Goal: Information Seeking & Learning: Compare options

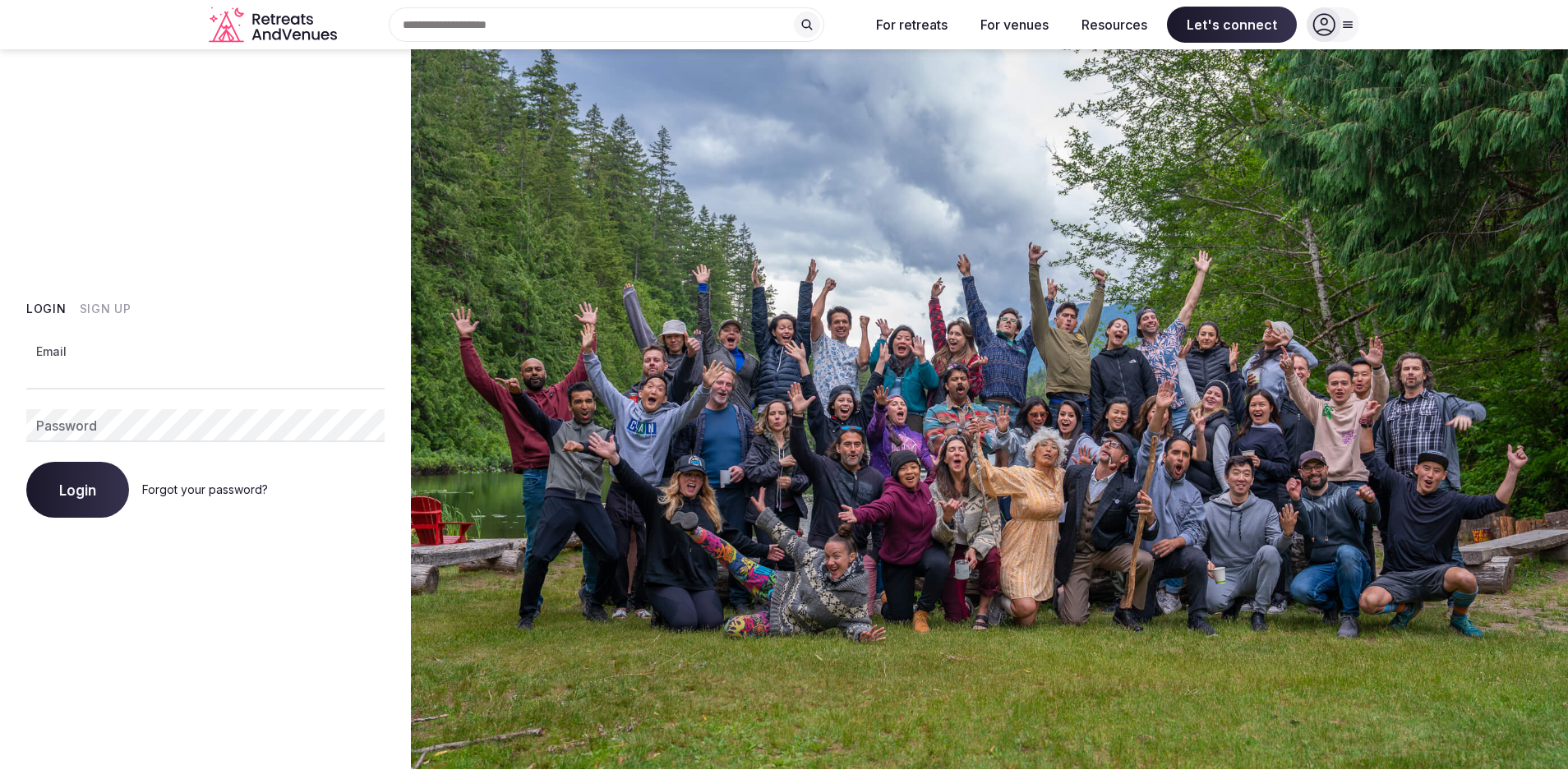
click at [210, 374] on input "Email" at bounding box center [206, 373] width 359 height 33
click at [121, 307] on button "Sign Up" at bounding box center [105, 309] width 52 height 17
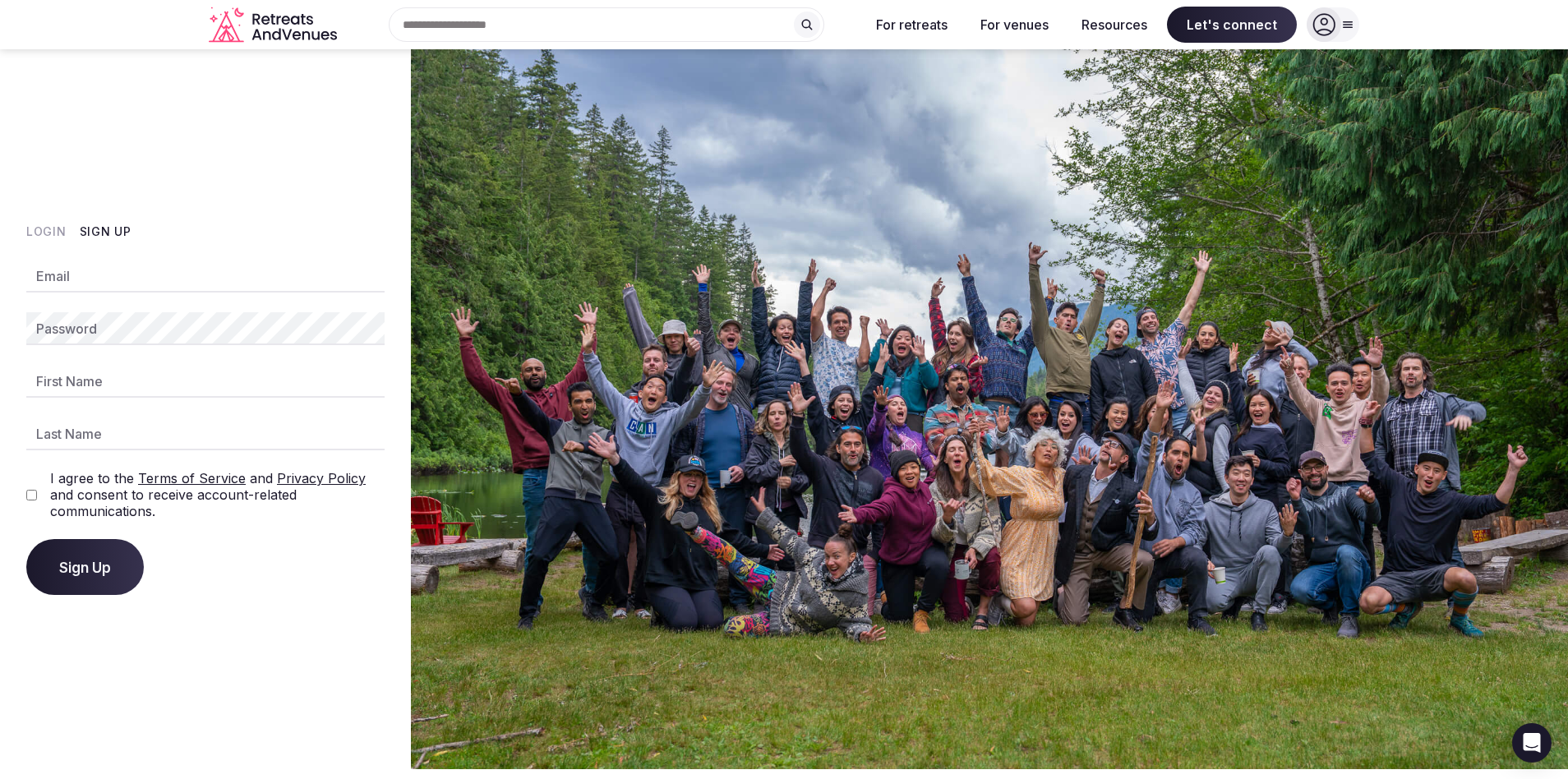
click at [85, 281] on input "Email" at bounding box center [206, 276] width 359 height 33
type input "**********"
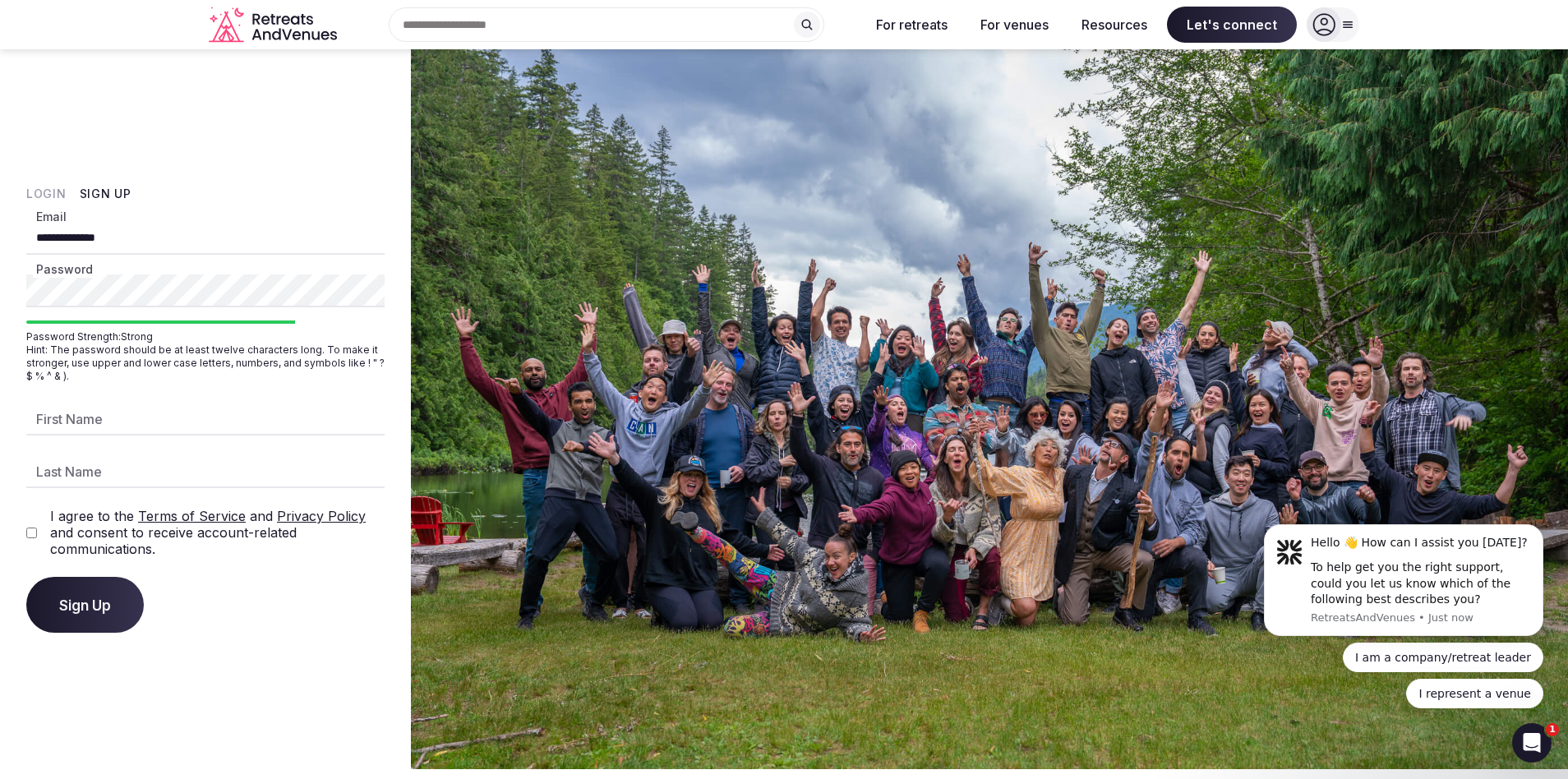
click at [119, 428] on input "First Name" at bounding box center [206, 419] width 359 height 33
click at [102, 410] on input "First Name" at bounding box center [206, 419] width 359 height 33
type input "*****"
type input "******"
click at [72, 604] on span "Sign Up" at bounding box center [85, 605] width 52 height 17
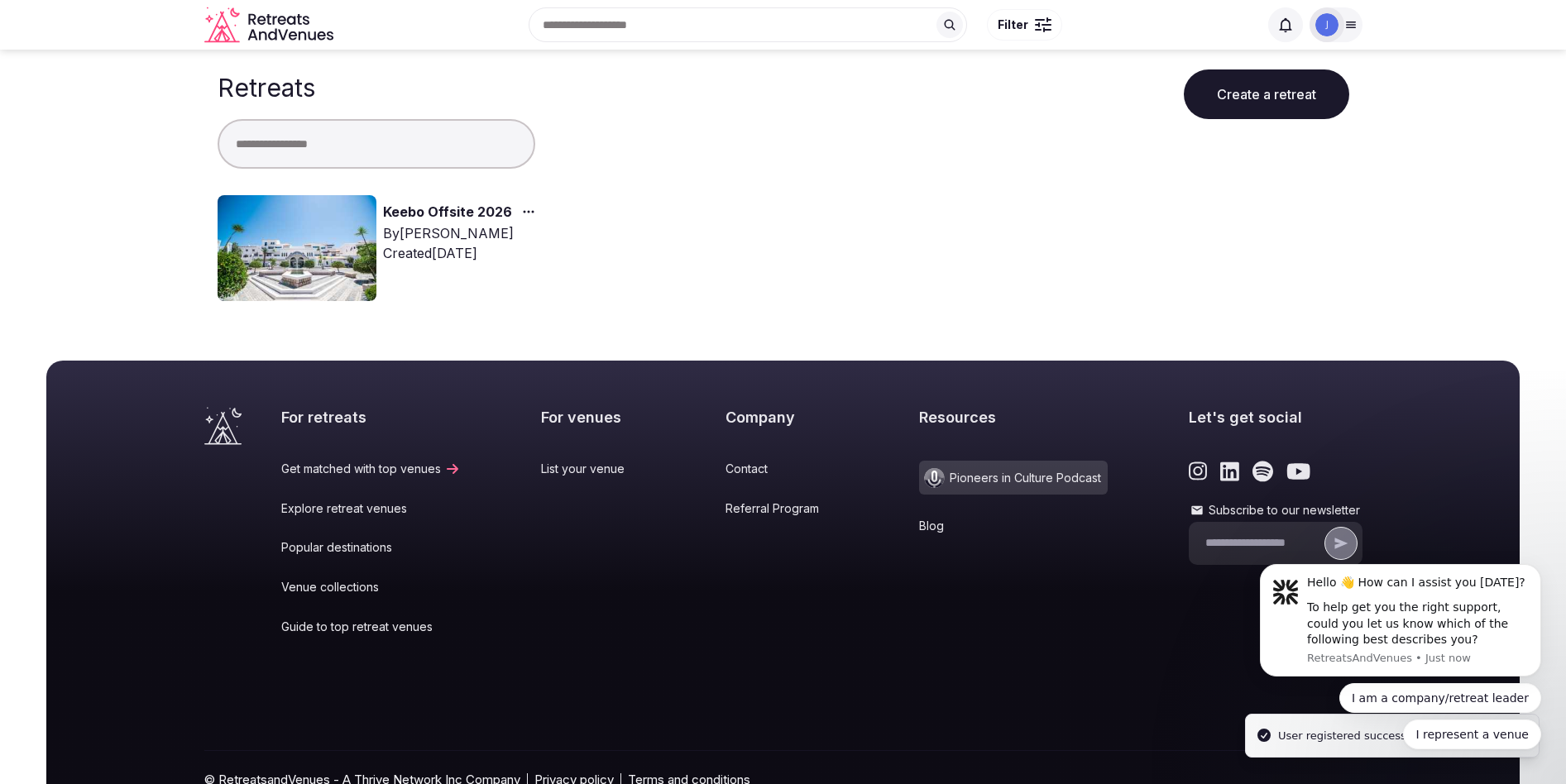
click at [445, 207] on link "Keebo Offsite 2026" at bounding box center [447, 213] width 129 height 22
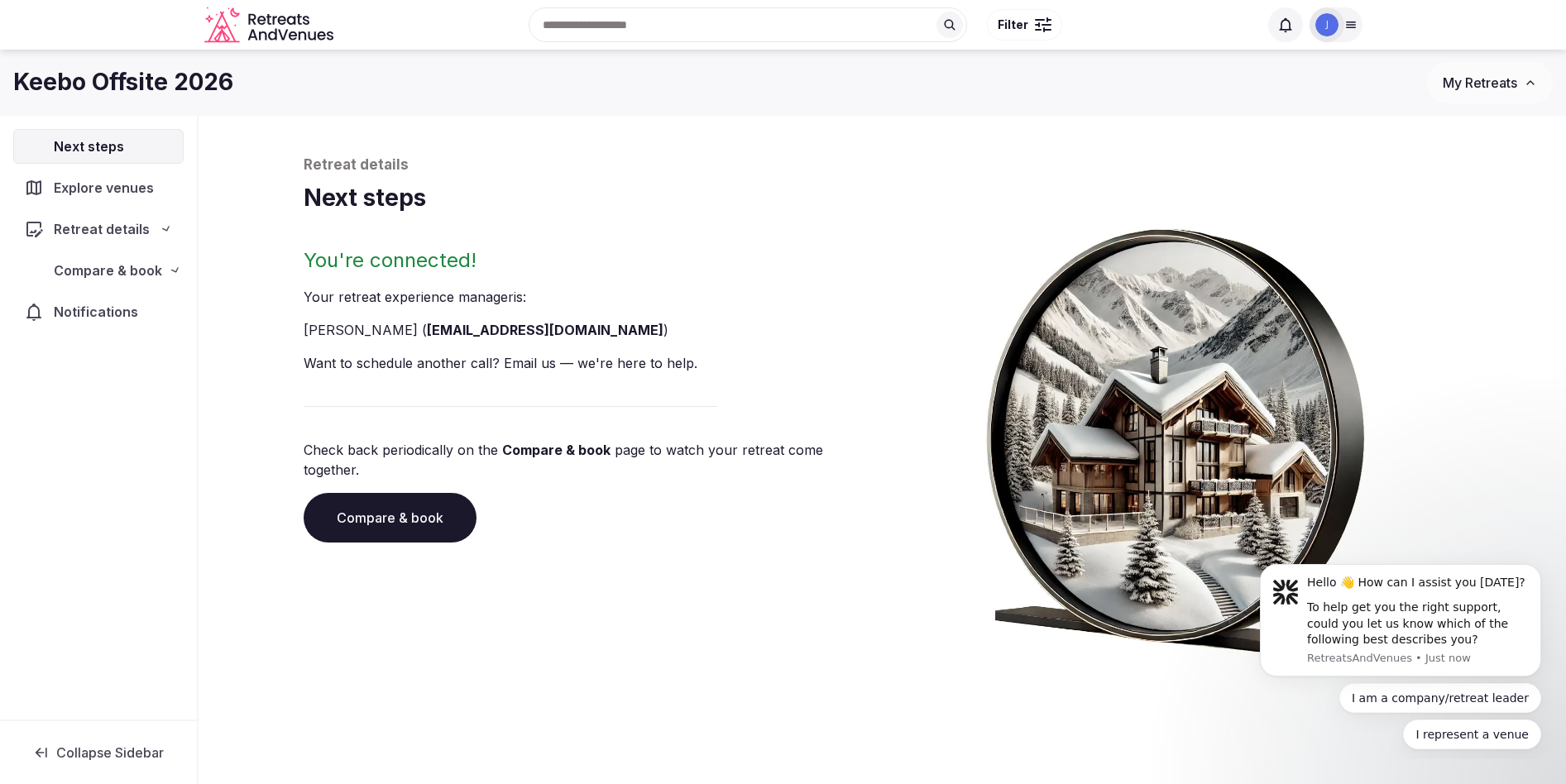
click at [464, 210] on h1 "Next steps" at bounding box center [882, 198] width 1158 height 32
click at [358, 498] on link "Compare & book" at bounding box center [390, 518] width 173 height 50
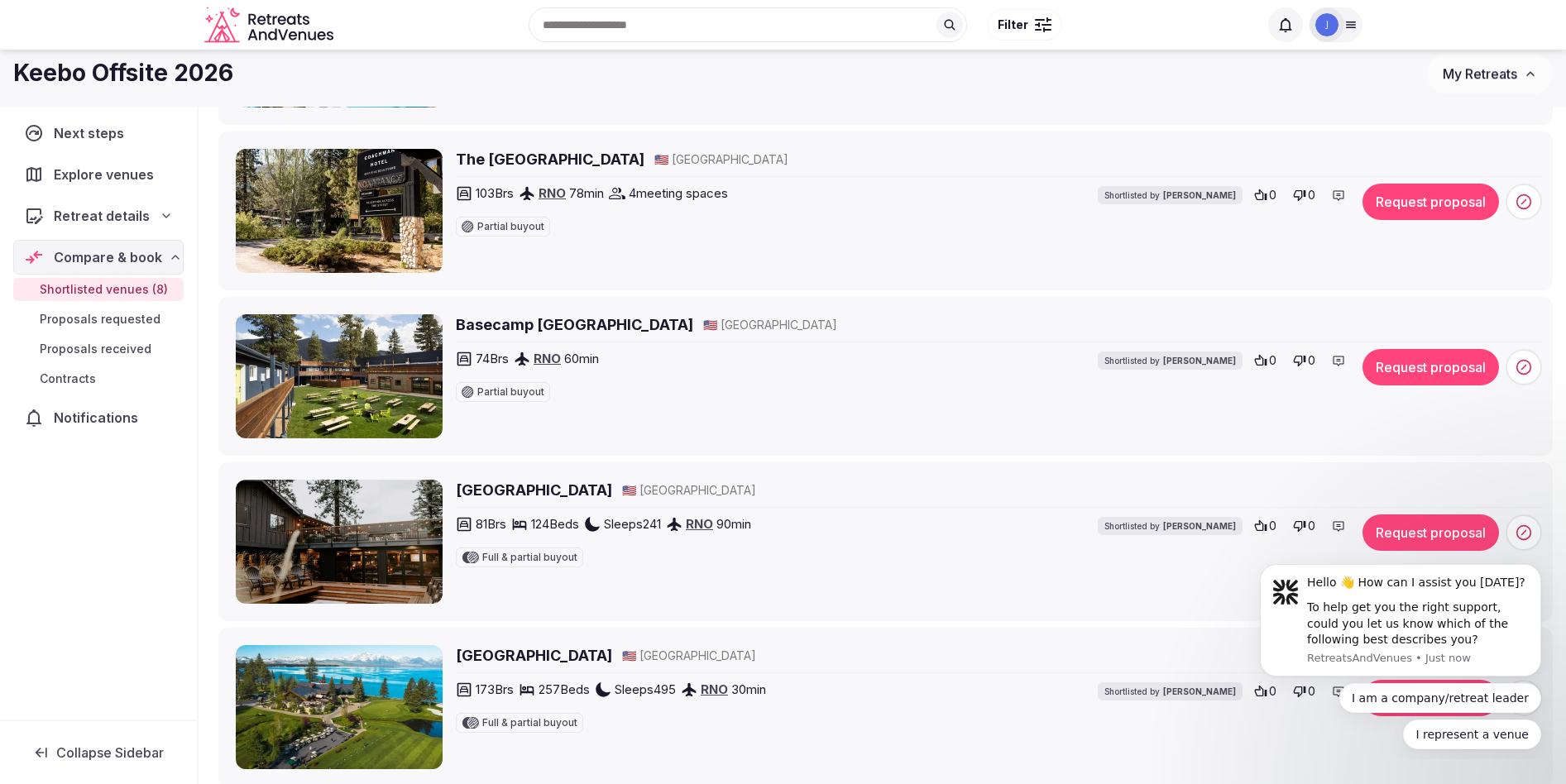
scroll to position [724, 0]
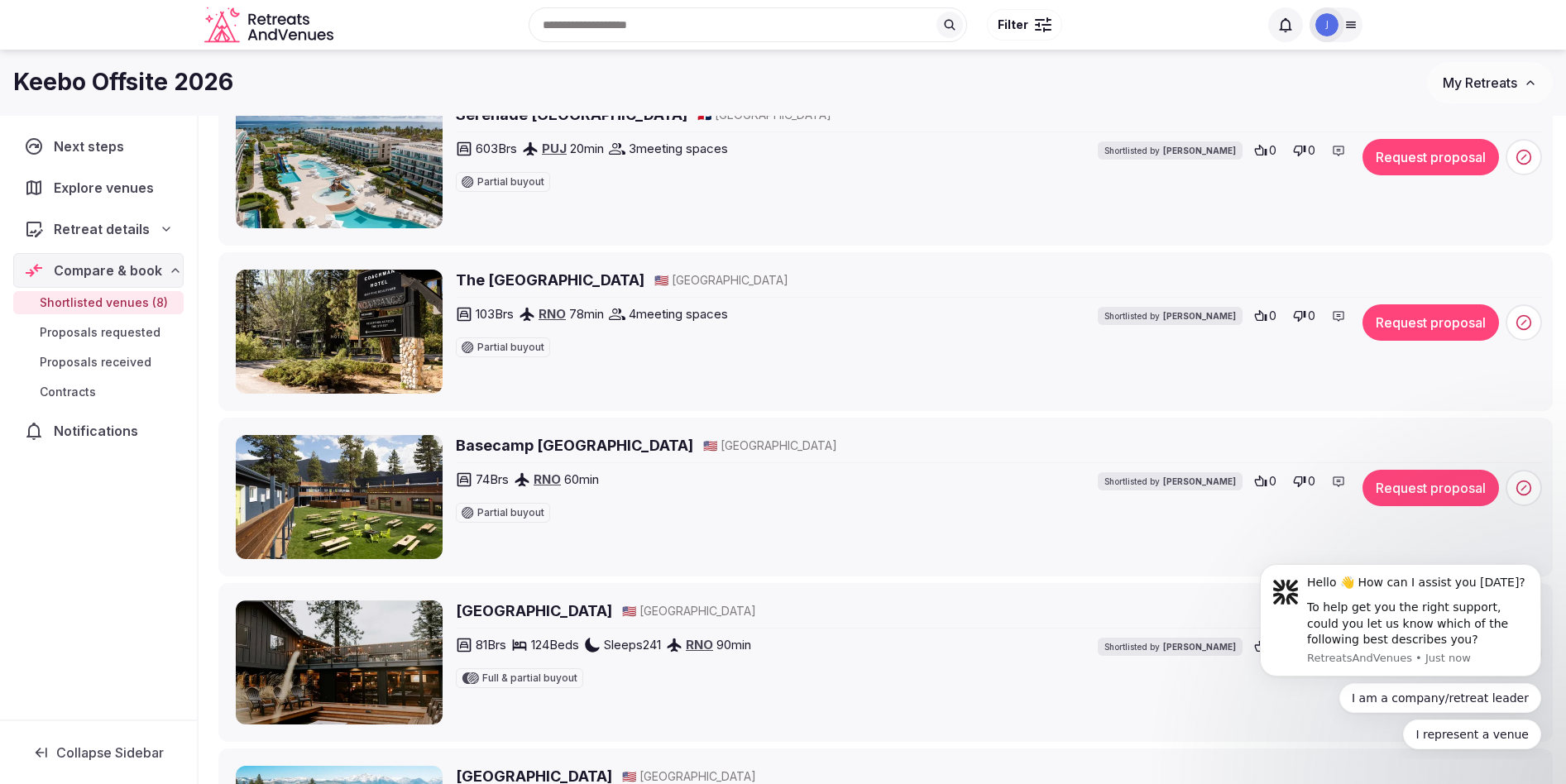
click at [805, 304] on div "103 Brs RNO 78 min 4 meeting spaces Partial buyout Shortlisted by Shay Tippie" at bounding box center [849, 331] width 787 height 53
click at [496, 279] on h2 "The Coachman Hotel" at bounding box center [550, 279] width 189 height 21
click at [605, 445] on h2 "Basecamp Tahoe South" at bounding box center [575, 445] width 238 height 21
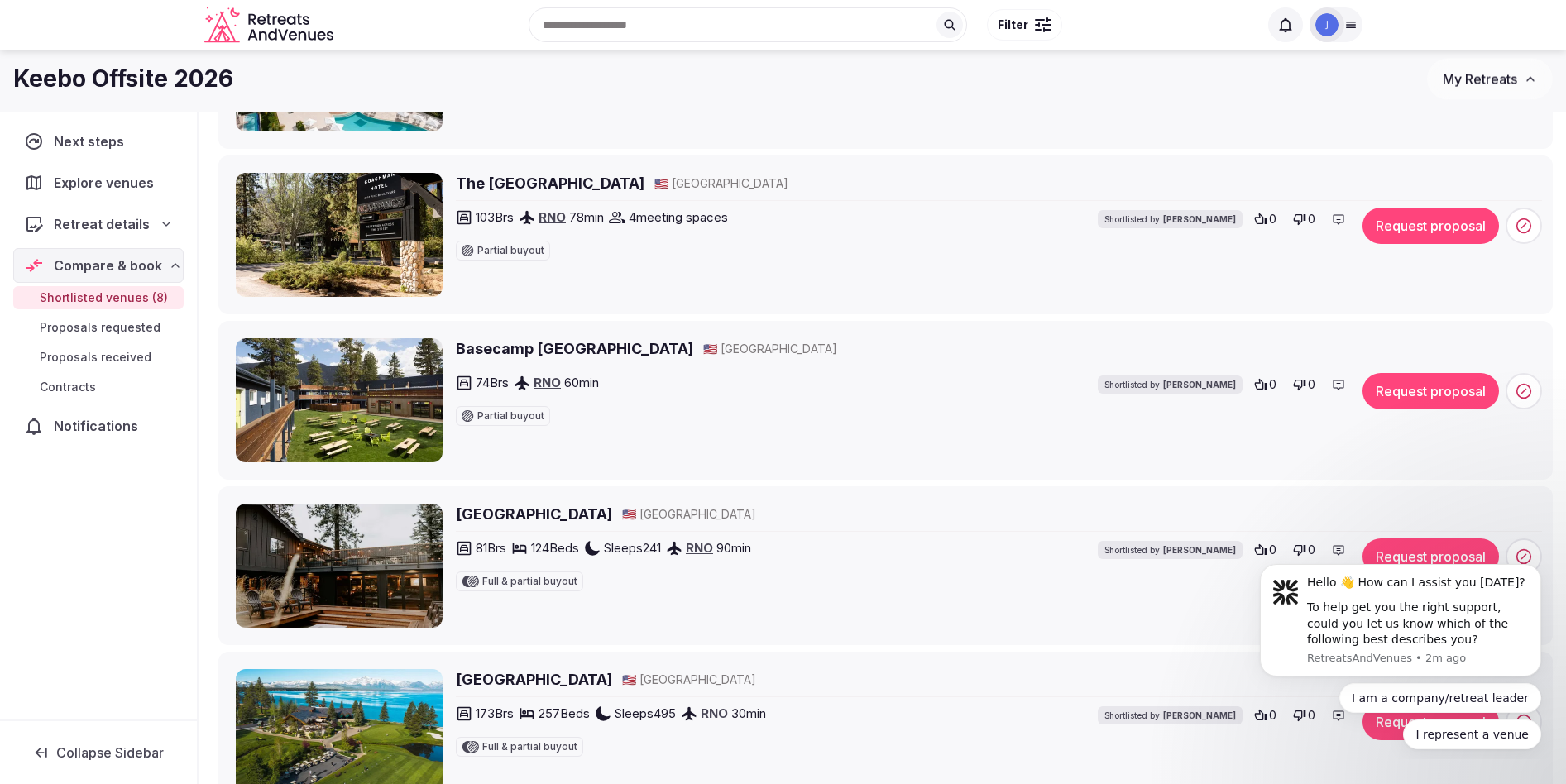
scroll to position [806, 0]
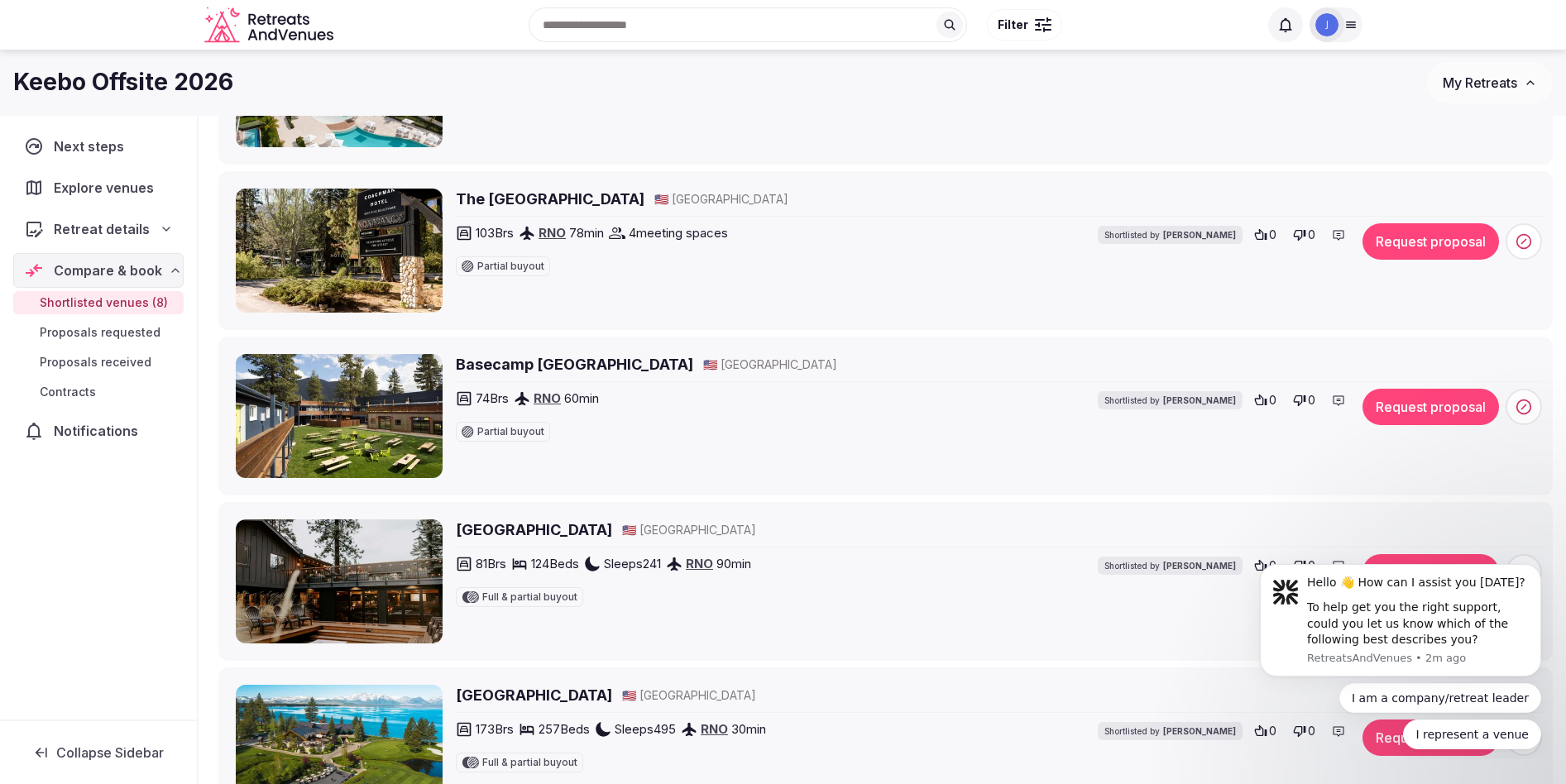
click at [541, 530] on h2 "Coachman Hotel" at bounding box center [534, 530] width 156 height 21
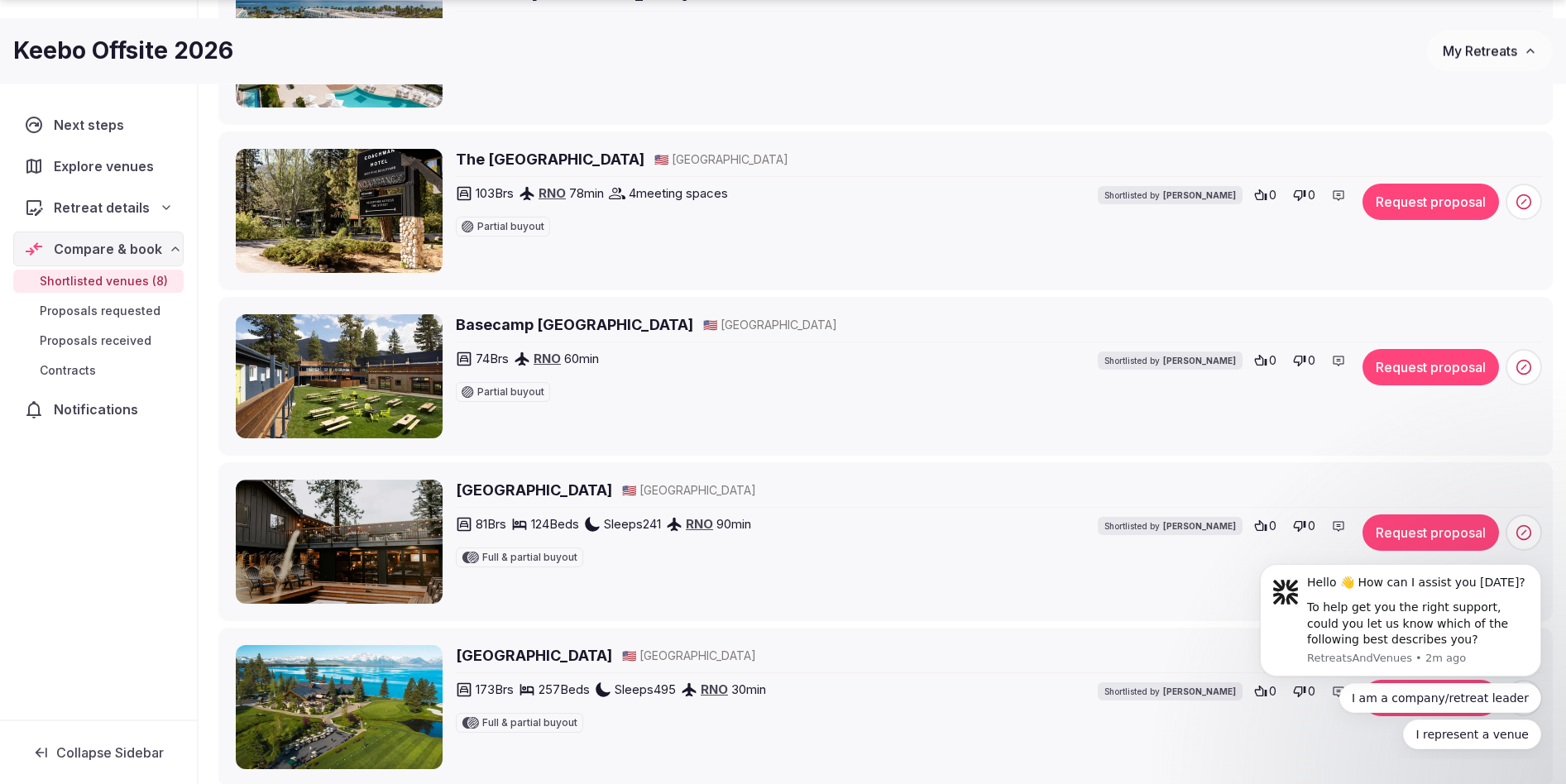
scroll to position [968, 0]
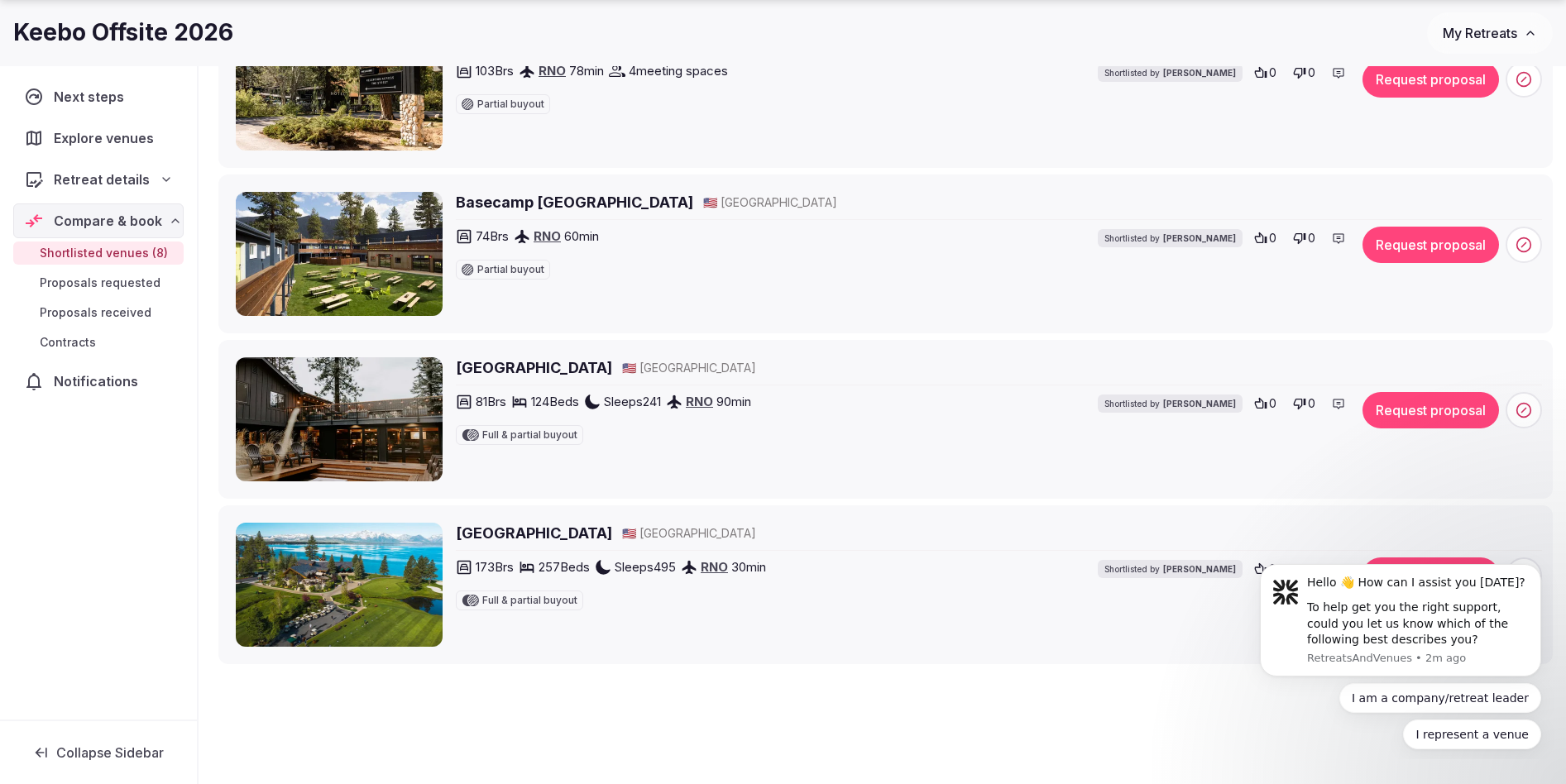
click at [570, 530] on h2 "[GEOGRAPHIC_DATA]" at bounding box center [534, 533] width 156 height 21
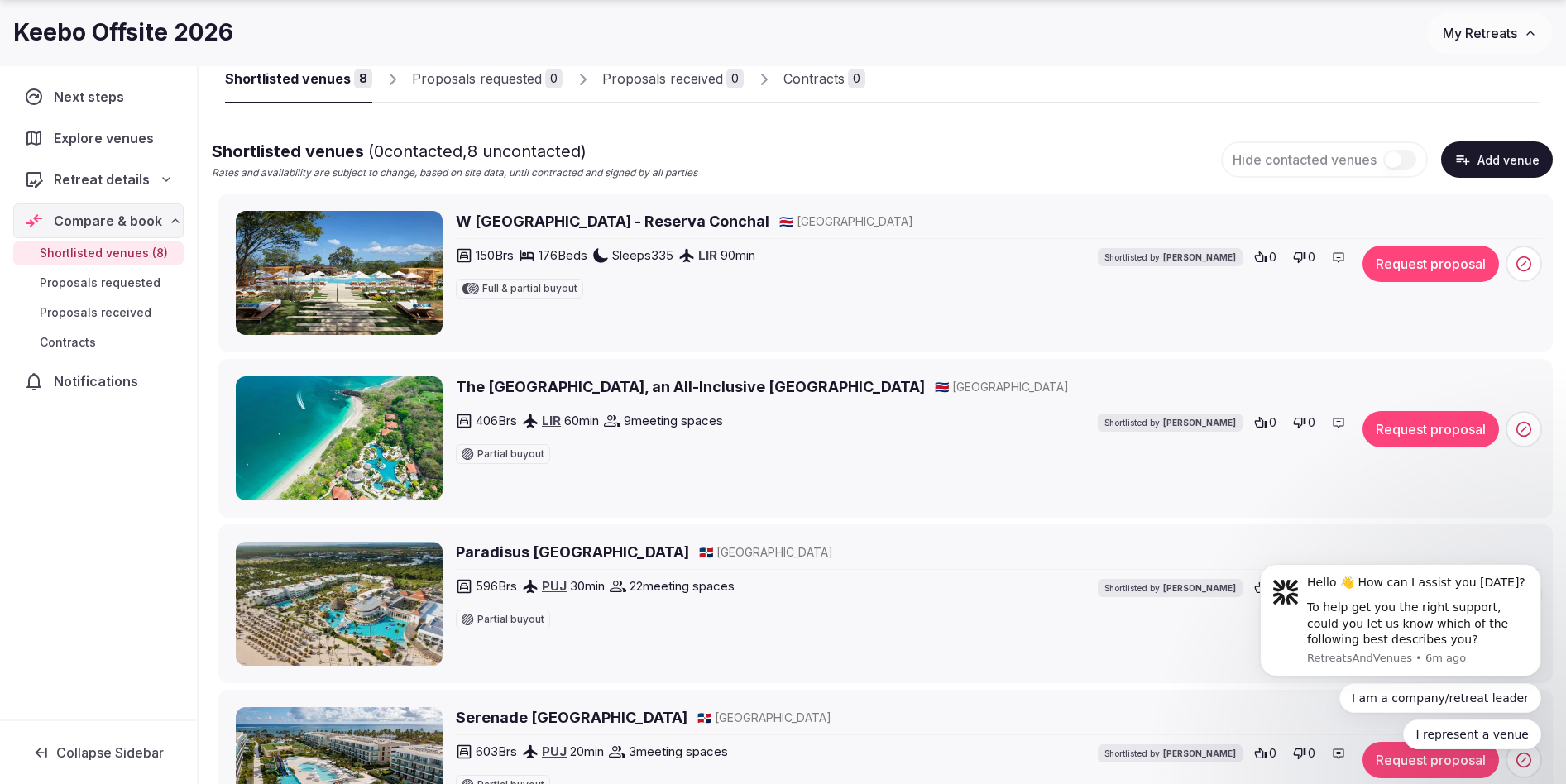
scroll to position [123, 0]
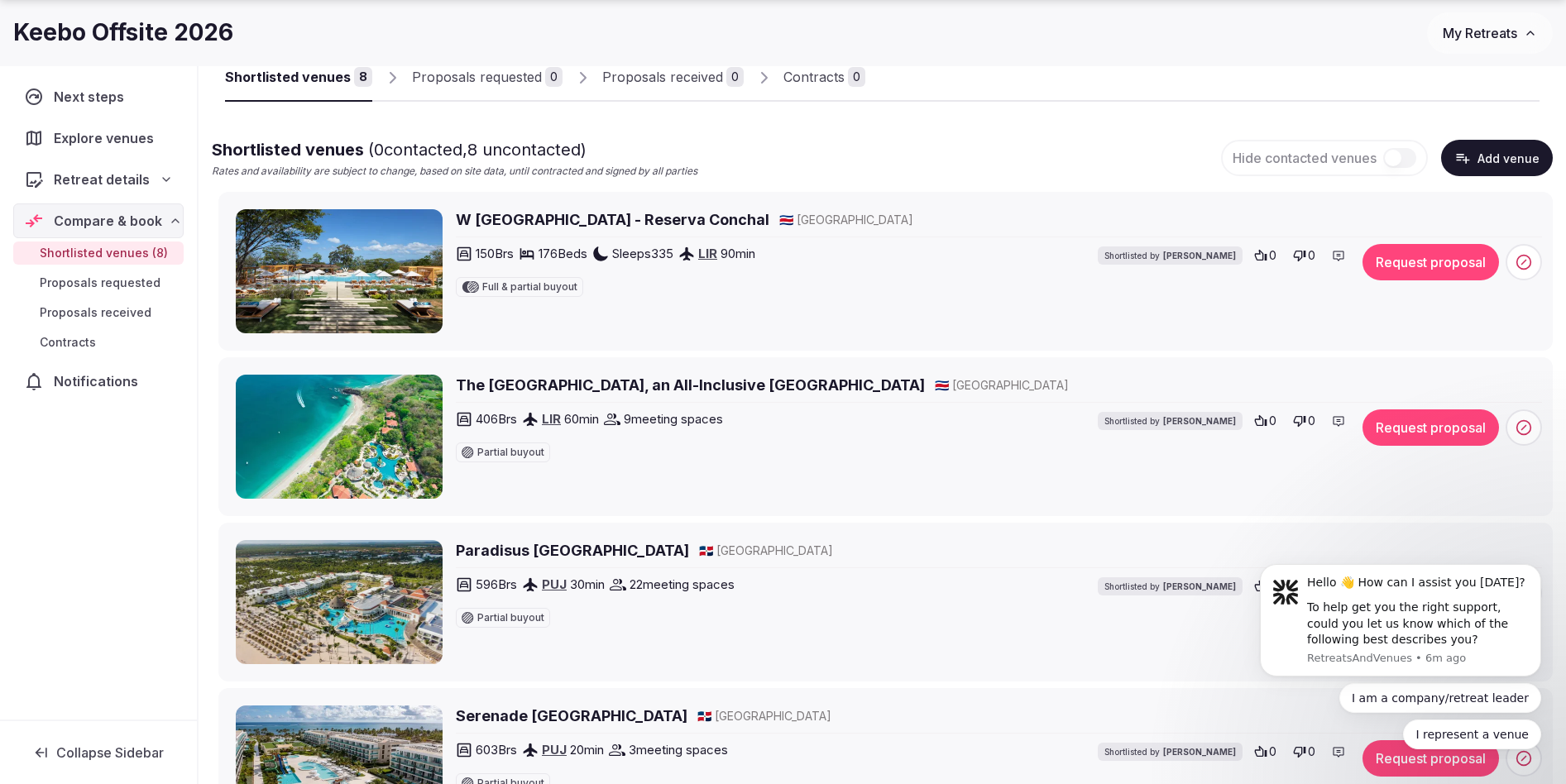
click at [556, 214] on h2 "W Costa Rica - Reserva Conchal" at bounding box center [612, 219] width 314 height 21
click at [602, 381] on h2 "The Westin Reserva Conchal, an All-Inclusive Golf Resort & Spa" at bounding box center [690, 385] width 469 height 21
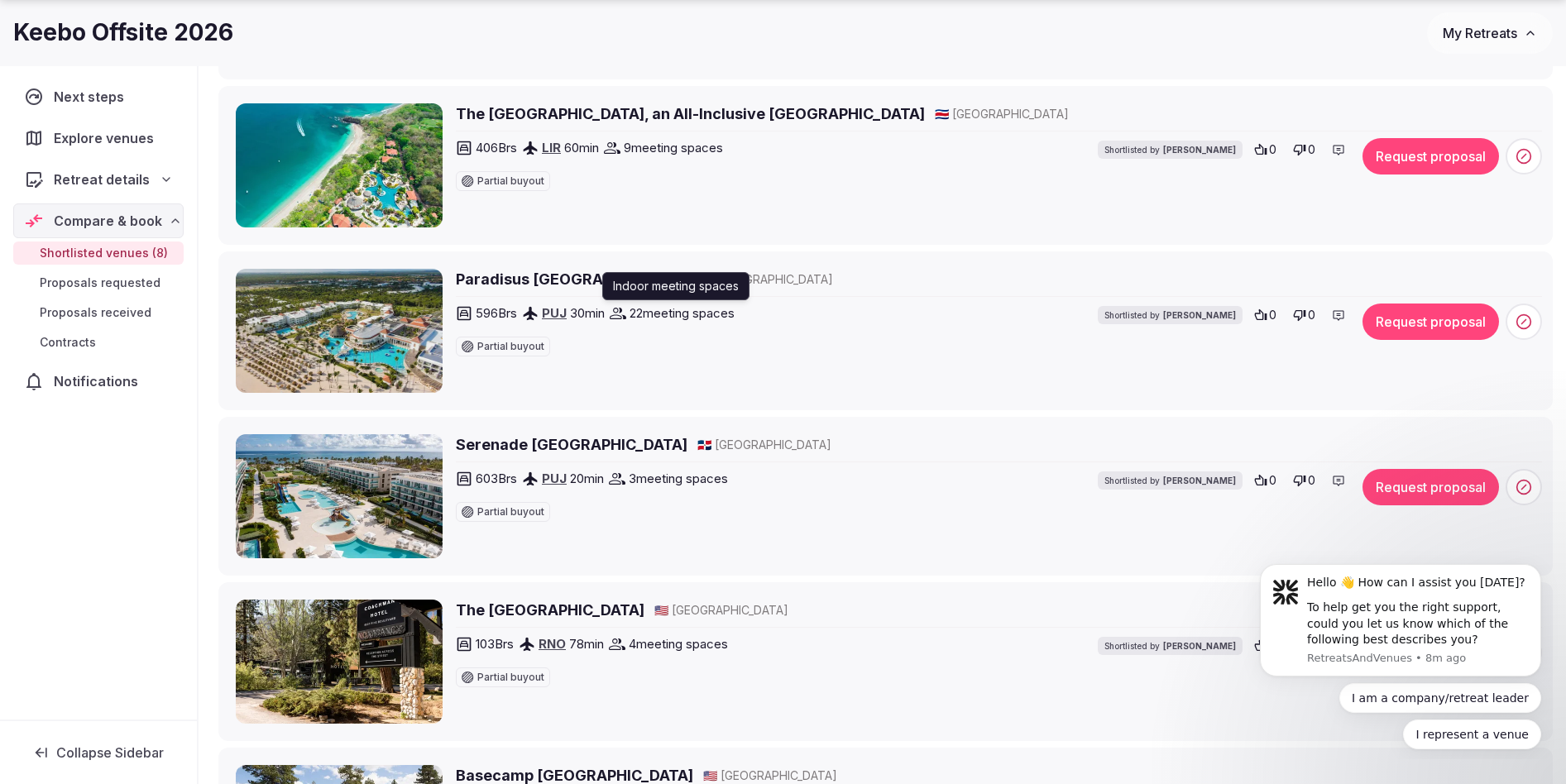
scroll to position [396, 0]
click at [657, 276] on h2 "Paradisus Palma Real Golf & Spa Resort" at bounding box center [572, 278] width 234 height 21
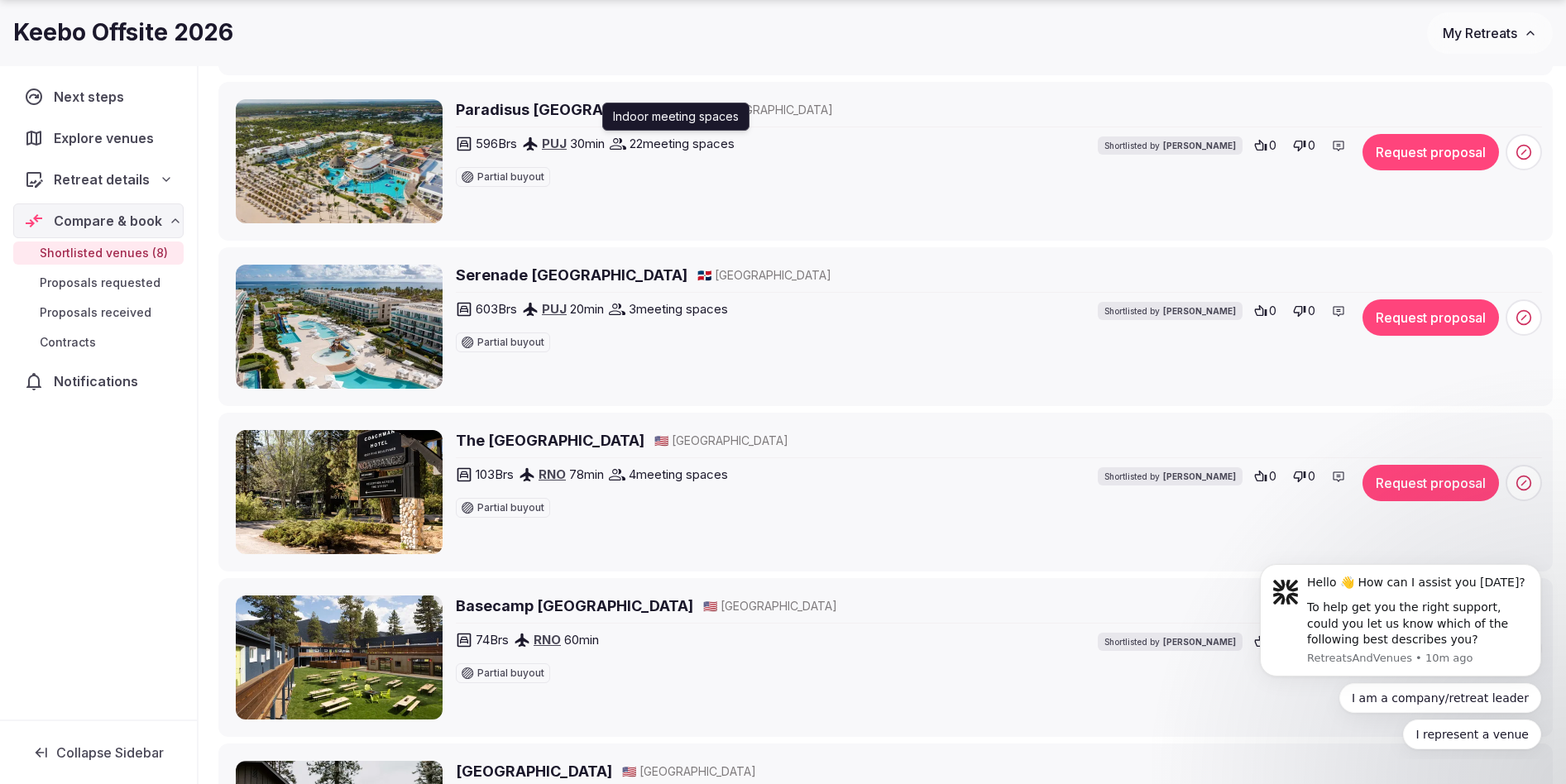
scroll to position [658, 0]
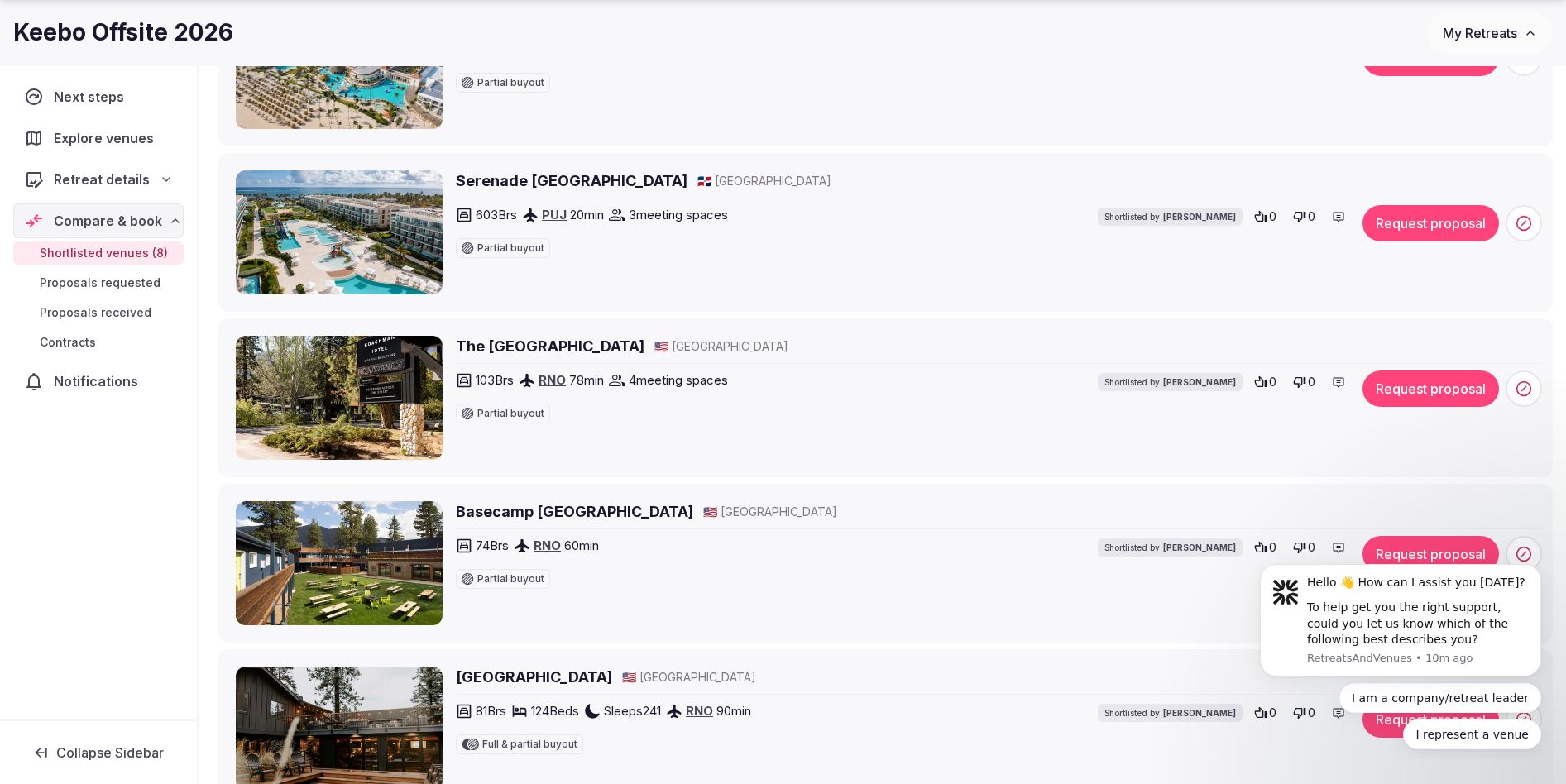
click at [645, 180] on h2 "Serenade Punta Cana Beach & Spa Resort" at bounding box center [571, 180] width 232 height 21
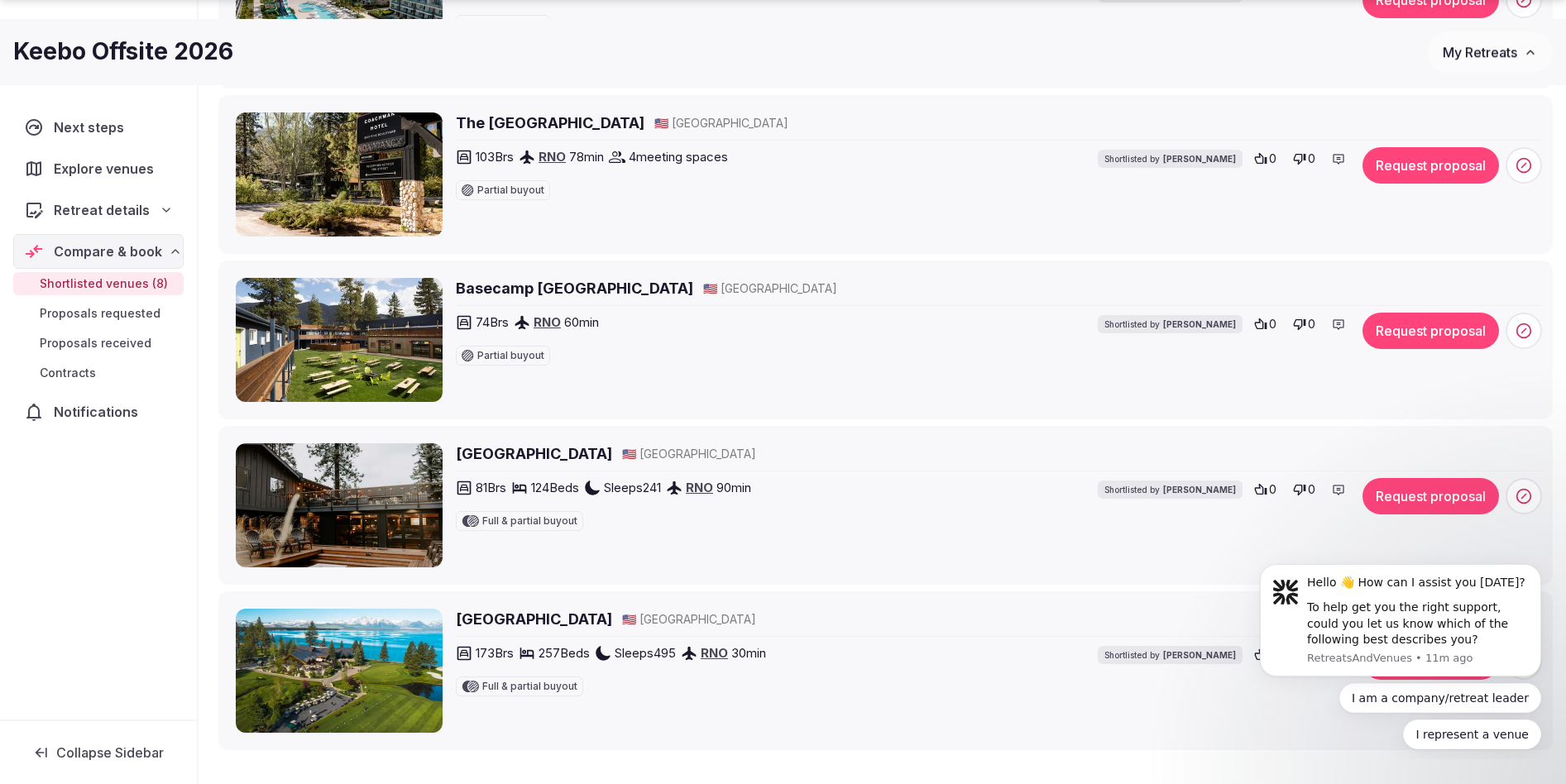
scroll to position [1086, 0]
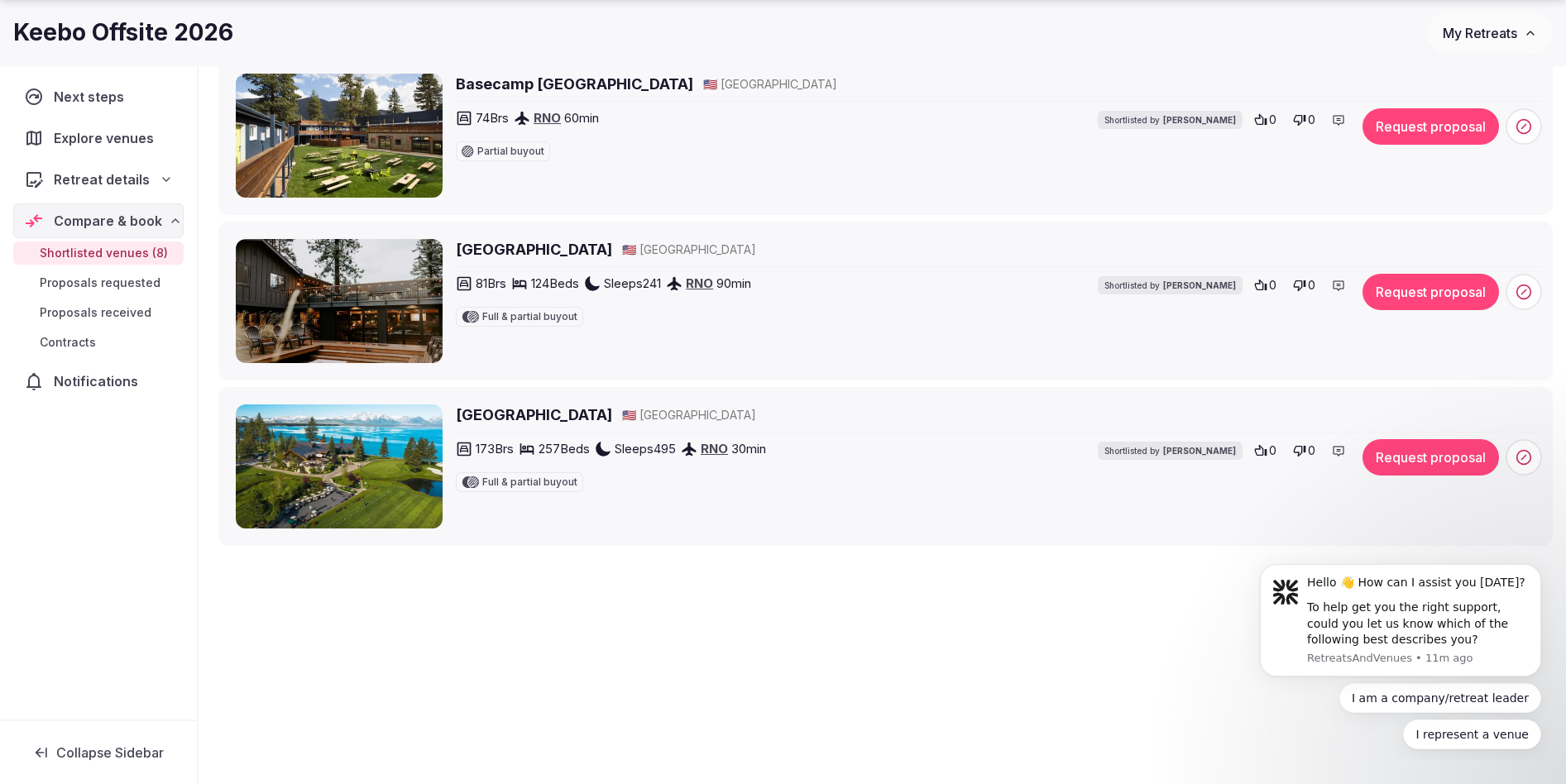
click at [598, 414] on h2 "[GEOGRAPHIC_DATA]" at bounding box center [534, 414] width 156 height 21
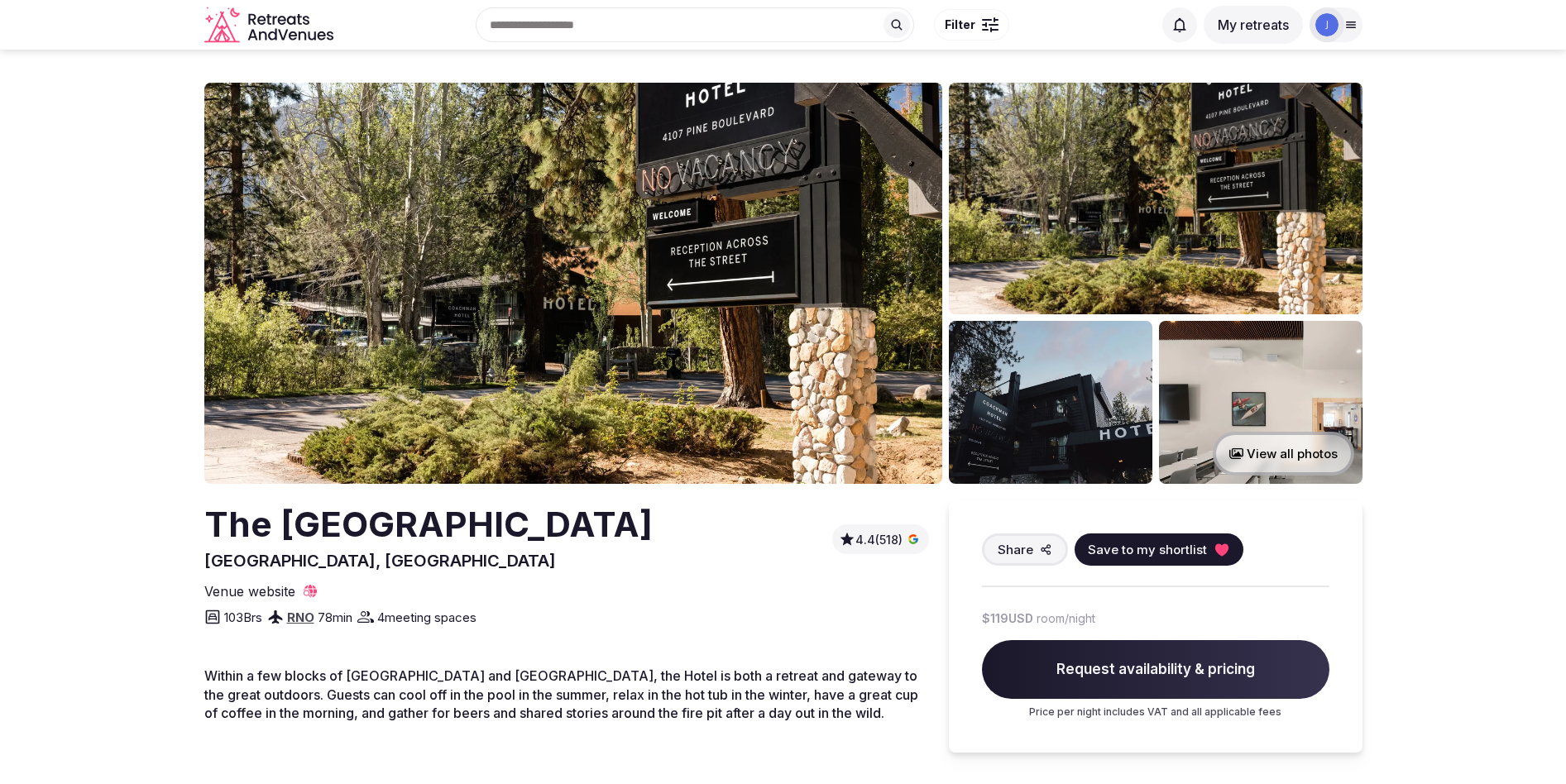
scroll to position [32, 0]
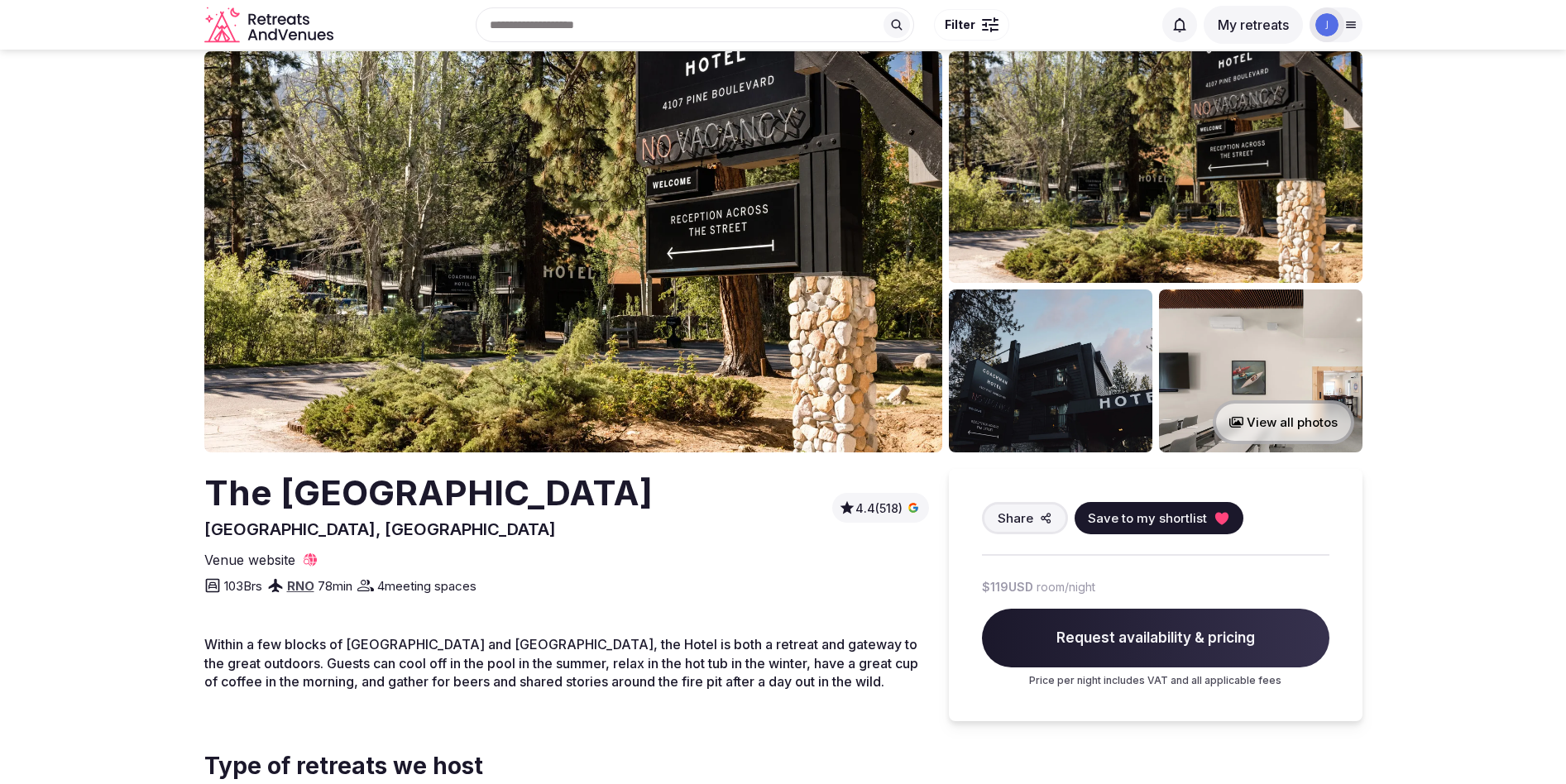
click at [647, 320] on img at bounding box center [573, 252] width 738 height 401
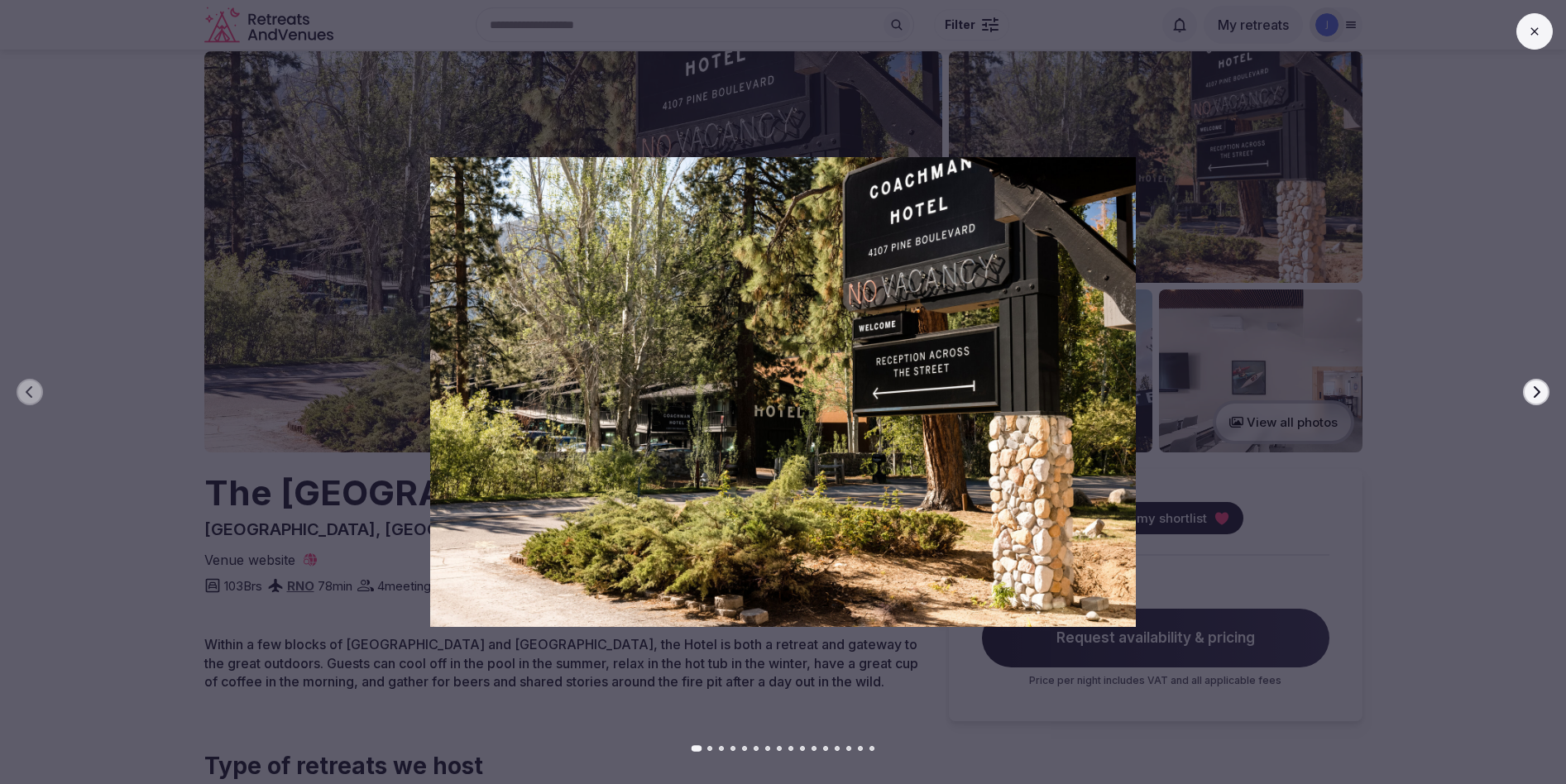
click at [1533, 392] on icon "button" at bounding box center [1536, 392] width 13 height 13
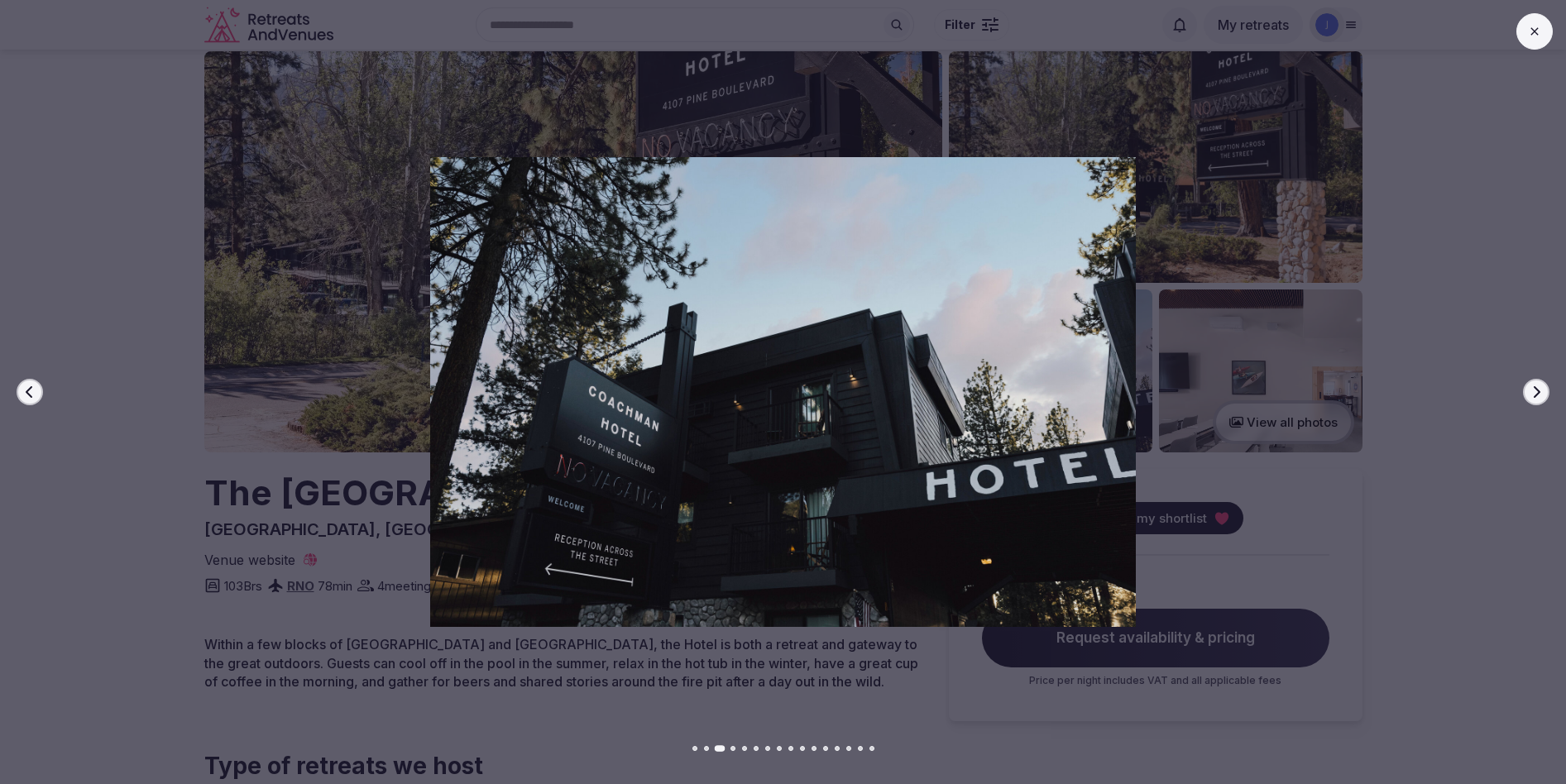
click at [1533, 392] on icon "button" at bounding box center [1536, 392] width 13 height 13
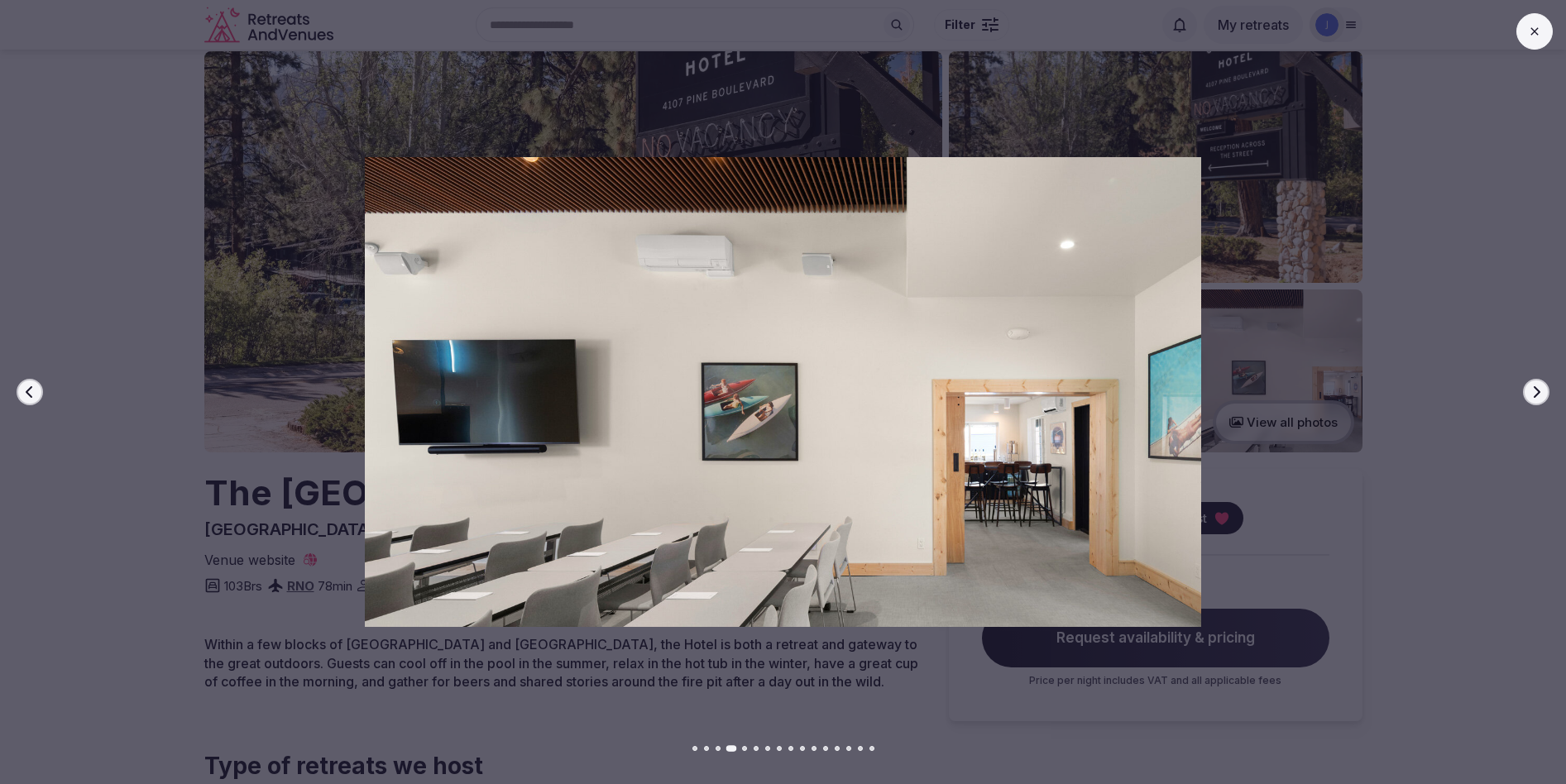
click at [1533, 392] on icon "button" at bounding box center [1536, 392] width 13 height 13
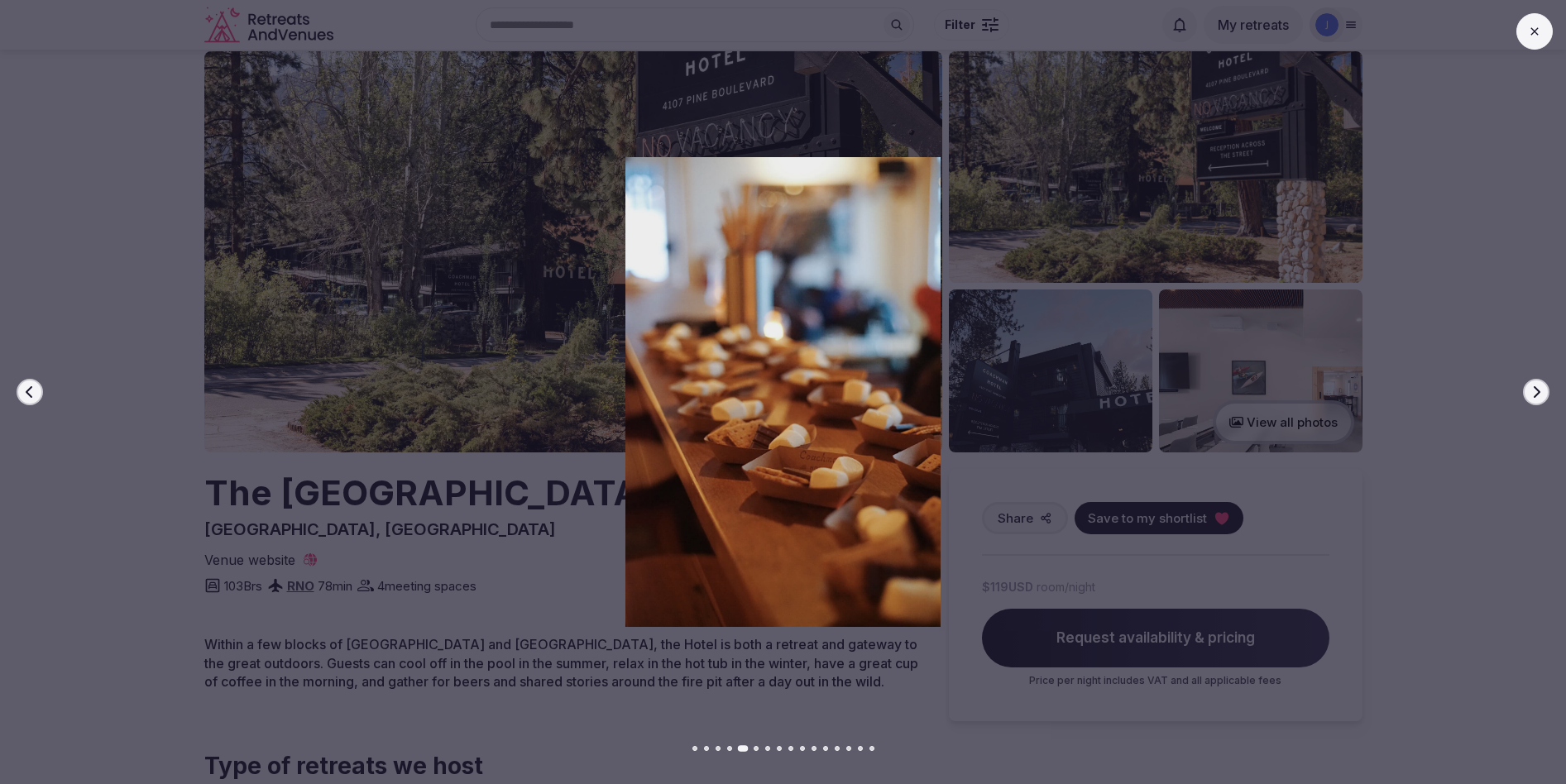
click at [1533, 392] on icon "button" at bounding box center [1536, 392] width 13 height 13
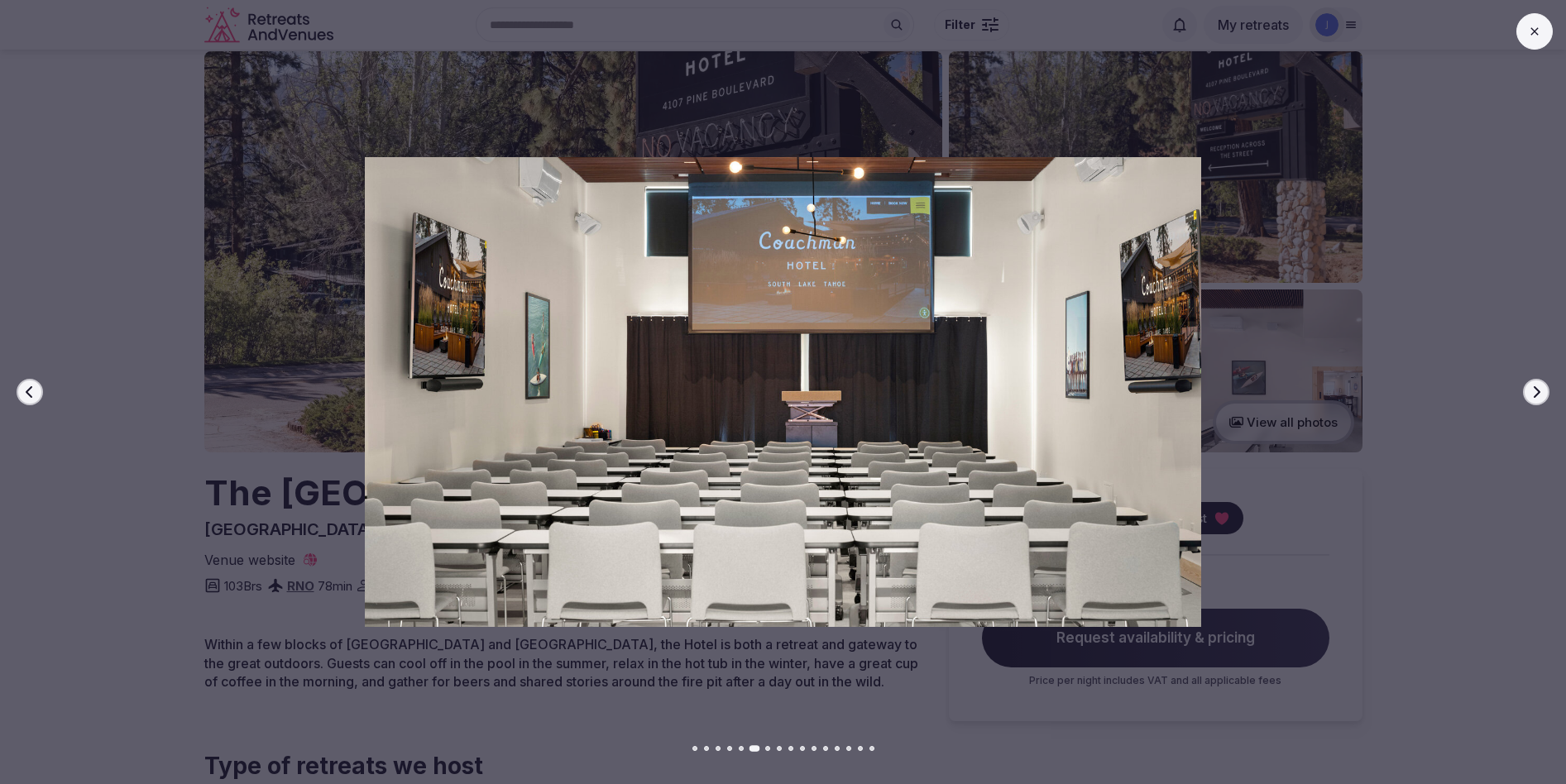
click at [1533, 392] on icon "button" at bounding box center [1536, 392] width 13 height 13
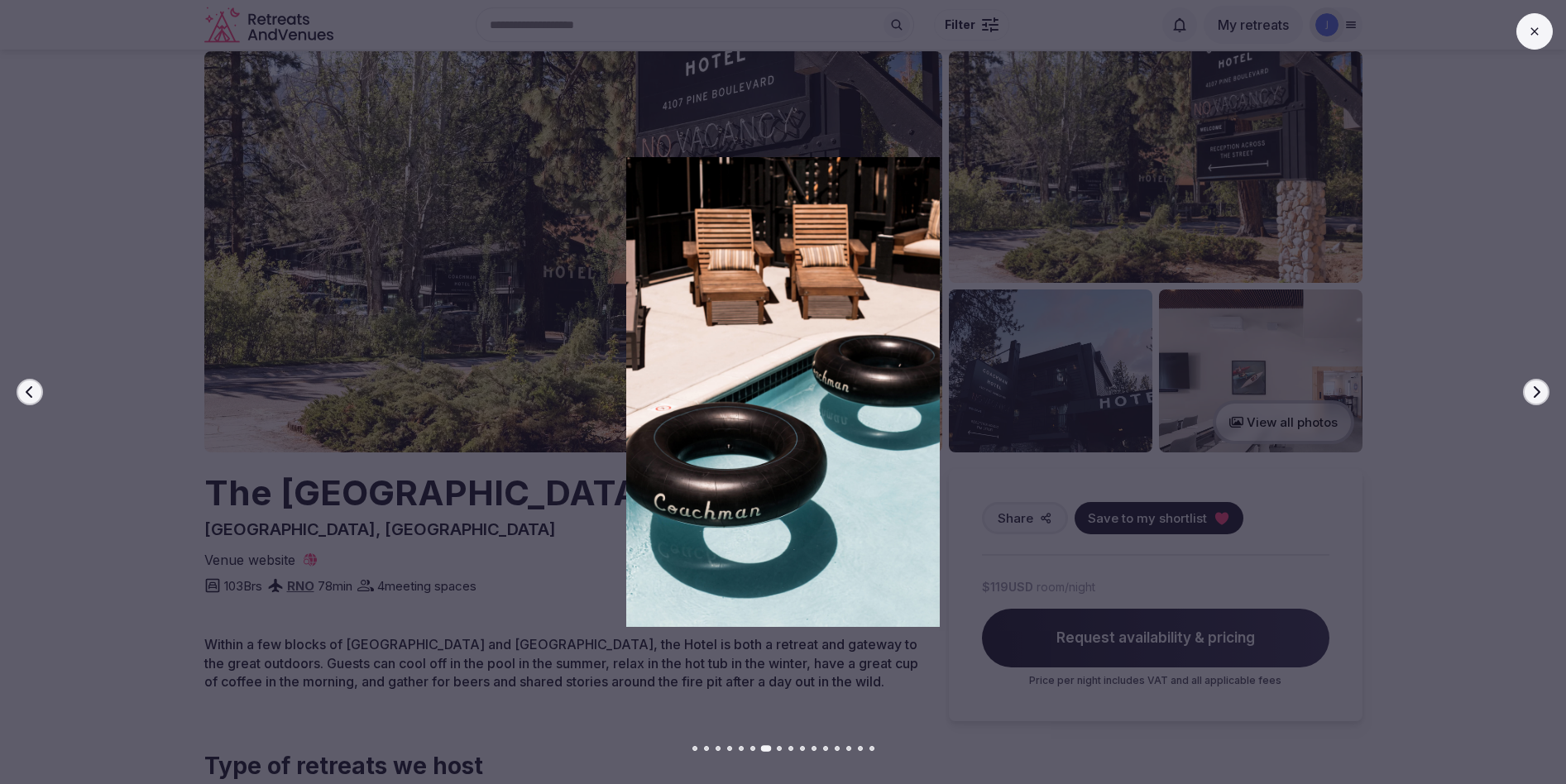
click at [1533, 392] on icon "button" at bounding box center [1536, 392] width 13 height 13
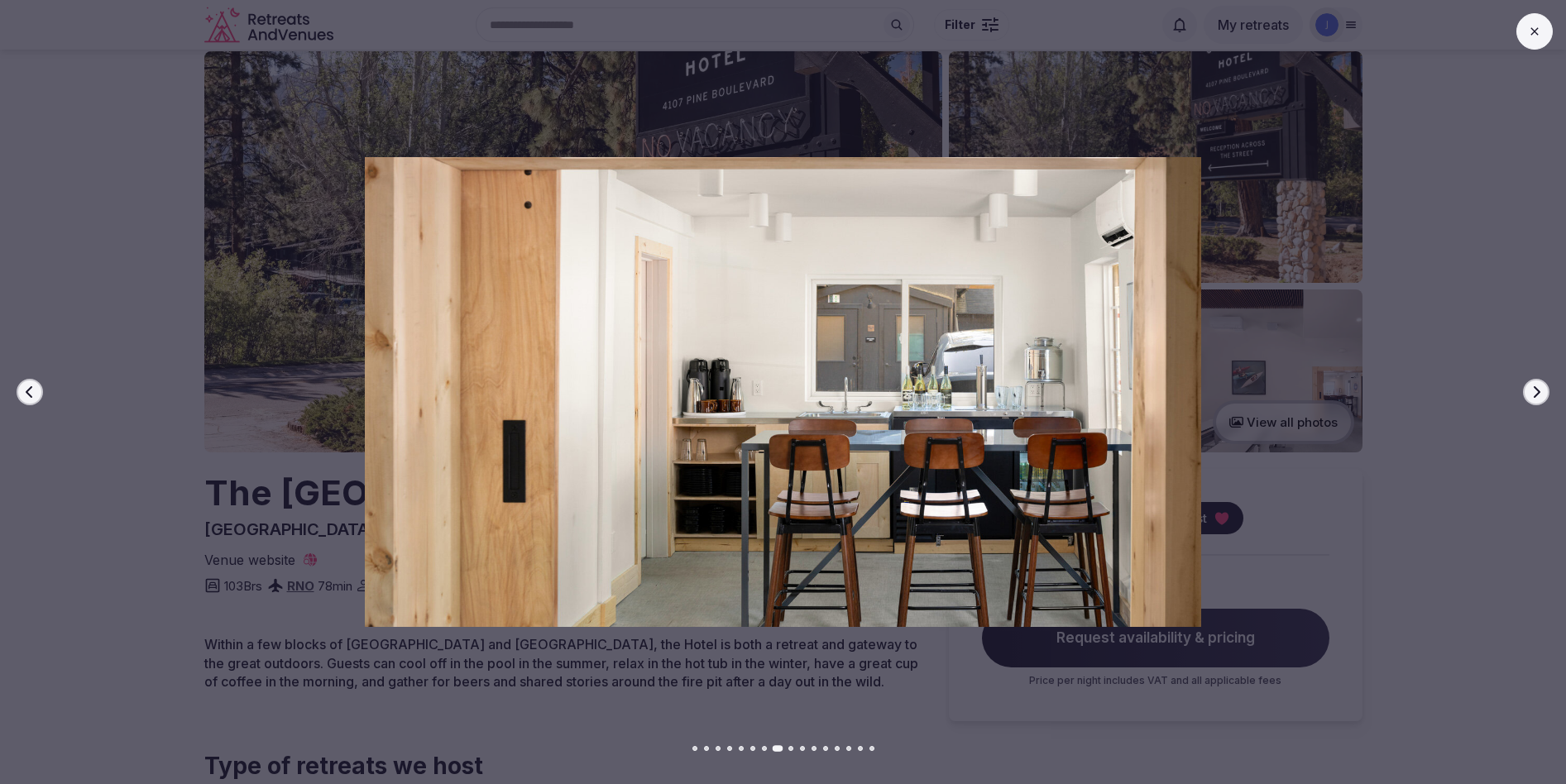
click at [1533, 392] on icon "button" at bounding box center [1536, 392] width 13 height 13
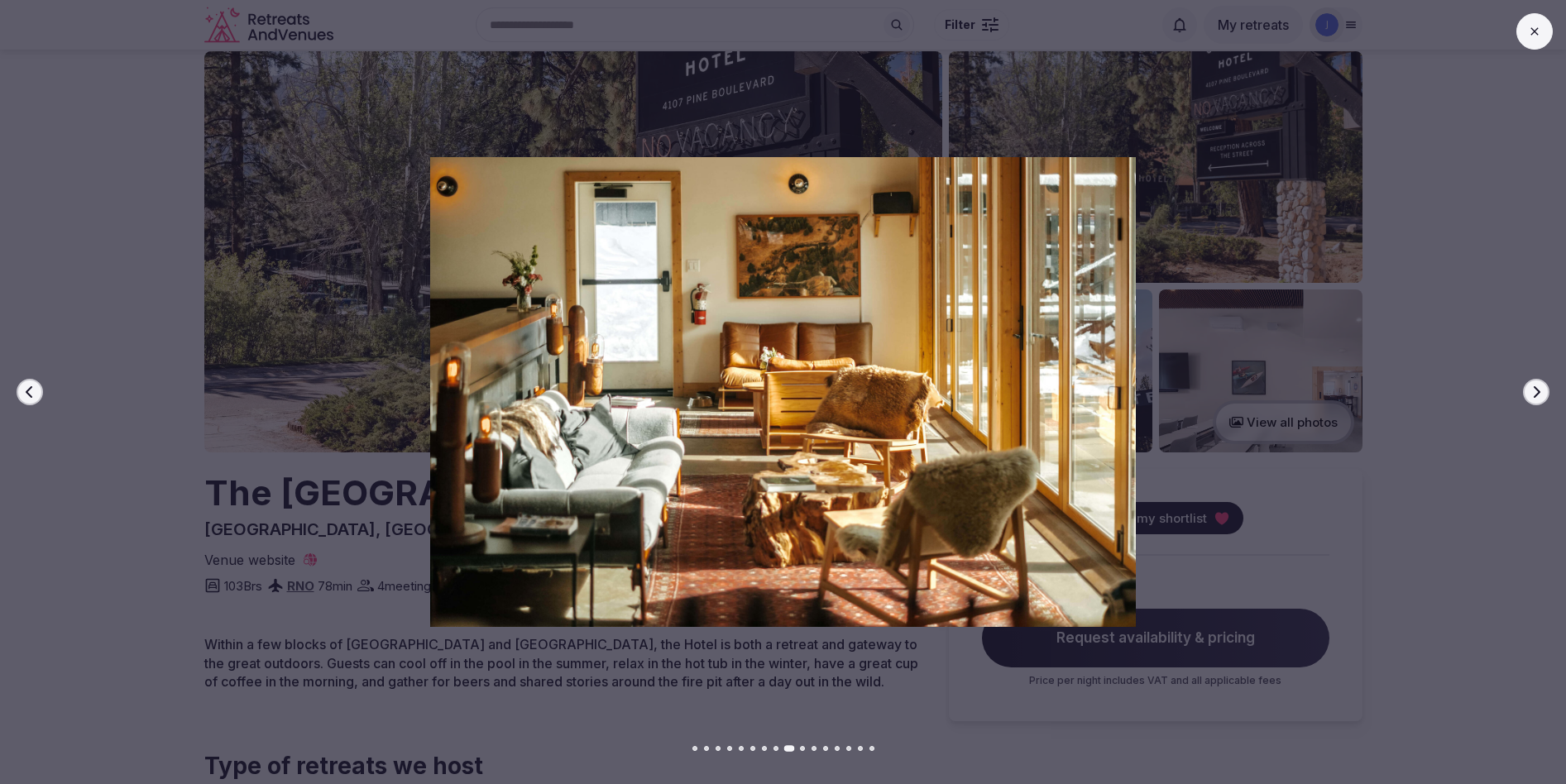
click at [1533, 392] on icon "button" at bounding box center [1536, 392] width 13 height 13
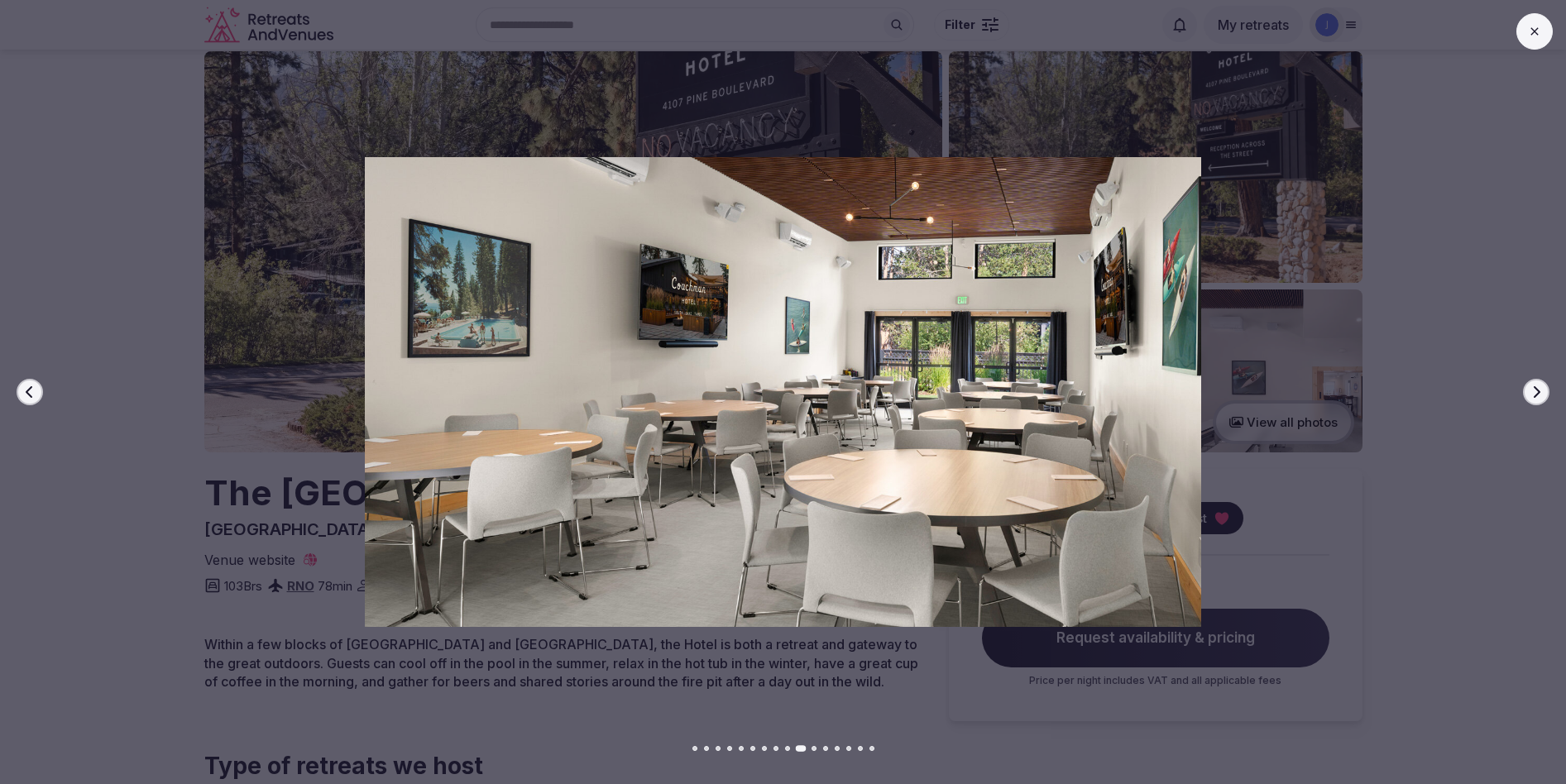
click at [1533, 392] on icon "button" at bounding box center [1536, 392] width 13 height 13
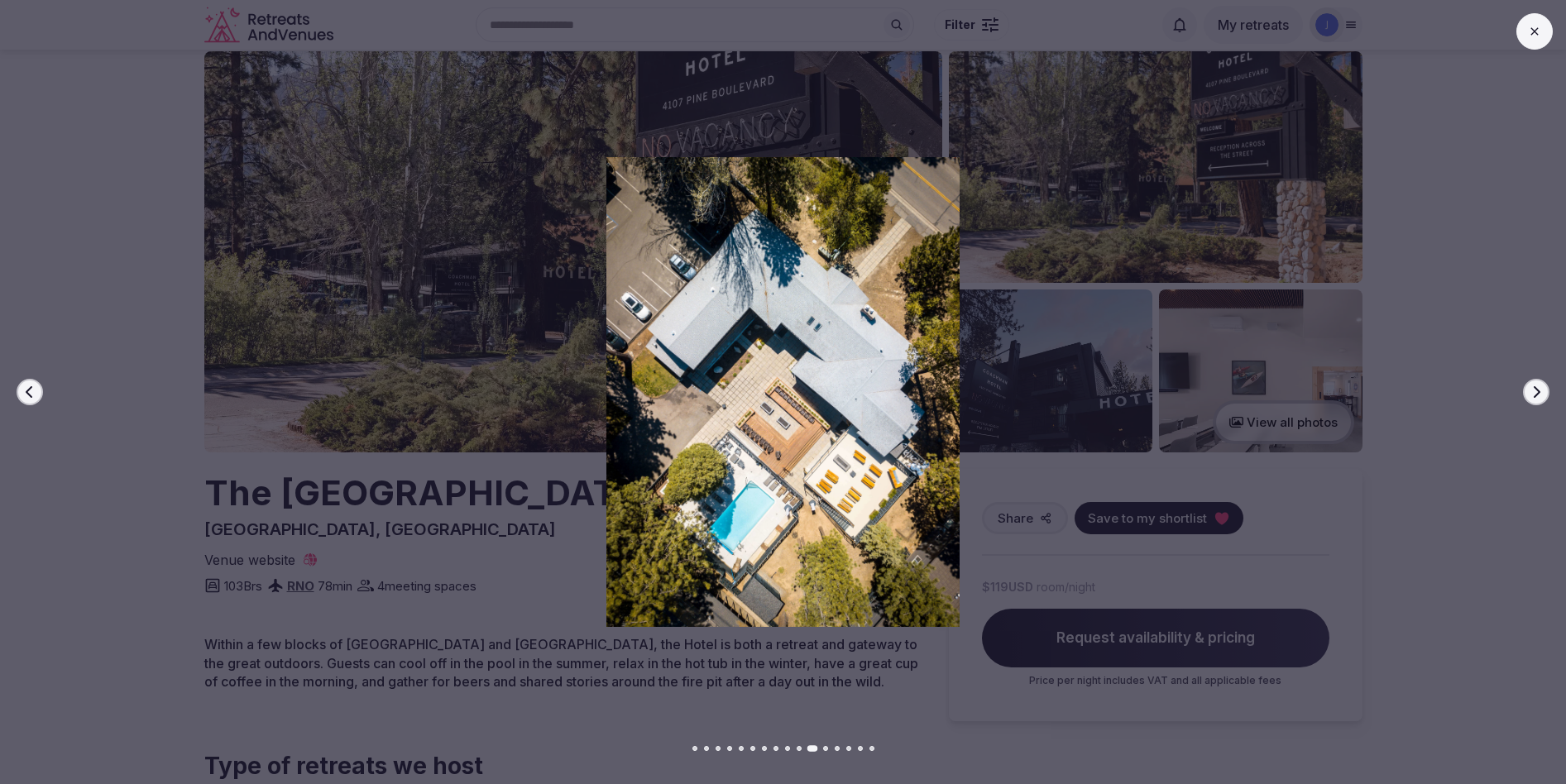
click at [1533, 392] on icon "button" at bounding box center [1536, 392] width 13 height 13
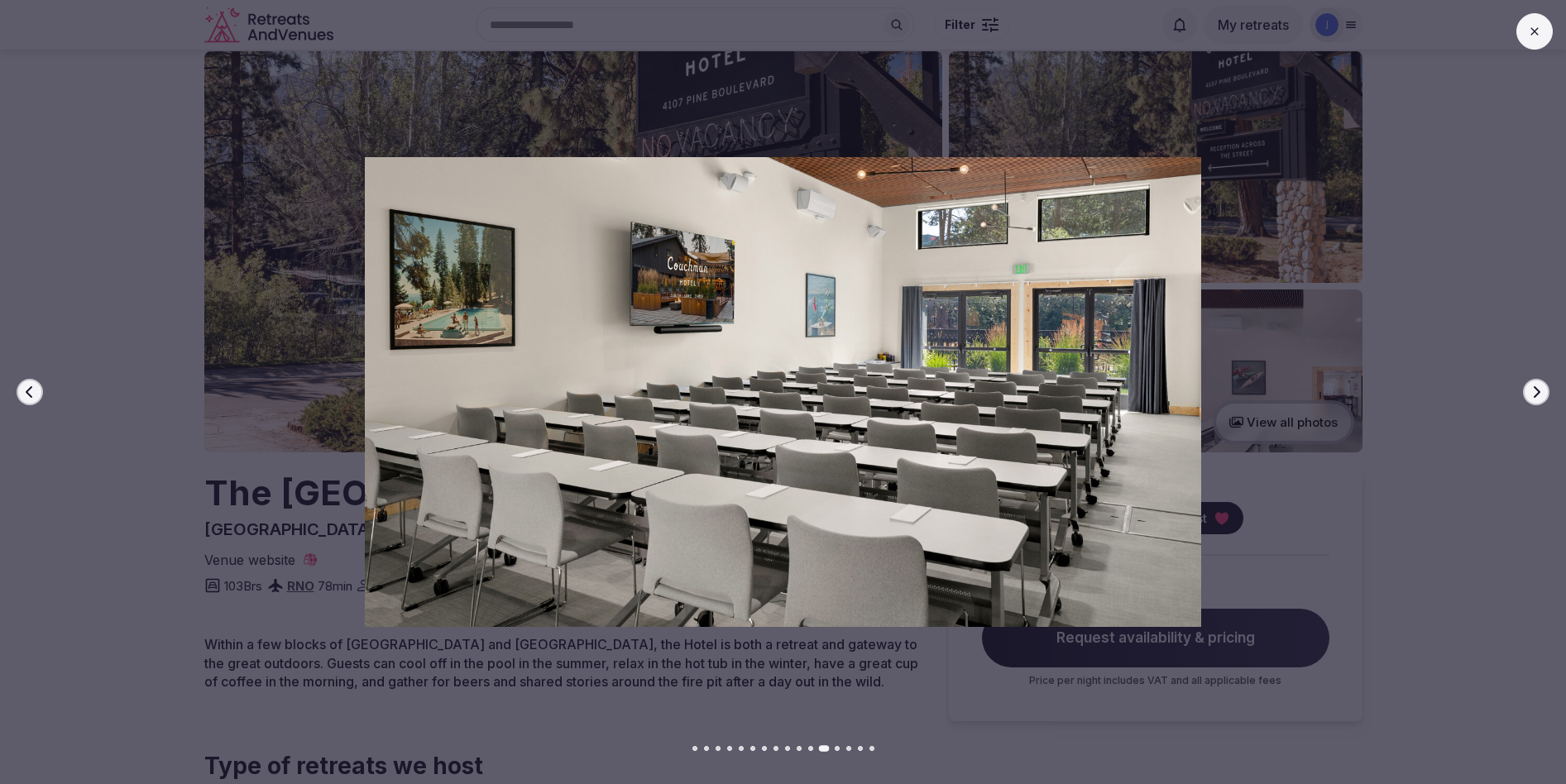
click at [1533, 392] on icon "button" at bounding box center [1536, 392] width 13 height 13
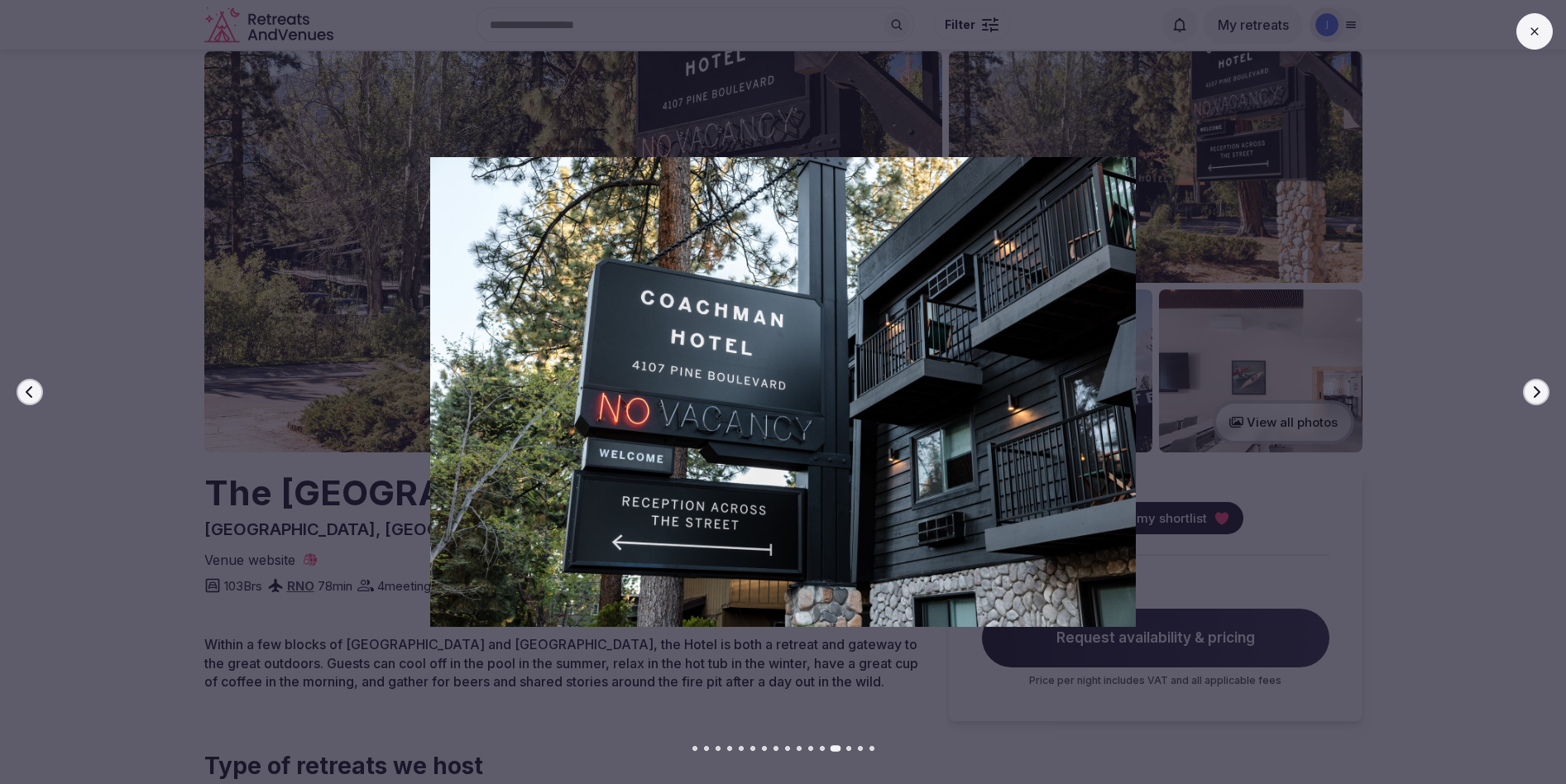
click at [1533, 392] on icon "button" at bounding box center [1536, 392] width 13 height 13
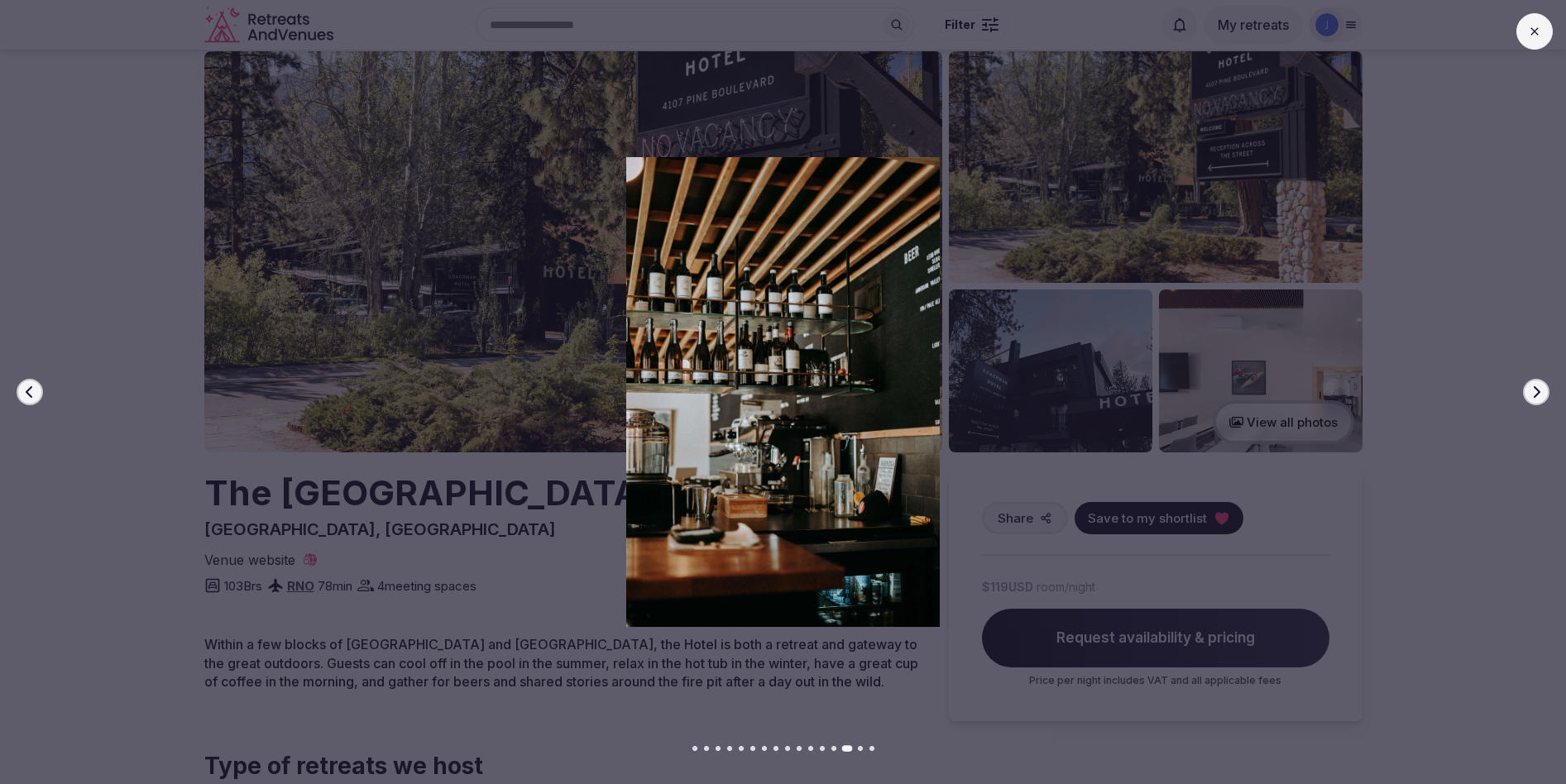
click at [1533, 392] on icon "button" at bounding box center [1536, 392] width 13 height 13
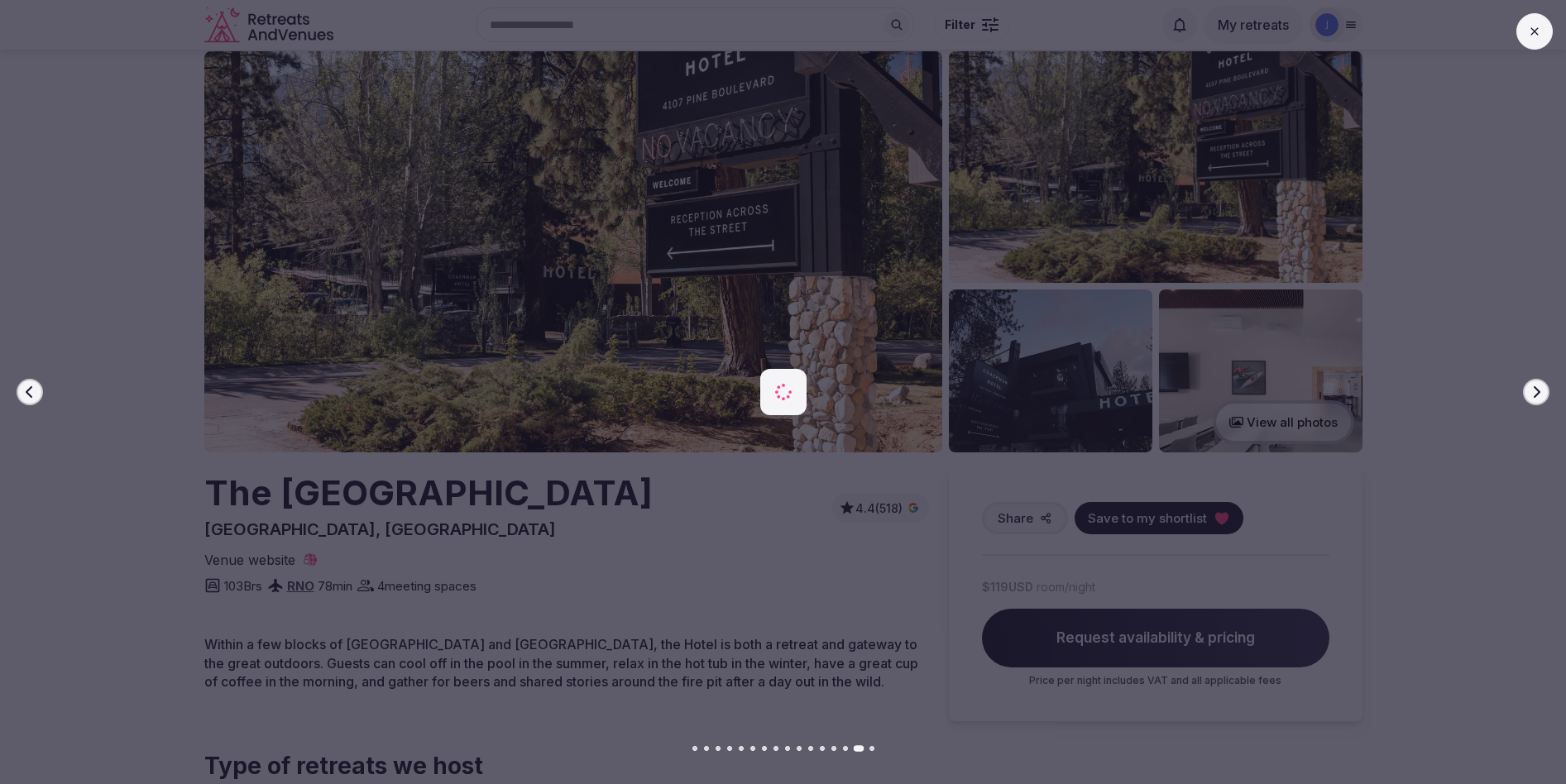
click at [1533, 392] on icon "button" at bounding box center [1536, 392] width 13 height 13
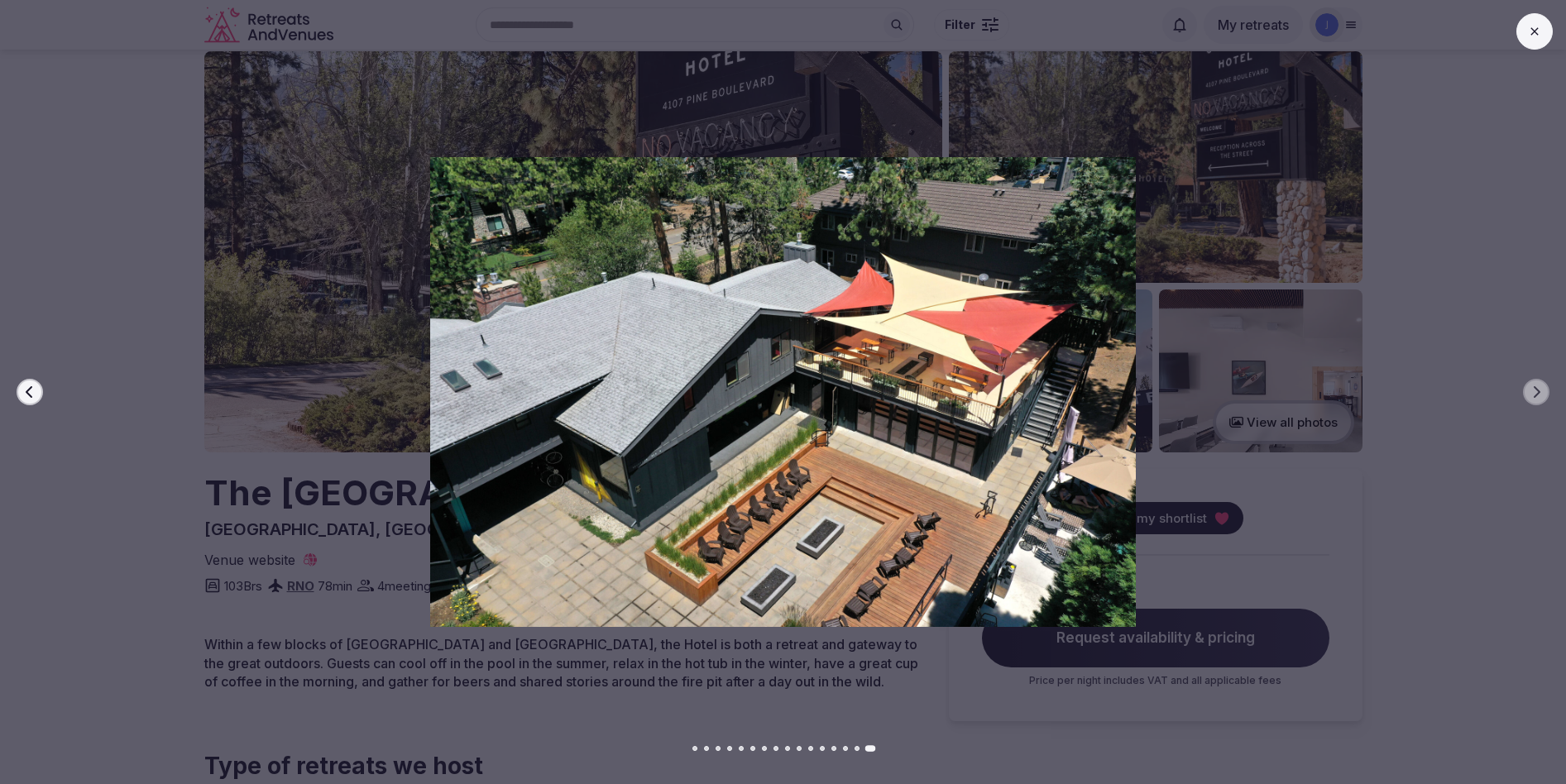
click at [1537, 31] on icon at bounding box center [1534, 32] width 13 height 13
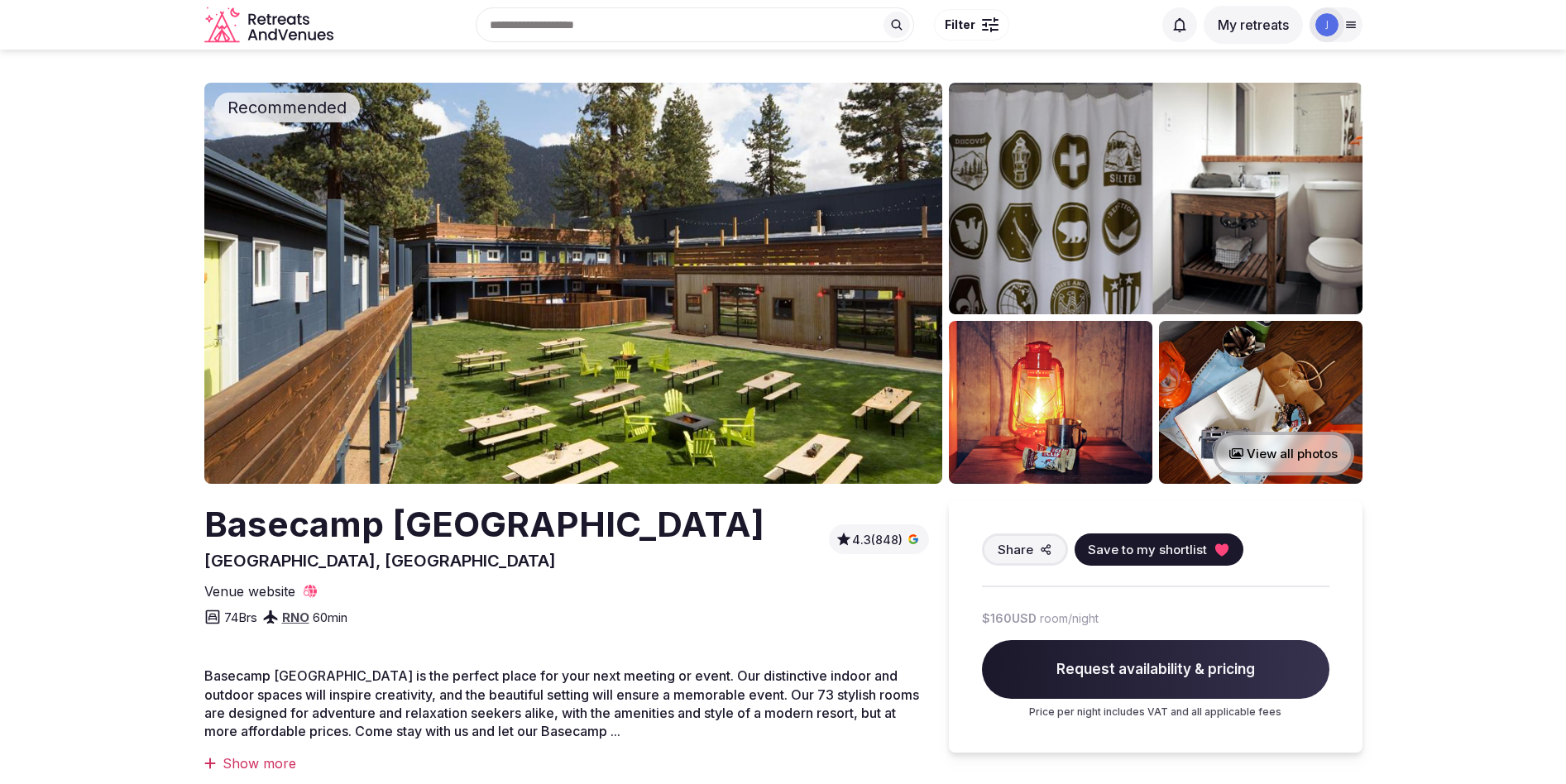
click at [736, 348] on img at bounding box center [573, 283] width 738 height 401
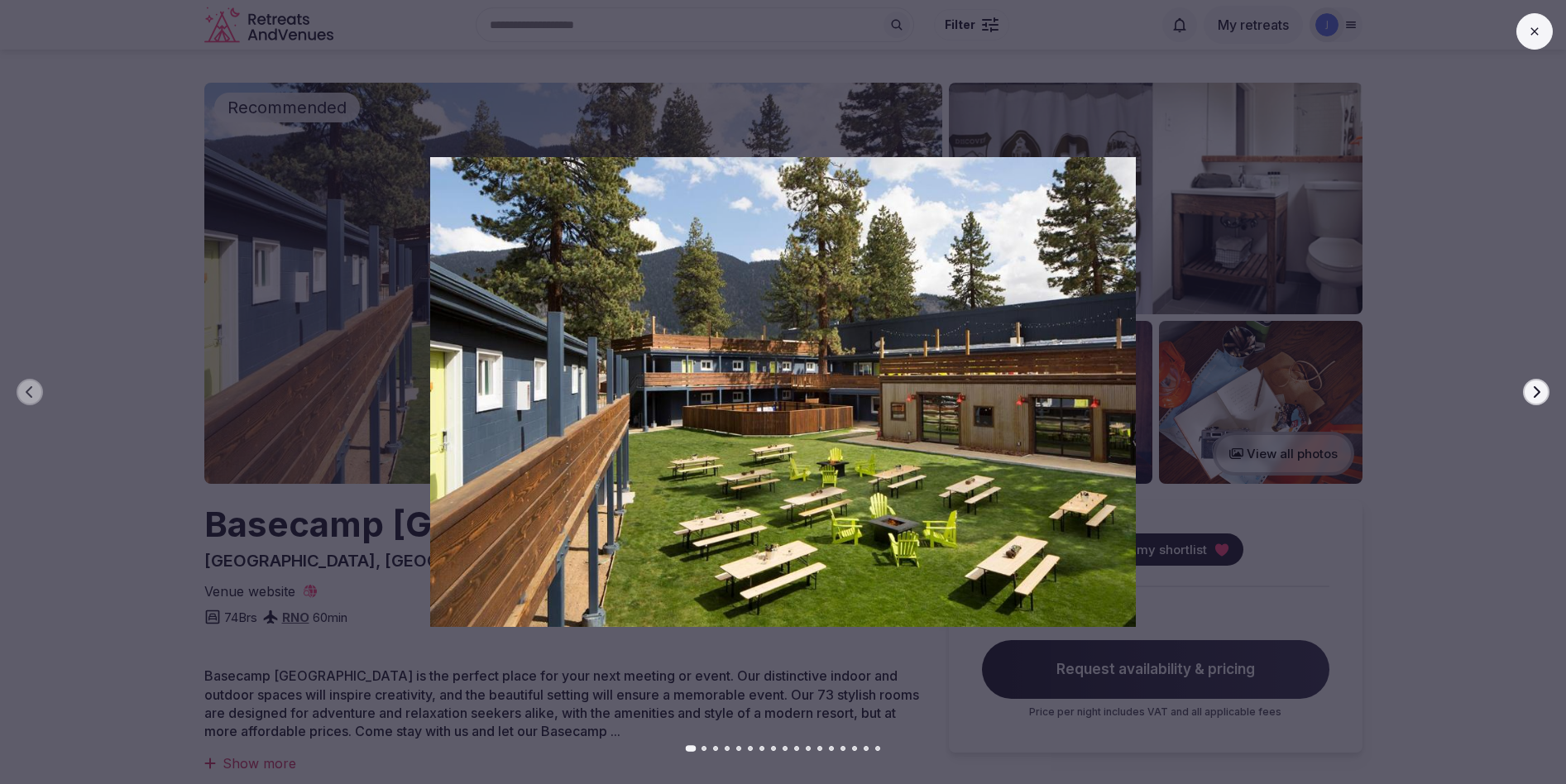
click at [1539, 388] on icon "button" at bounding box center [1536, 392] width 13 height 13
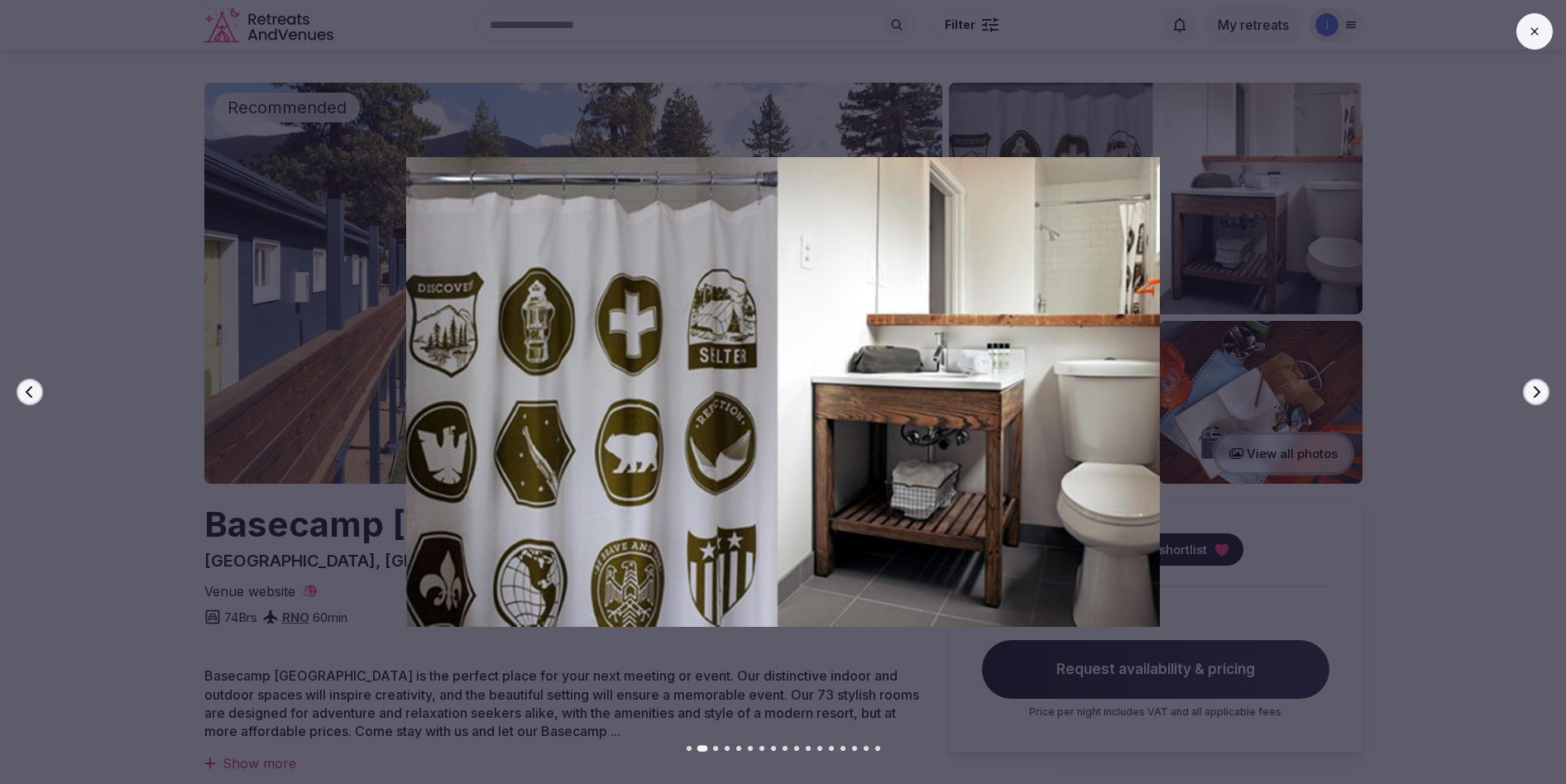
click at [20, 392] on button "Previous slide" at bounding box center [30, 392] width 27 height 27
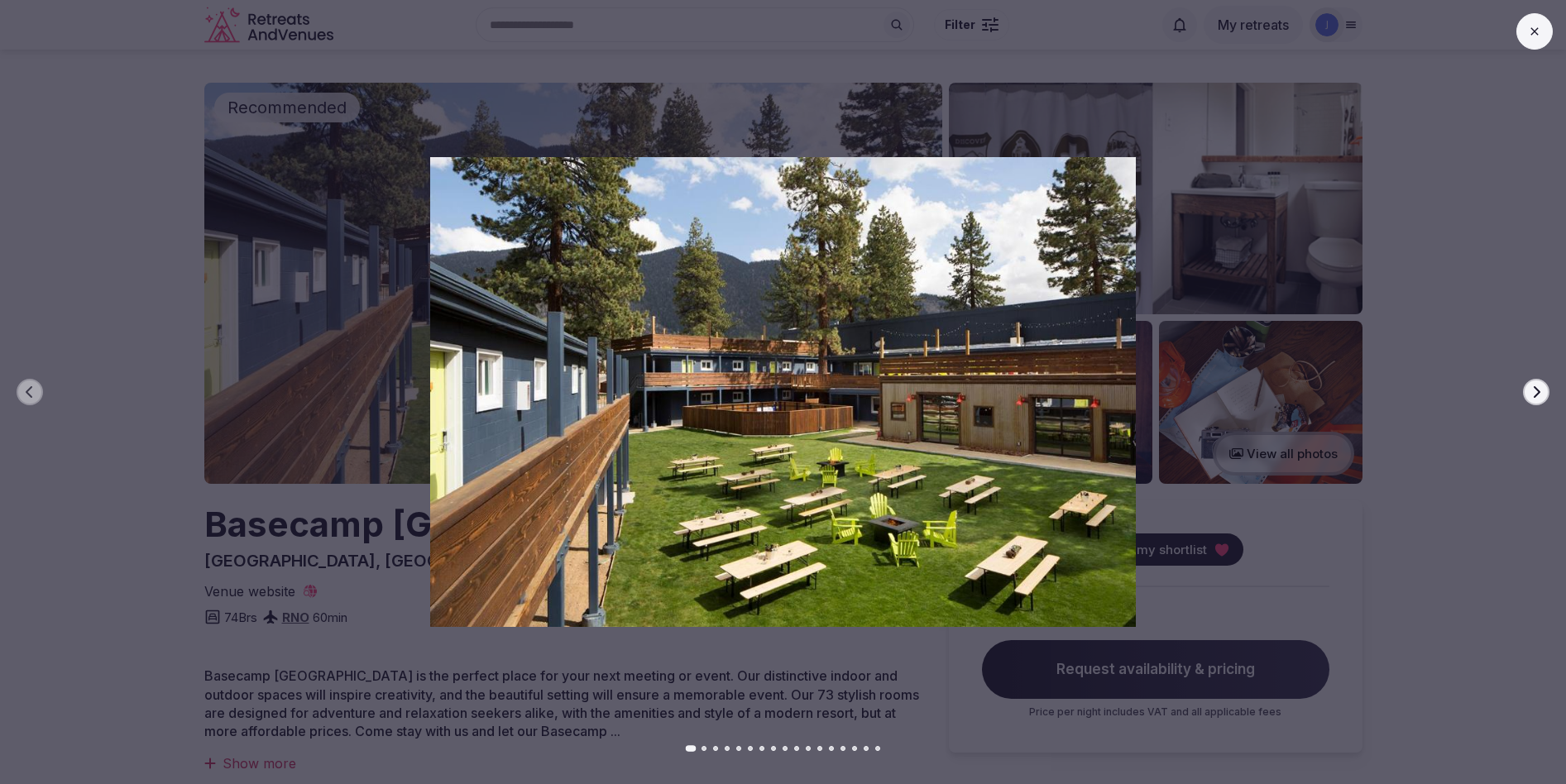
click at [1544, 390] on button "Next slide" at bounding box center [1536, 392] width 27 height 27
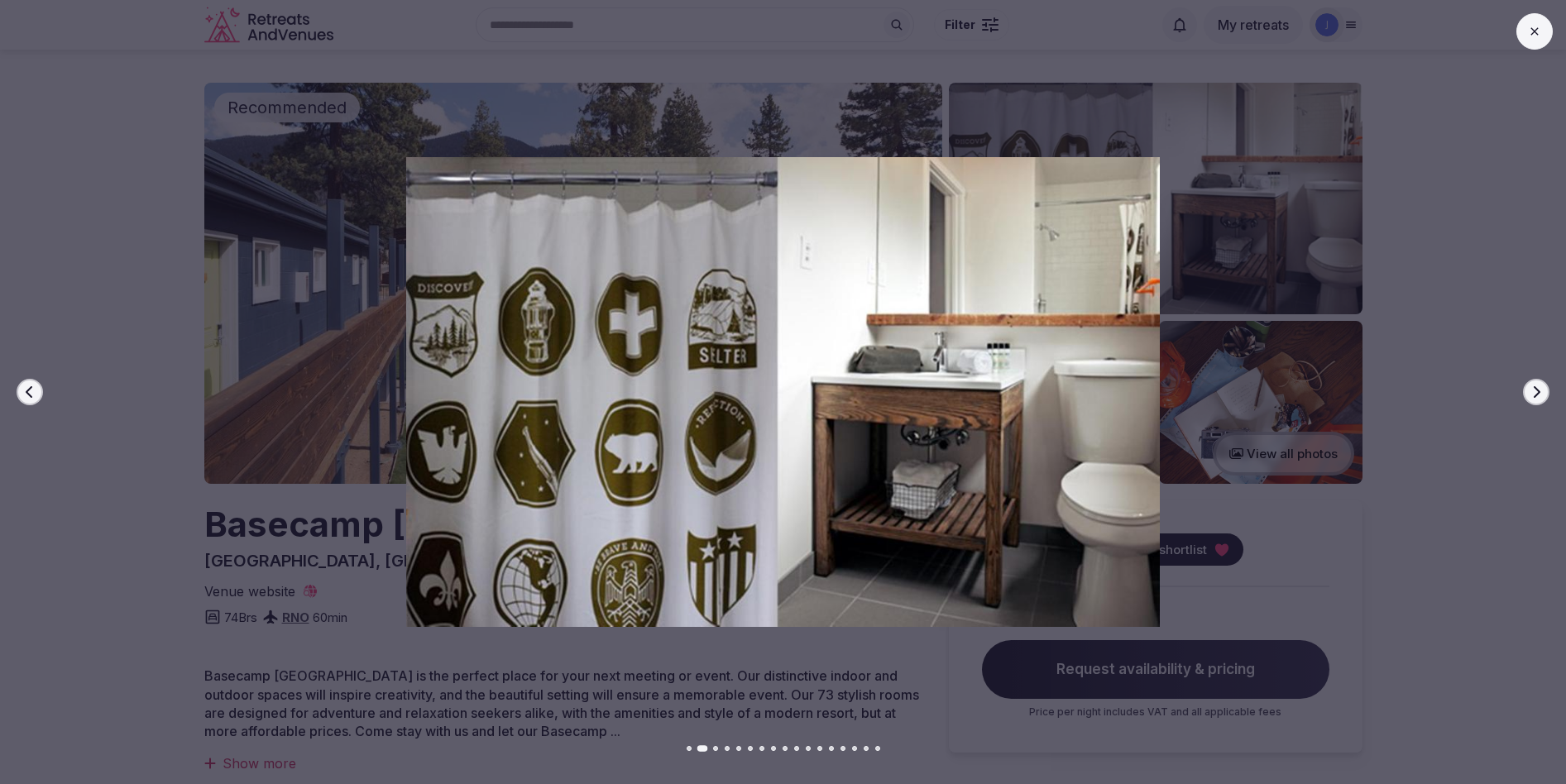
click at [1544, 390] on button "Next slide" at bounding box center [1536, 392] width 27 height 27
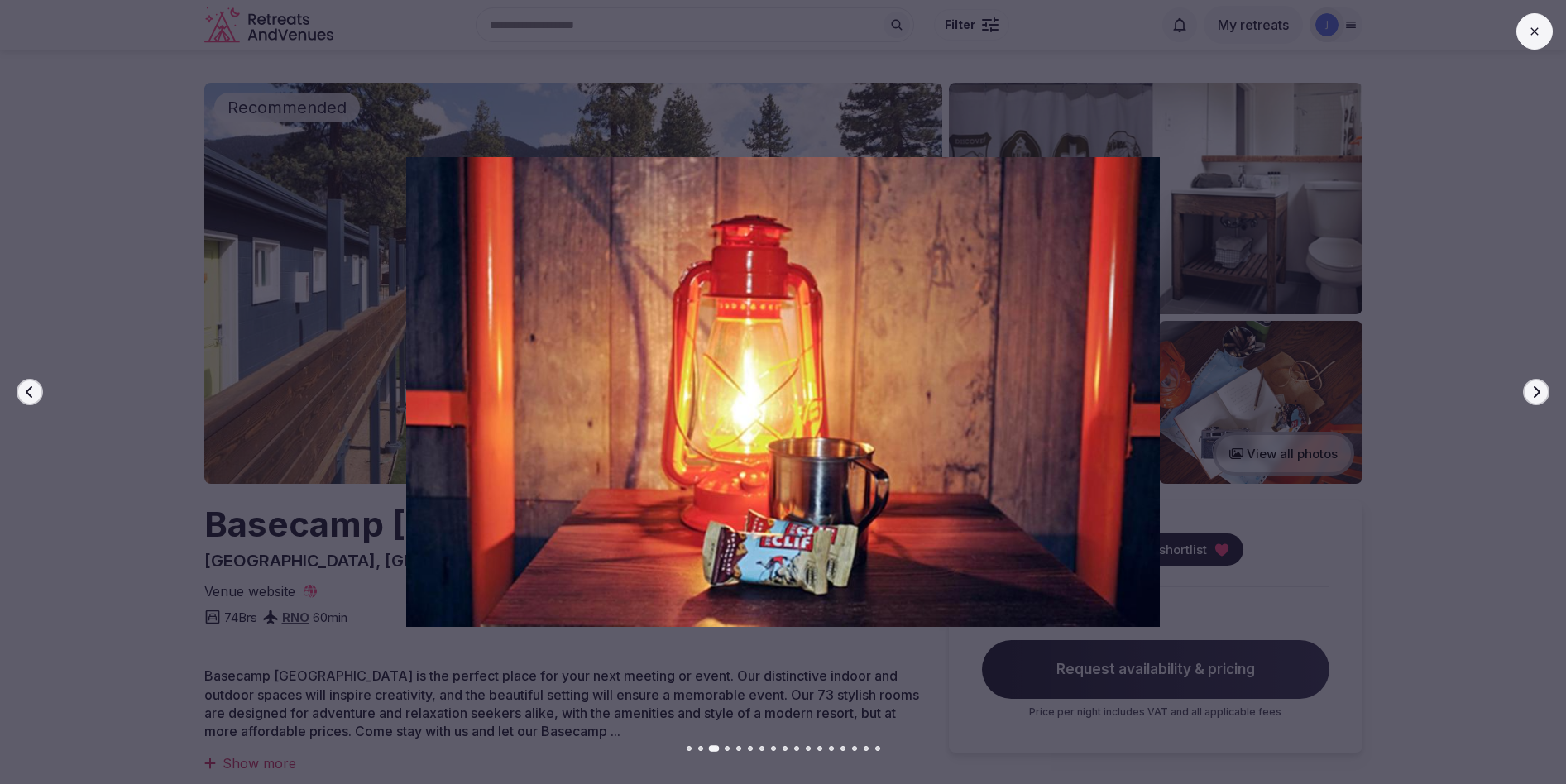
click at [1543, 391] on button "Next slide" at bounding box center [1536, 392] width 27 height 27
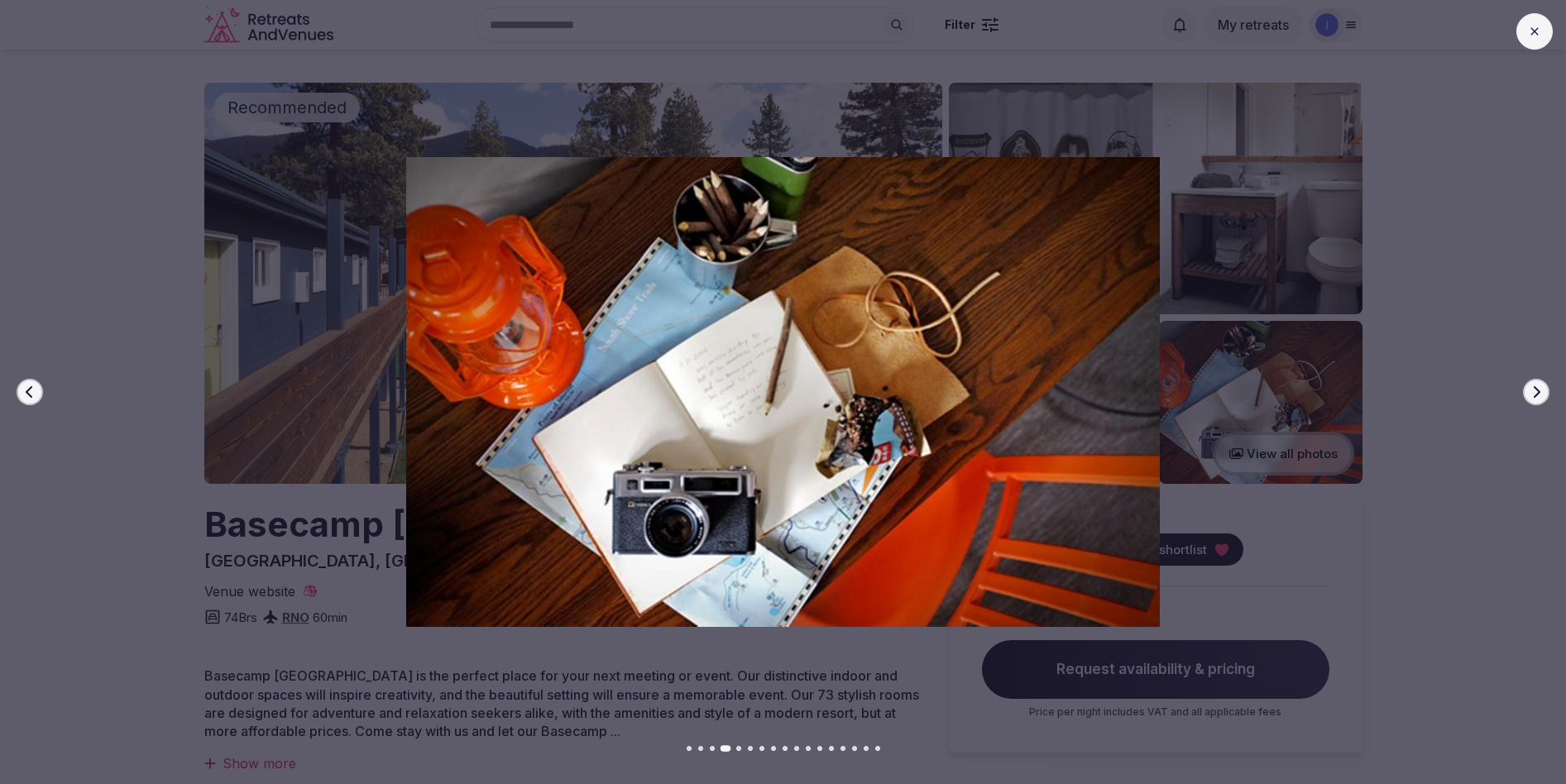
click at [1543, 391] on button "Next slide" at bounding box center [1536, 392] width 27 height 27
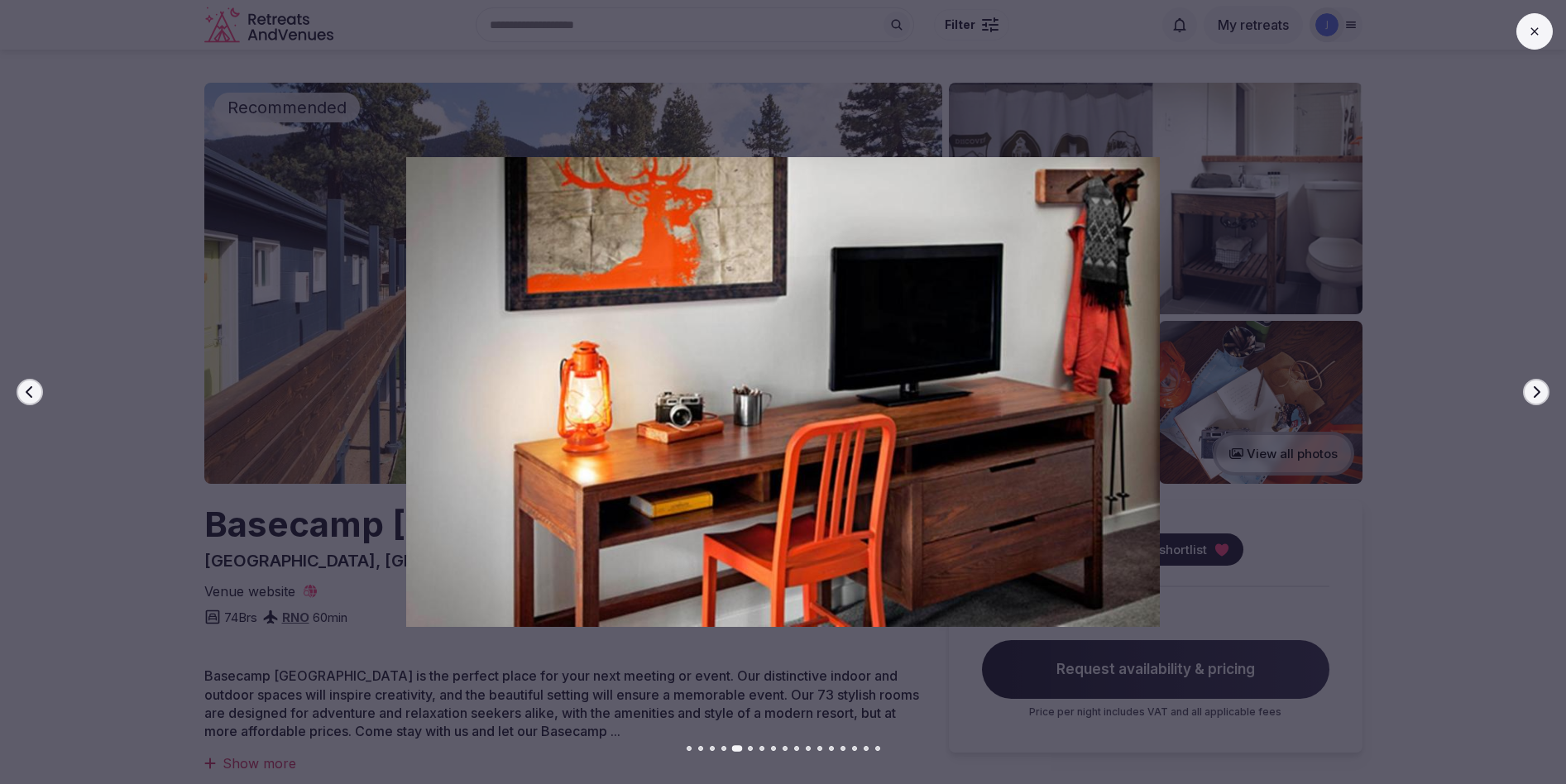
click at [1542, 391] on icon "button" at bounding box center [1536, 392] width 13 height 13
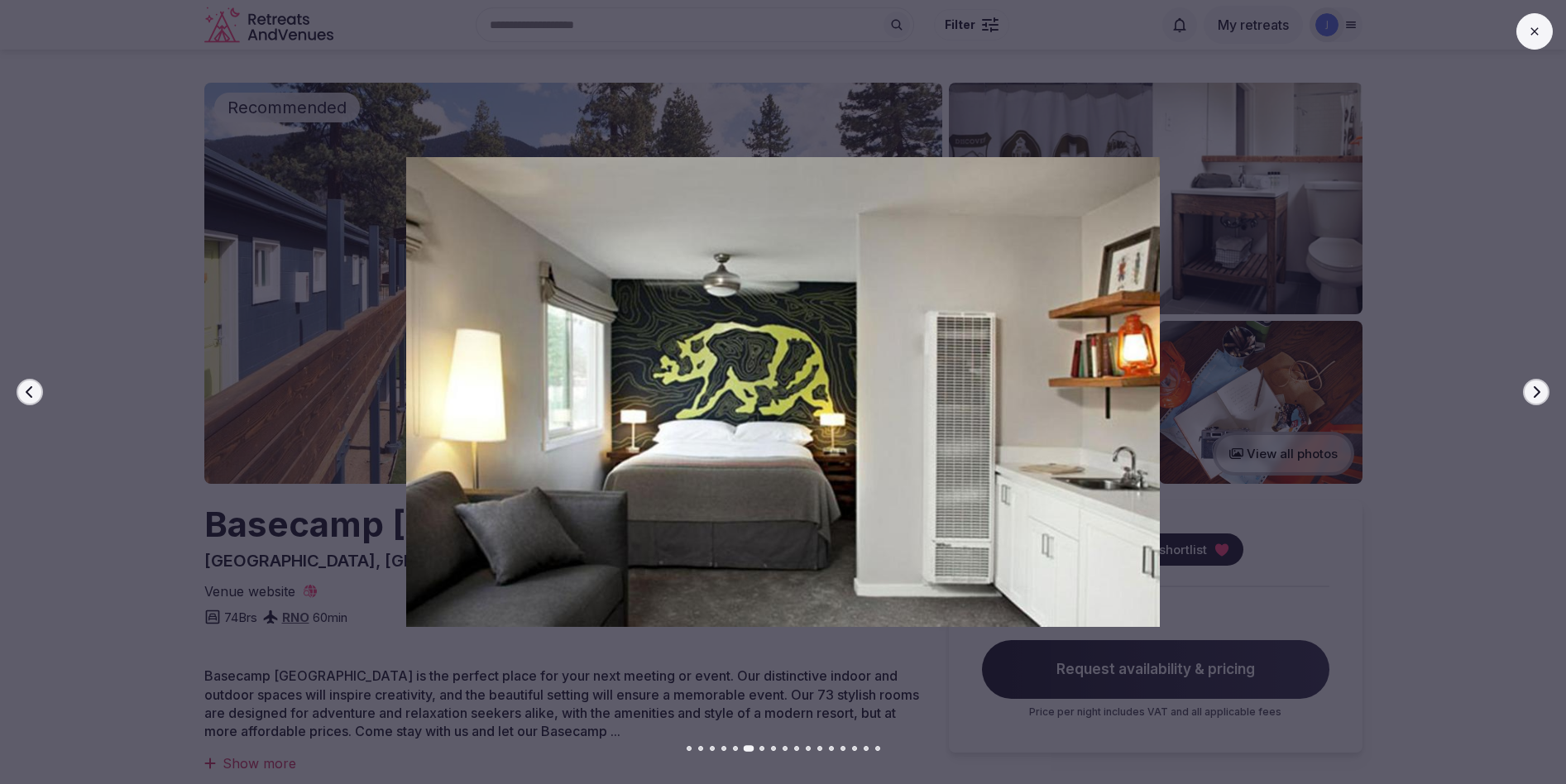
click at [1542, 391] on icon "button" at bounding box center [1536, 392] width 13 height 13
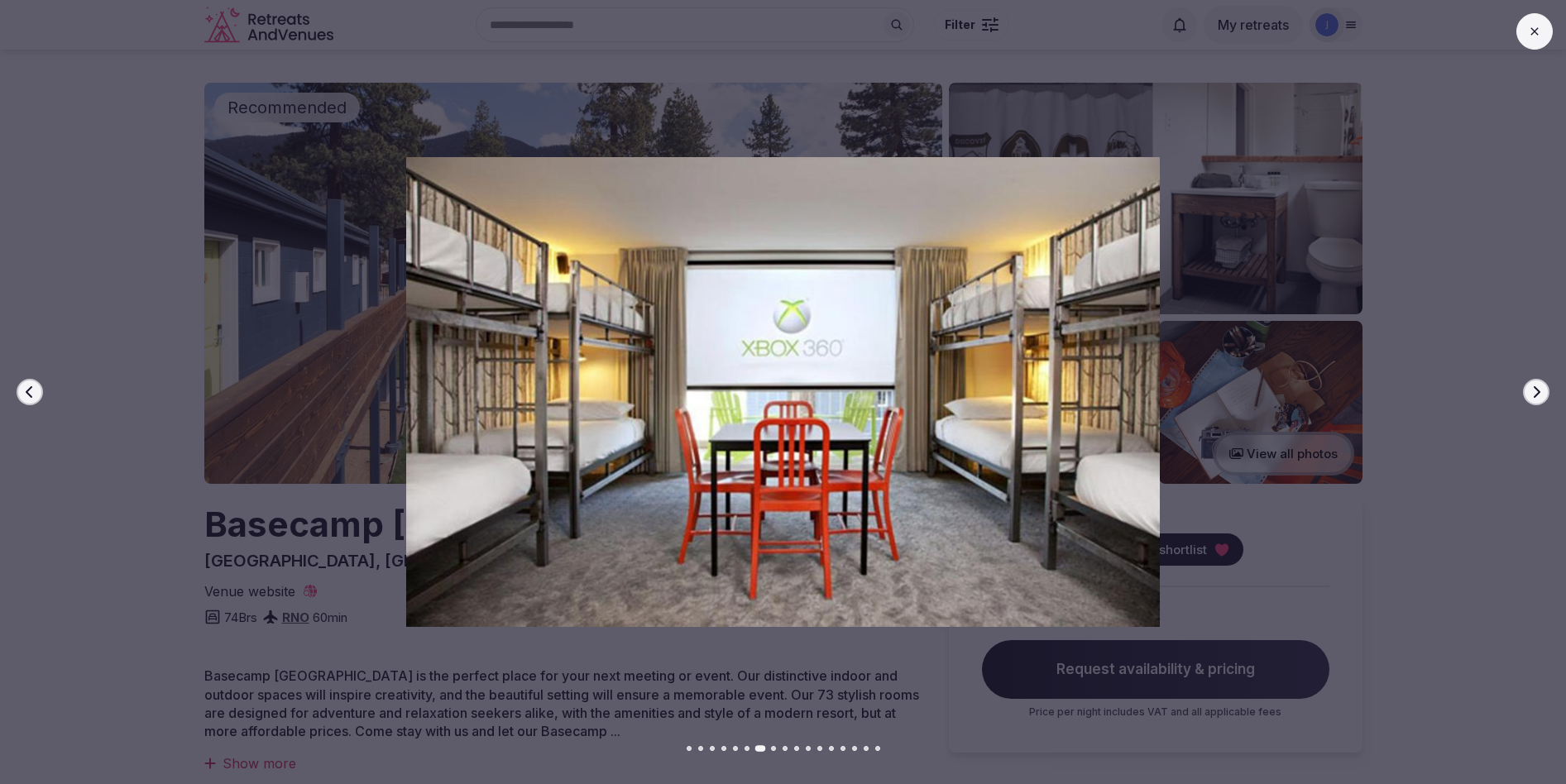
click at [1542, 391] on icon "button" at bounding box center [1536, 392] width 13 height 13
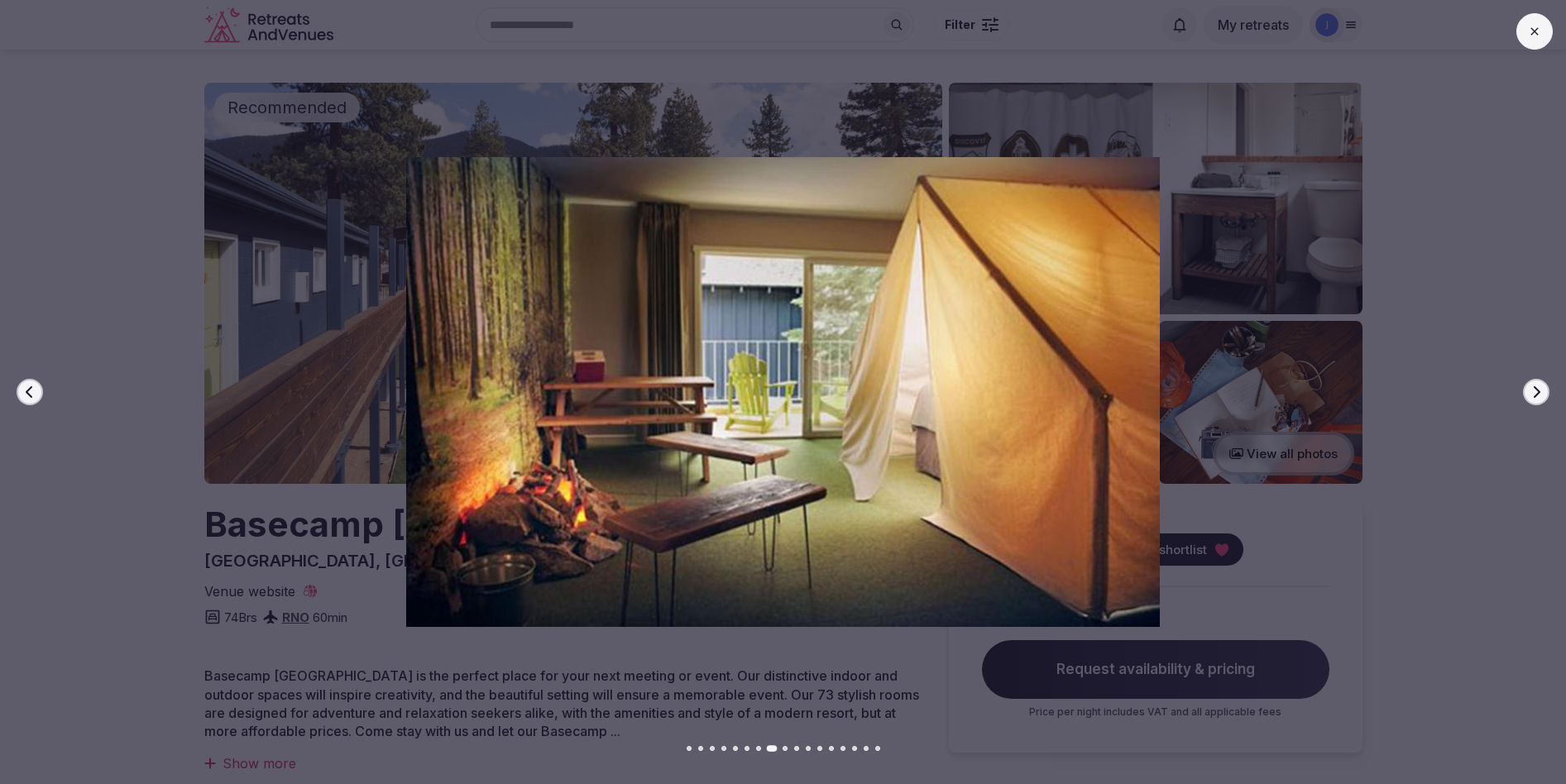
click at [1542, 391] on icon "button" at bounding box center [1536, 392] width 13 height 13
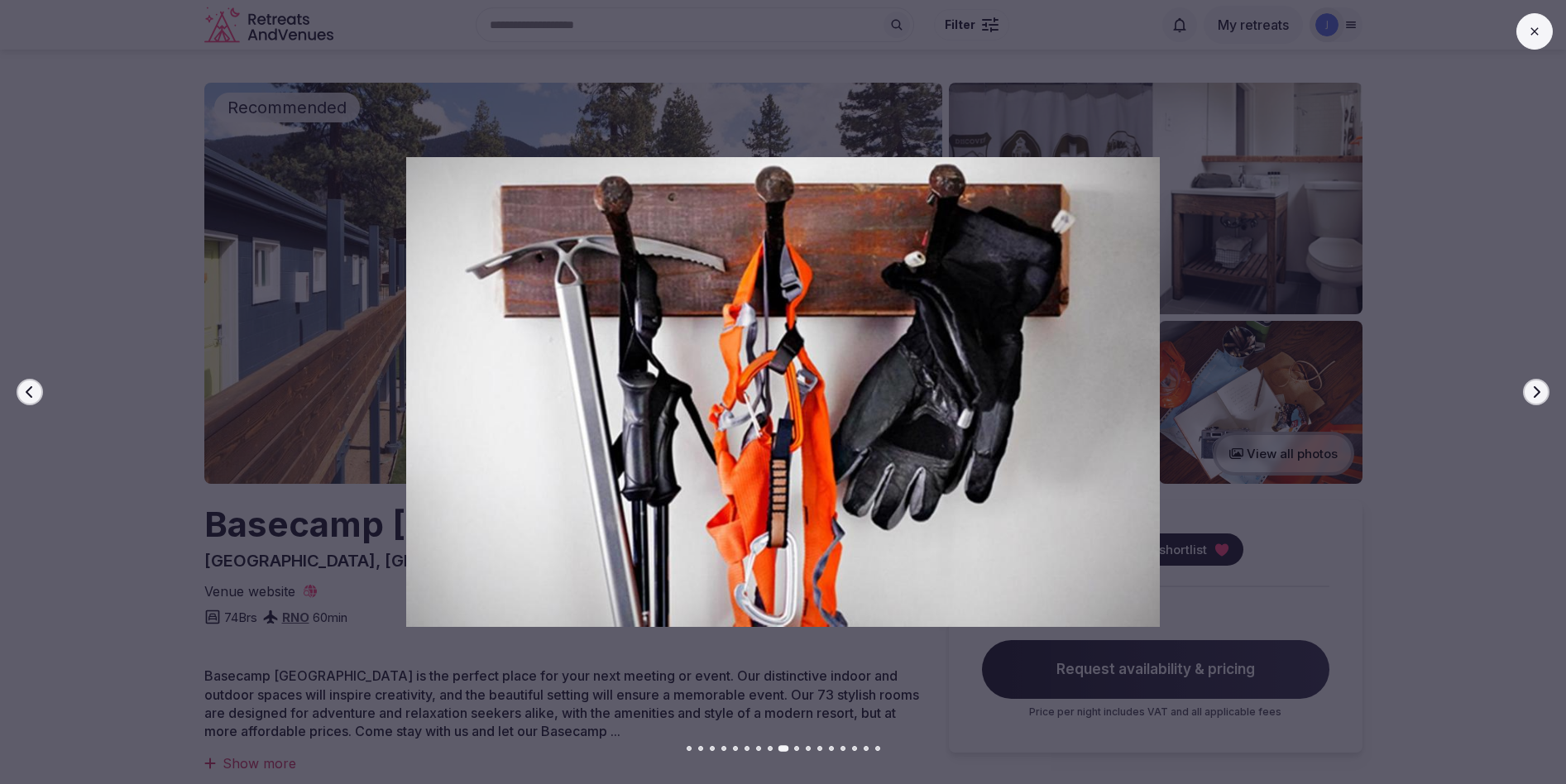
click at [1542, 392] on icon "button" at bounding box center [1536, 392] width 13 height 13
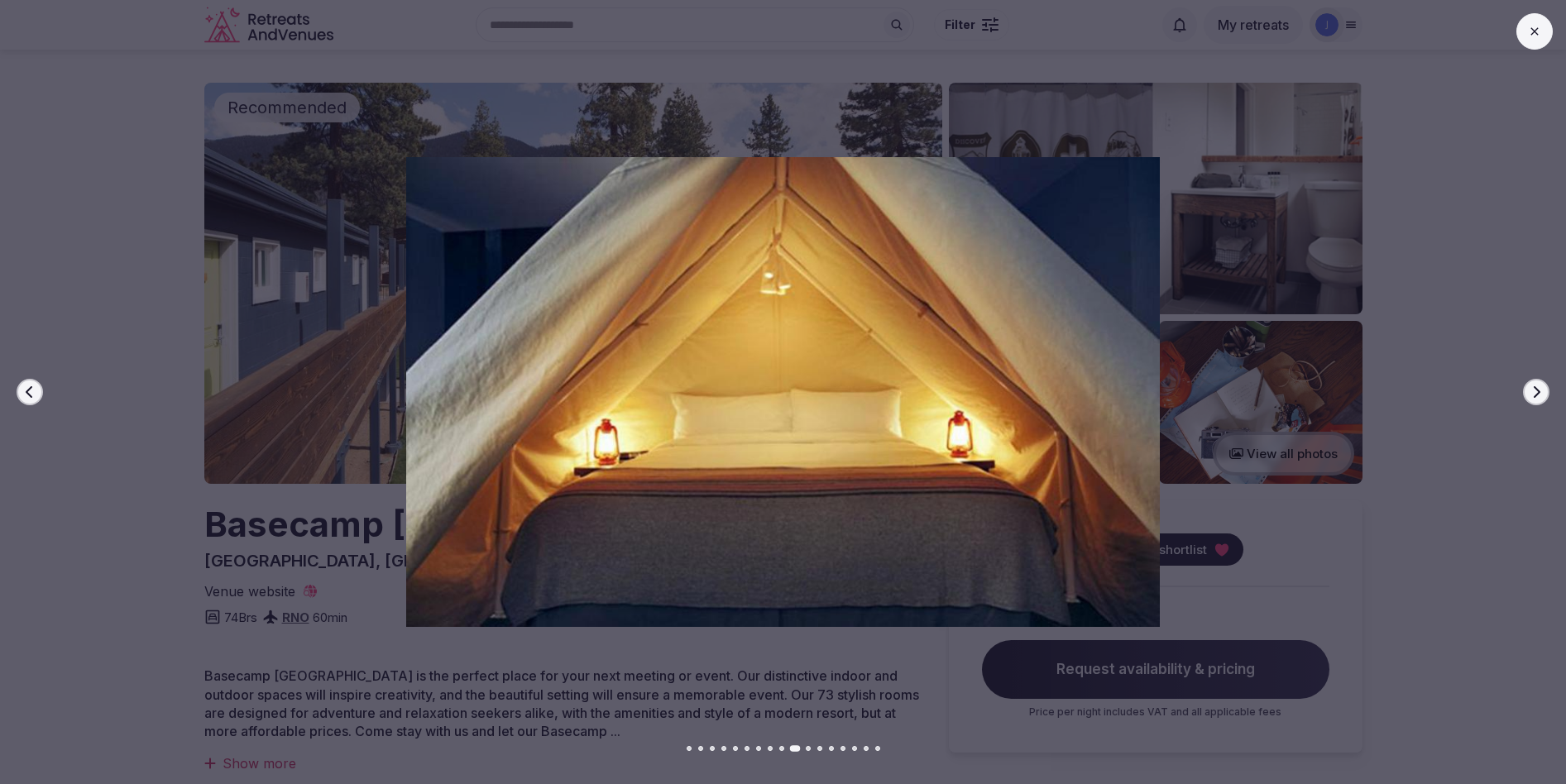
click at [1542, 392] on icon "button" at bounding box center [1536, 392] width 13 height 13
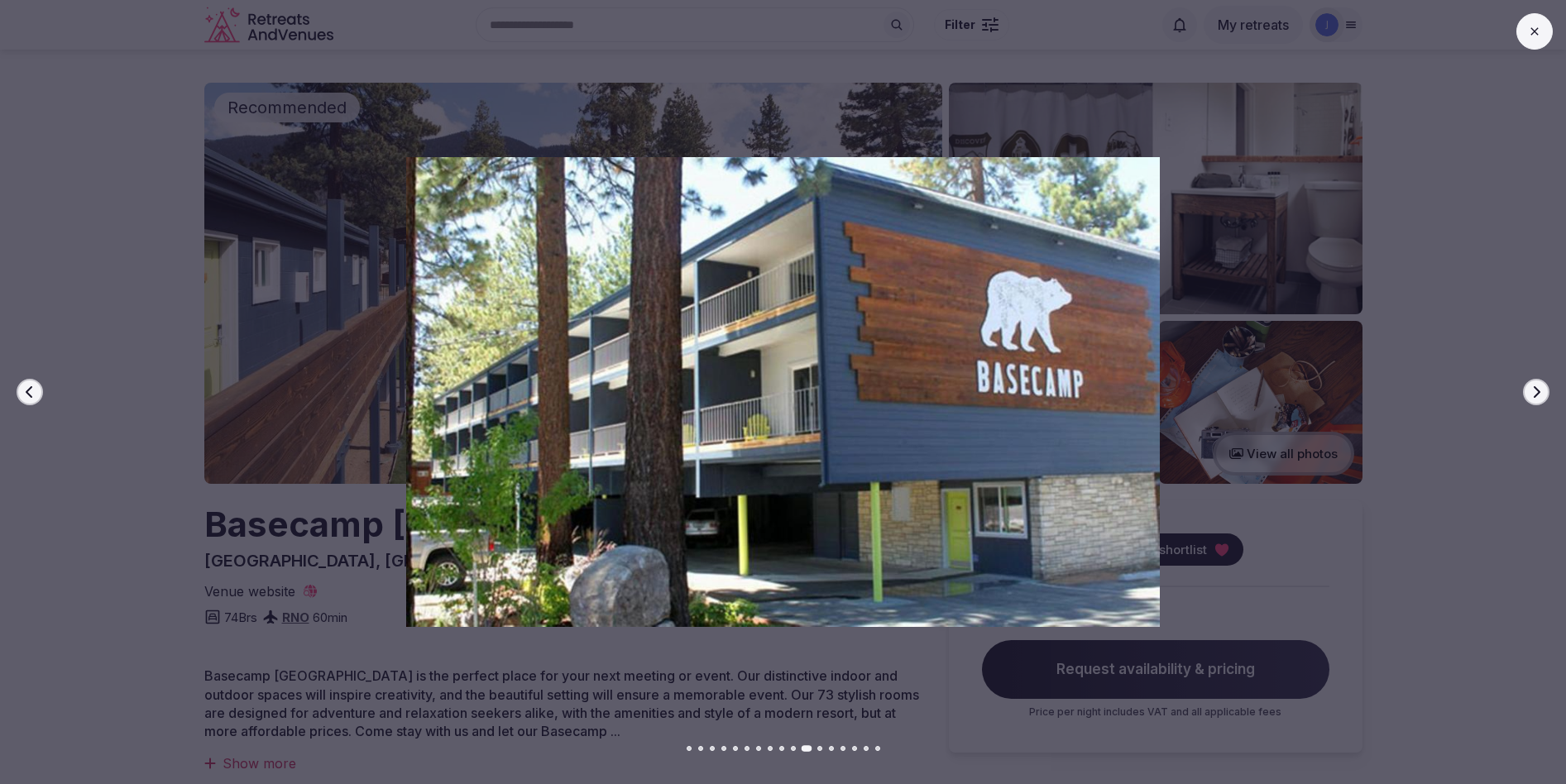
click at [1542, 392] on icon "button" at bounding box center [1536, 392] width 13 height 13
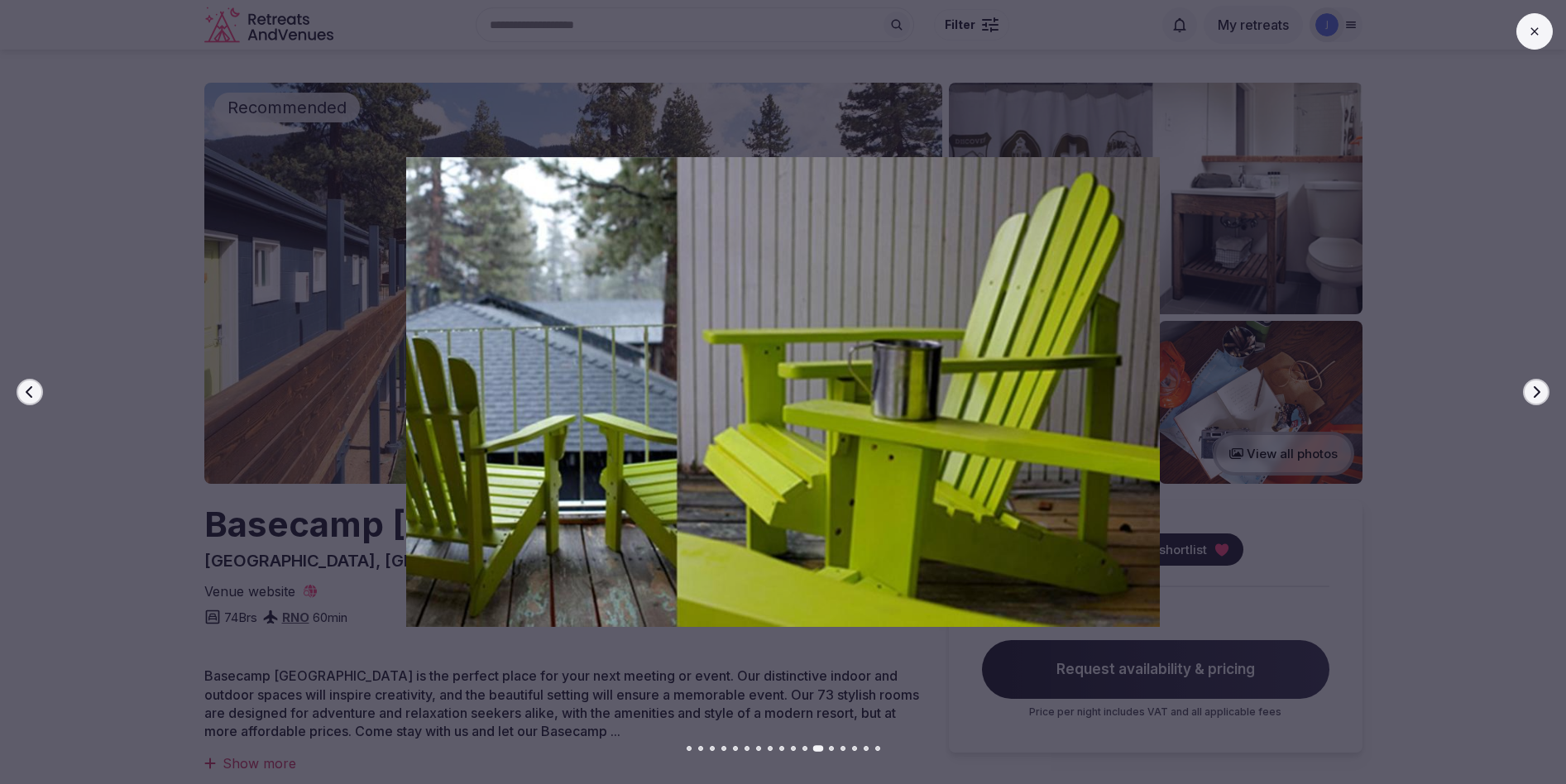
click at [1542, 392] on icon "button" at bounding box center [1536, 392] width 13 height 13
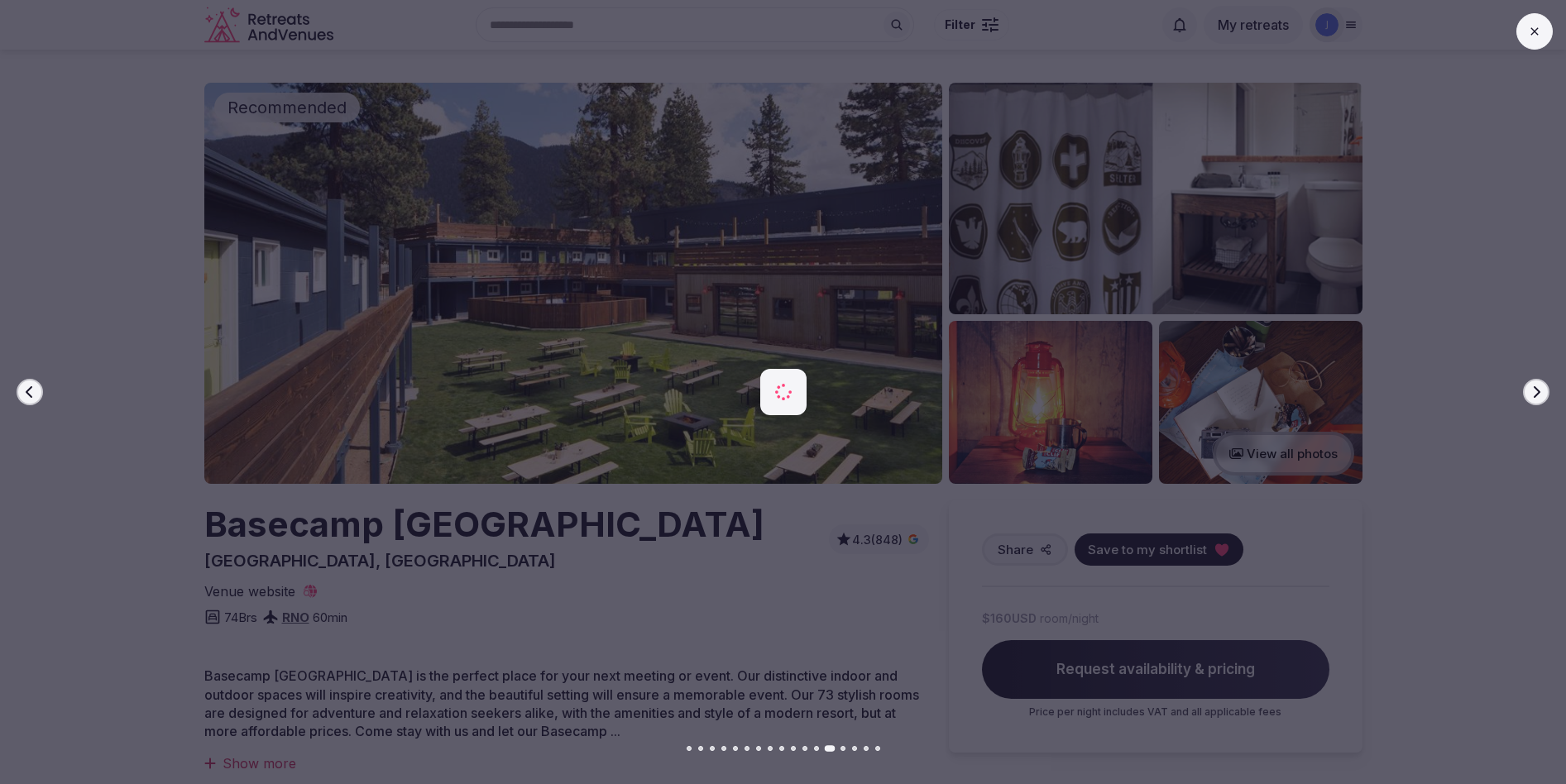
click at [1542, 392] on icon "button" at bounding box center [1536, 392] width 13 height 13
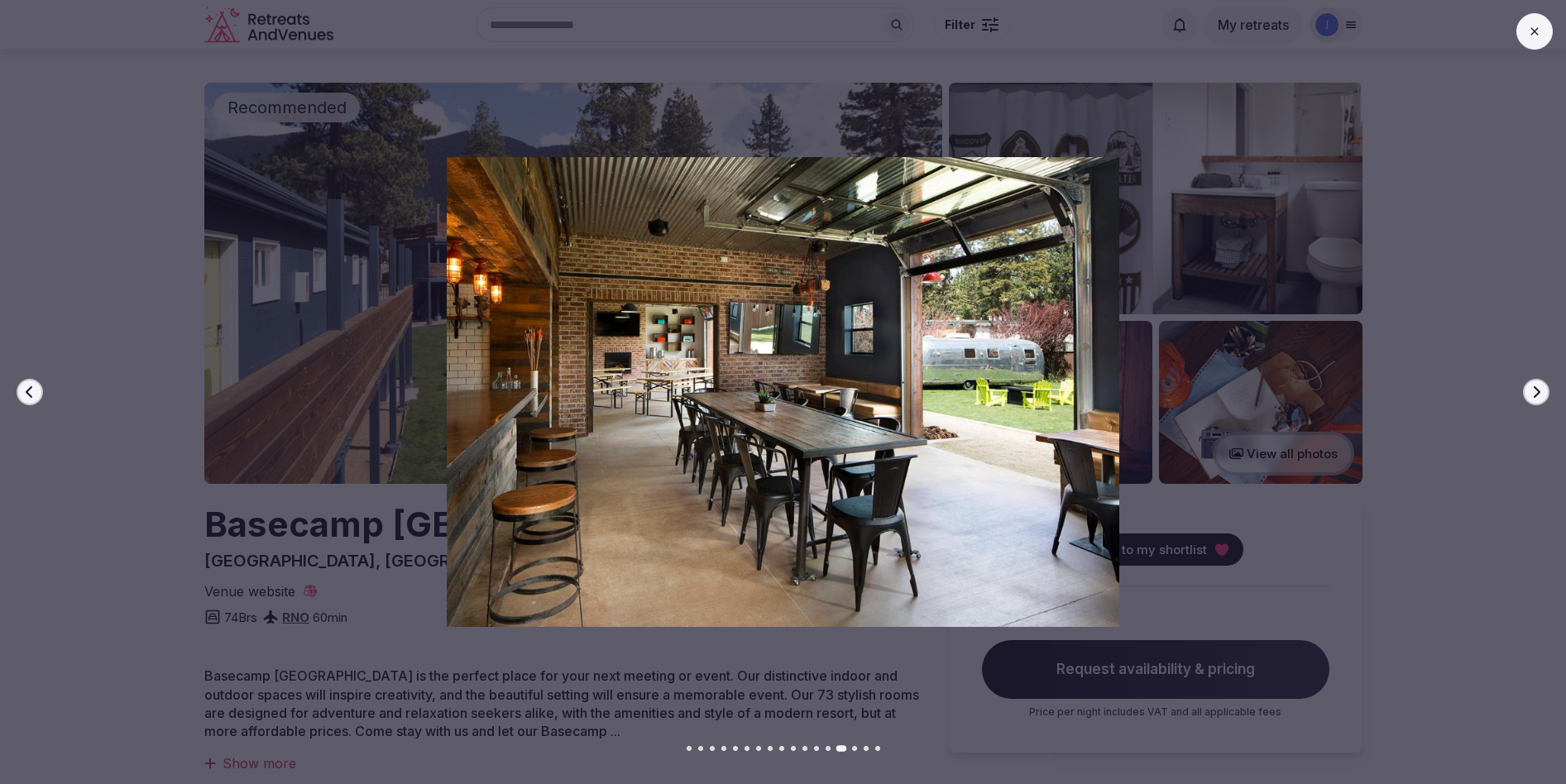
click at [1542, 392] on icon "button" at bounding box center [1536, 392] width 13 height 13
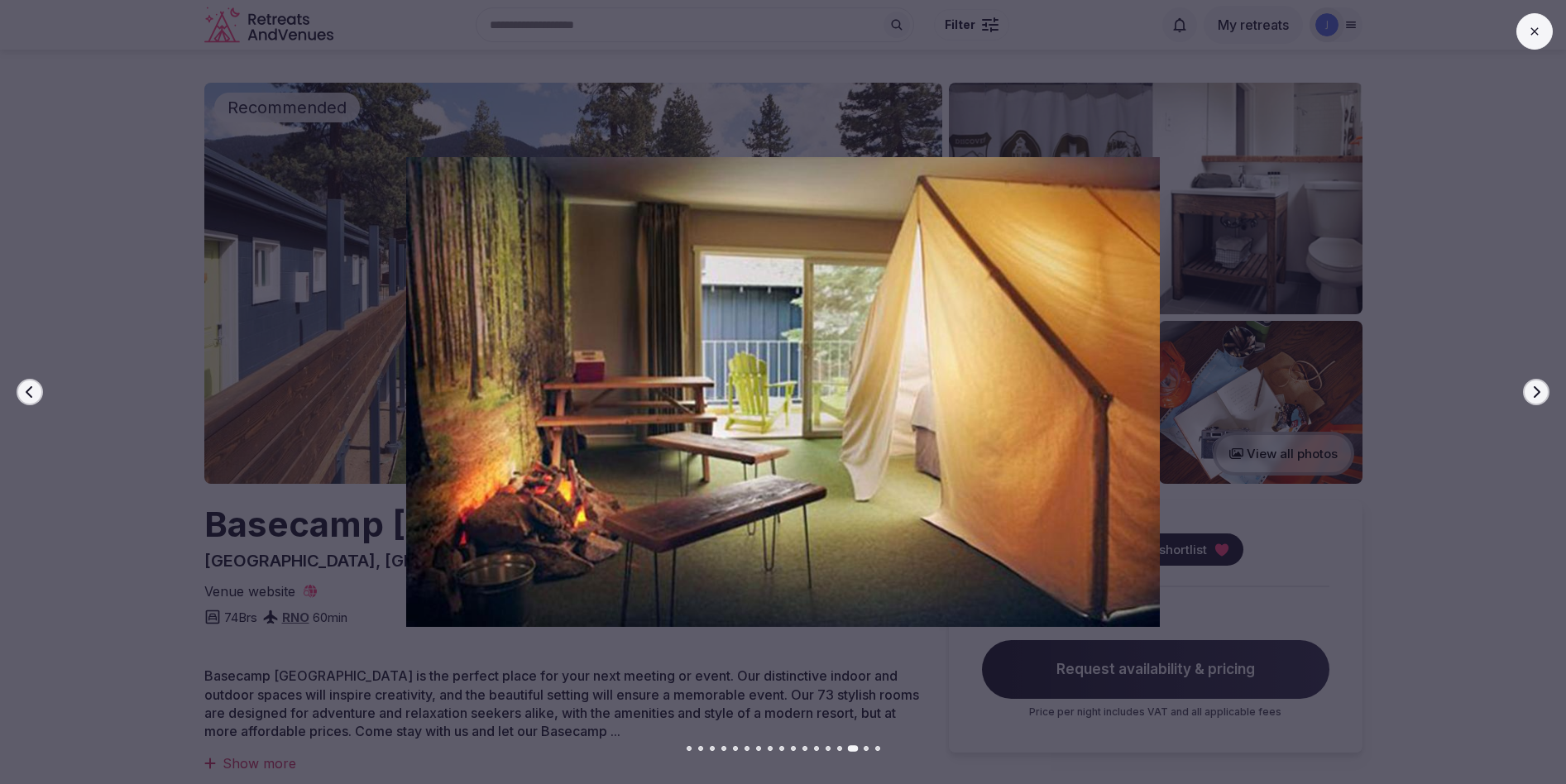
click at [37, 382] on button "Previous slide" at bounding box center [30, 392] width 27 height 27
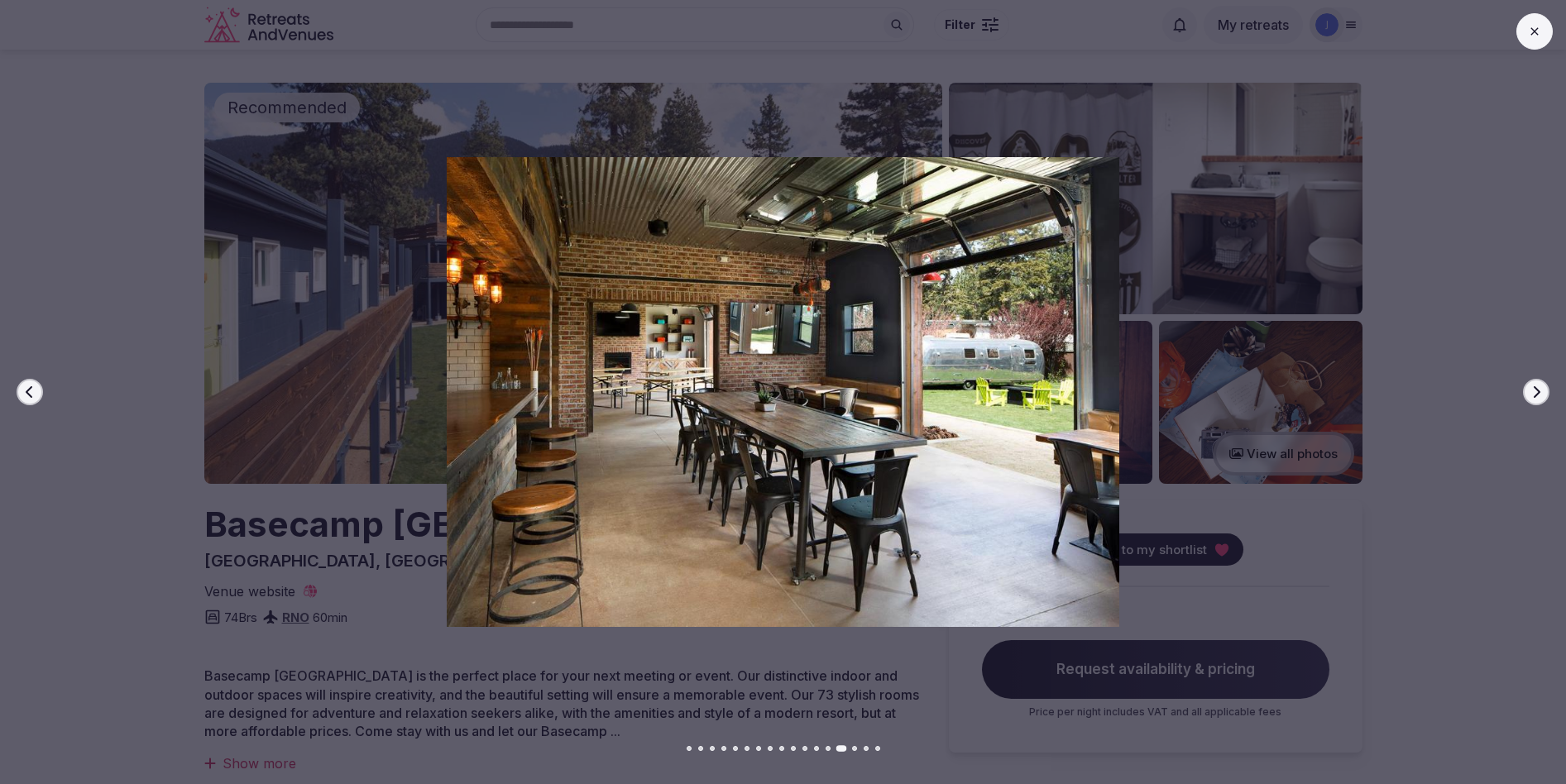
click at [1541, 394] on icon "button" at bounding box center [1536, 392] width 13 height 13
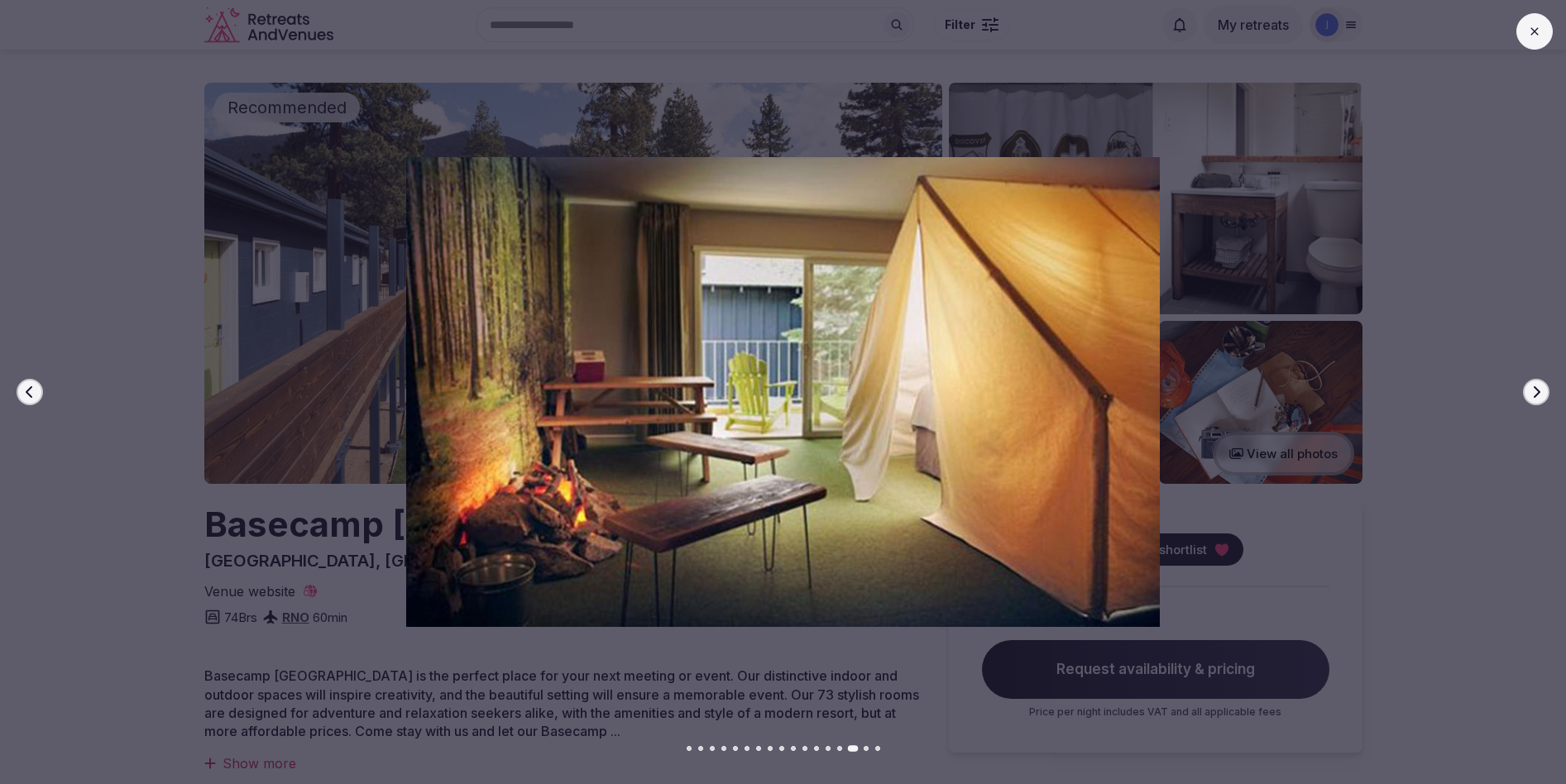
click at [1541, 395] on icon "button" at bounding box center [1536, 392] width 13 height 13
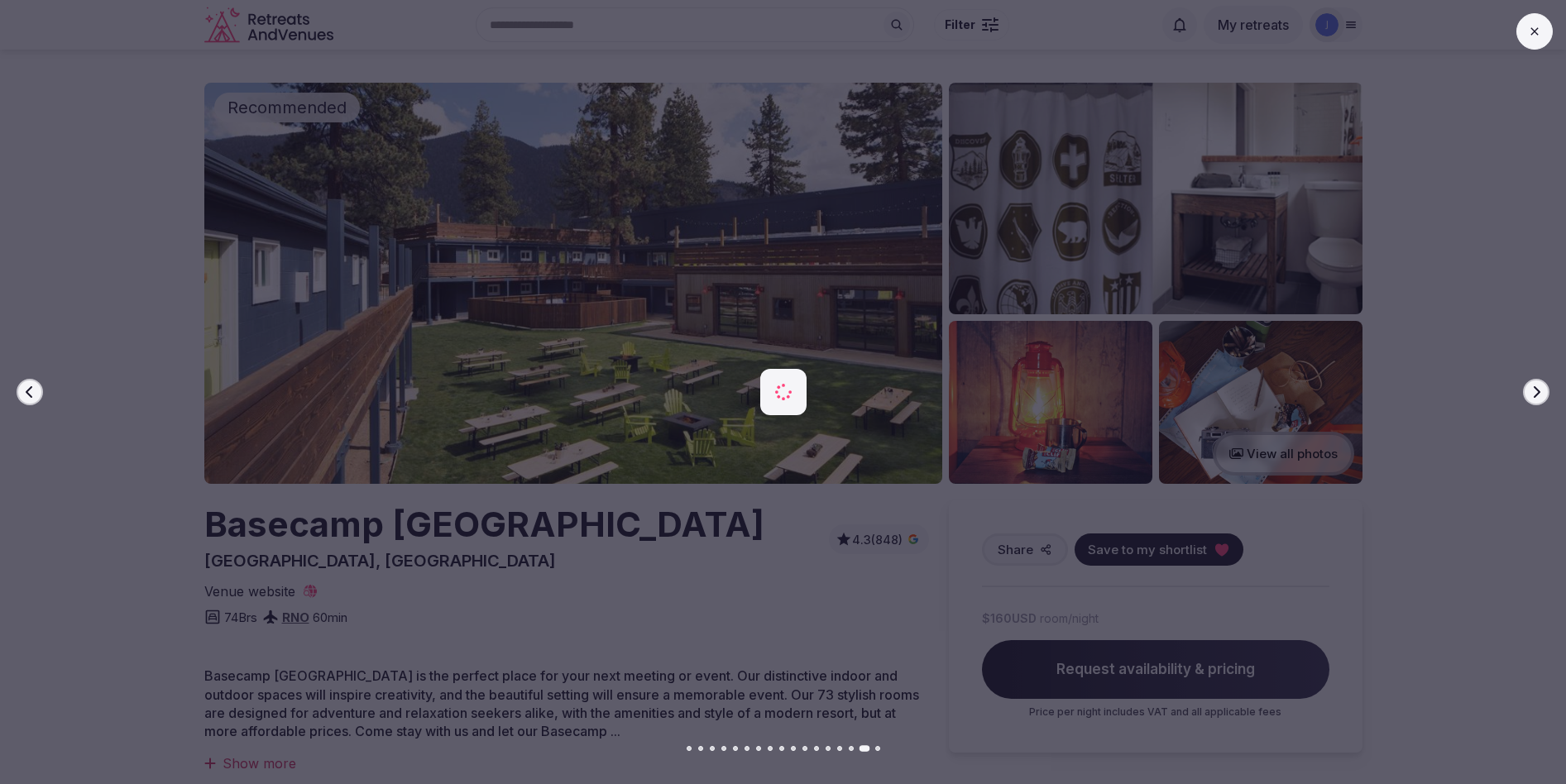
click at [1541, 395] on icon "button" at bounding box center [1536, 392] width 13 height 13
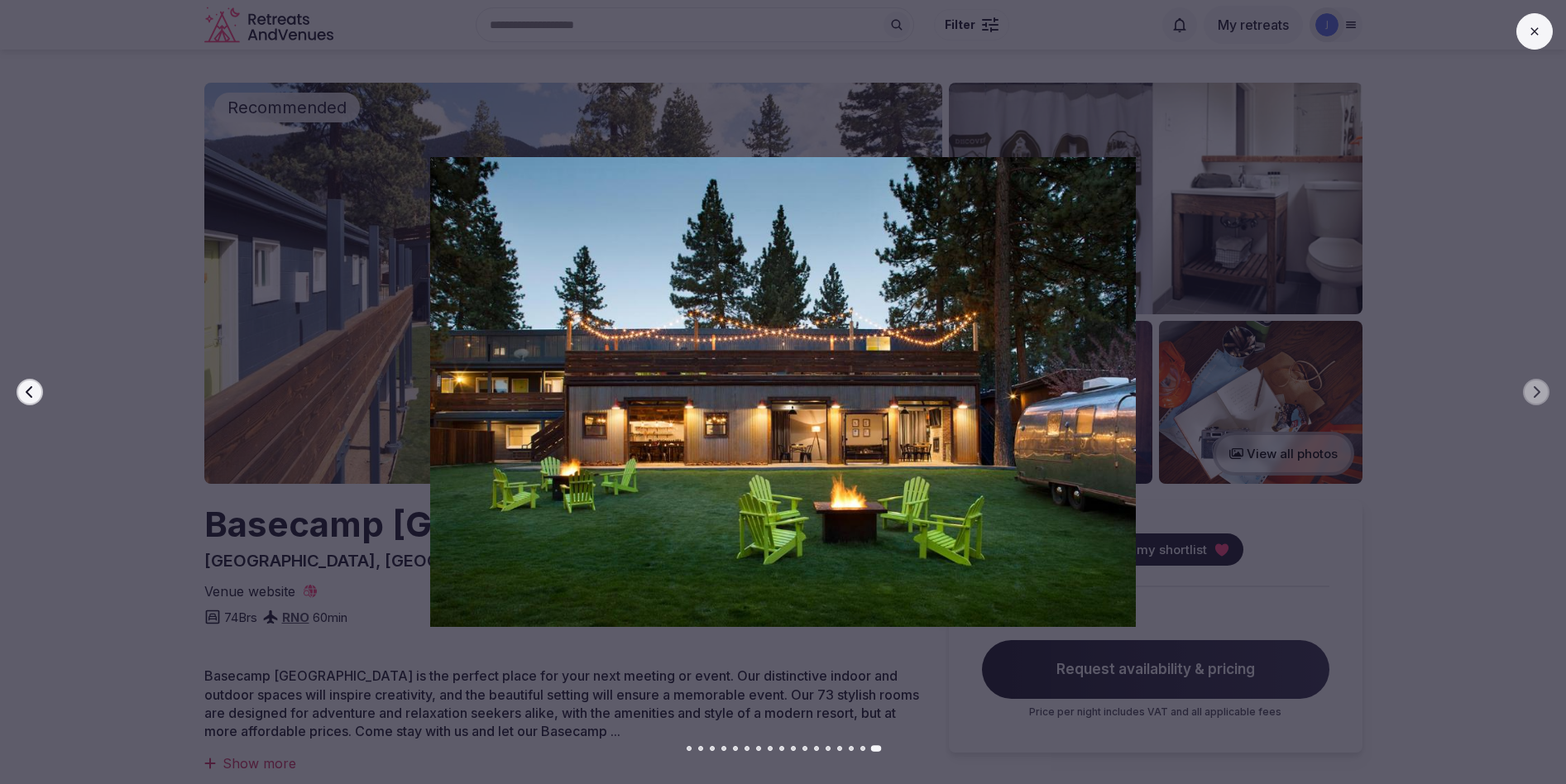
click at [1540, 32] on icon at bounding box center [1534, 32] width 13 height 13
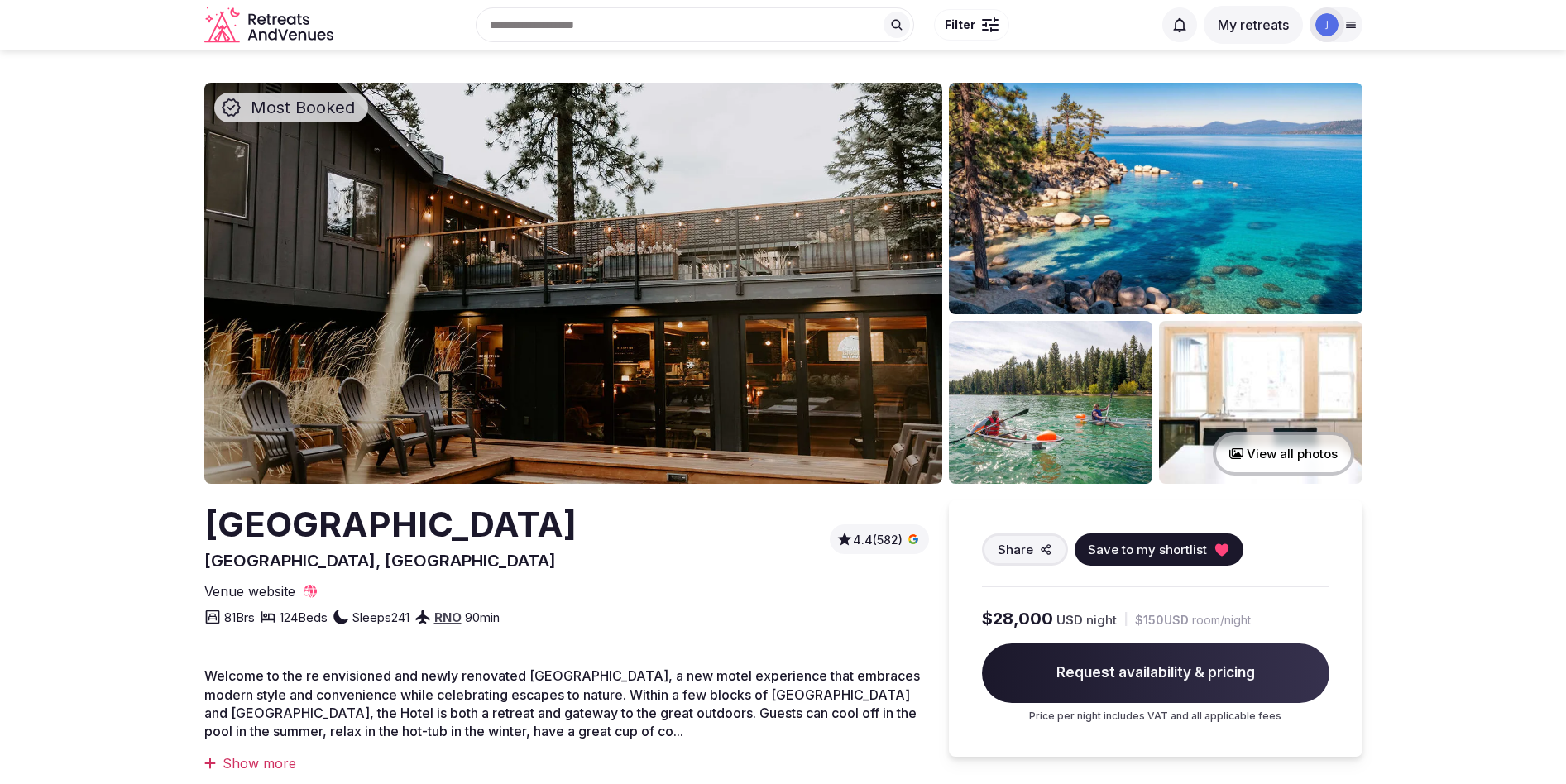
click at [804, 362] on img at bounding box center [573, 283] width 738 height 401
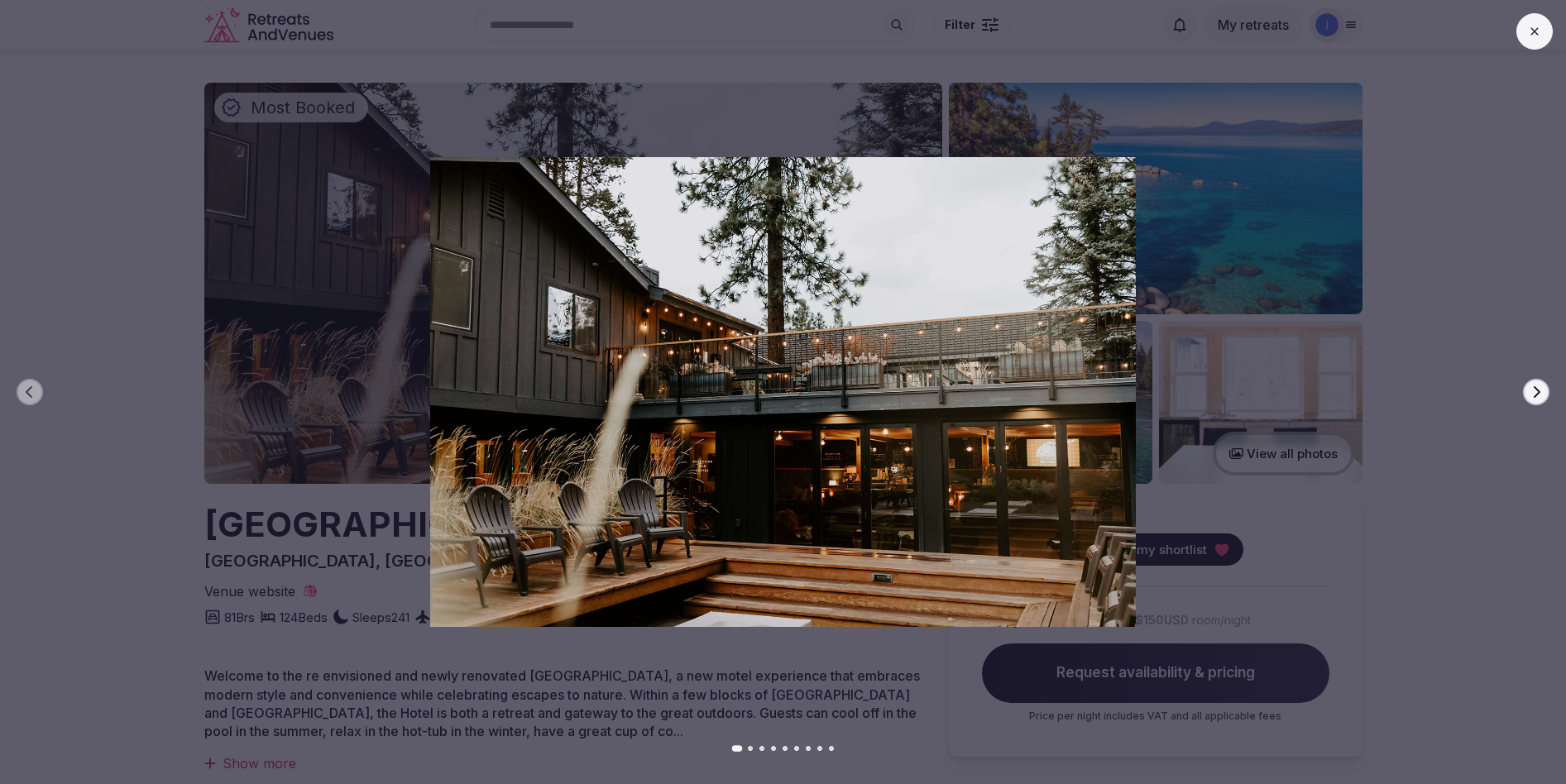
click at [1539, 393] on icon "button" at bounding box center [1536, 392] width 13 height 13
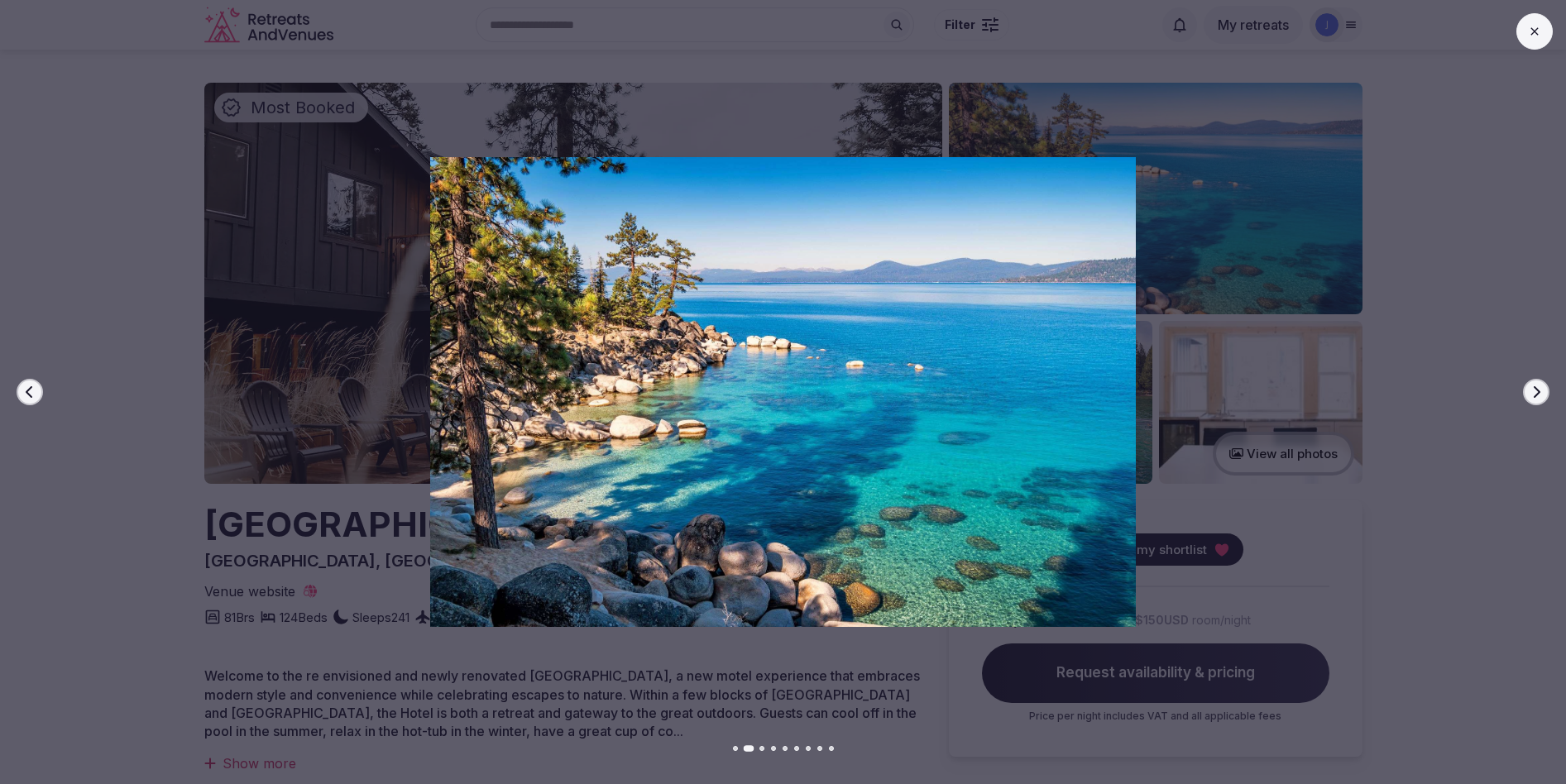
click at [1539, 393] on icon "button" at bounding box center [1536, 392] width 13 height 13
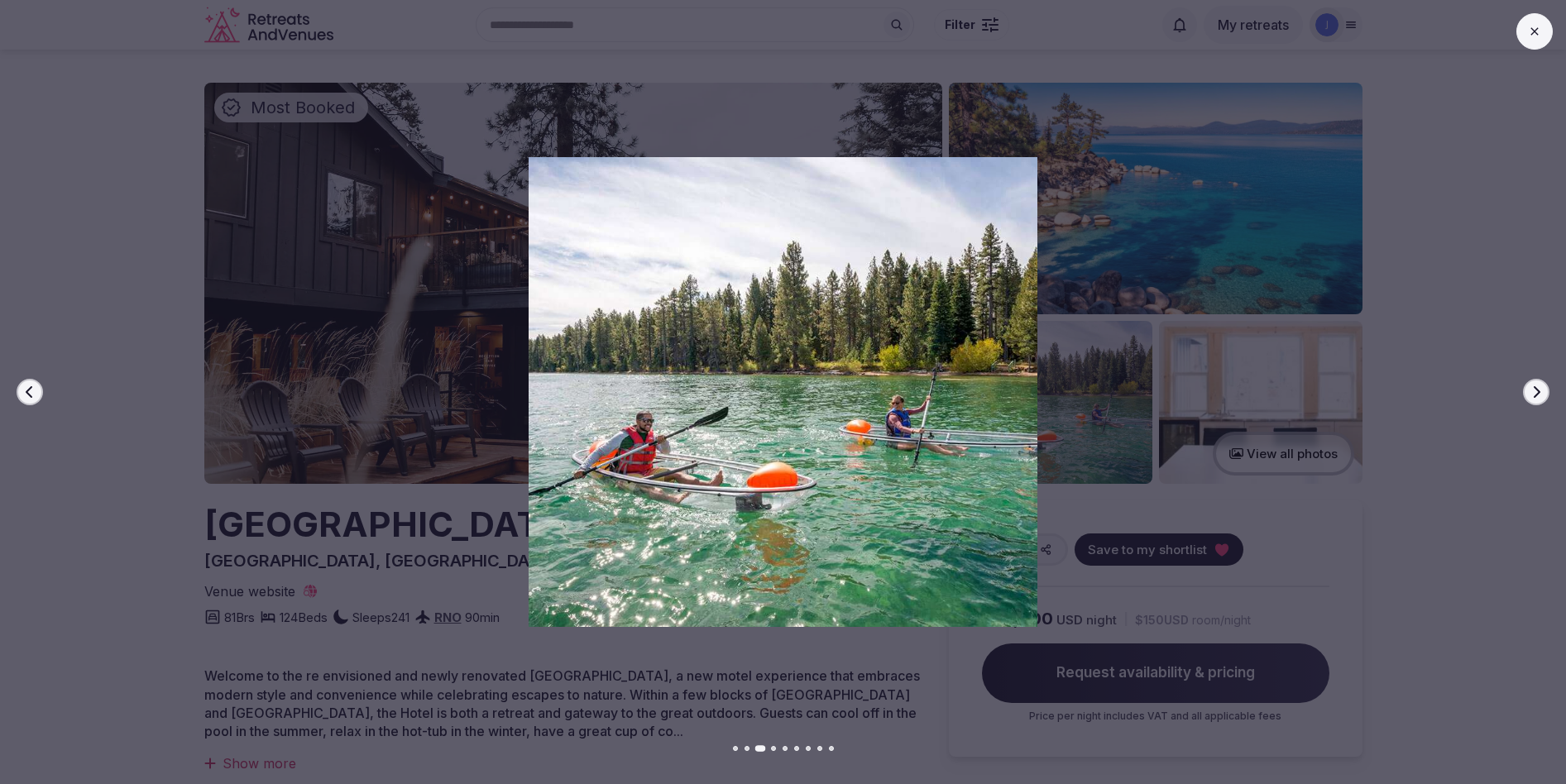
click at [1540, 395] on icon "button" at bounding box center [1536, 392] width 13 height 13
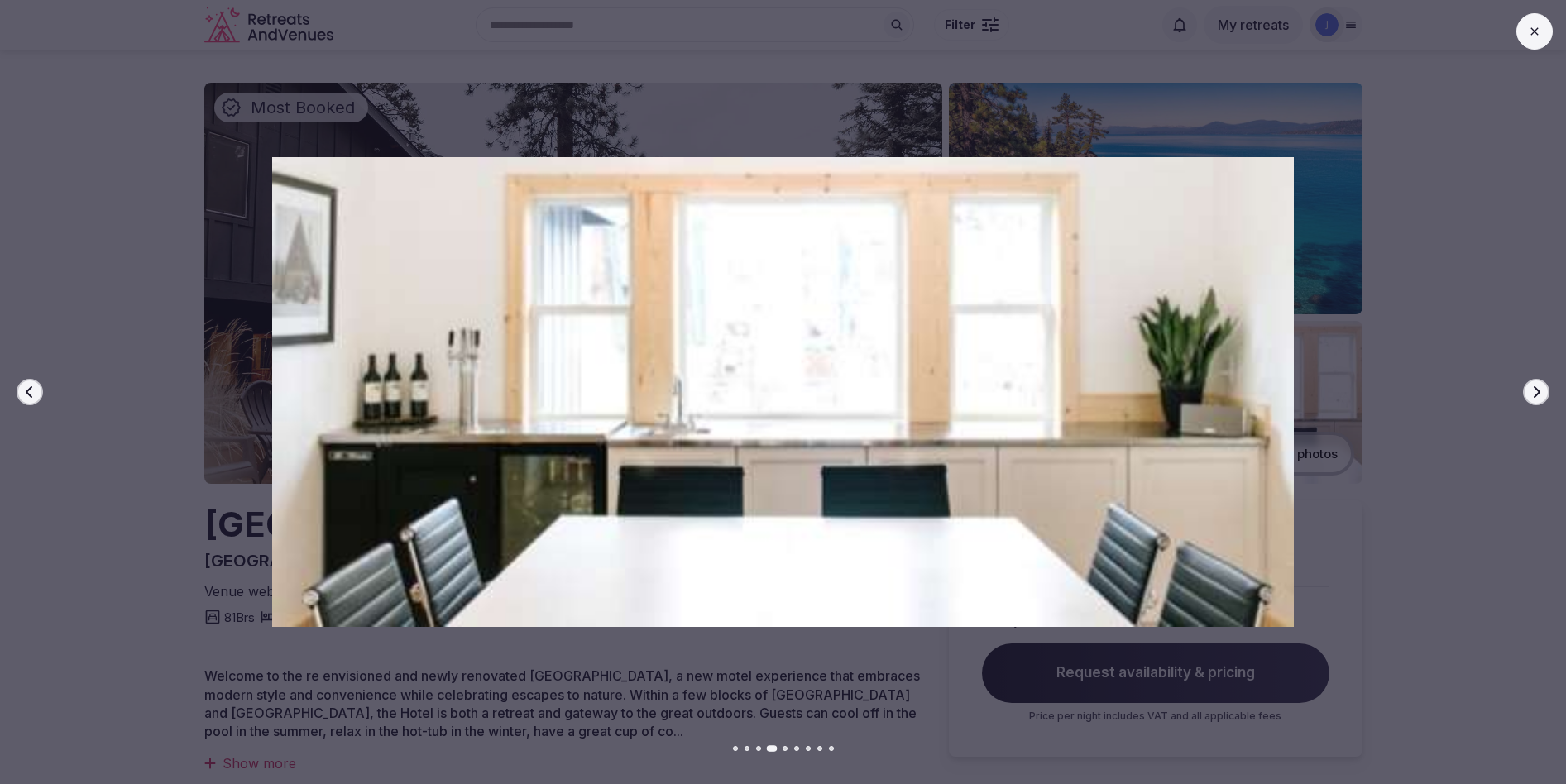
click at [1540, 395] on icon "button" at bounding box center [1536, 392] width 13 height 13
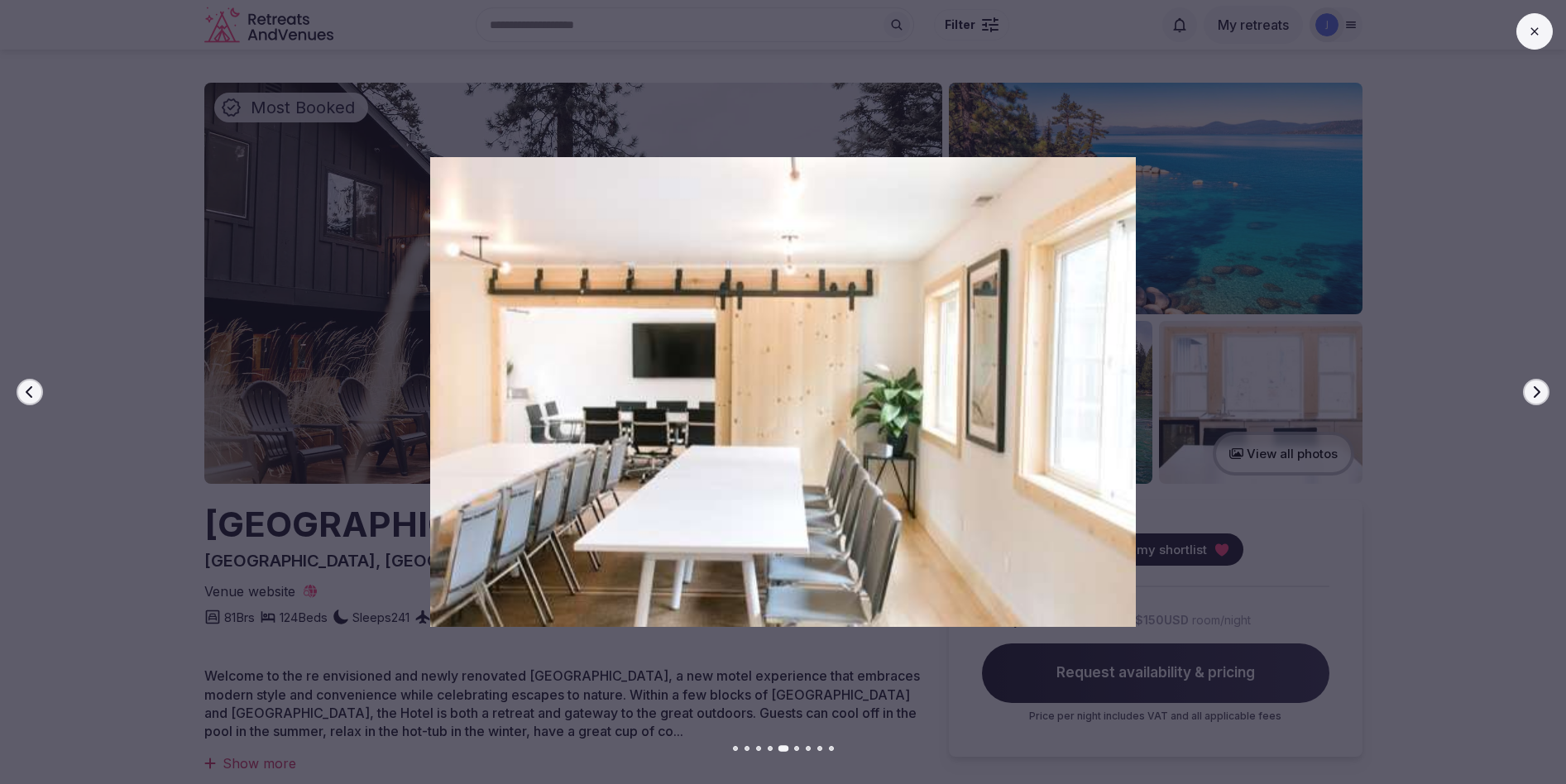
click at [1540, 395] on icon "button" at bounding box center [1536, 392] width 13 height 13
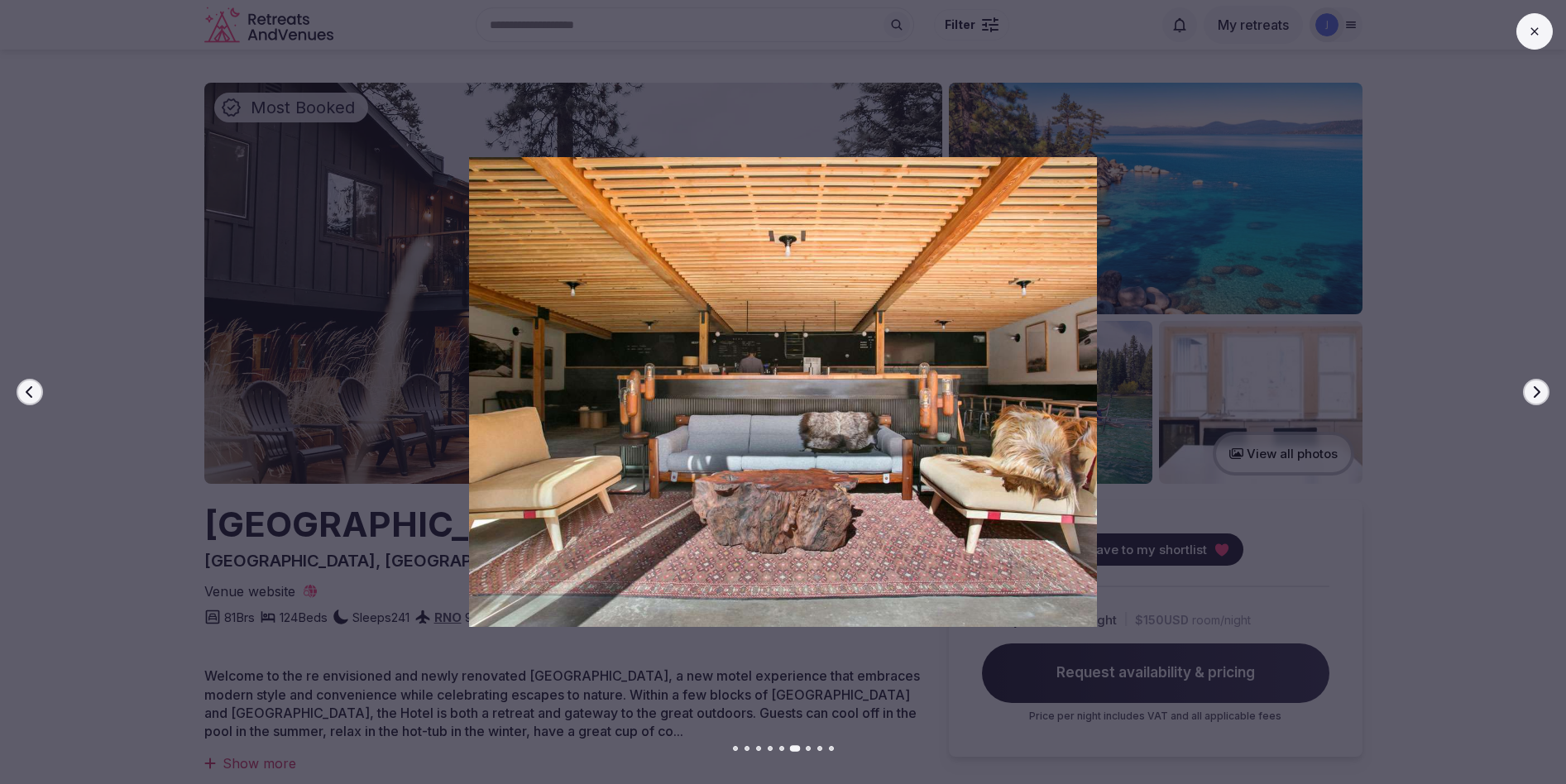
click at [1540, 395] on icon "button" at bounding box center [1536, 392] width 13 height 13
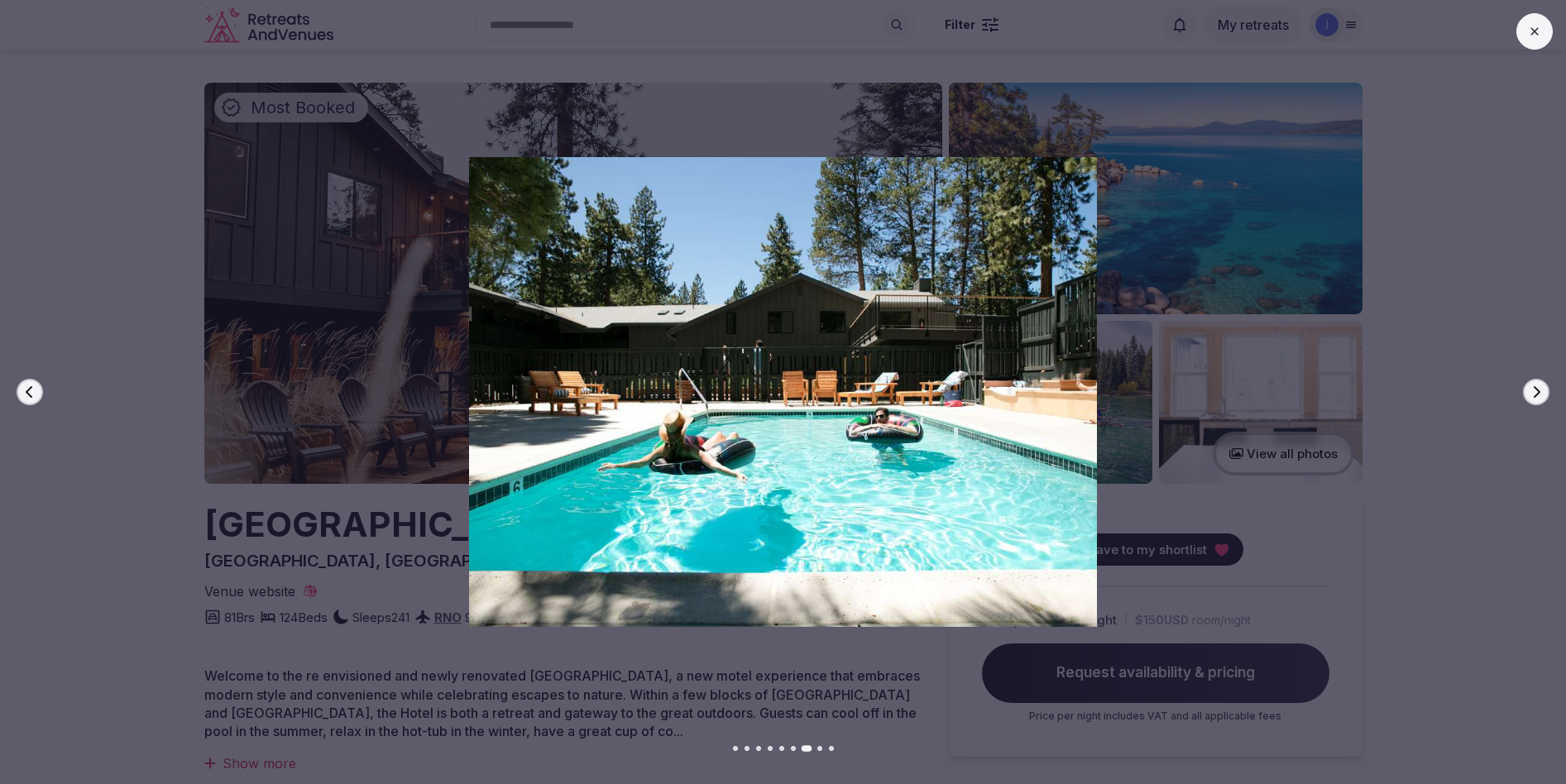
click at [1540, 395] on icon "button" at bounding box center [1536, 392] width 13 height 13
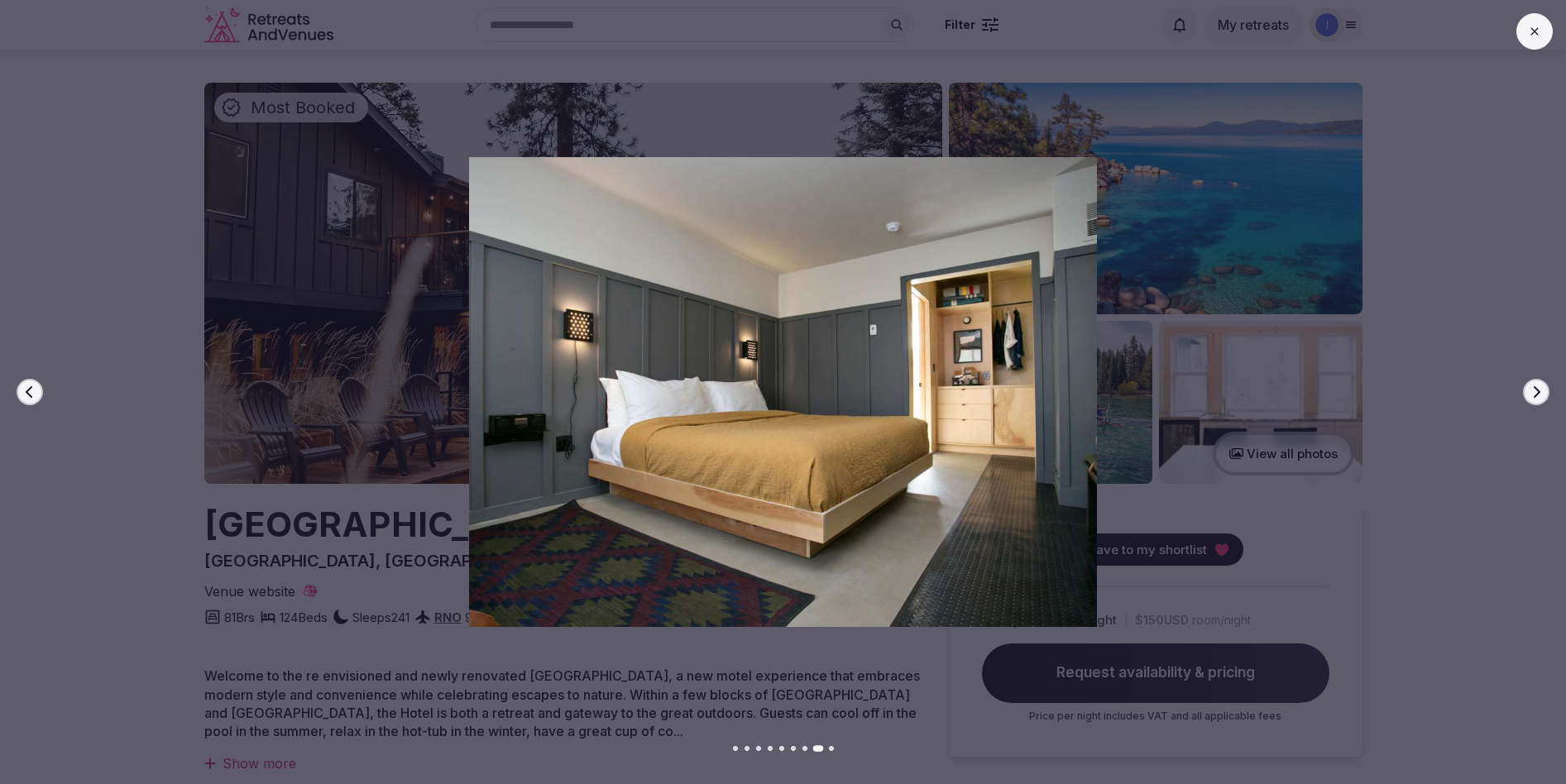
click at [1540, 395] on icon "button" at bounding box center [1536, 392] width 13 height 13
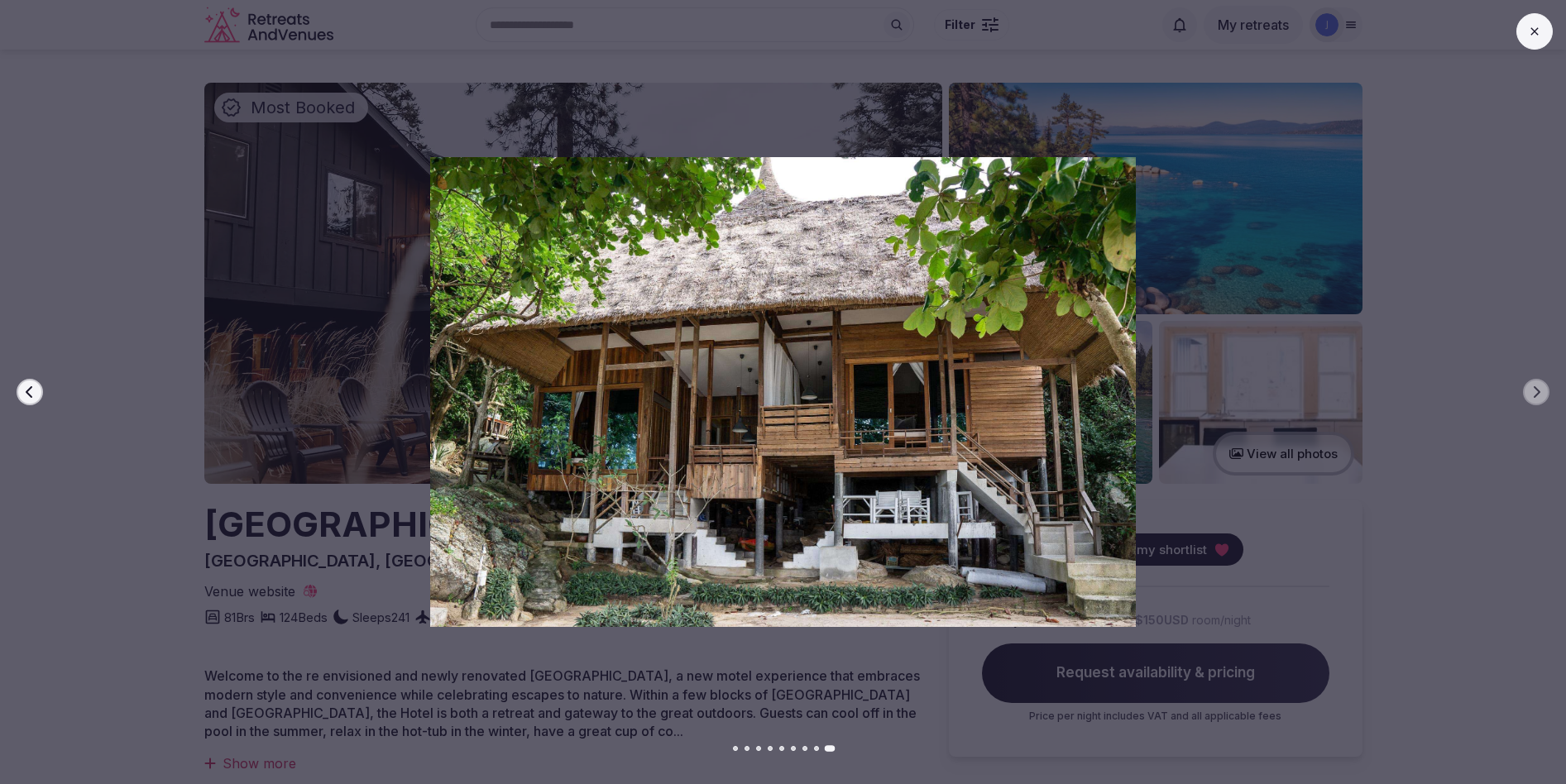
click at [1545, 23] on button at bounding box center [1535, 32] width 37 height 37
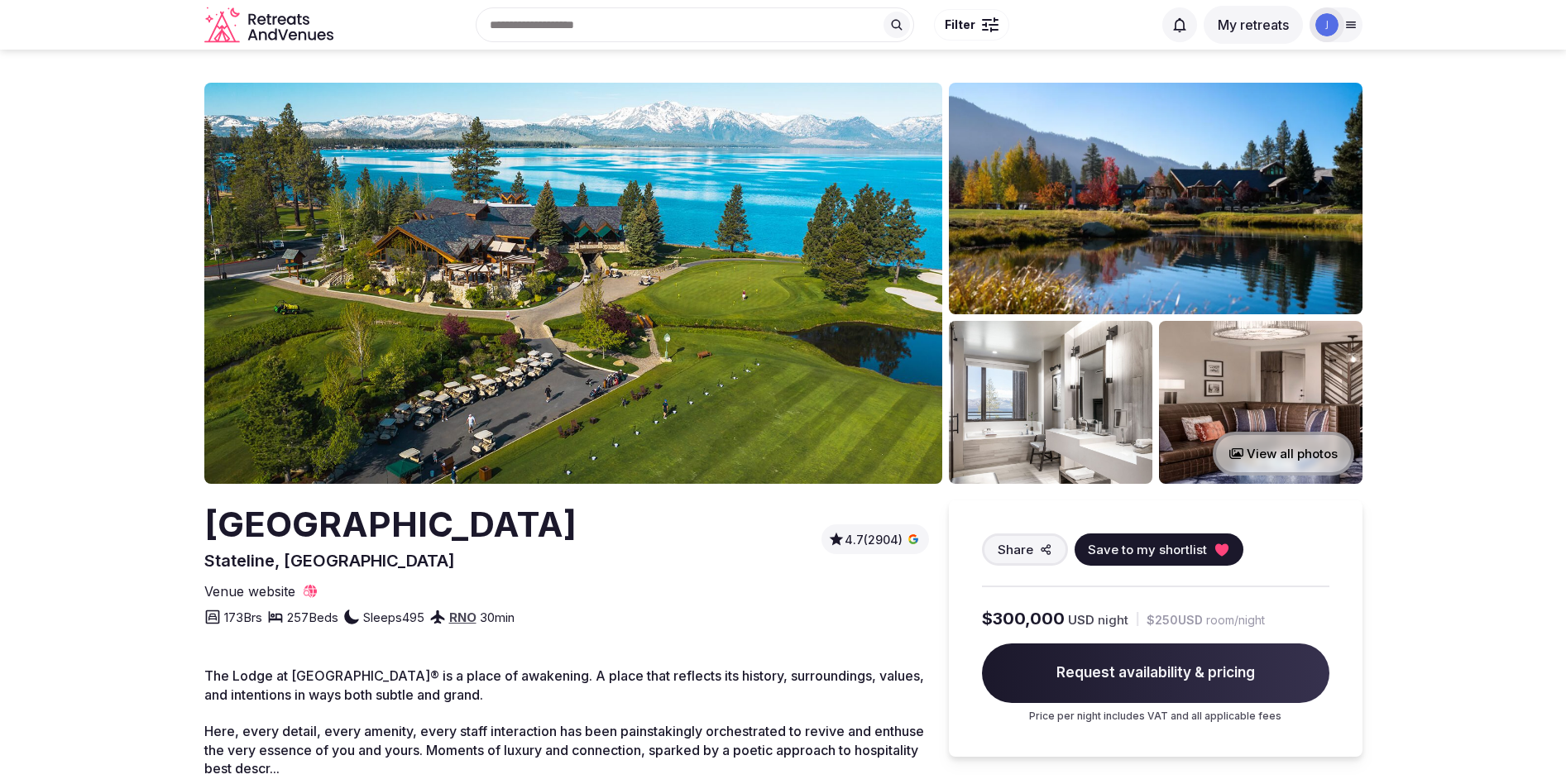
click at [651, 360] on img at bounding box center [573, 283] width 738 height 401
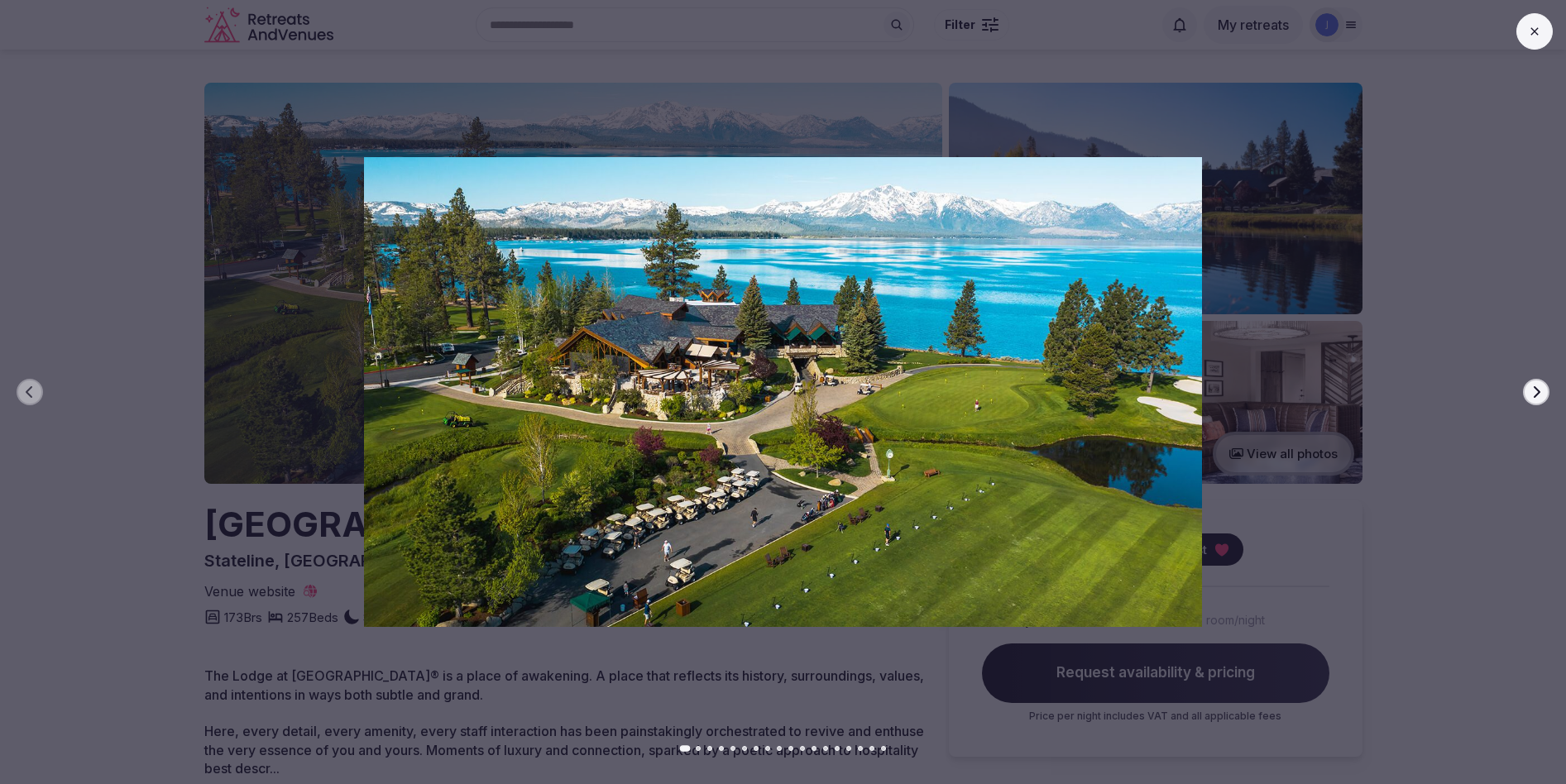
click at [1538, 390] on icon "button" at bounding box center [1537, 392] width 7 height 12
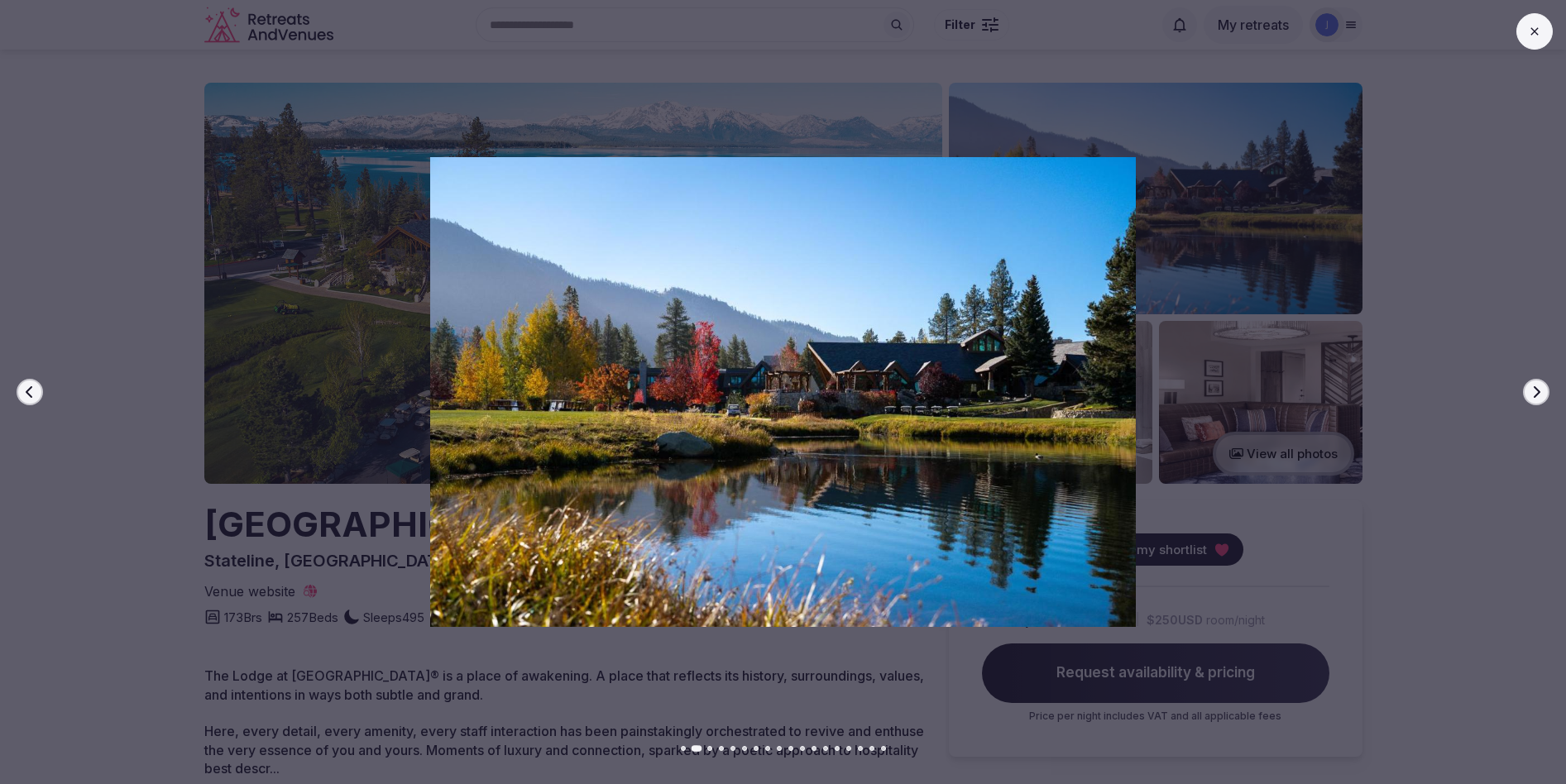
click at [1538, 390] on icon "button" at bounding box center [1537, 392] width 7 height 12
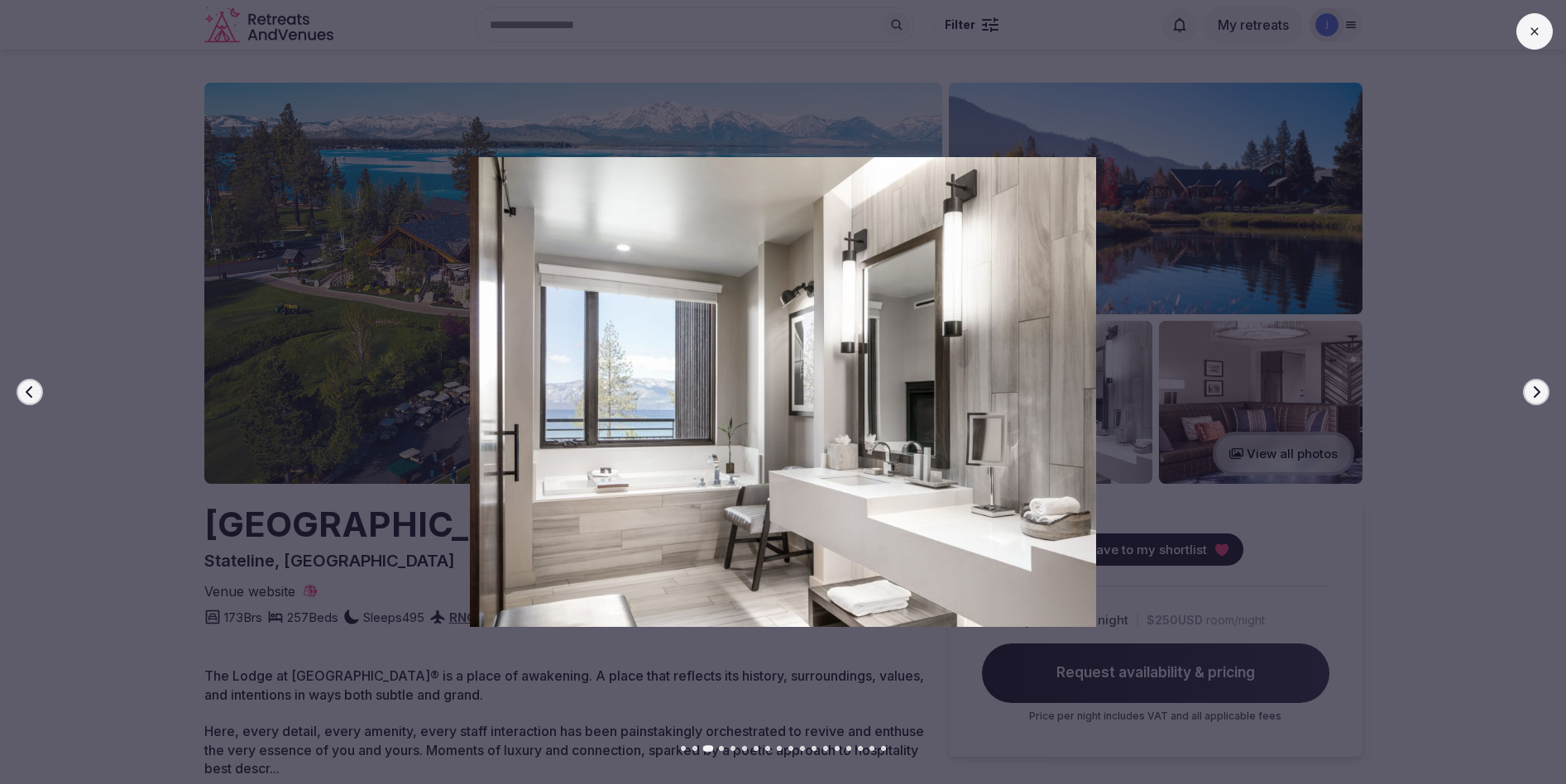
click at [1538, 390] on icon "button" at bounding box center [1537, 392] width 7 height 12
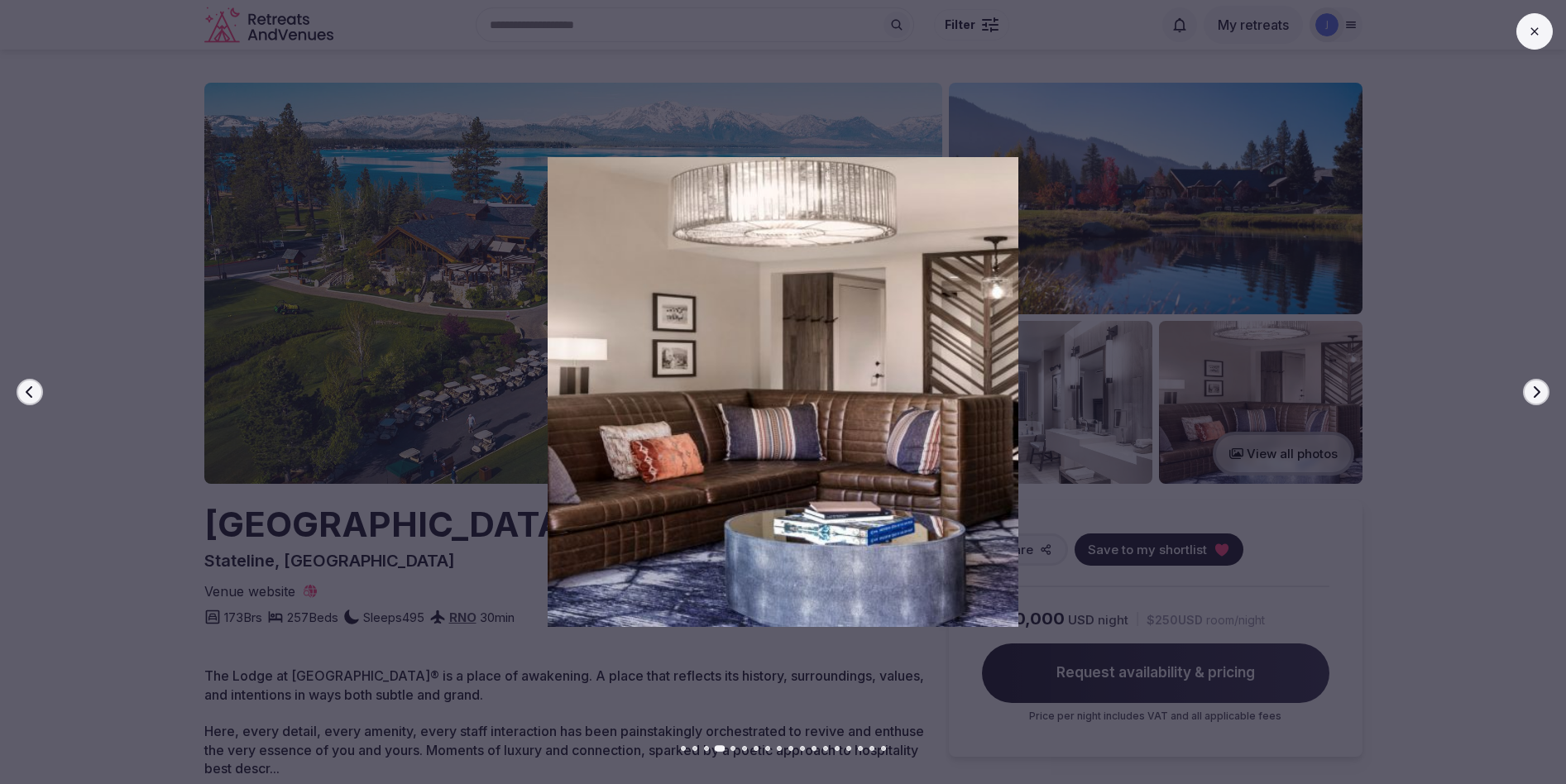
click at [1538, 390] on icon "button" at bounding box center [1537, 392] width 7 height 12
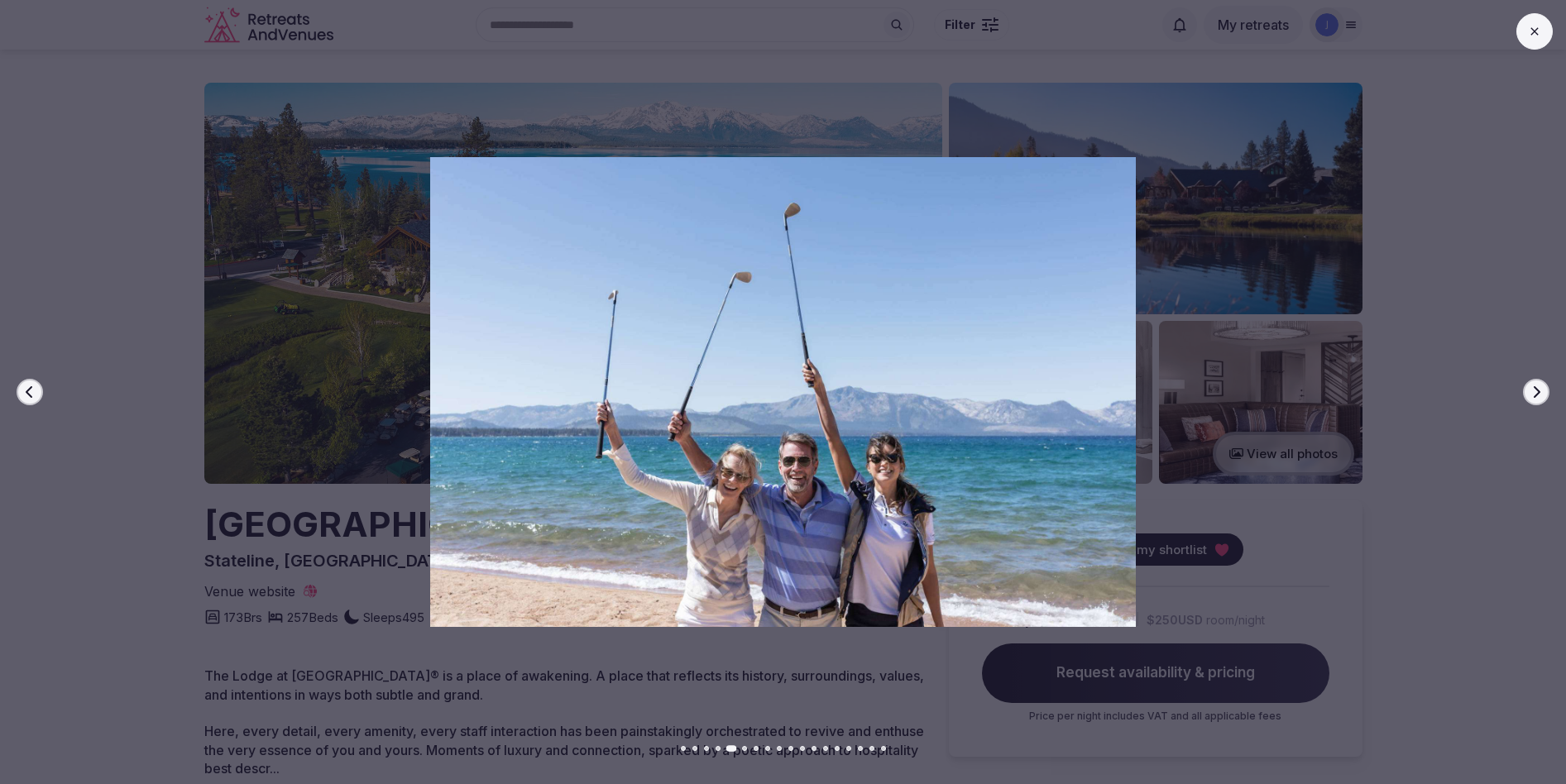
click at [1538, 391] on icon "button" at bounding box center [1537, 392] width 7 height 12
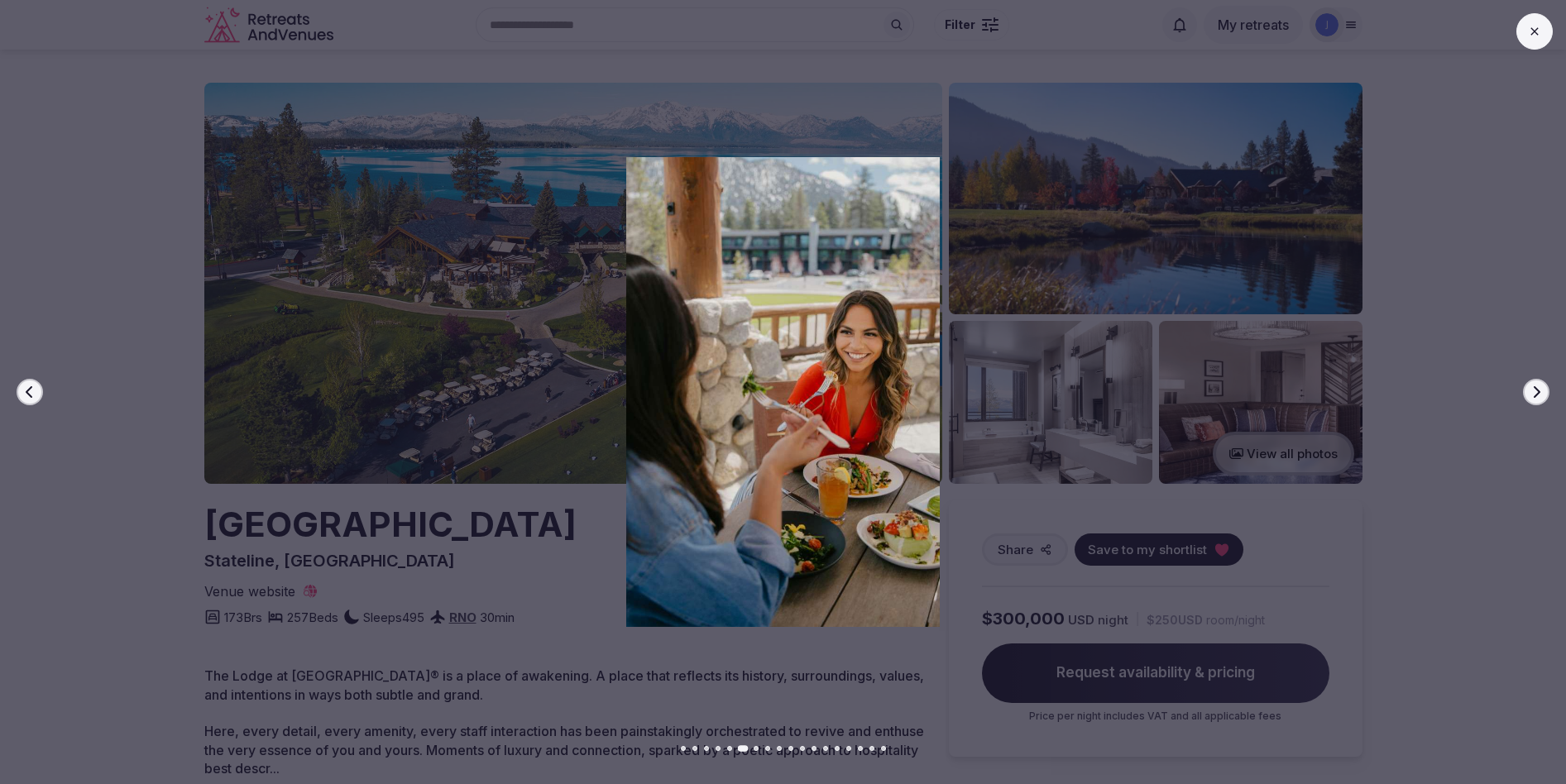
click at [1538, 391] on icon "button" at bounding box center [1537, 392] width 7 height 12
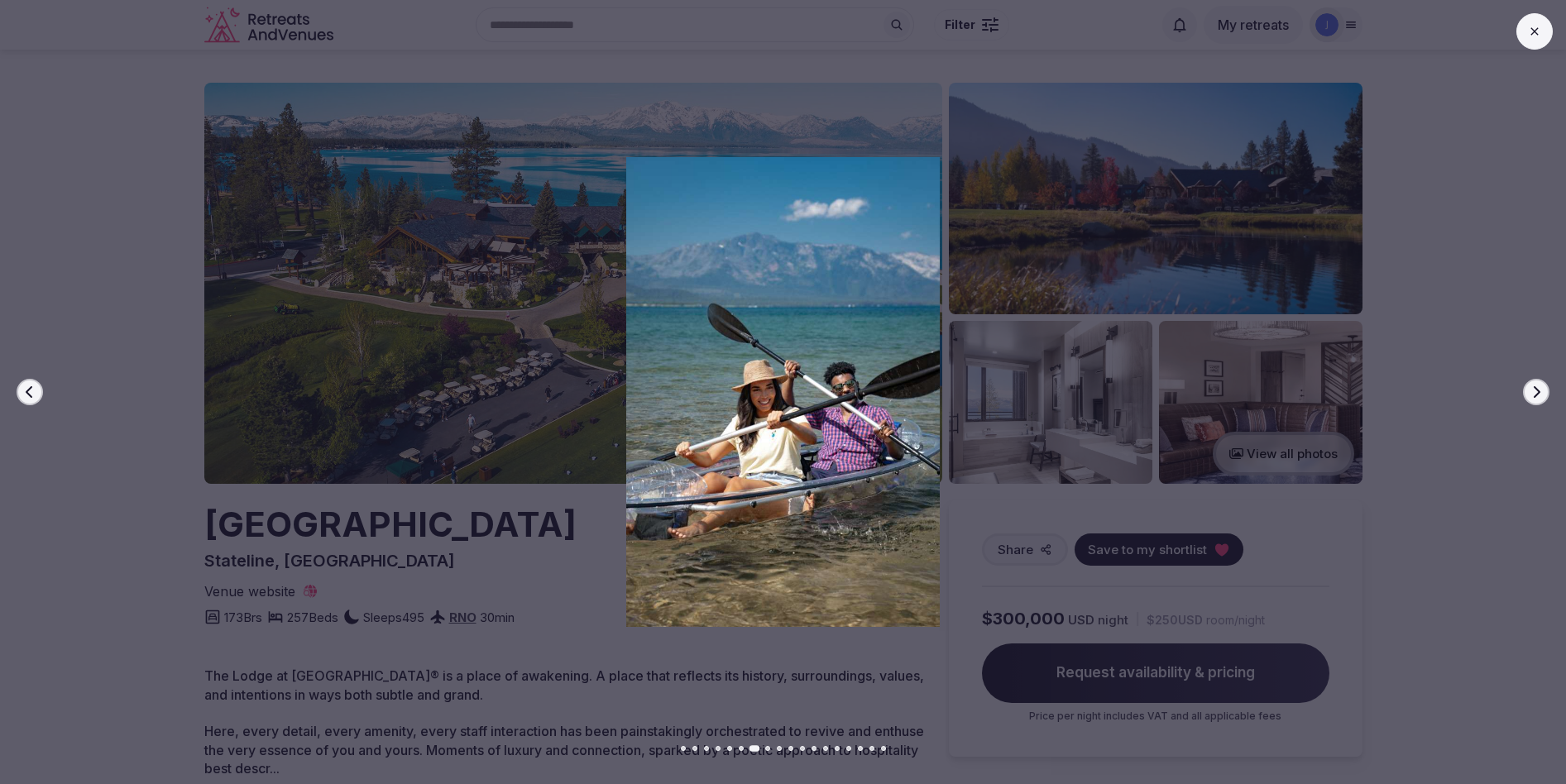
click at [1538, 391] on icon "button" at bounding box center [1537, 392] width 7 height 12
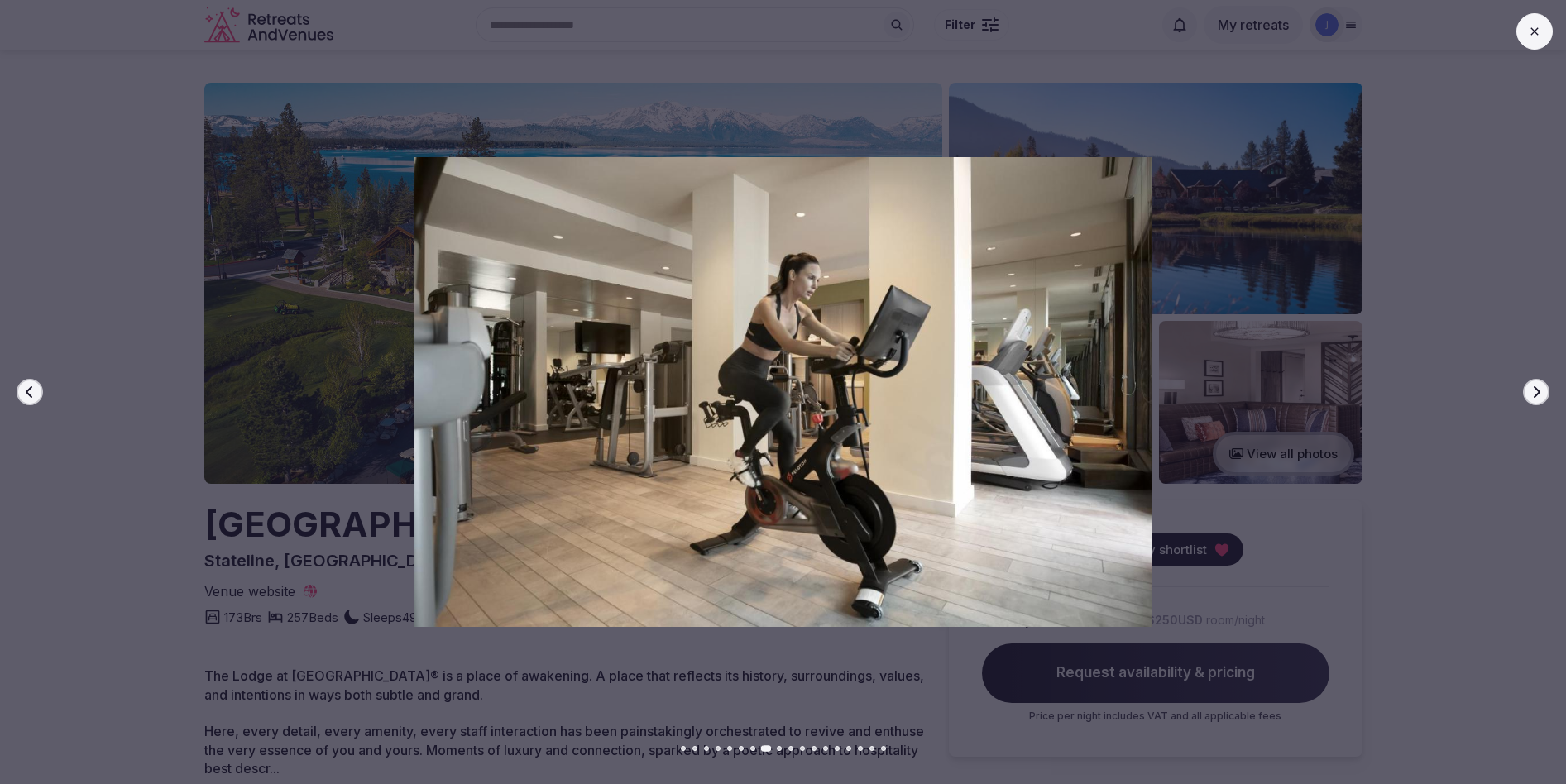
click at [1538, 391] on icon "button" at bounding box center [1537, 392] width 7 height 12
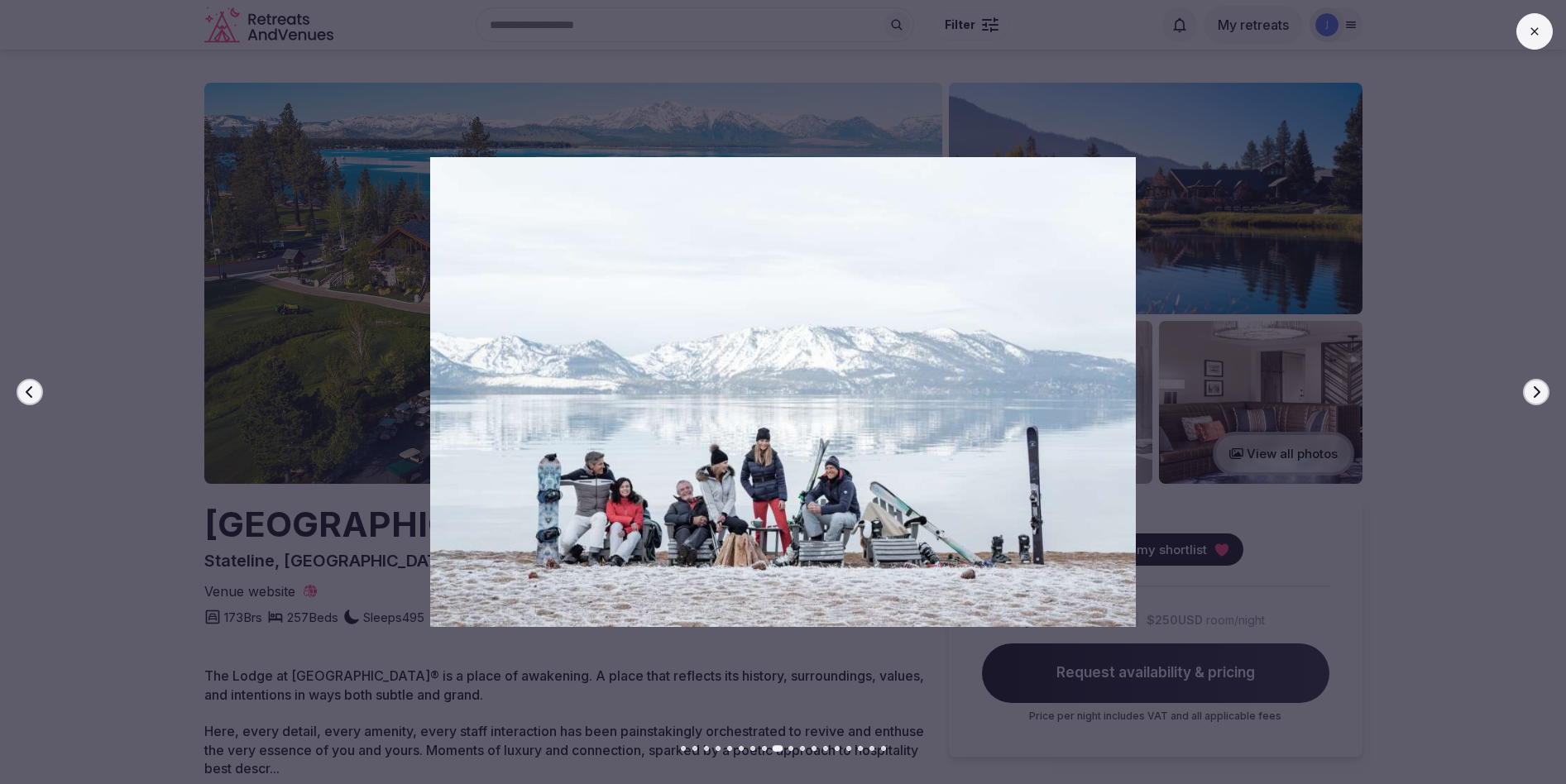
click at [1538, 391] on icon "button" at bounding box center [1537, 392] width 7 height 12
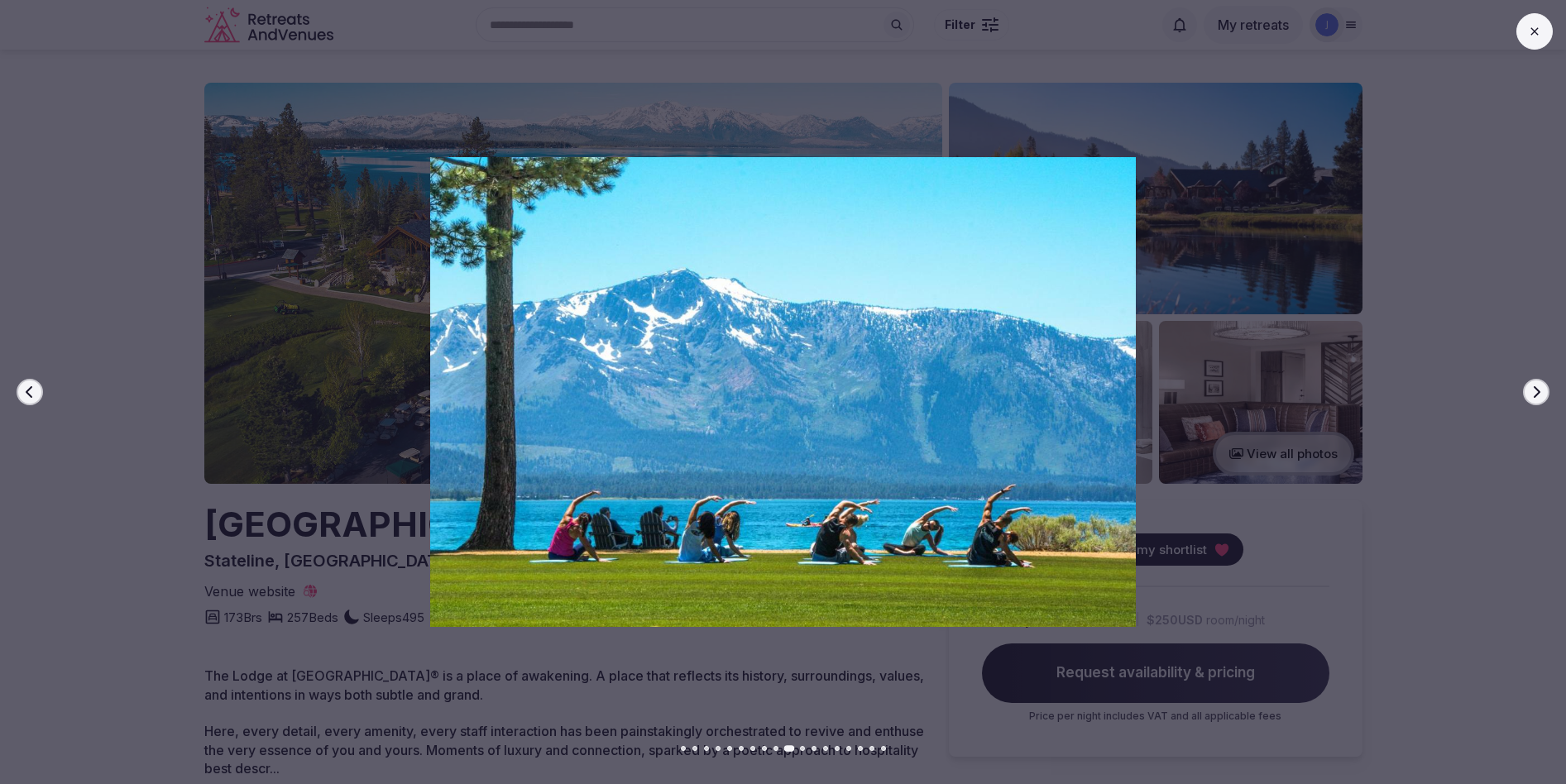
click at [1538, 391] on icon "button" at bounding box center [1537, 392] width 7 height 12
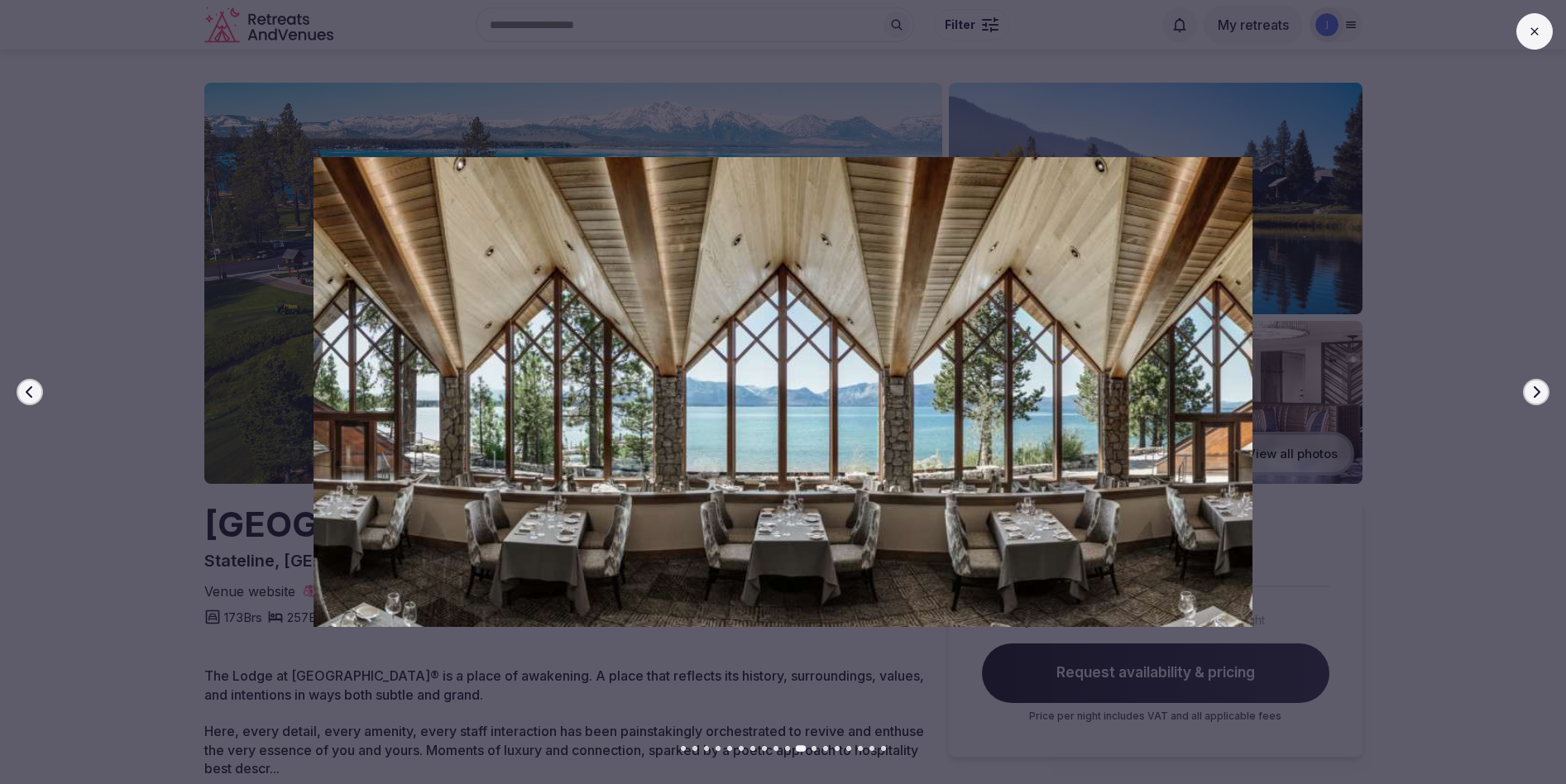
click at [1538, 391] on icon "button" at bounding box center [1537, 392] width 7 height 12
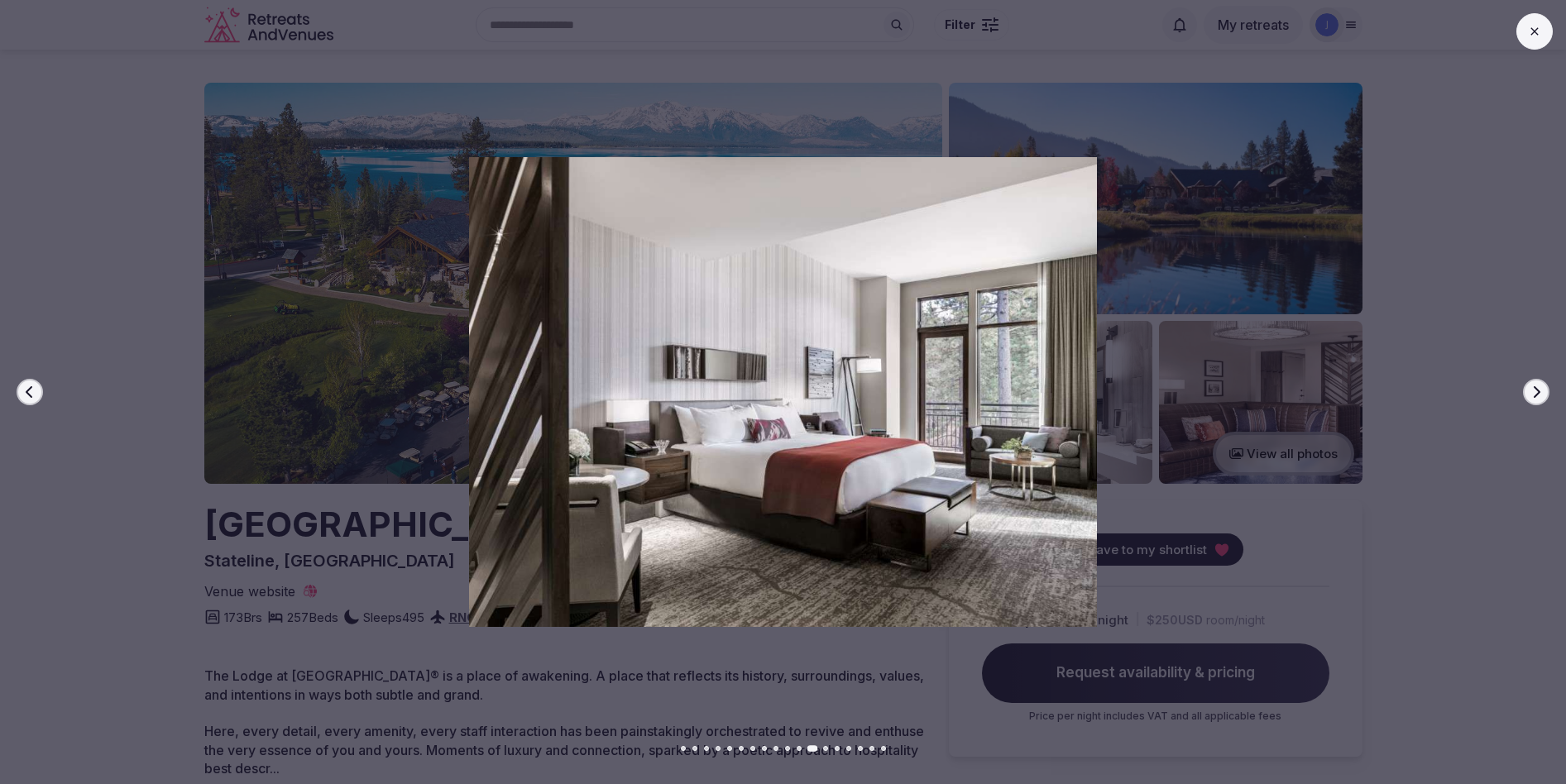
click at [1538, 391] on icon "button" at bounding box center [1537, 392] width 7 height 12
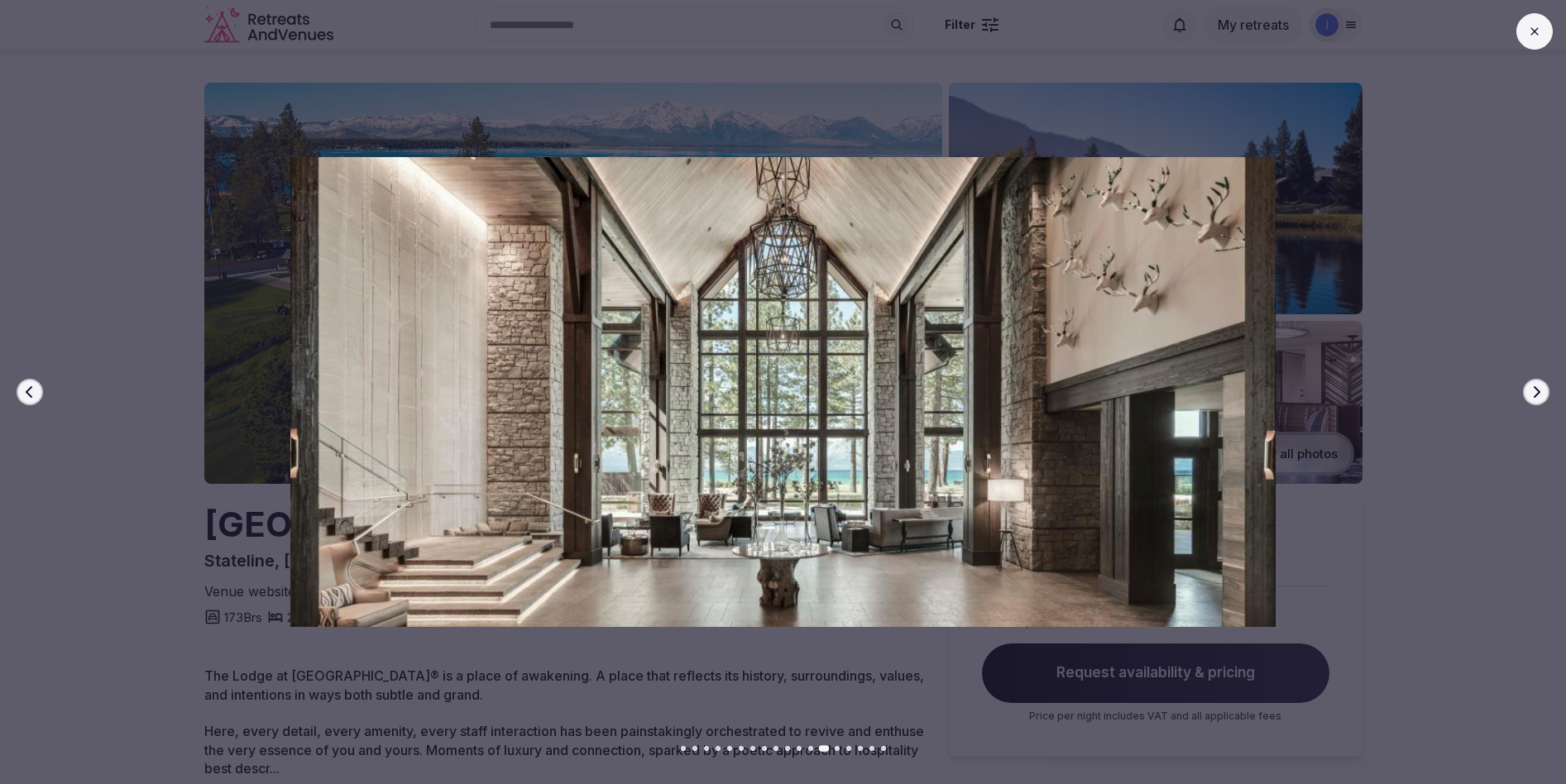
click at [1538, 391] on icon "button" at bounding box center [1537, 392] width 7 height 12
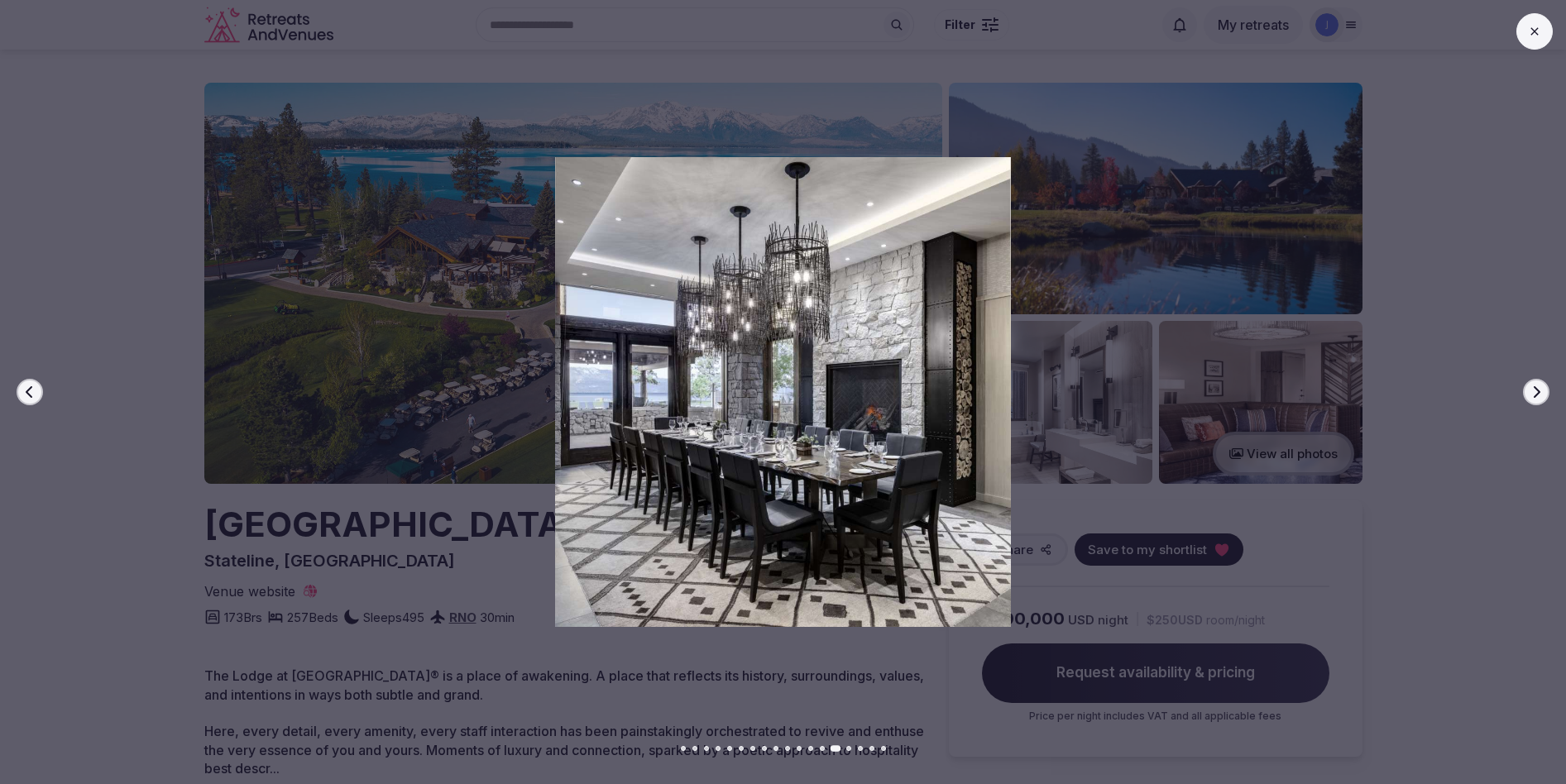
click at [1537, 391] on icon "button" at bounding box center [1537, 392] width 7 height 12
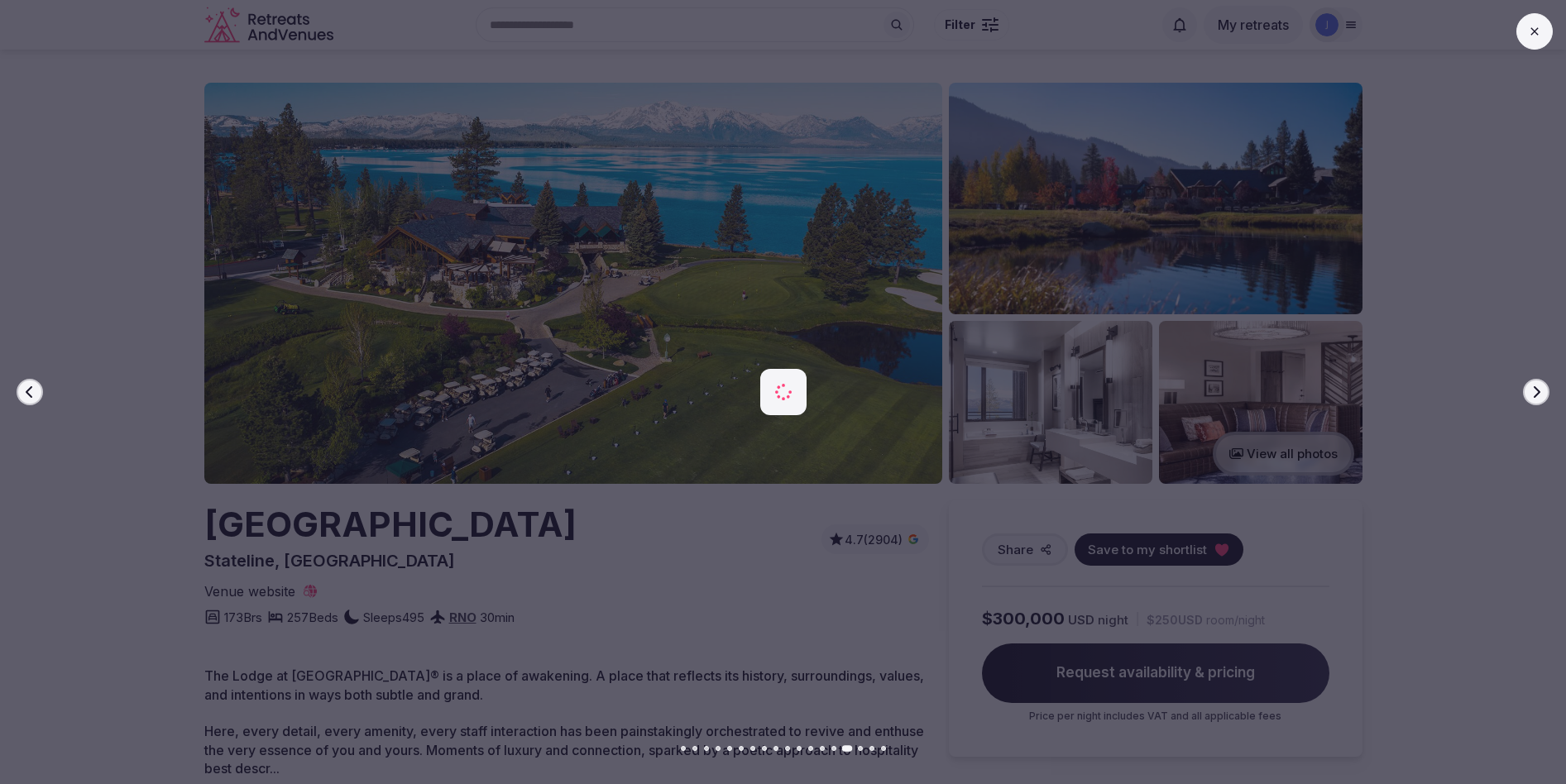
click at [1537, 391] on icon "button" at bounding box center [1537, 392] width 7 height 12
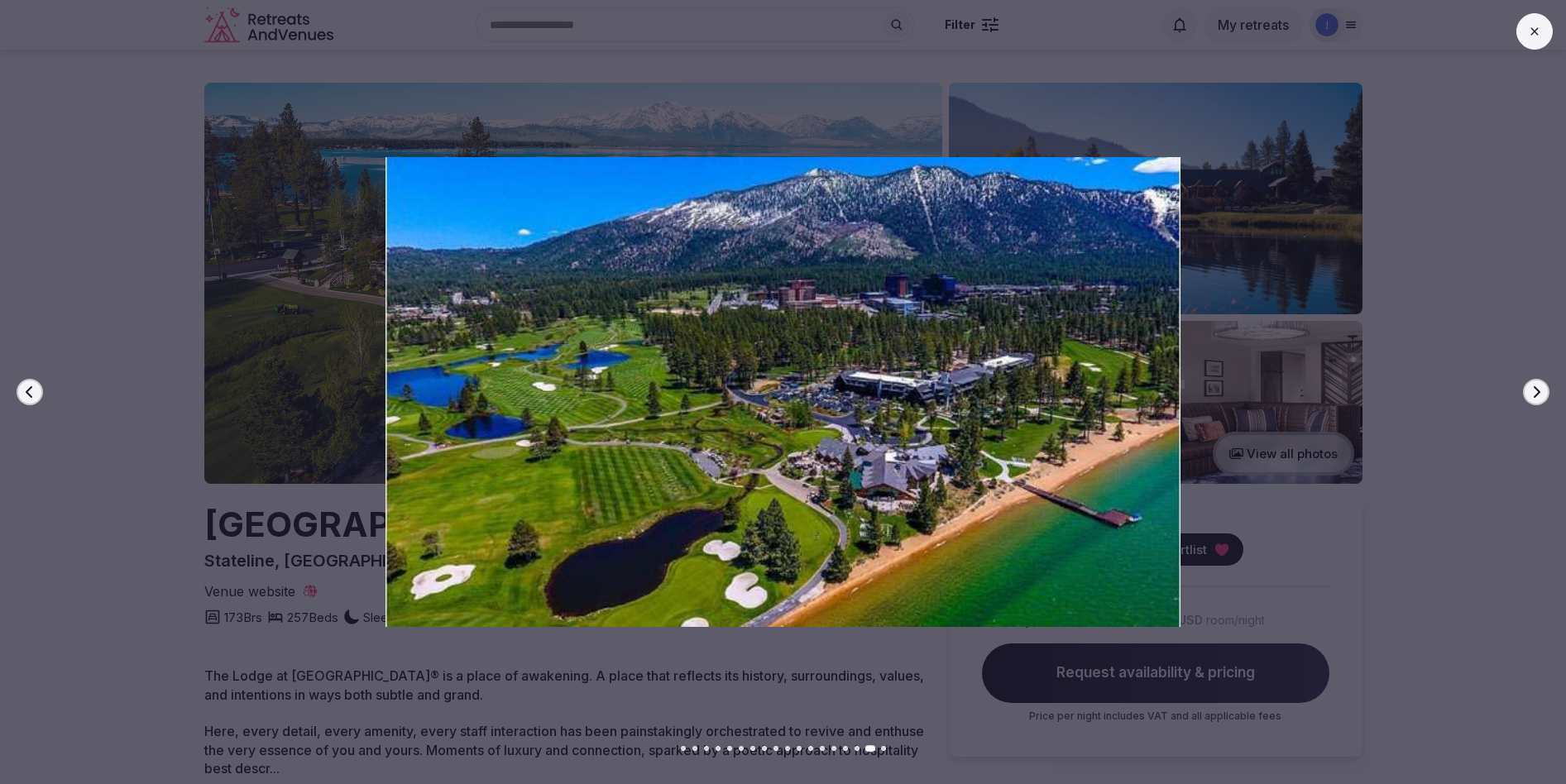
click at [1537, 391] on icon "button" at bounding box center [1537, 392] width 7 height 12
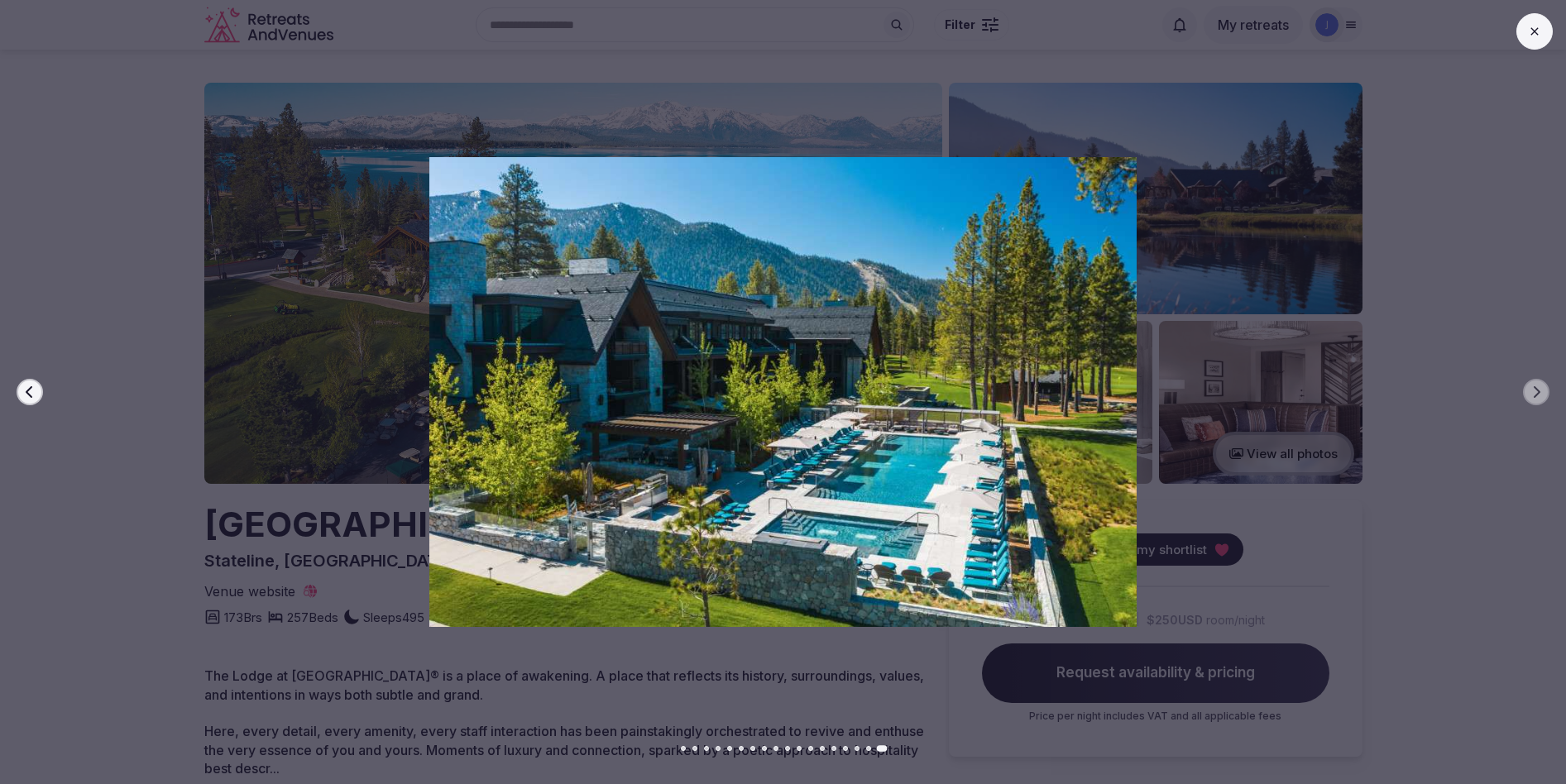
click at [1535, 43] on button at bounding box center [1535, 32] width 37 height 37
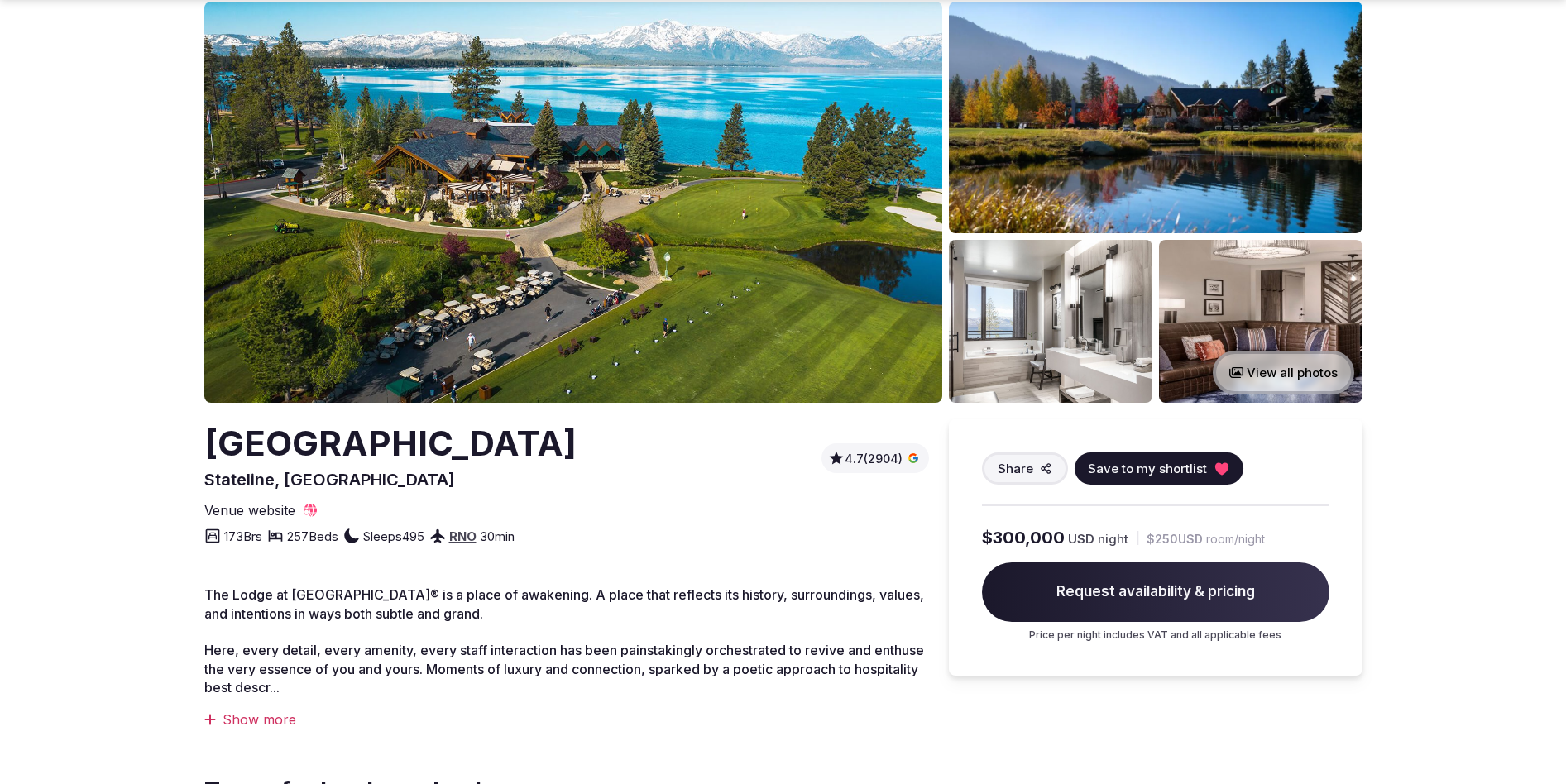
scroll to position [429, 0]
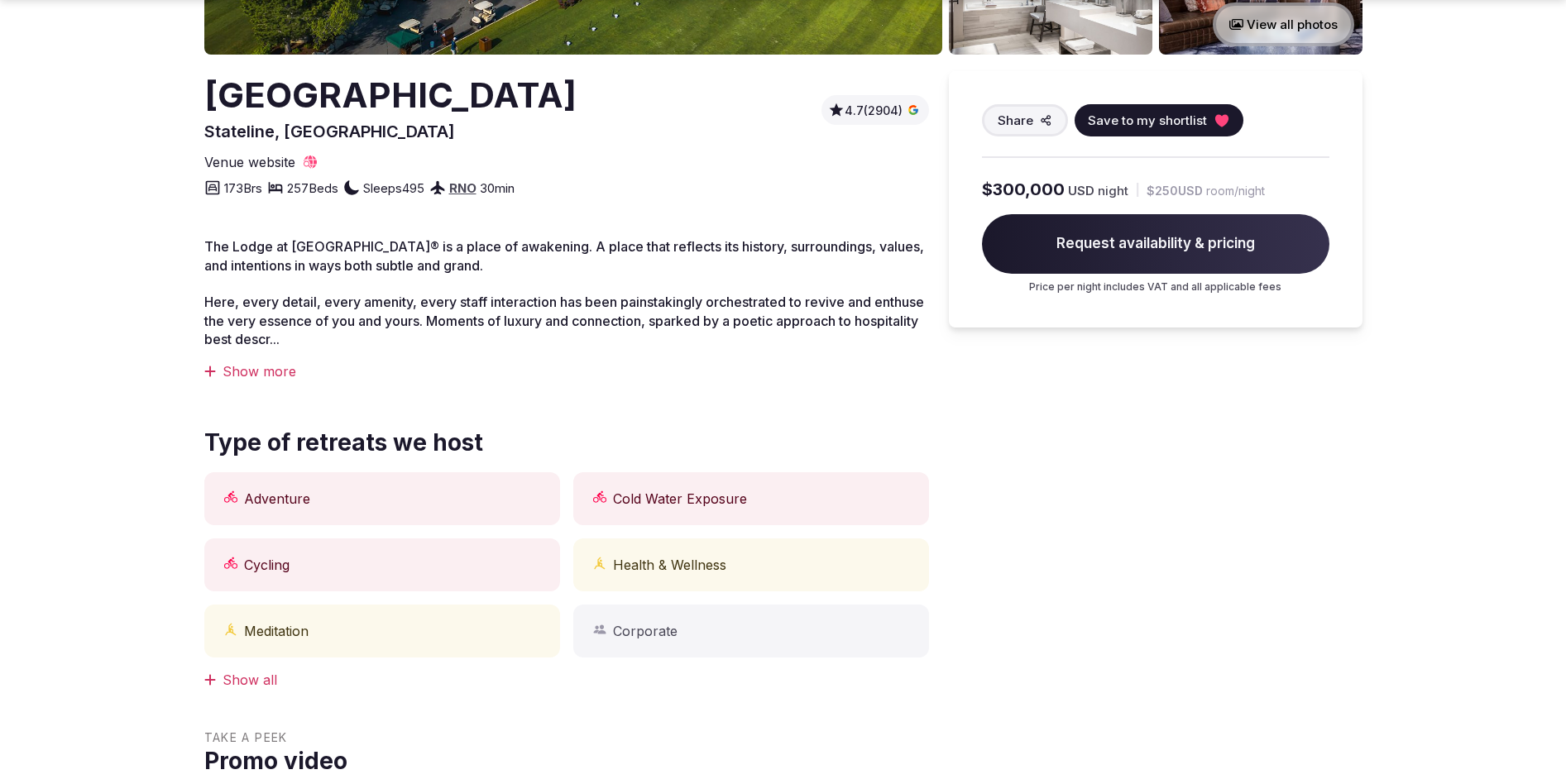
click at [224, 366] on div "Show more" at bounding box center [566, 372] width 724 height 18
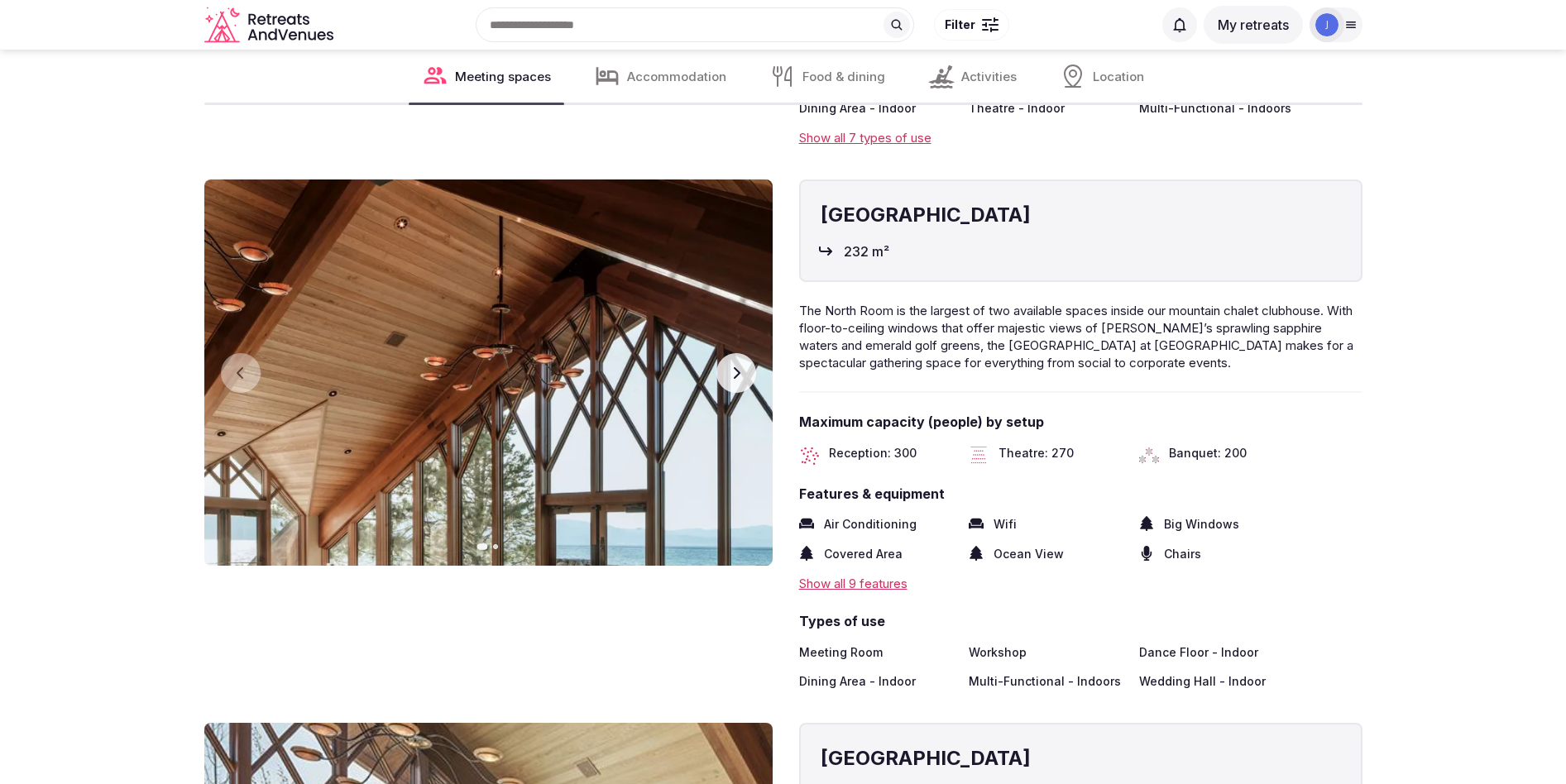
scroll to position [3123, 0]
click at [747, 369] on button "Next slide" at bounding box center [737, 374] width 40 height 40
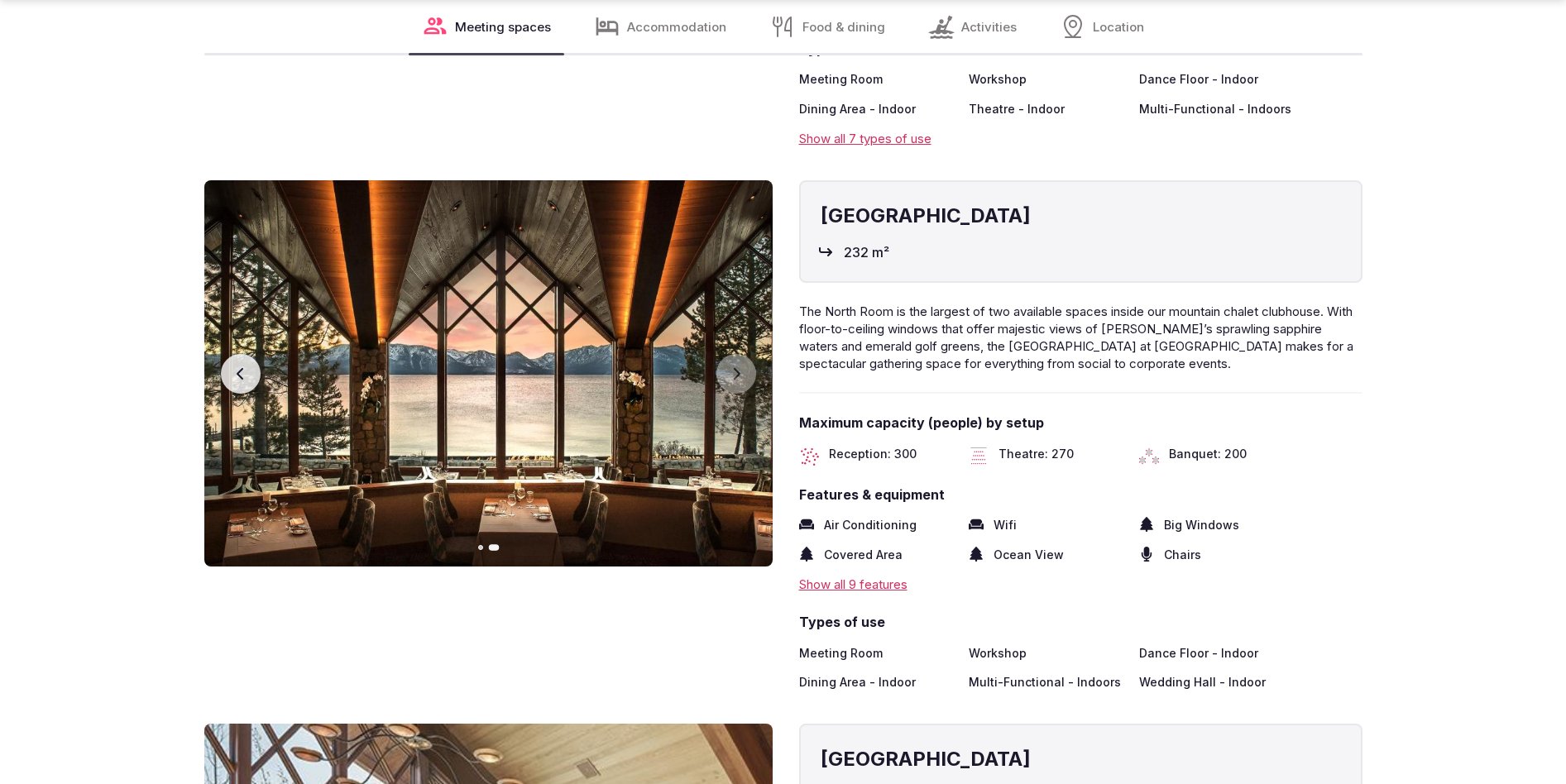
scroll to position [3560, 0]
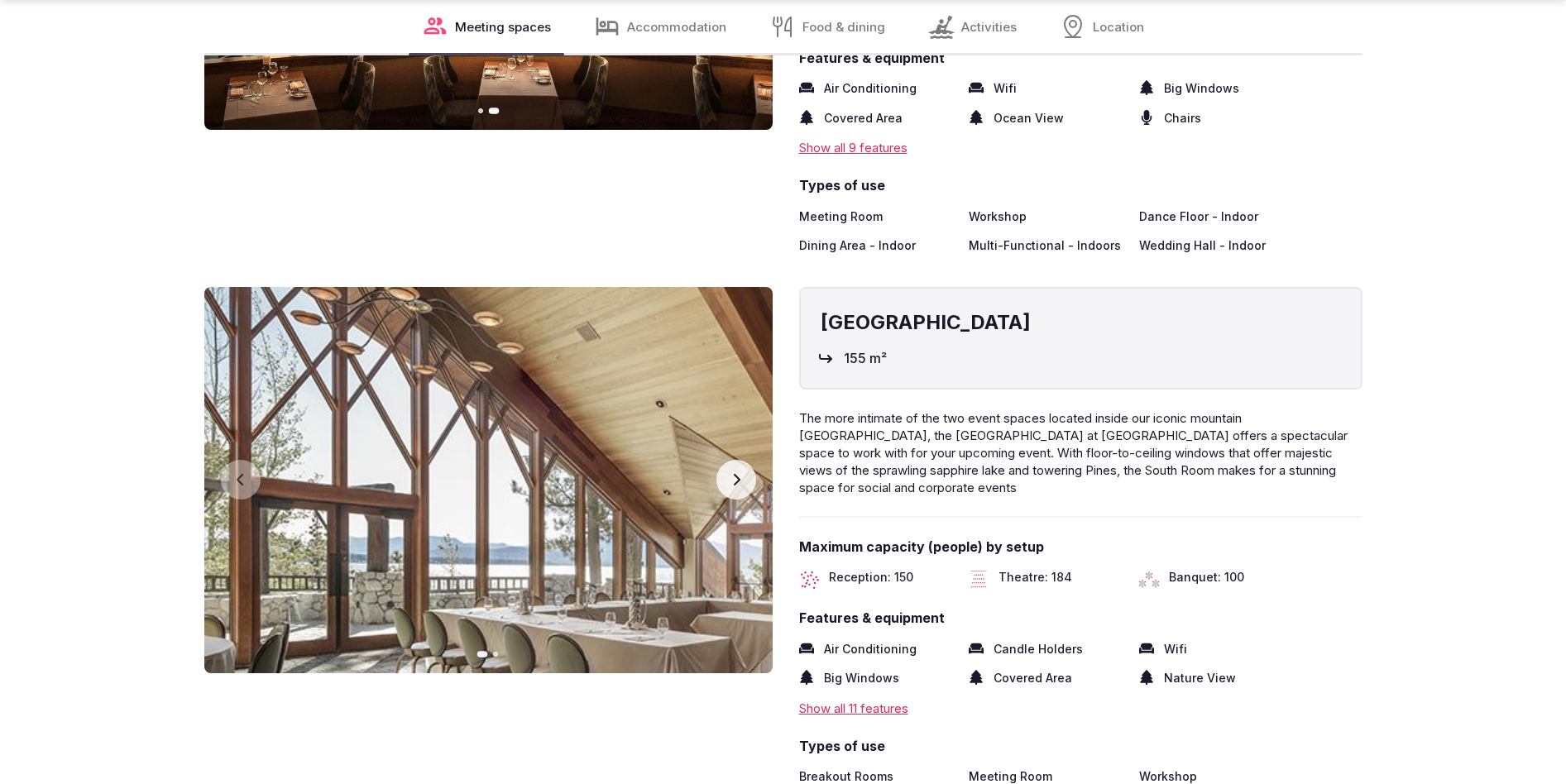
click at [743, 460] on button "Next slide" at bounding box center [737, 480] width 40 height 40
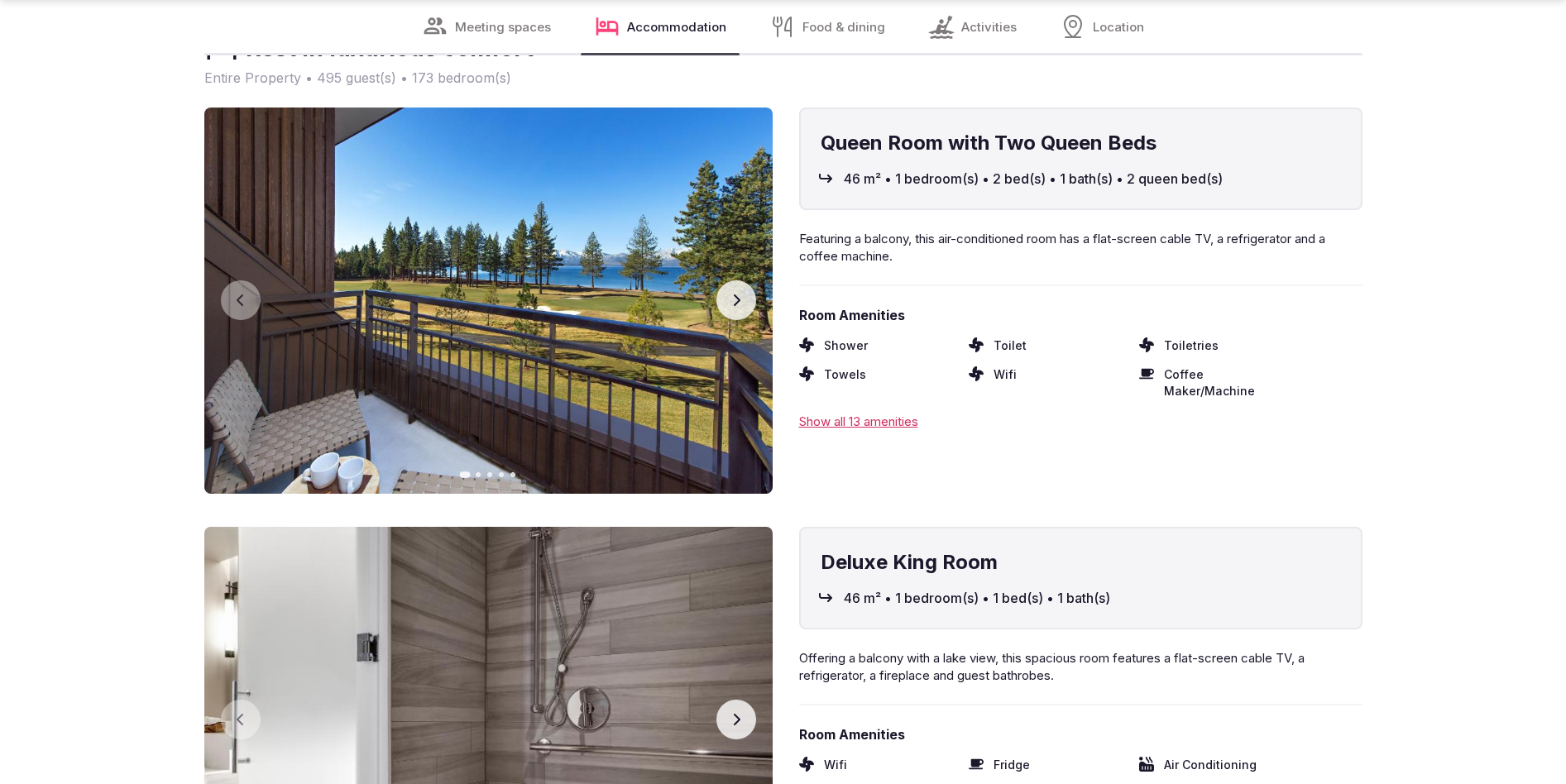
scroll to position [6186, 0]
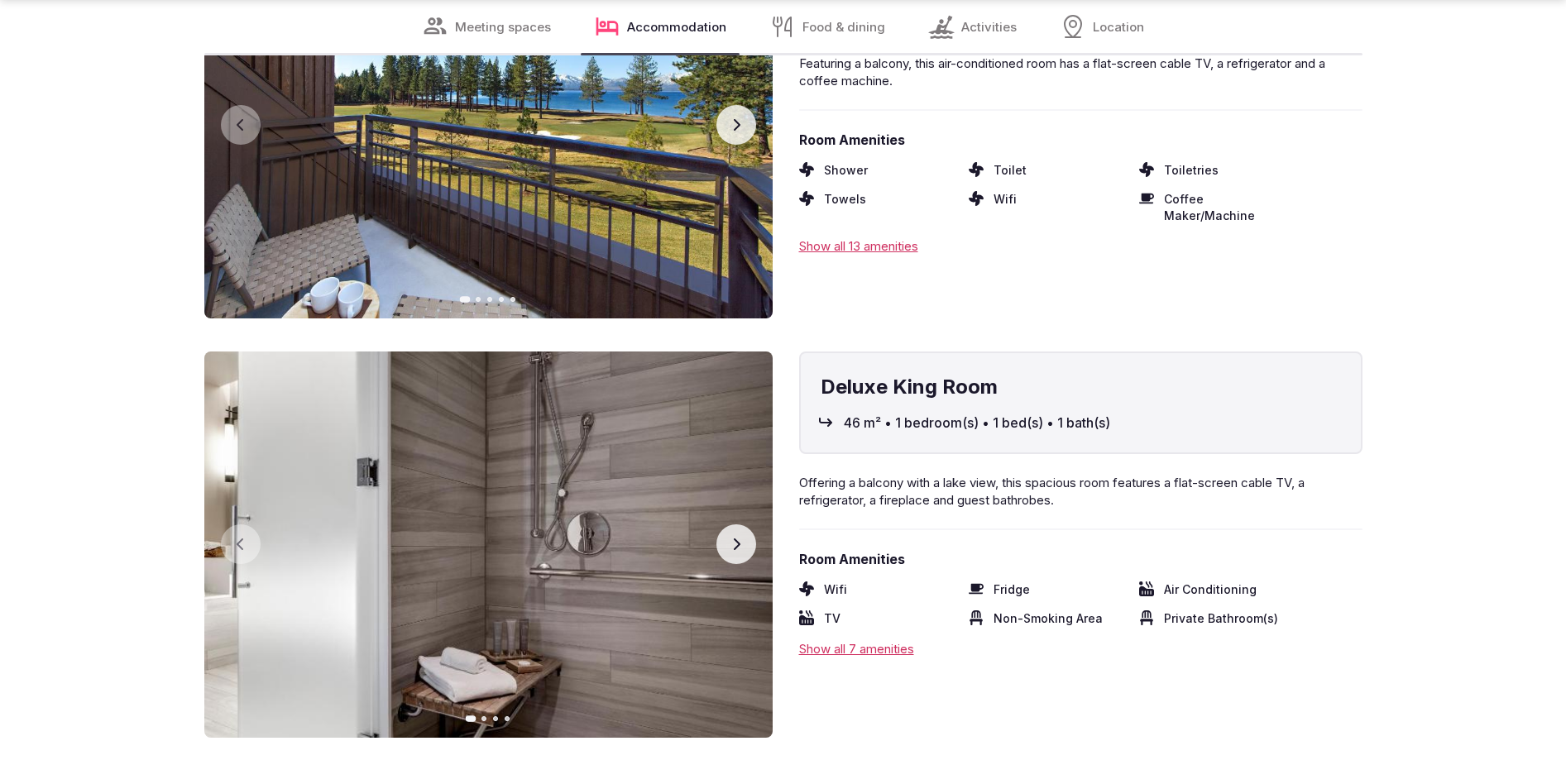
click at [732, 525] on button "Next slide" at bounding box center [737, 545] width 40 height 40
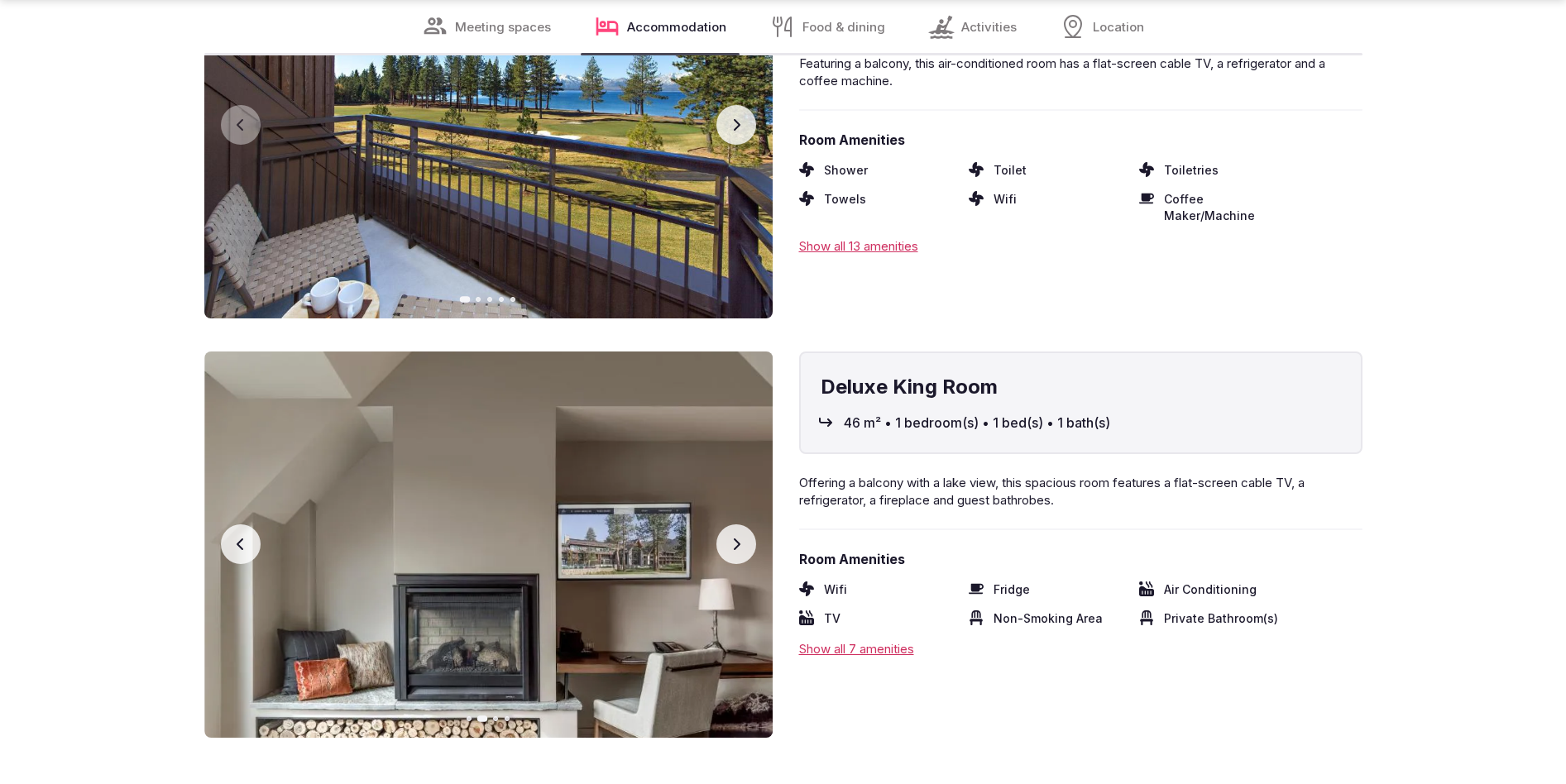
click at [732, 525] on button "Next slide" at bounding box center [737, 545] width 40 height 40
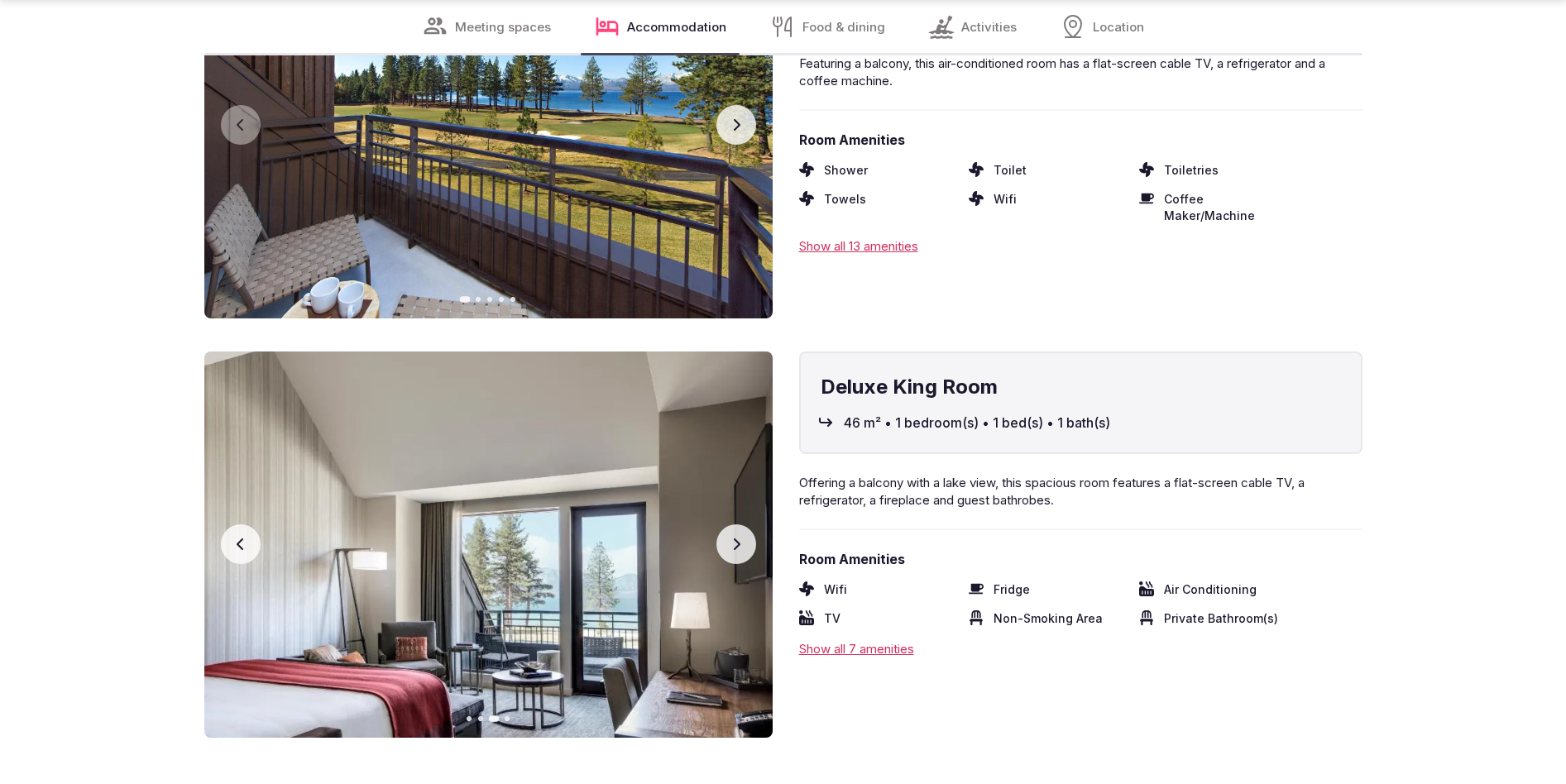
click at [732, 525] on button "Next slide" at bounding box center [737, 545] width 40 height 40
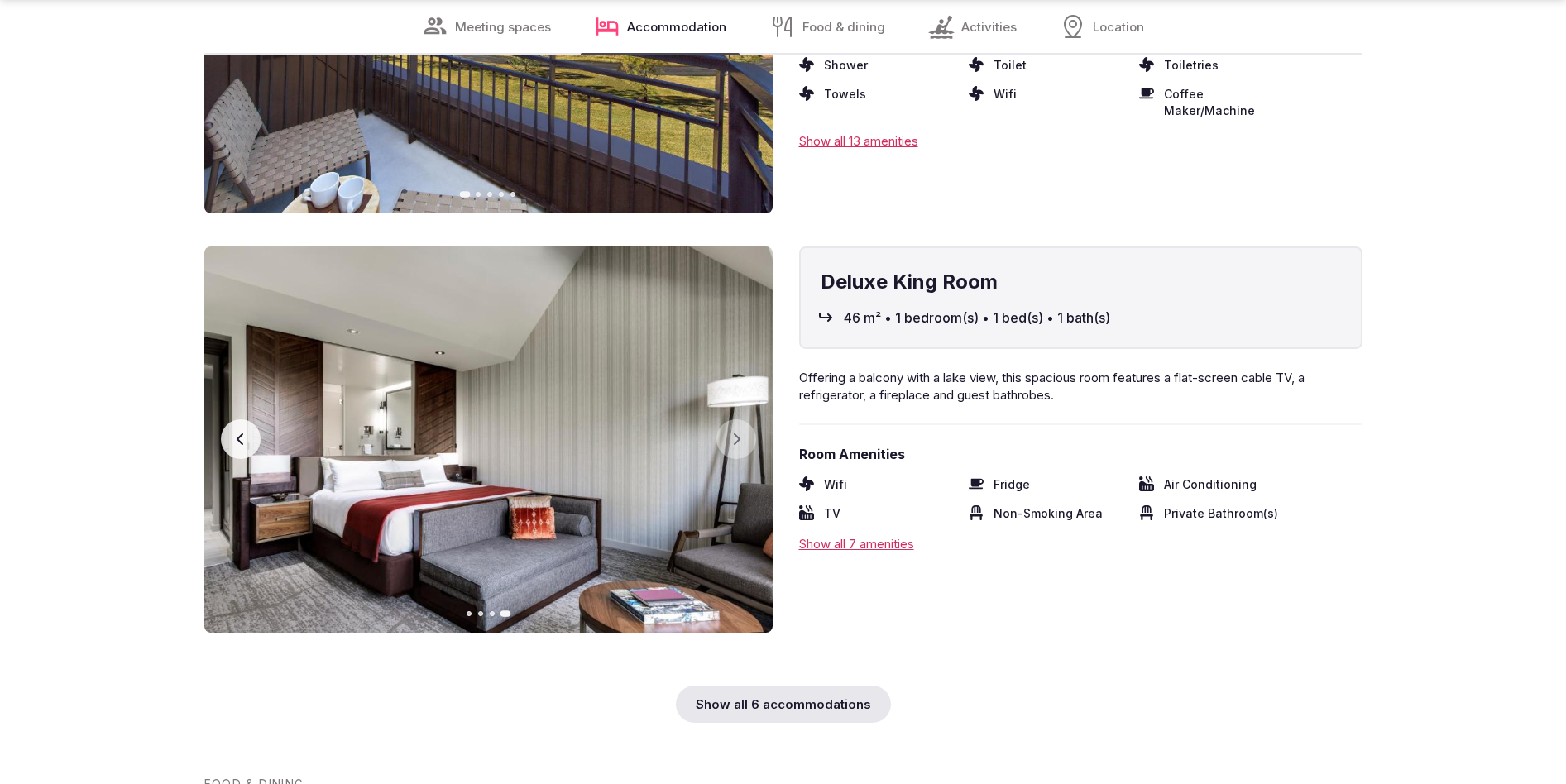
scroll to position [6442, 0]
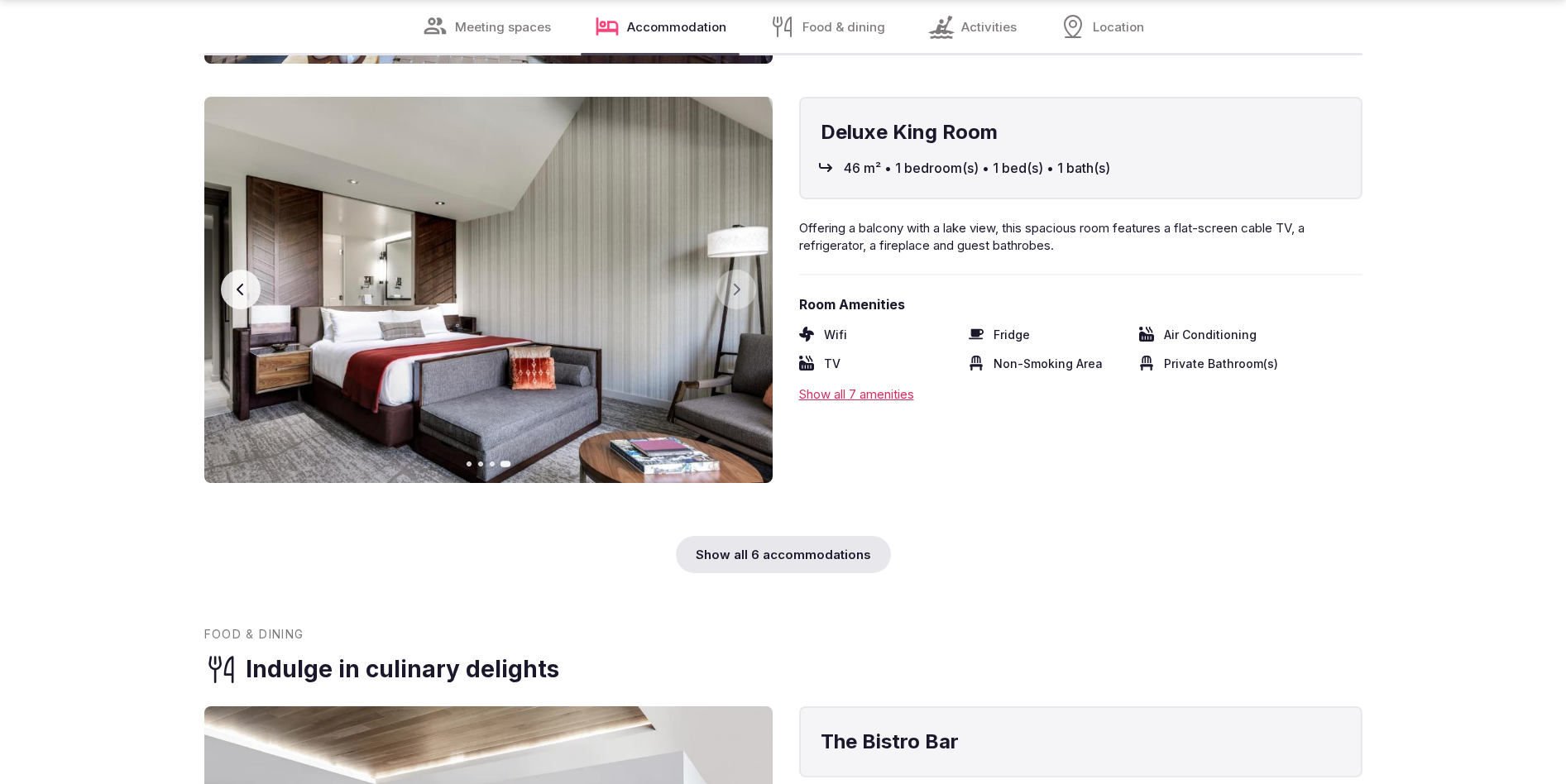
click at [769, 536] on div "Show all 6 accommodations" at bounding box center [783, 555] width 215 height 37
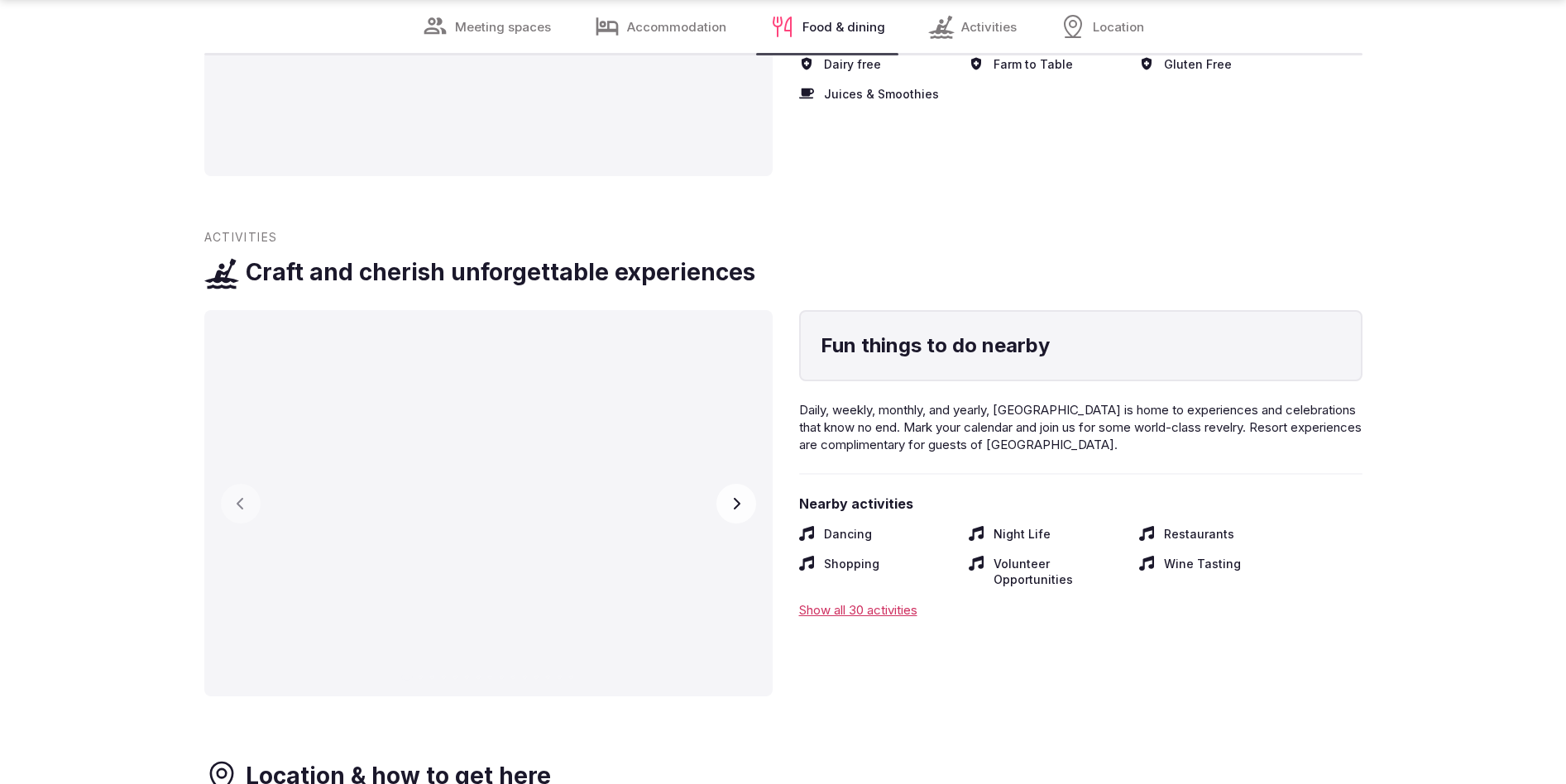
scroll to position [9909, 0]
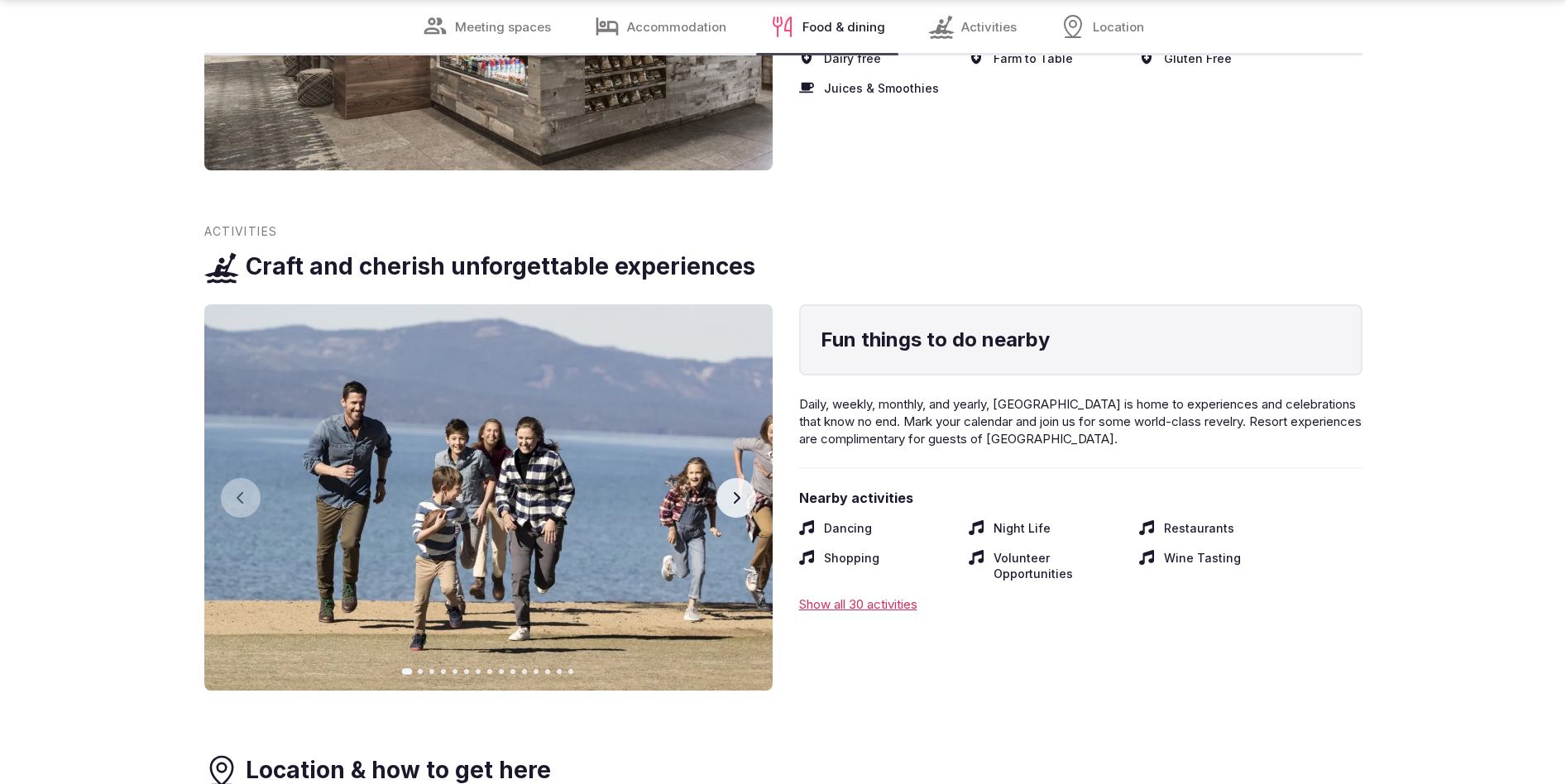
click at [736, 491] on icon "button" at bounding box center [736, 498] width 13 height 13
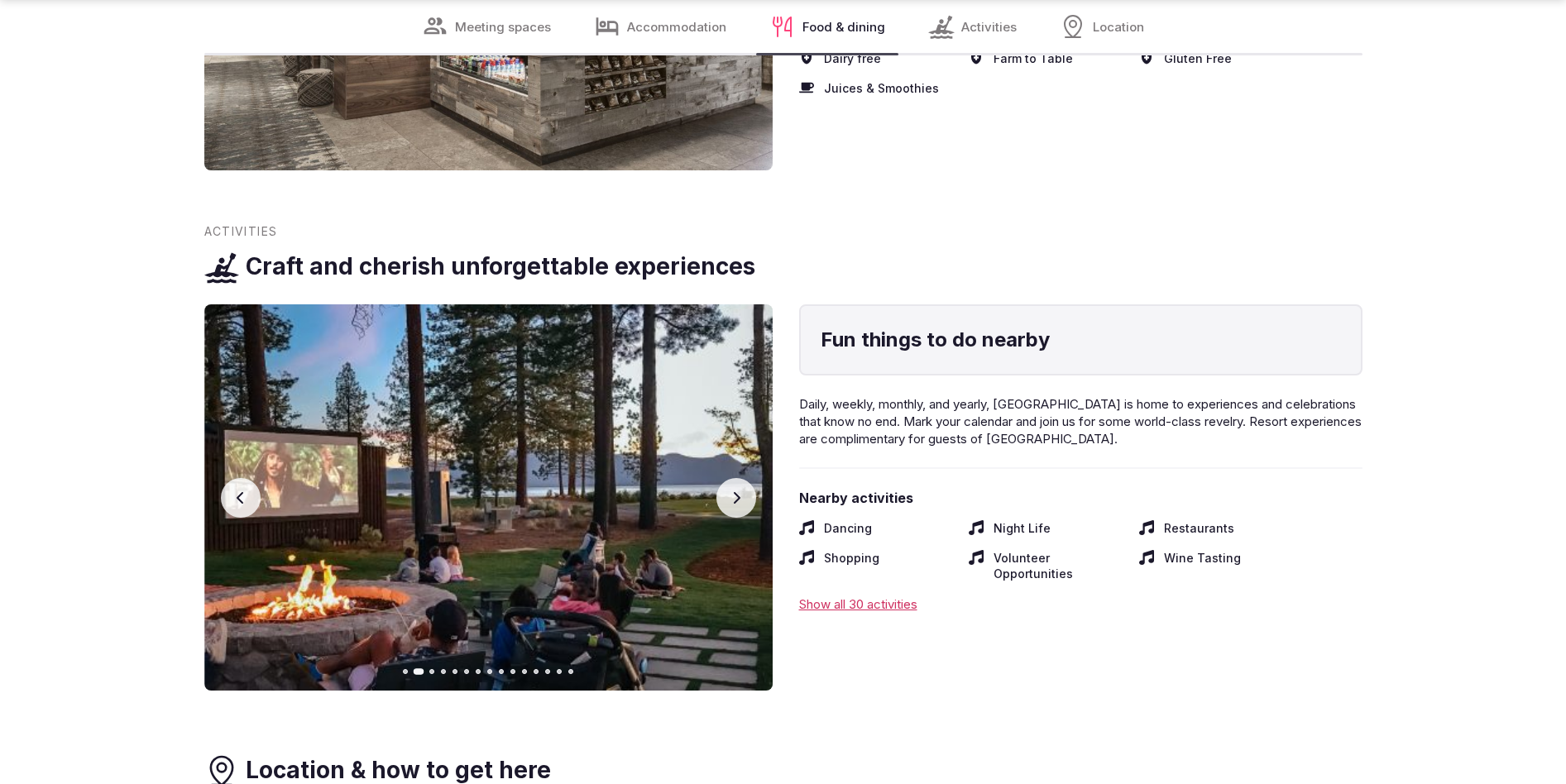
click at [736, 491] on icon "button" at bounding box center [736, 498] width 13 height 13
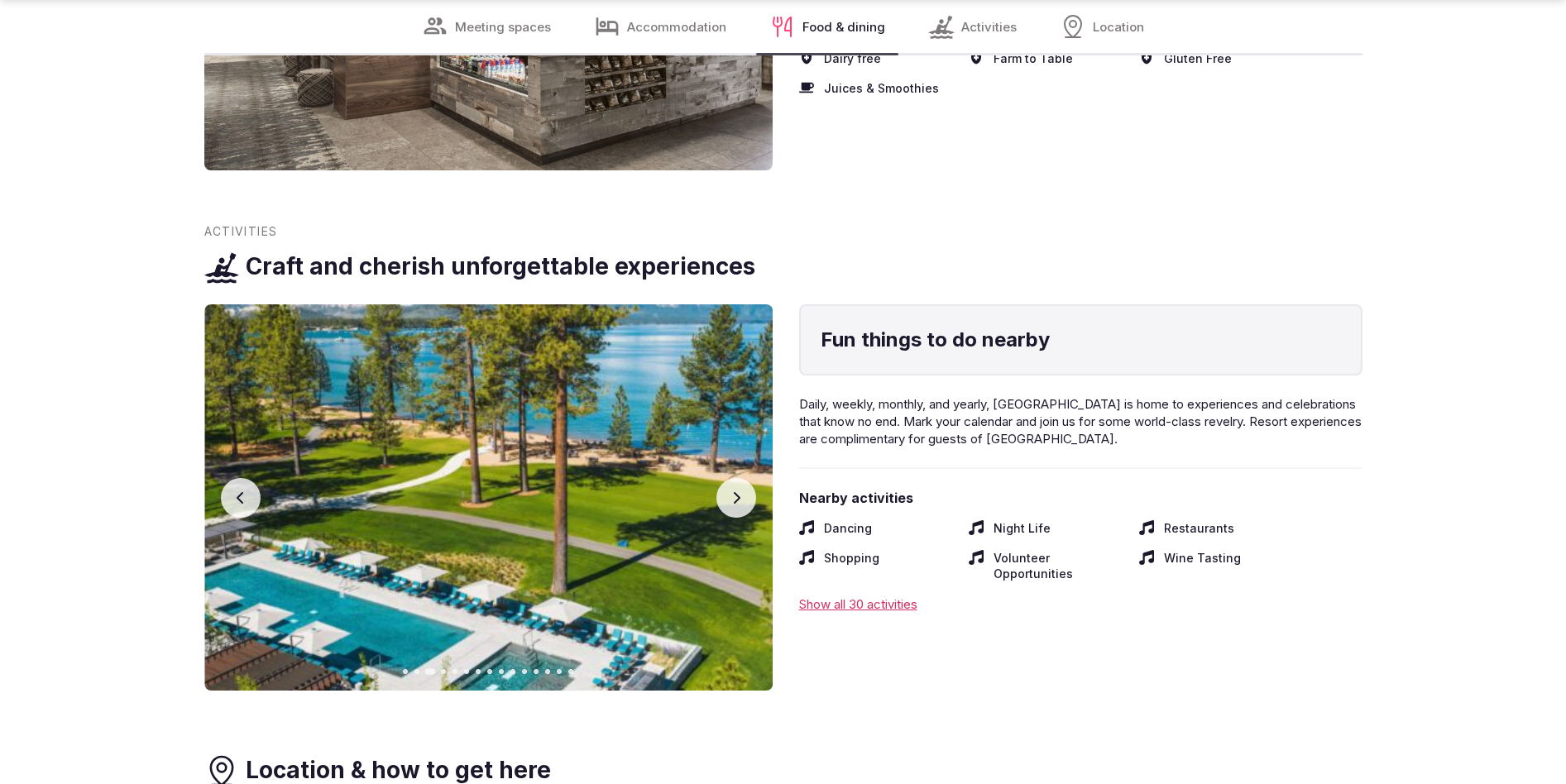
click at [736, 491] on icon "button" at bounding box center [736, 498] width 13 height 13
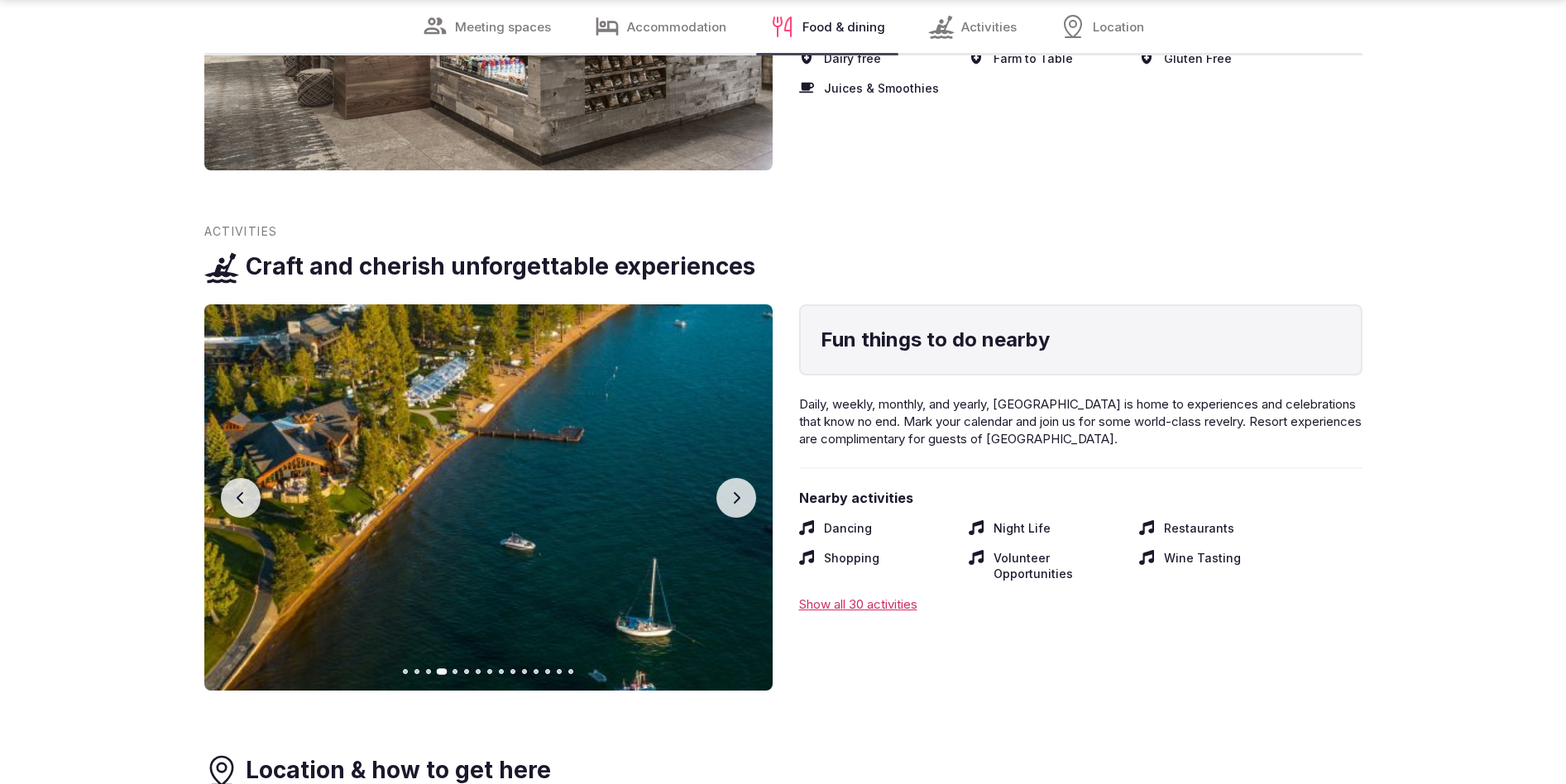
click at [729, 491] on icon "button" at bounding box center [736, 498] width 13 height 13
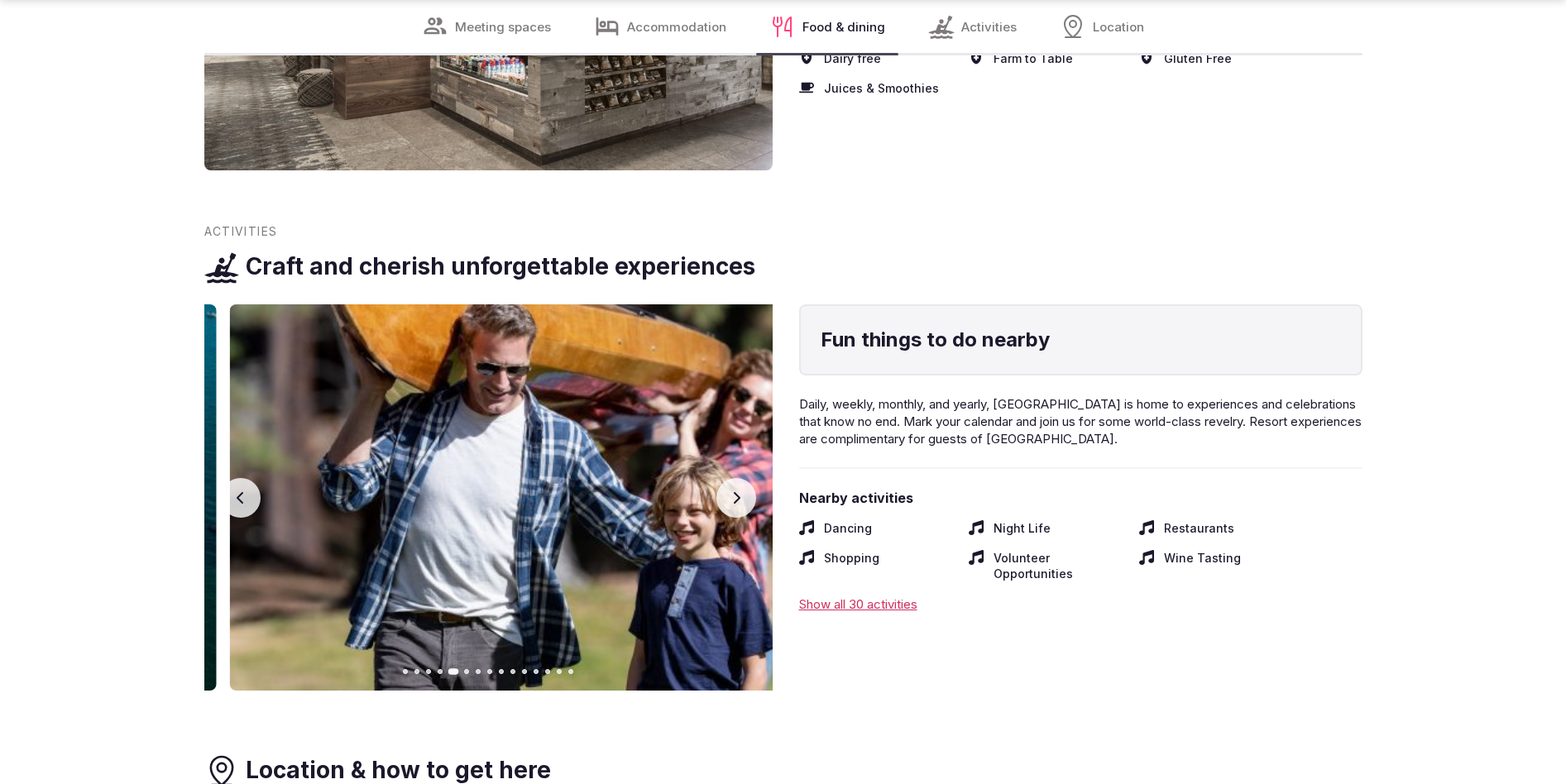
click at [729, 491] on icon "button" at bounding box center [736, 498] width 13 height 13
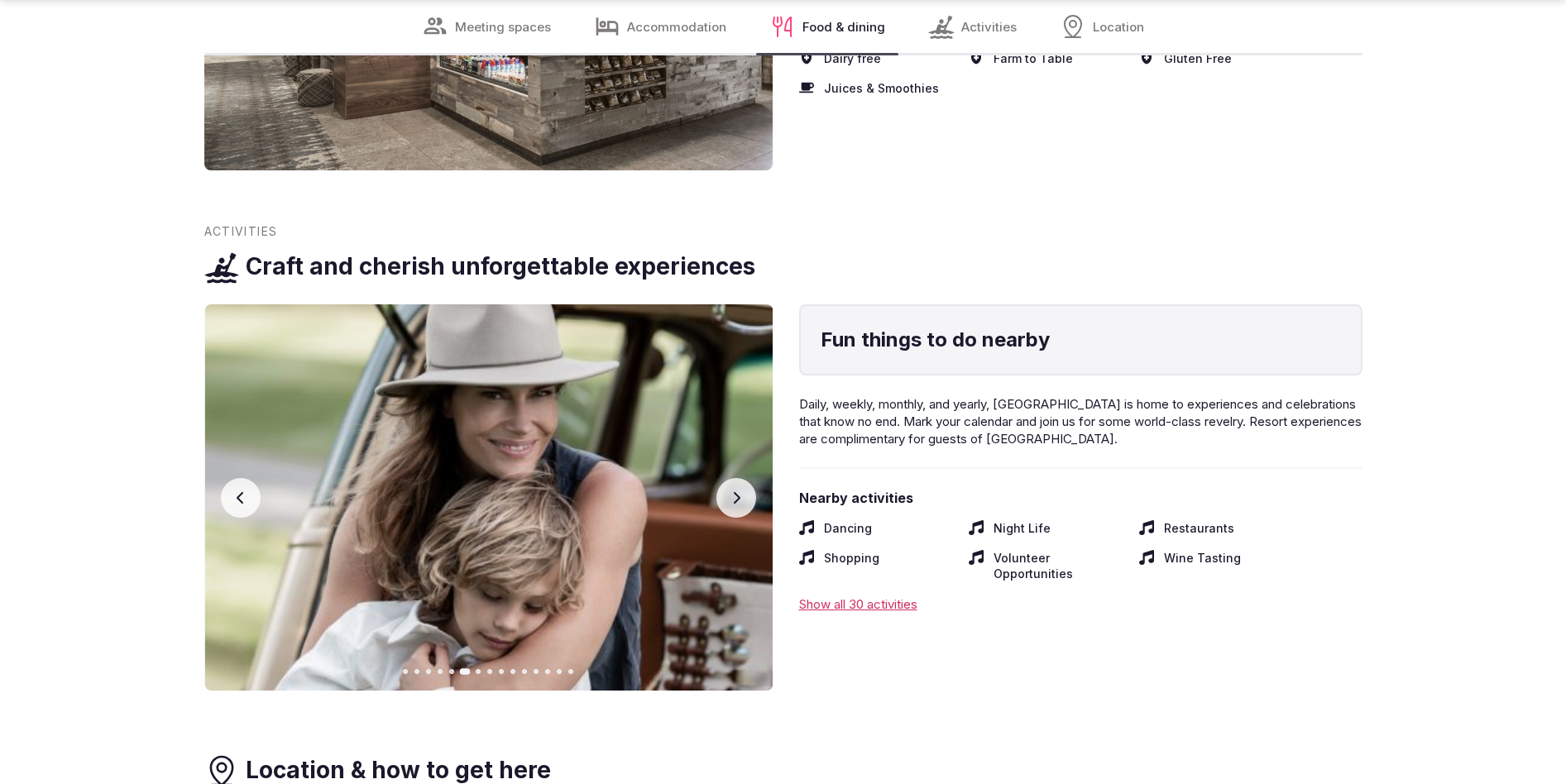
click at [857, 595] on div "Show all 30 activities" at bounding box center [1080, 604] width 563 height 17
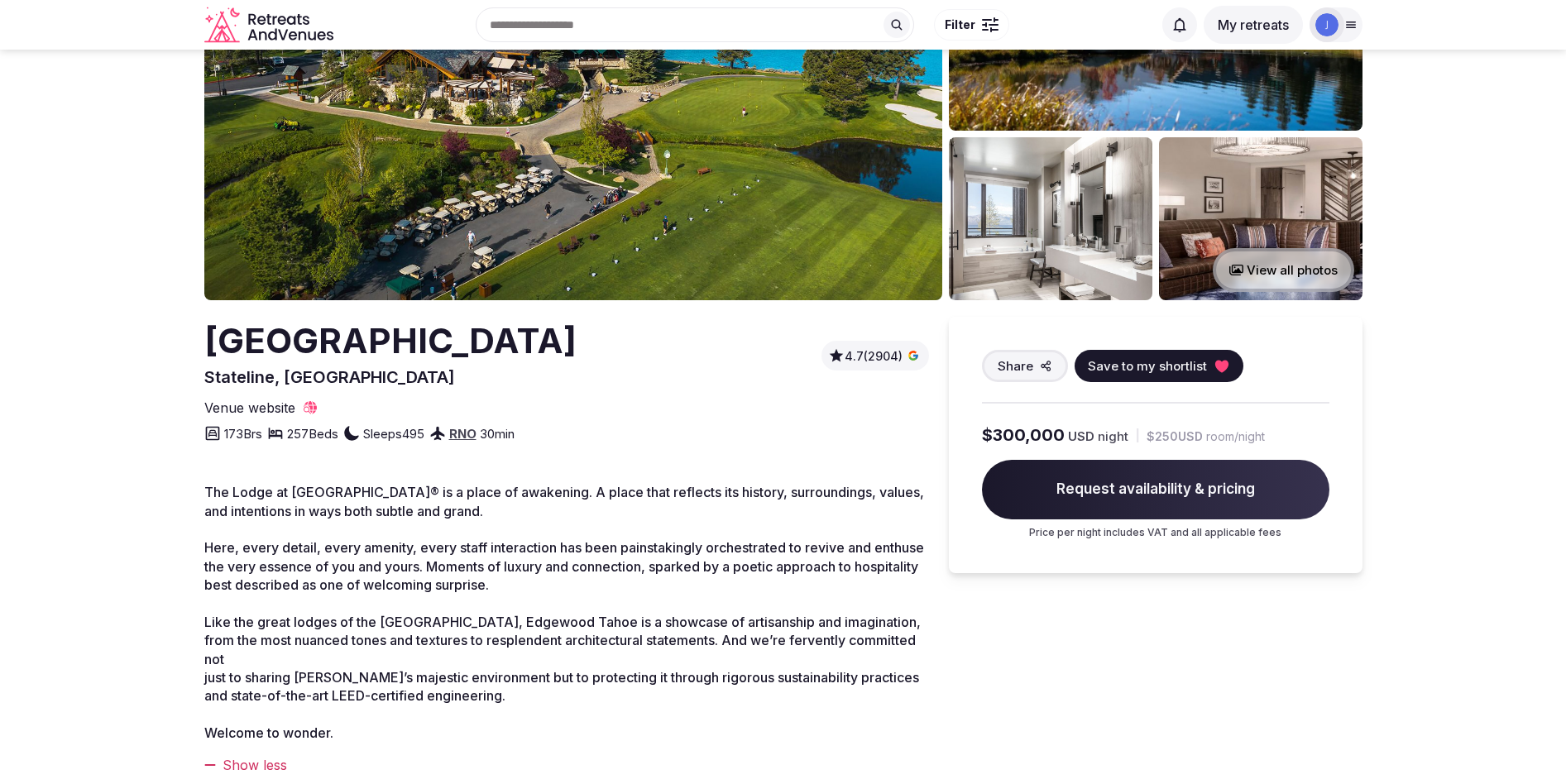
scroll to position [0, 0]
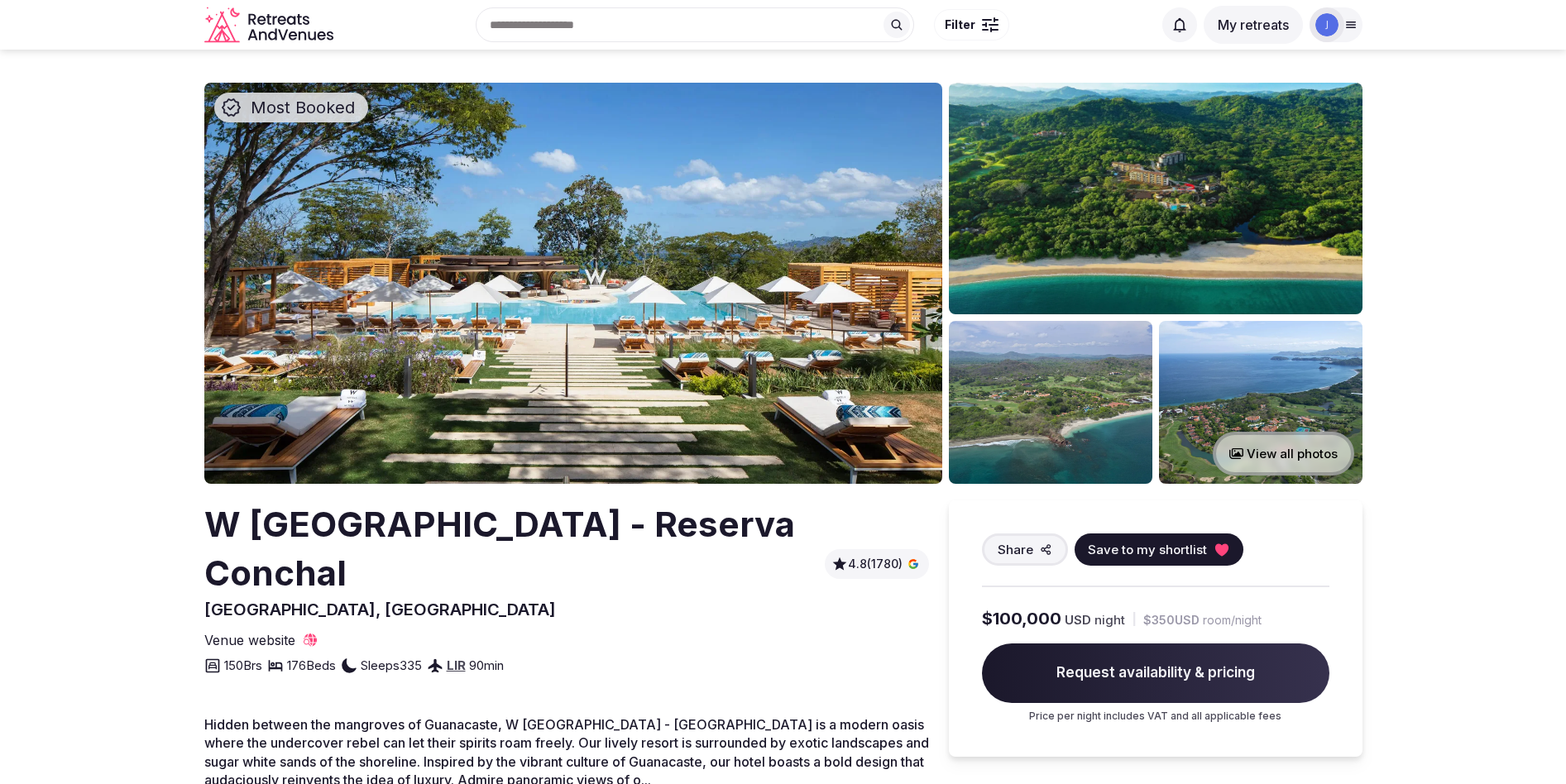
click at [758, 338] on img at bounding box center [573, 283] width 738 height 401
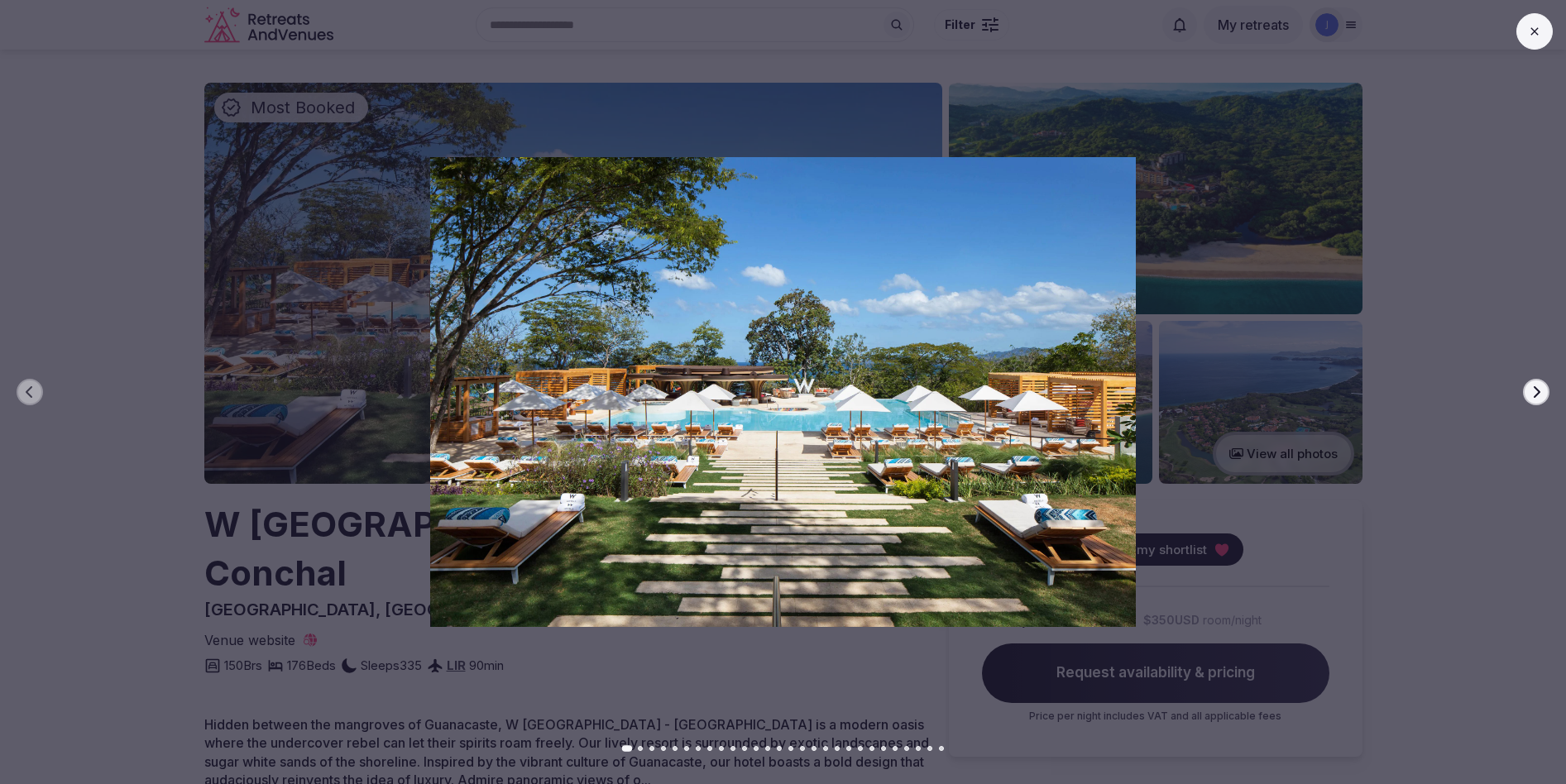
click at [1539, 395] on icon "button" at bounding box center [1536, 392] width 13 height 13
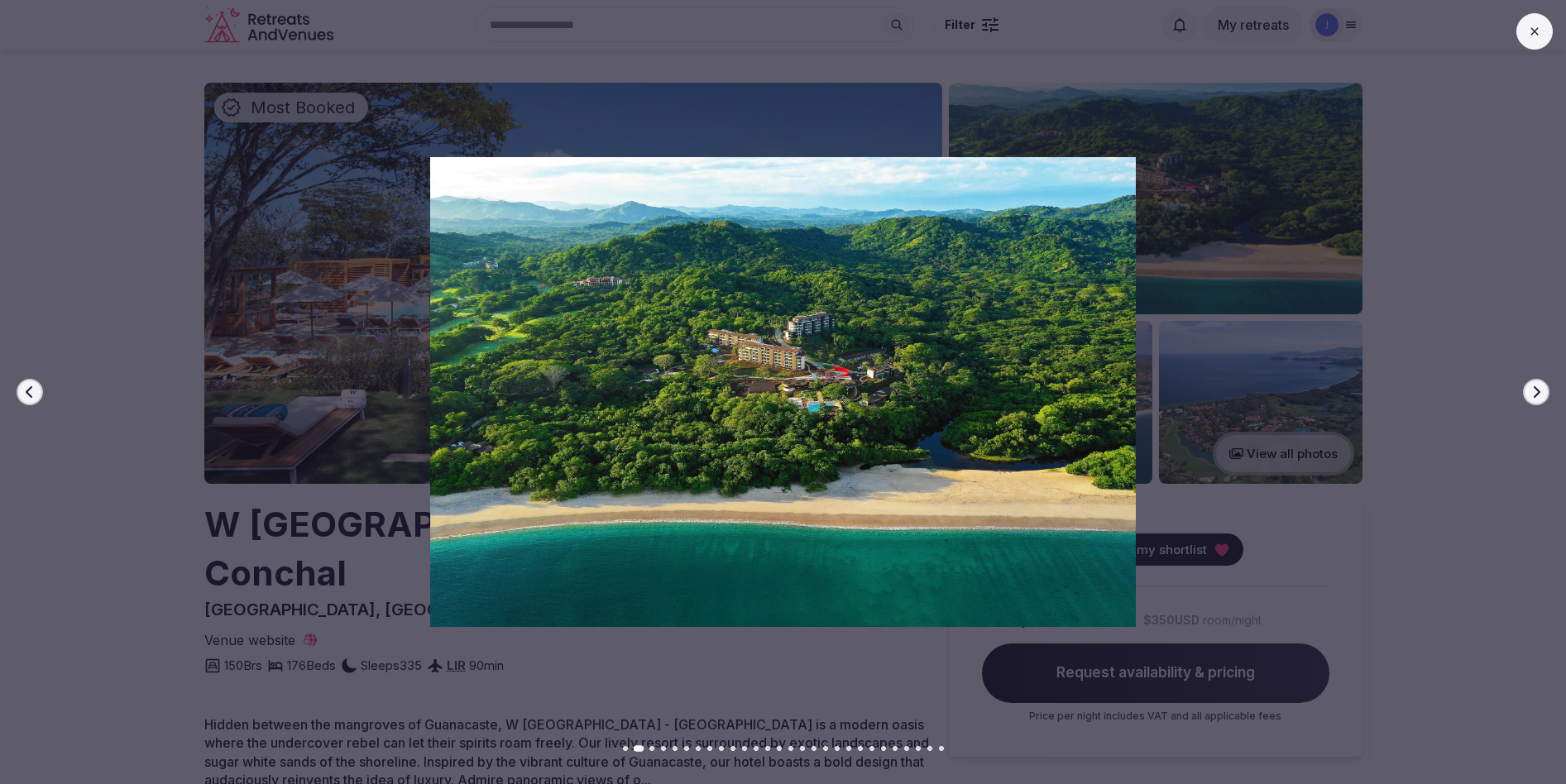
click at [1539, 395] on icon "button" at bounding box center [1536, 392] width 13 height 13
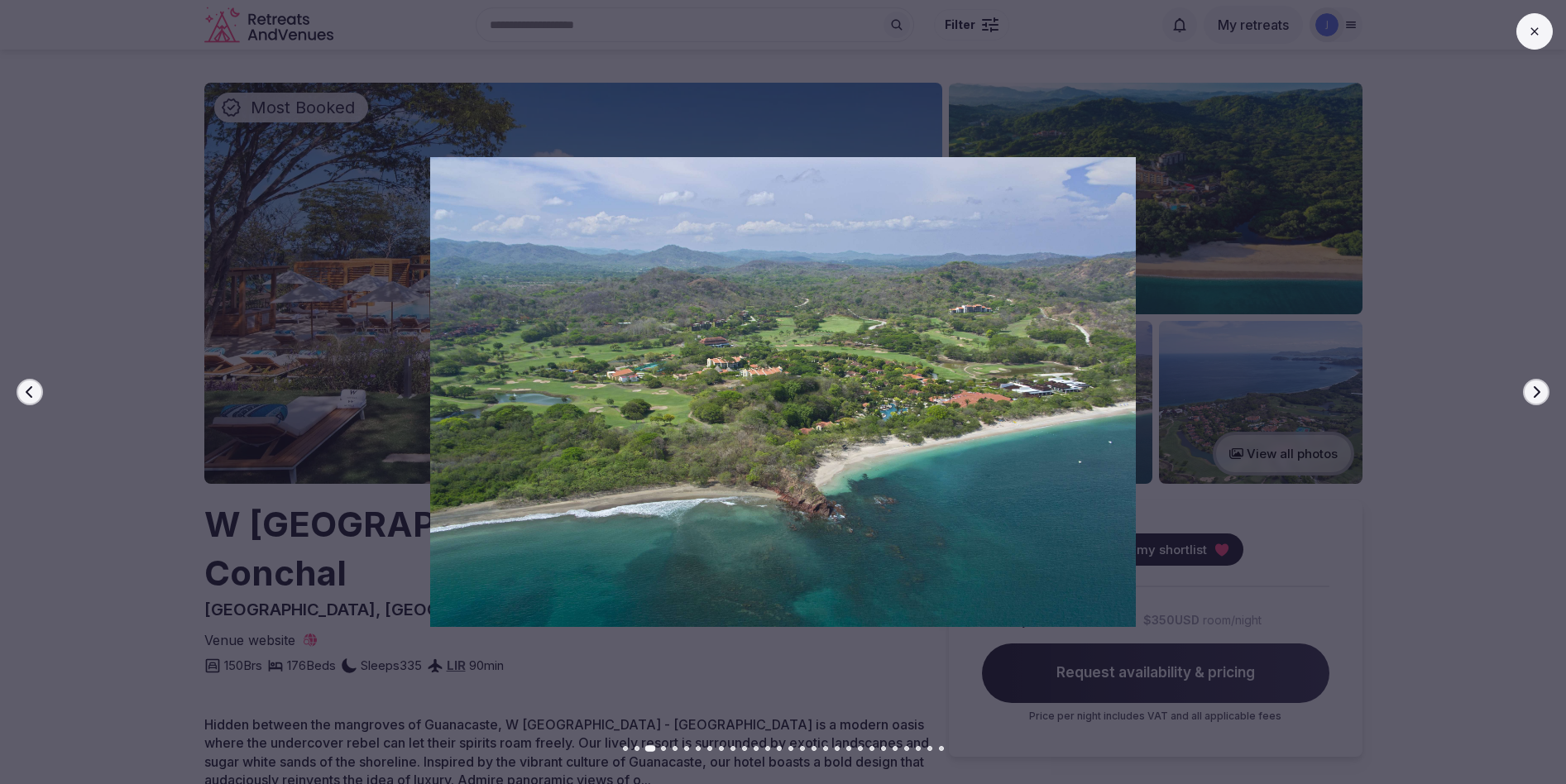
click at [1539, 395] on icon "button" at bounding box center [1536, 392] width 13 height 13
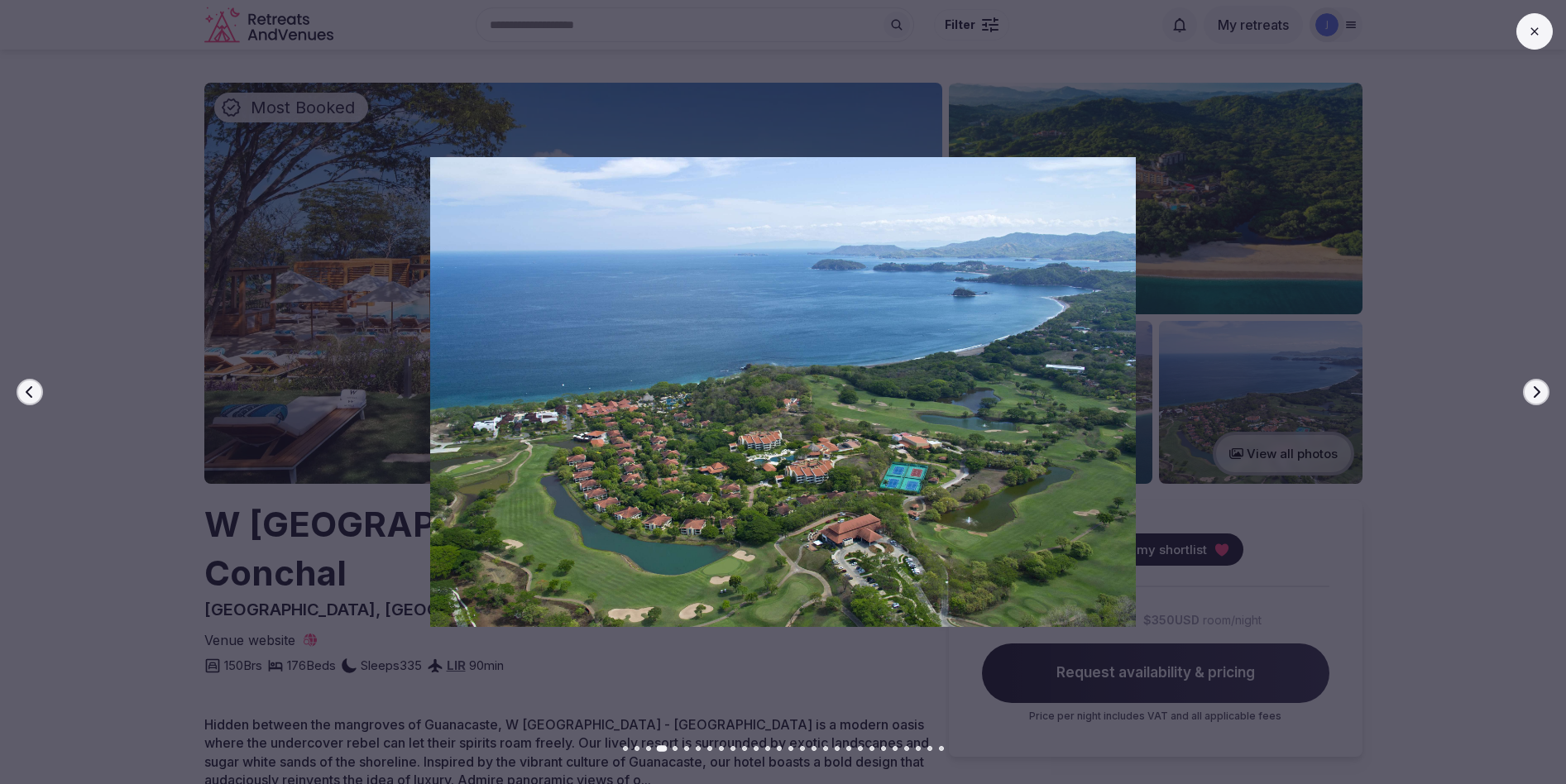
click at [1539, 395] on icon "button" at bounding box center [1536, 392] width 13 height 13
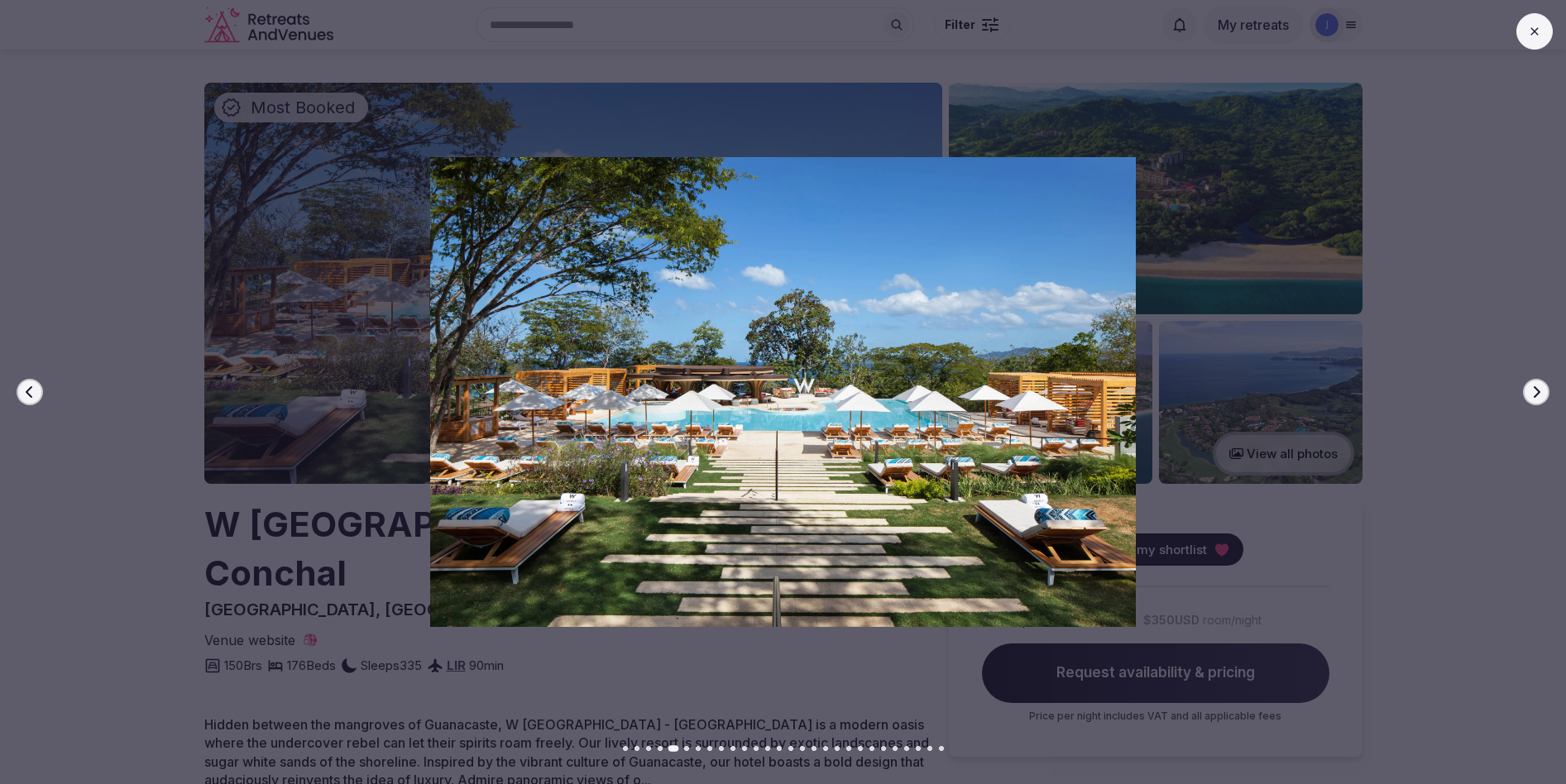
click at [1539, 395] on icon "button" at bounding box center [1536, 392] width 13 height 13
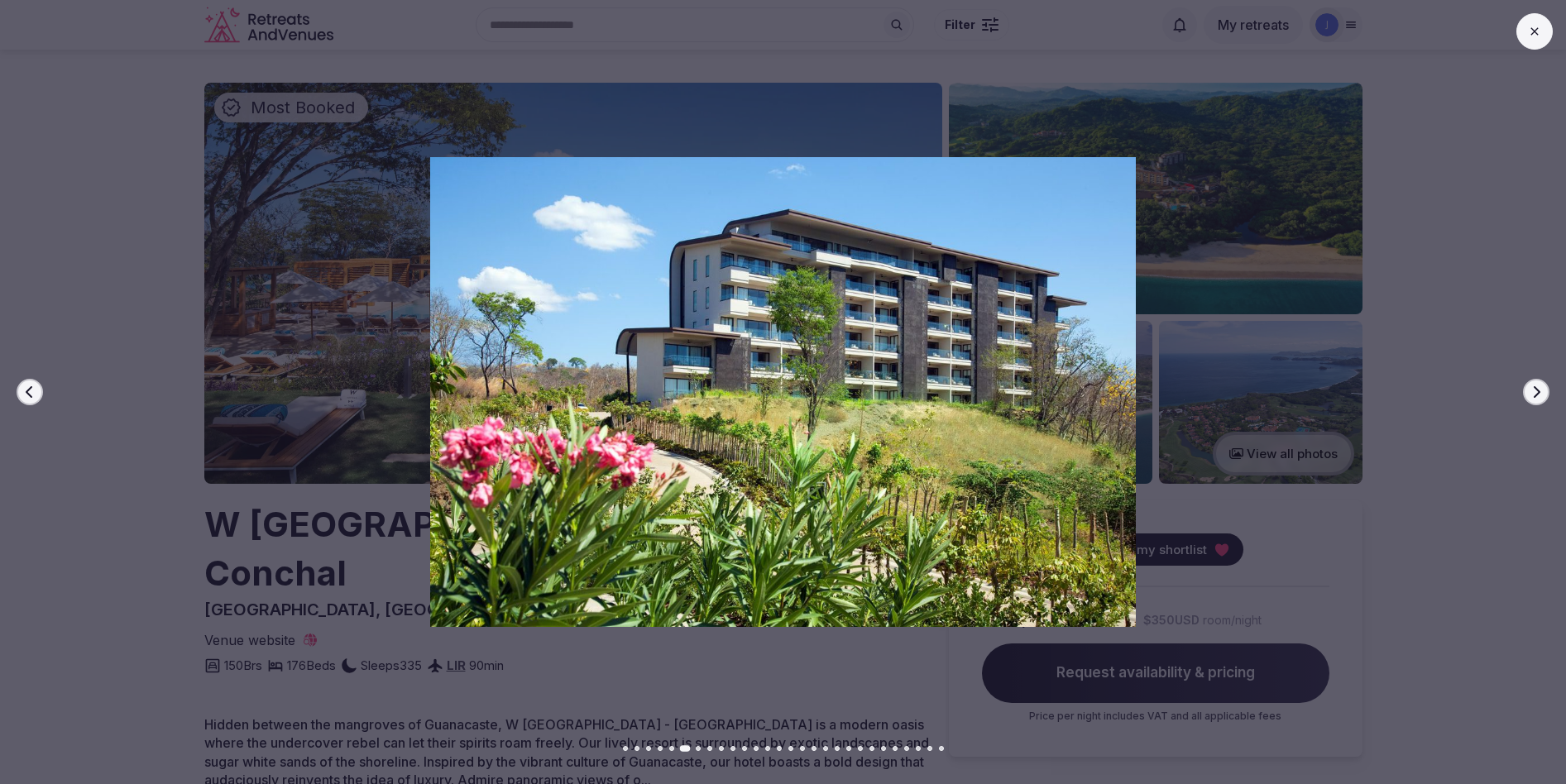
click at [1539, 395] on icon "button" at bounding box center [1536, 392] width 13 height 13
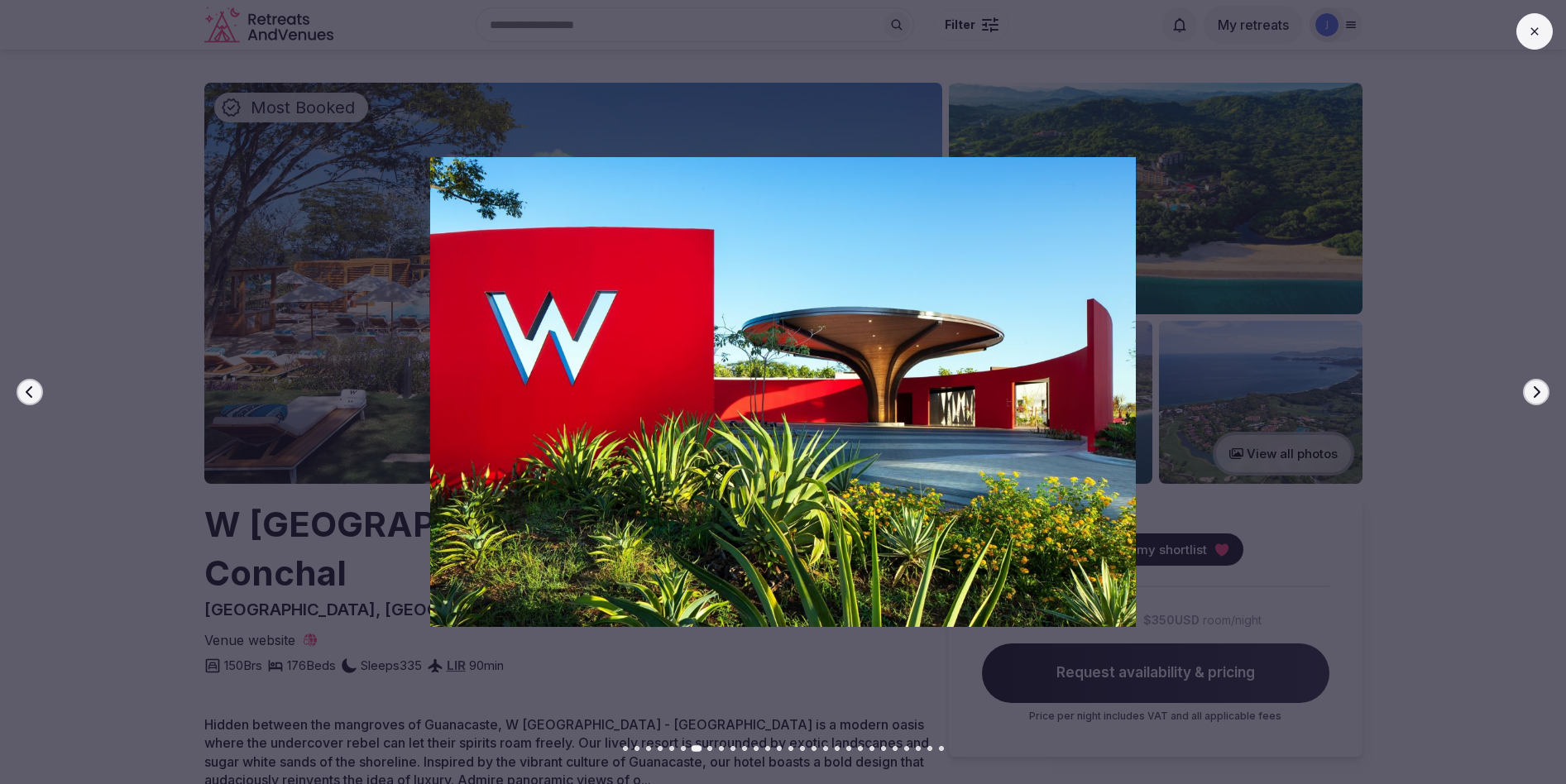
click at [1539, 395] on icon "button" at bounding box center [1536, 392] width 13 height 13
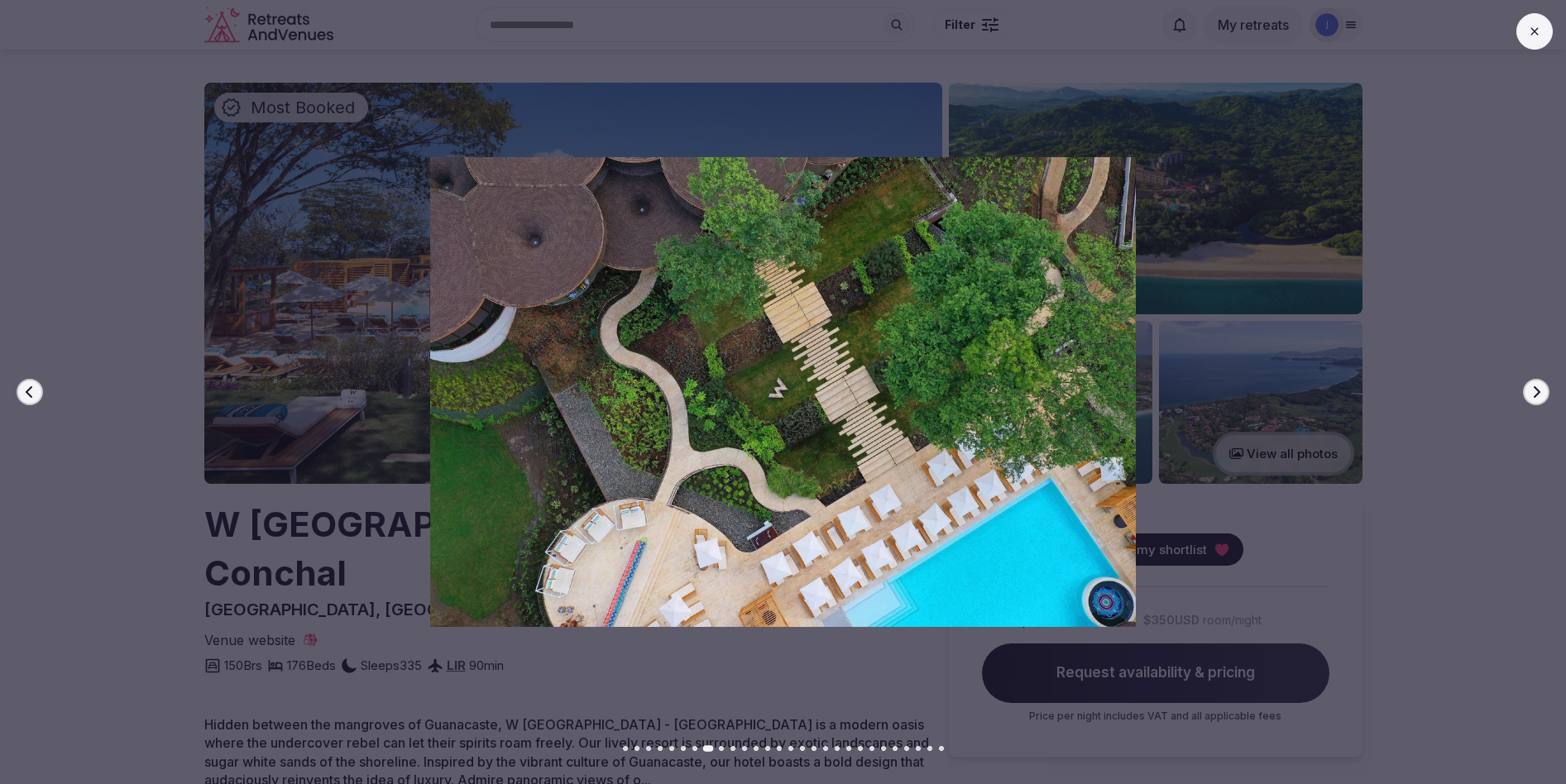
click at [1539, 395] on icon "button" at bounding box center [1536, 392] width 13 height 13
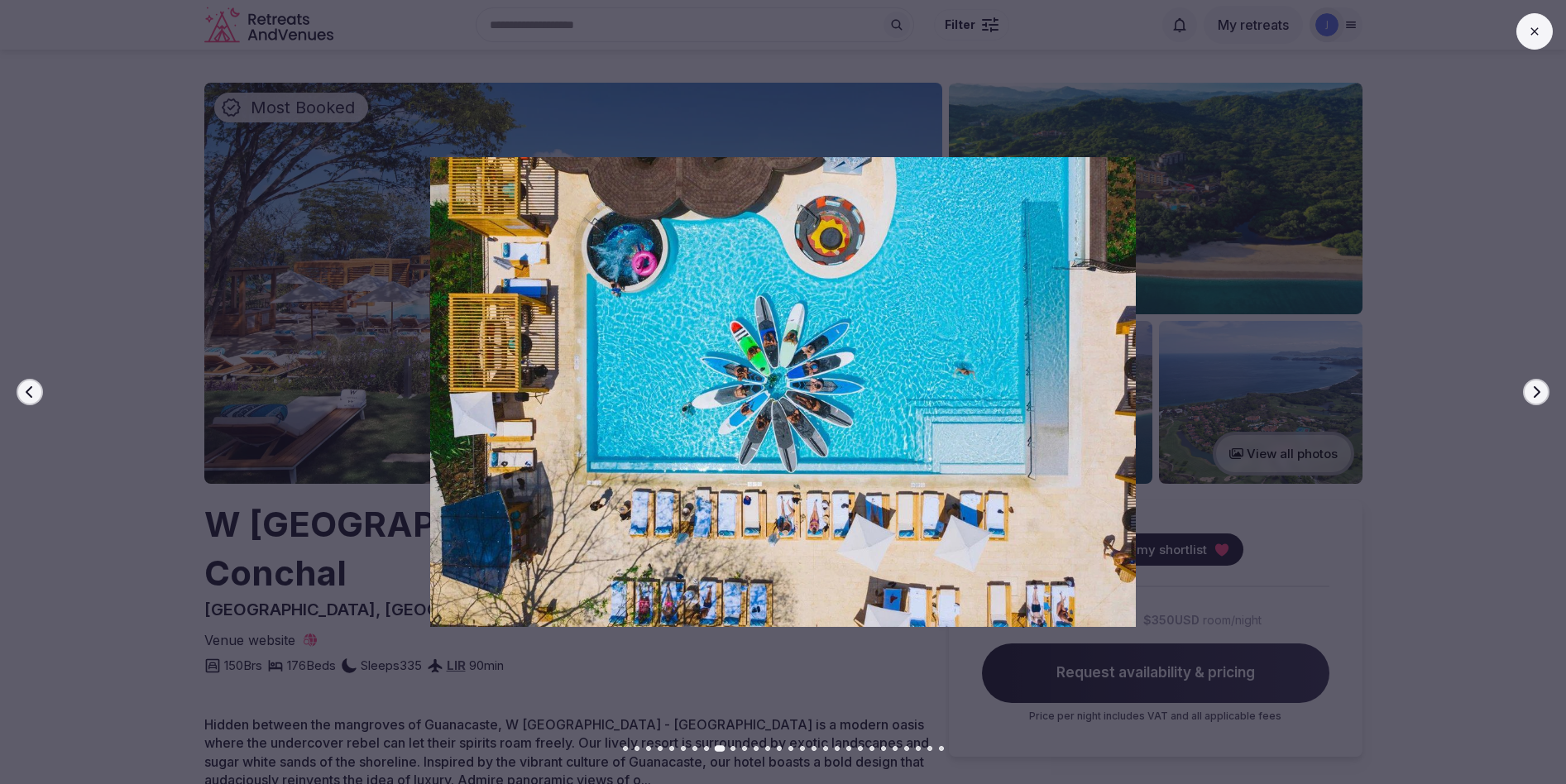
click at [1539, 395] on icon "button" at bounding box center [1536, 392] width 13 height 13
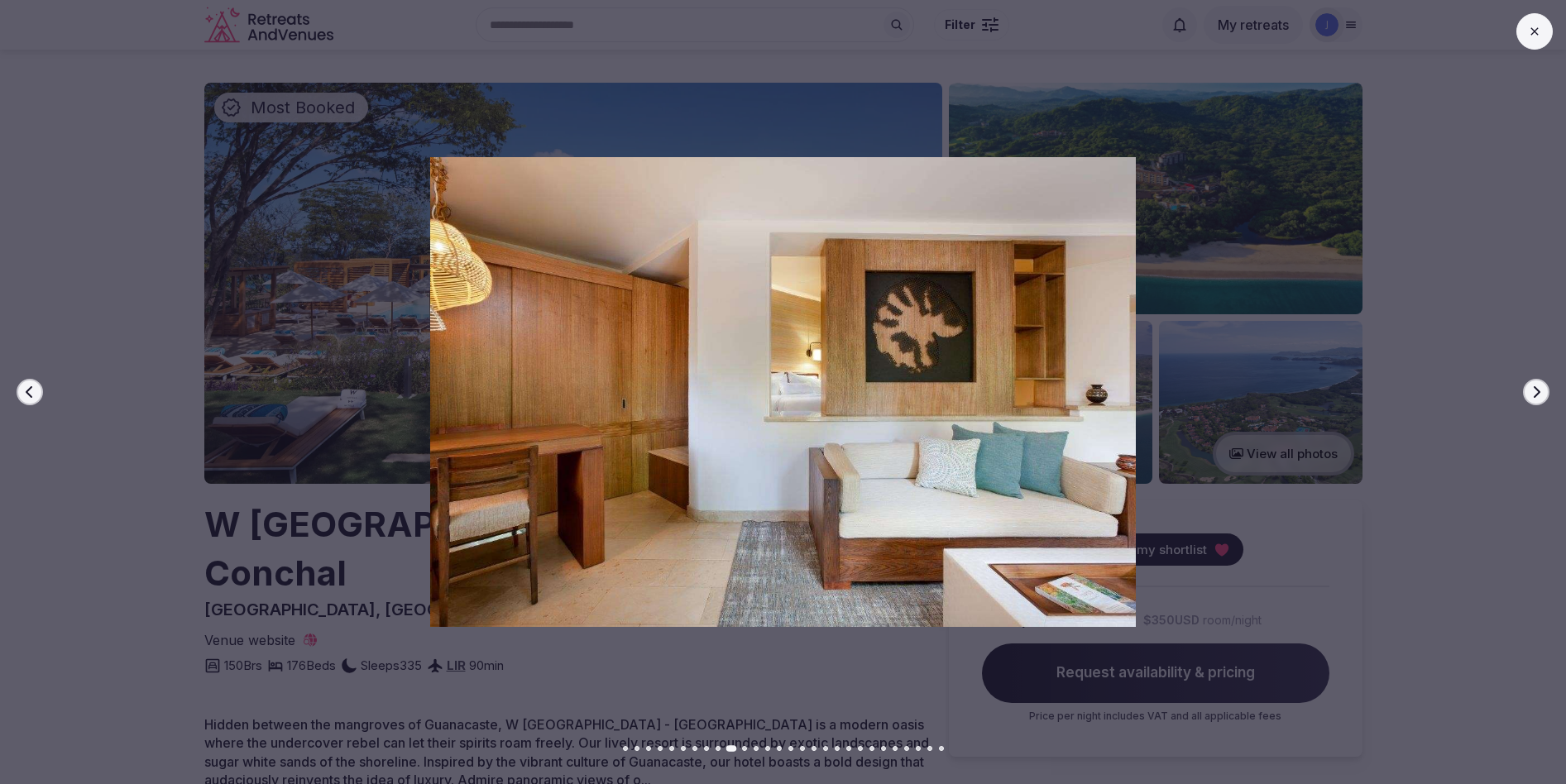
click at [1539, 395] on icon "button" at bounding box center [1536, 392] width 13 height 13
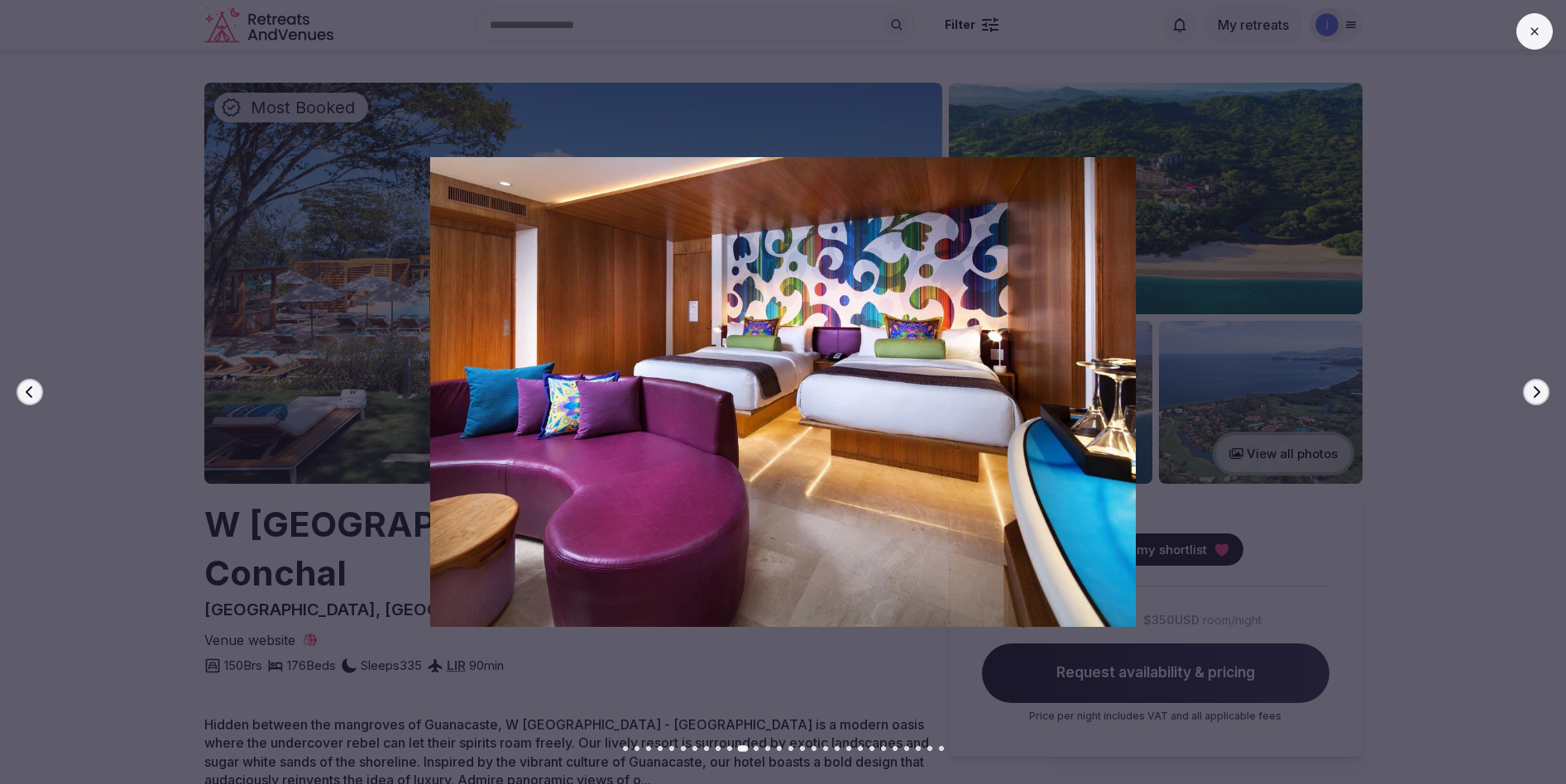
click at [1530, 22] on button at bounding box center [1535, 32] width 37 height 37
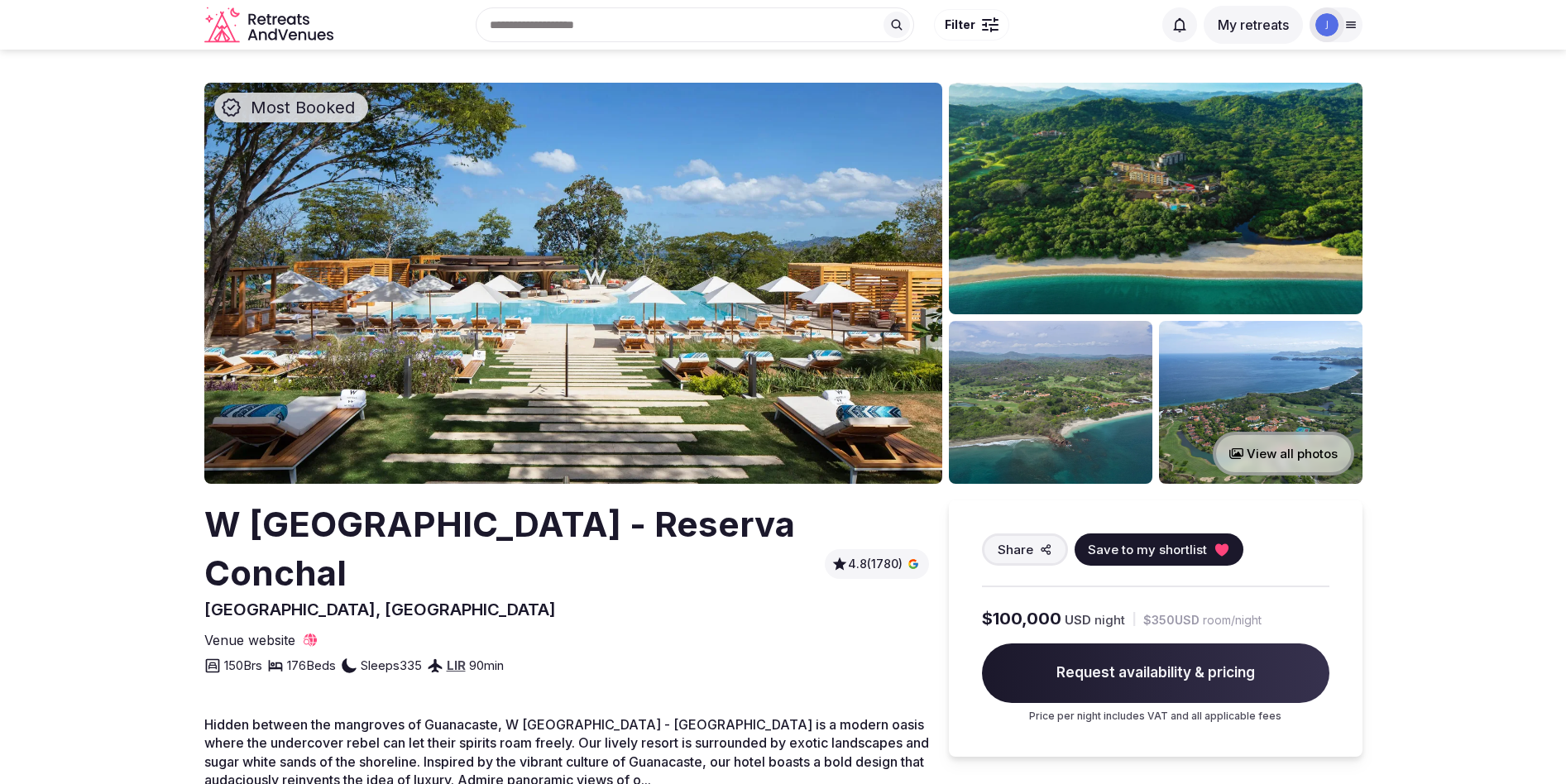
click at [668, 289] on img at bounding box center [573, 283] width 738 height 401
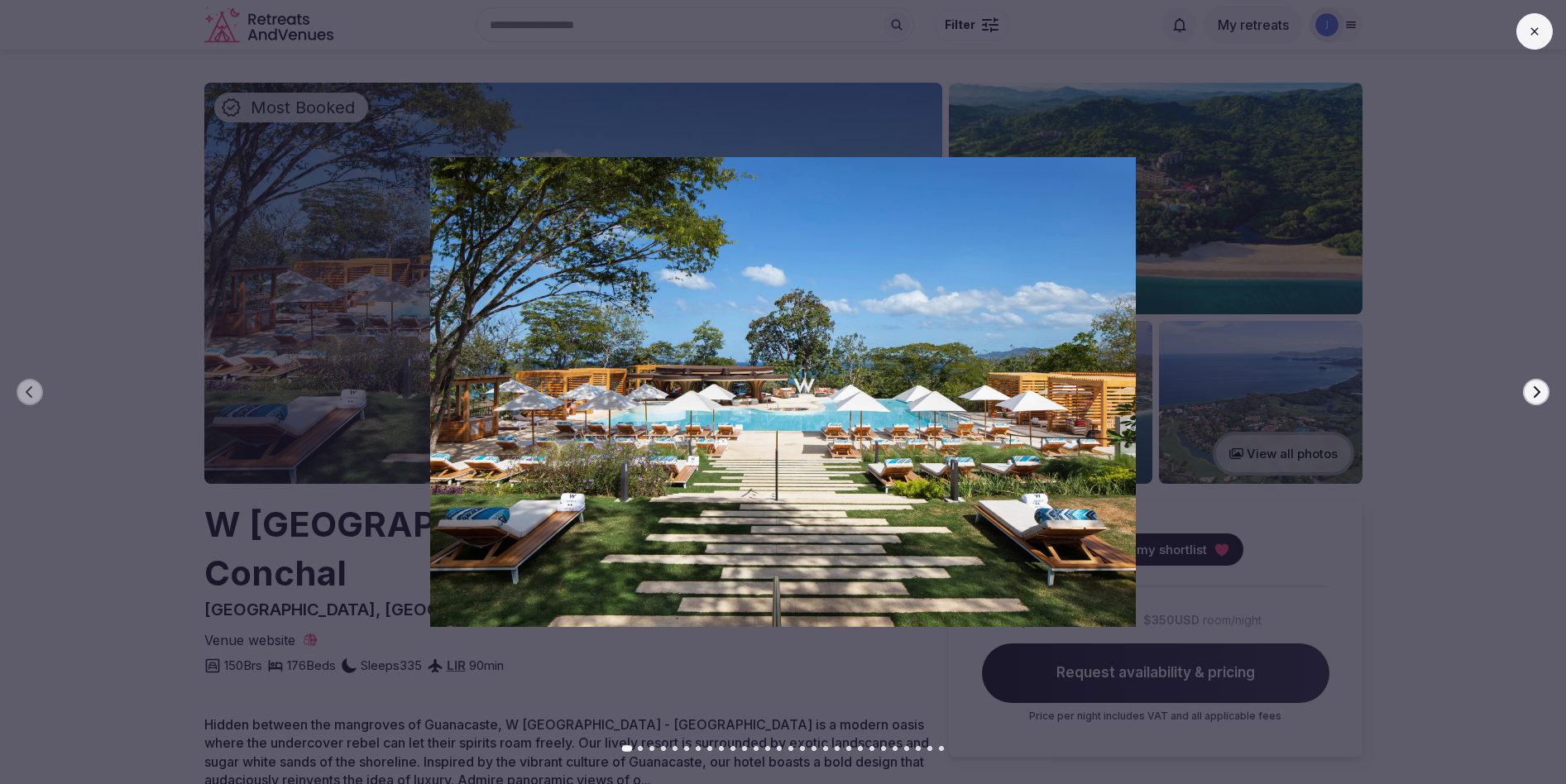
click at [1533, 401] on button "Next slide" at bounding box center [1536, 392] width 27 height 27
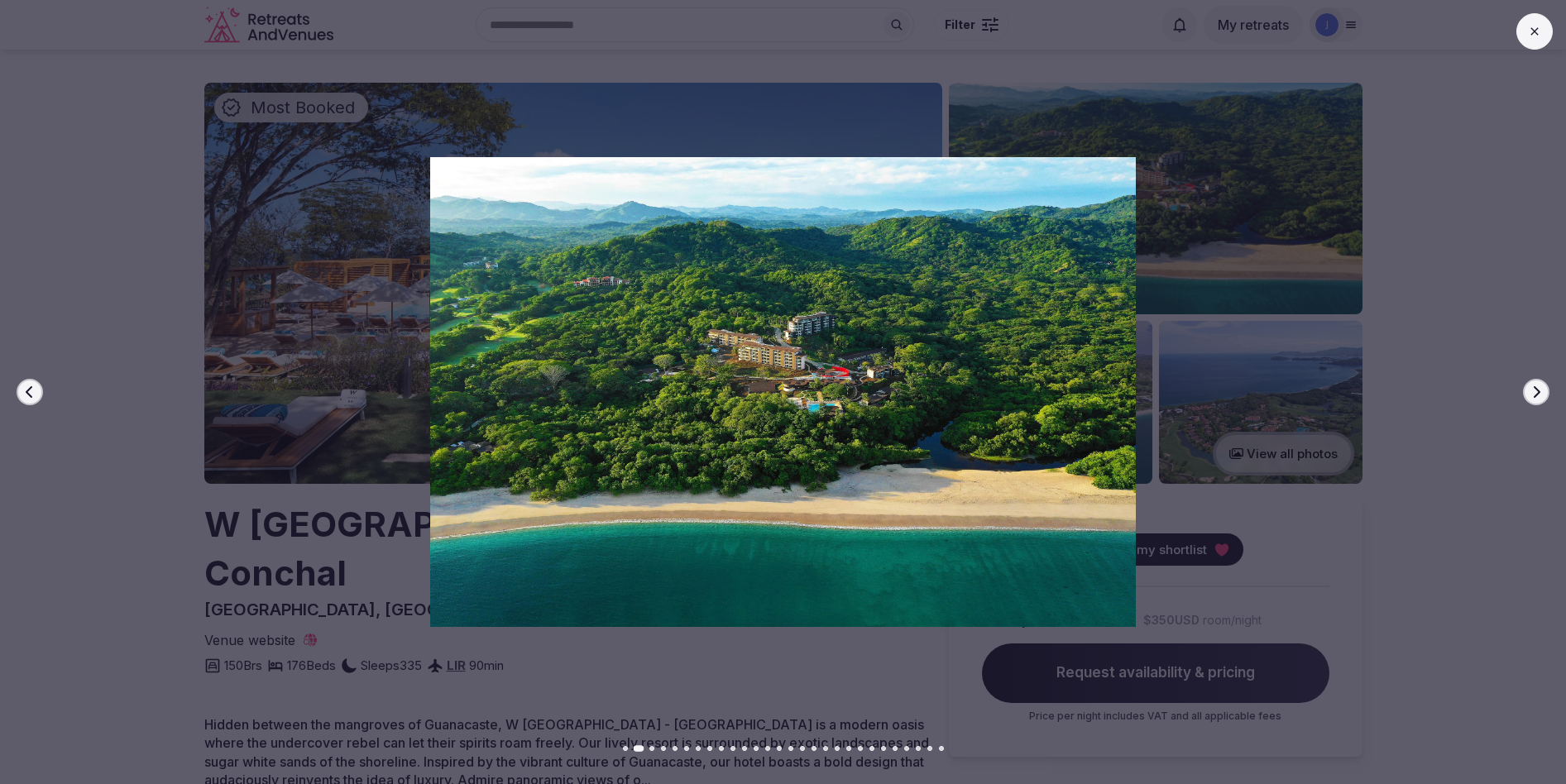
click at [1533, 400] on button "Next slide" at bounding box center [1536, 392] width 27 height 27
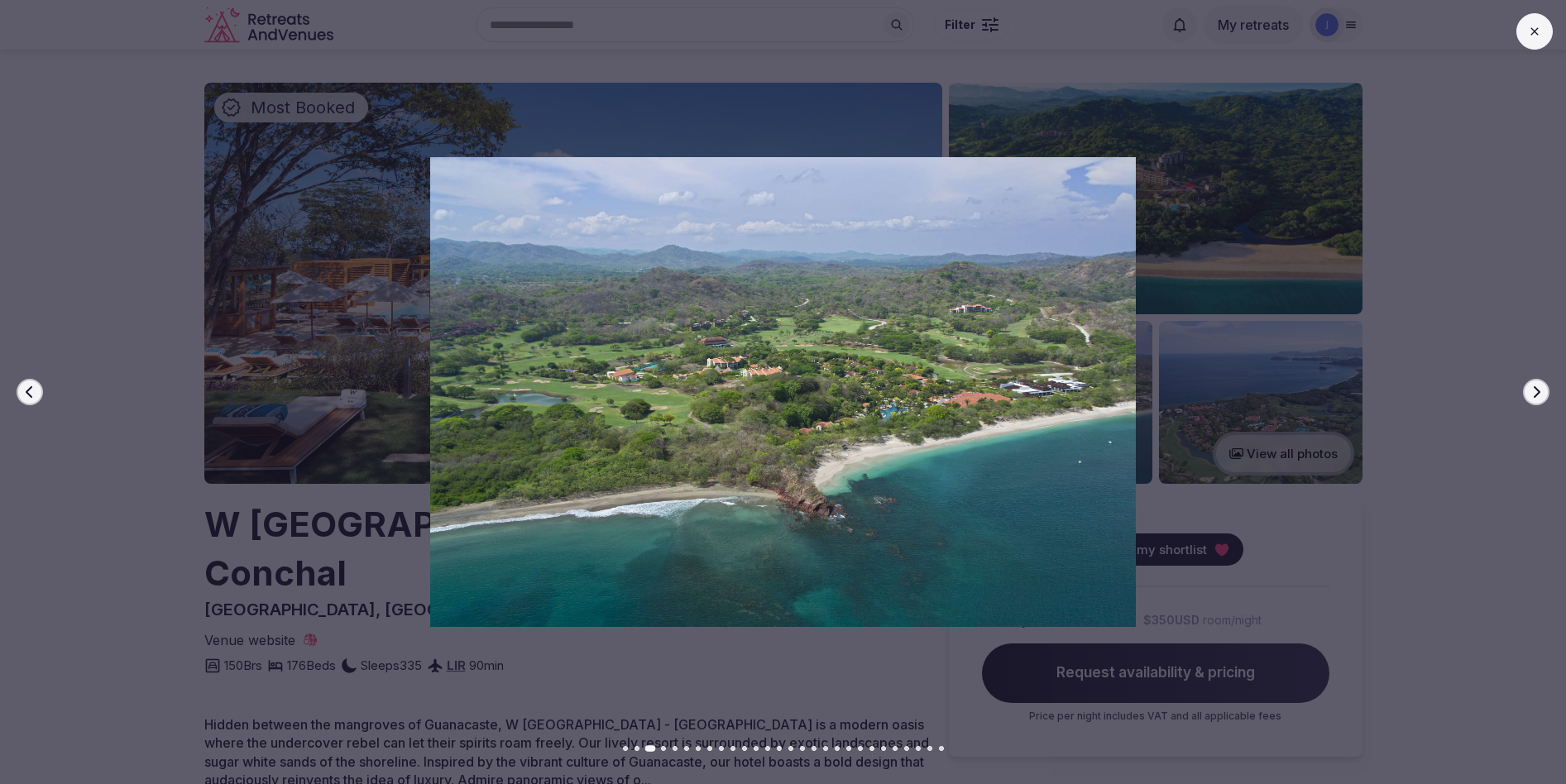
click at [1533, 400] on button "Next slide" at bounding box center [1536, 392] width 27 height 27
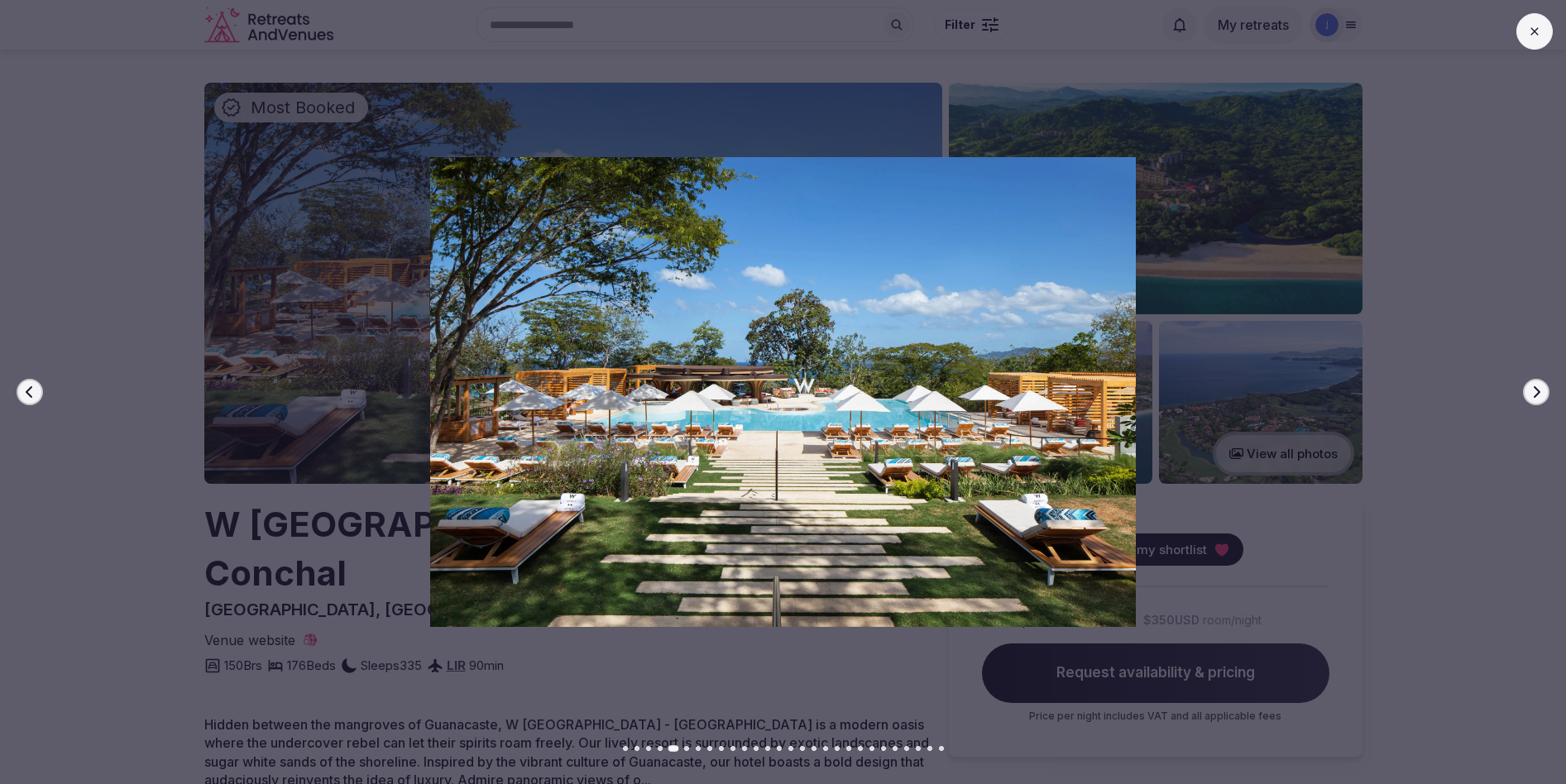
click at [1533, 400] on button "Next slide" at bounding box center [1536, 392] width 27 height 27
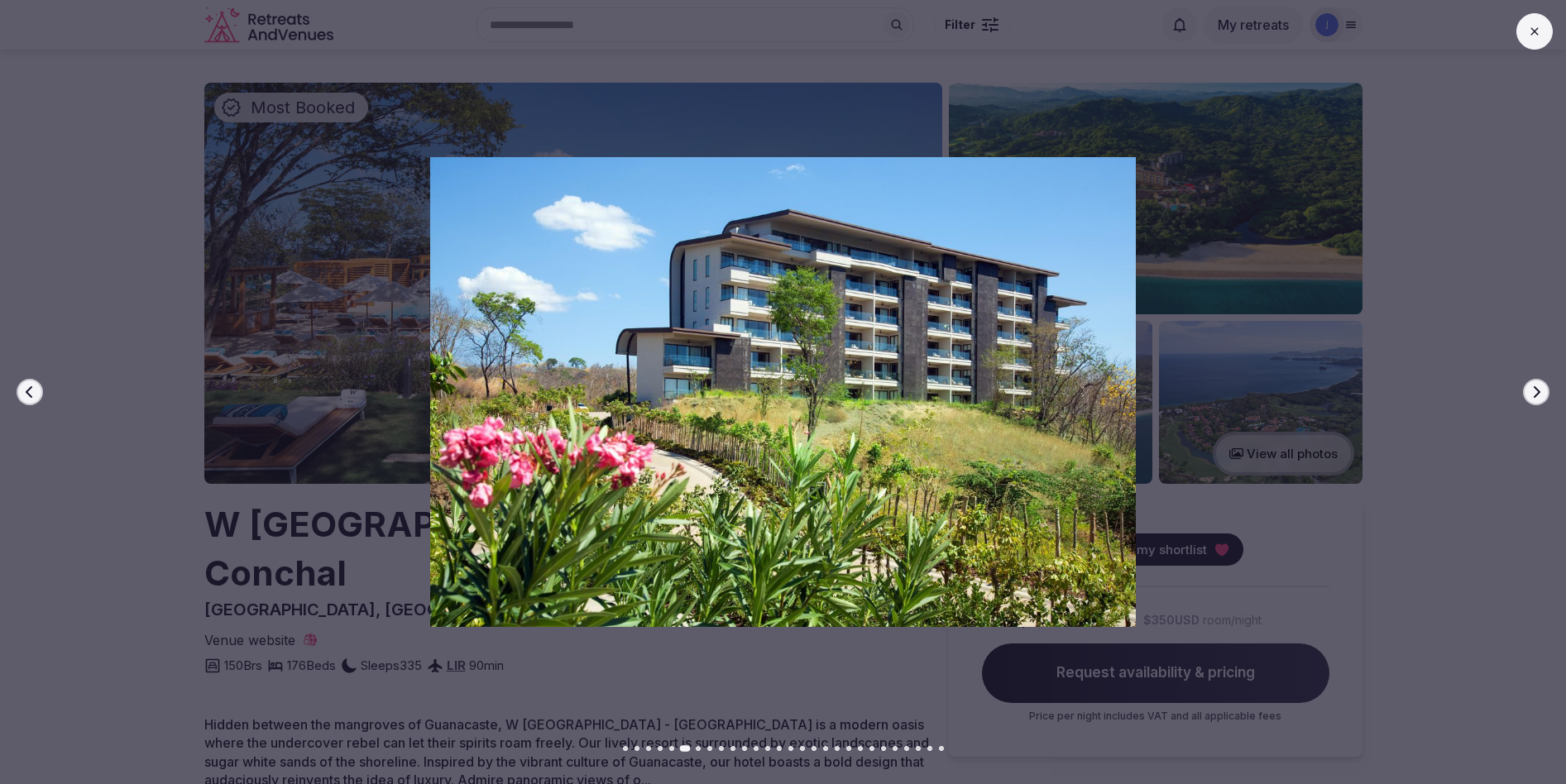
click at [1533, 400] on button "Next slide" at bounding box center [1536, 392] width 27 height 27
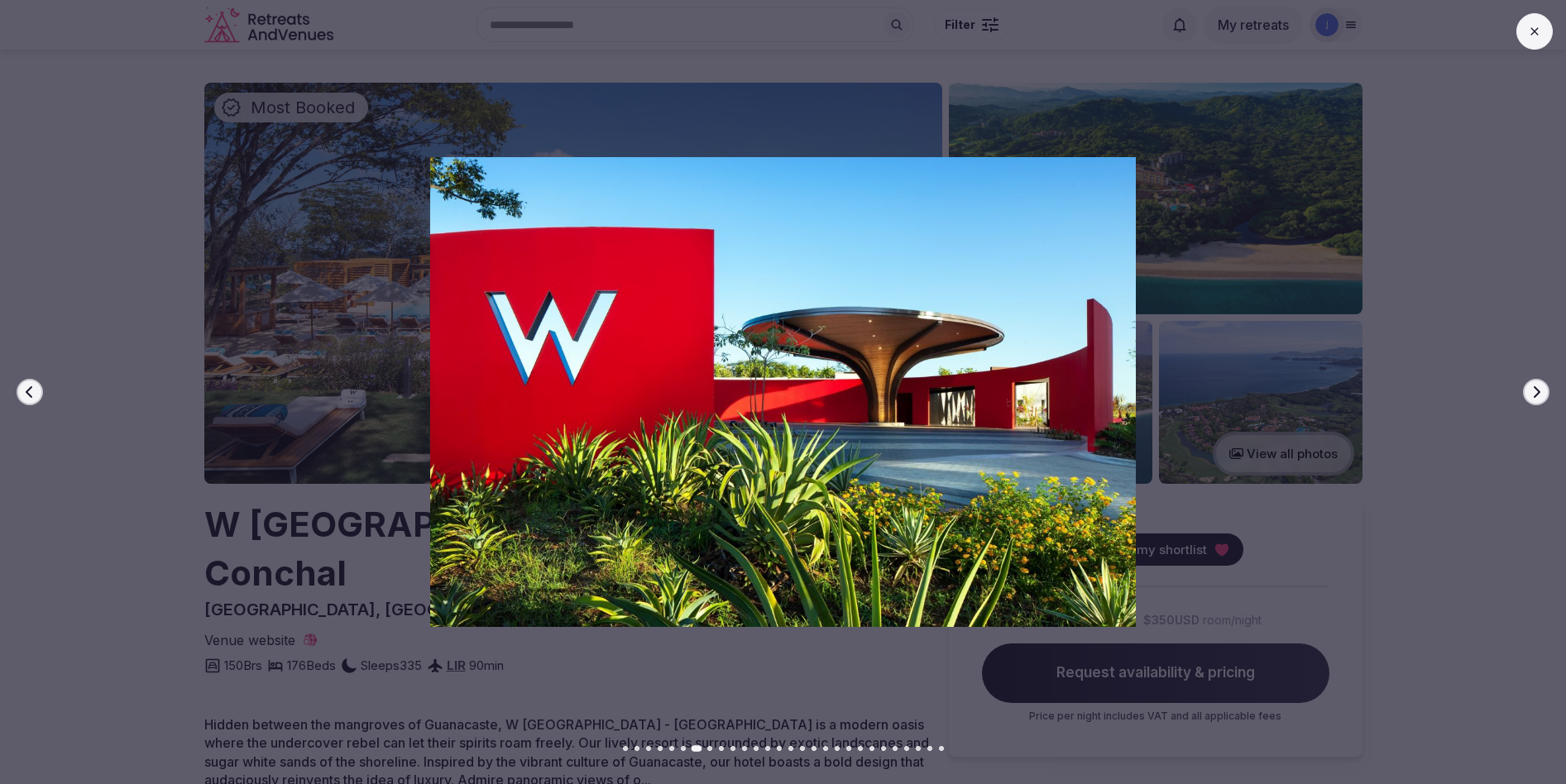
click at [1533, 400] on button "Next slide" at bounding box center [1536, 392] width 27 height 27
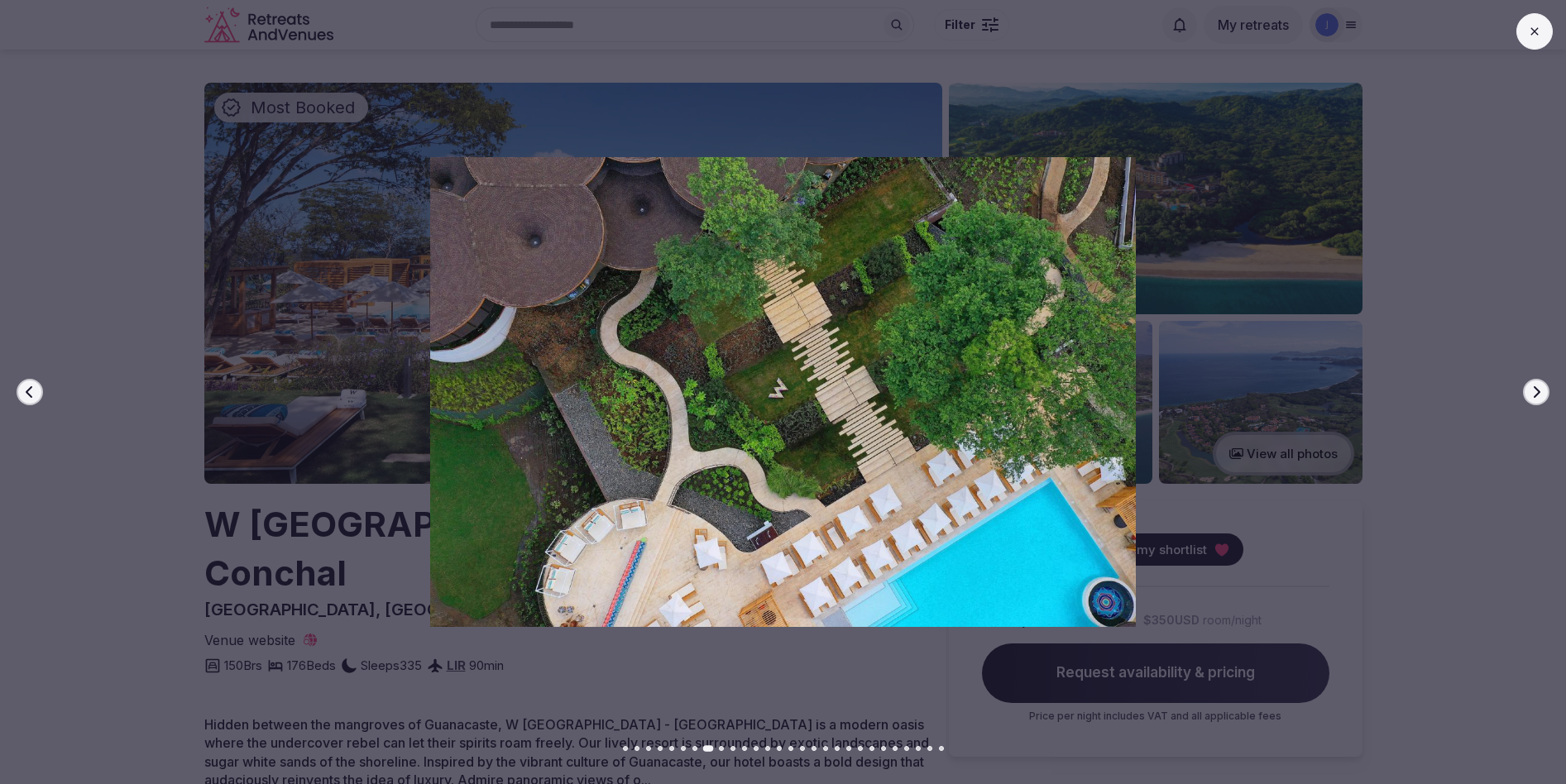
click at [1533, 400] on button "Next slide" at bounding box center [1536, 392] width 27 height 27
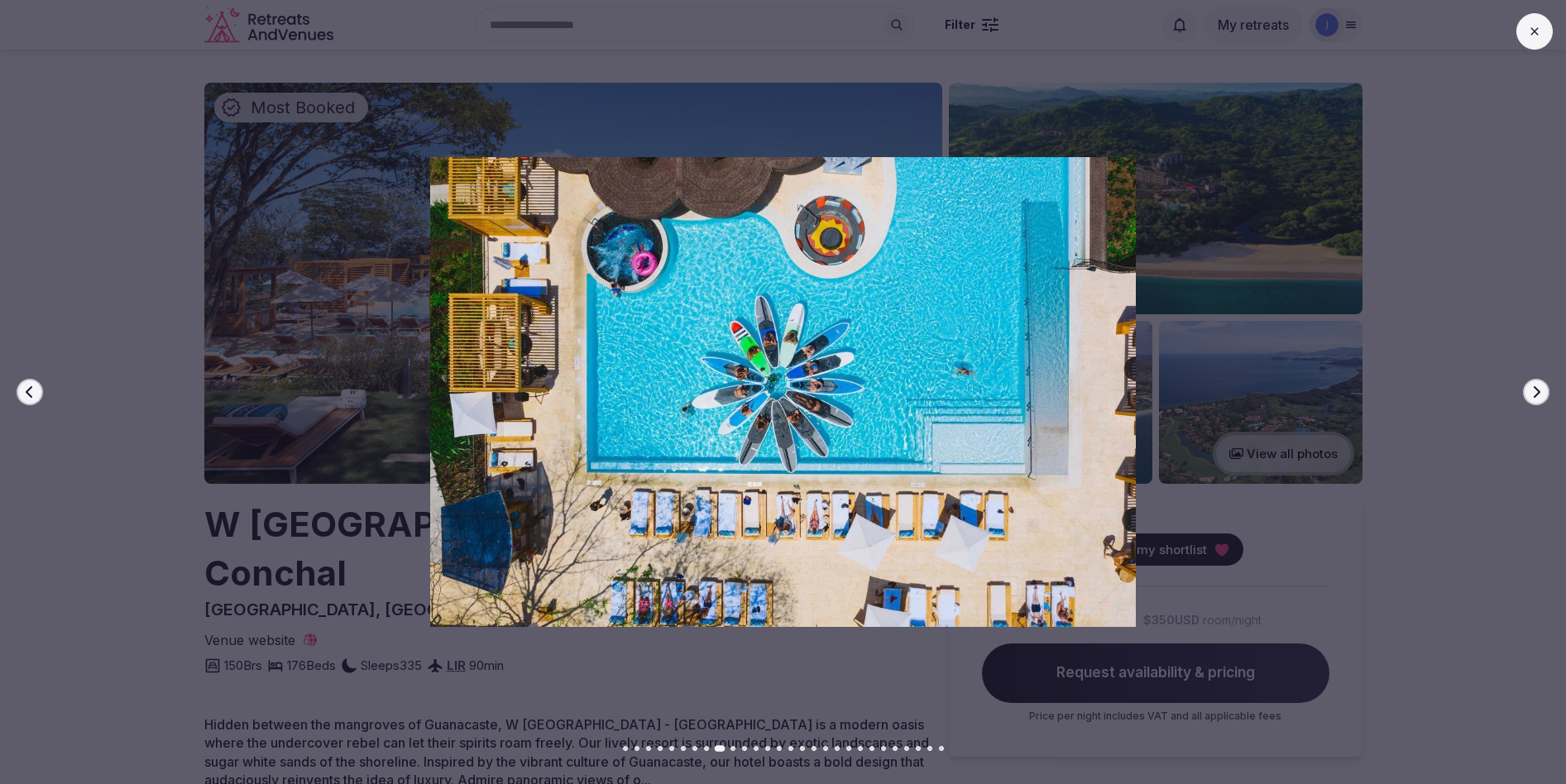
click at [1533, 400] on button "Next slide" at bounding box center [1536, 392] width 27 height 27
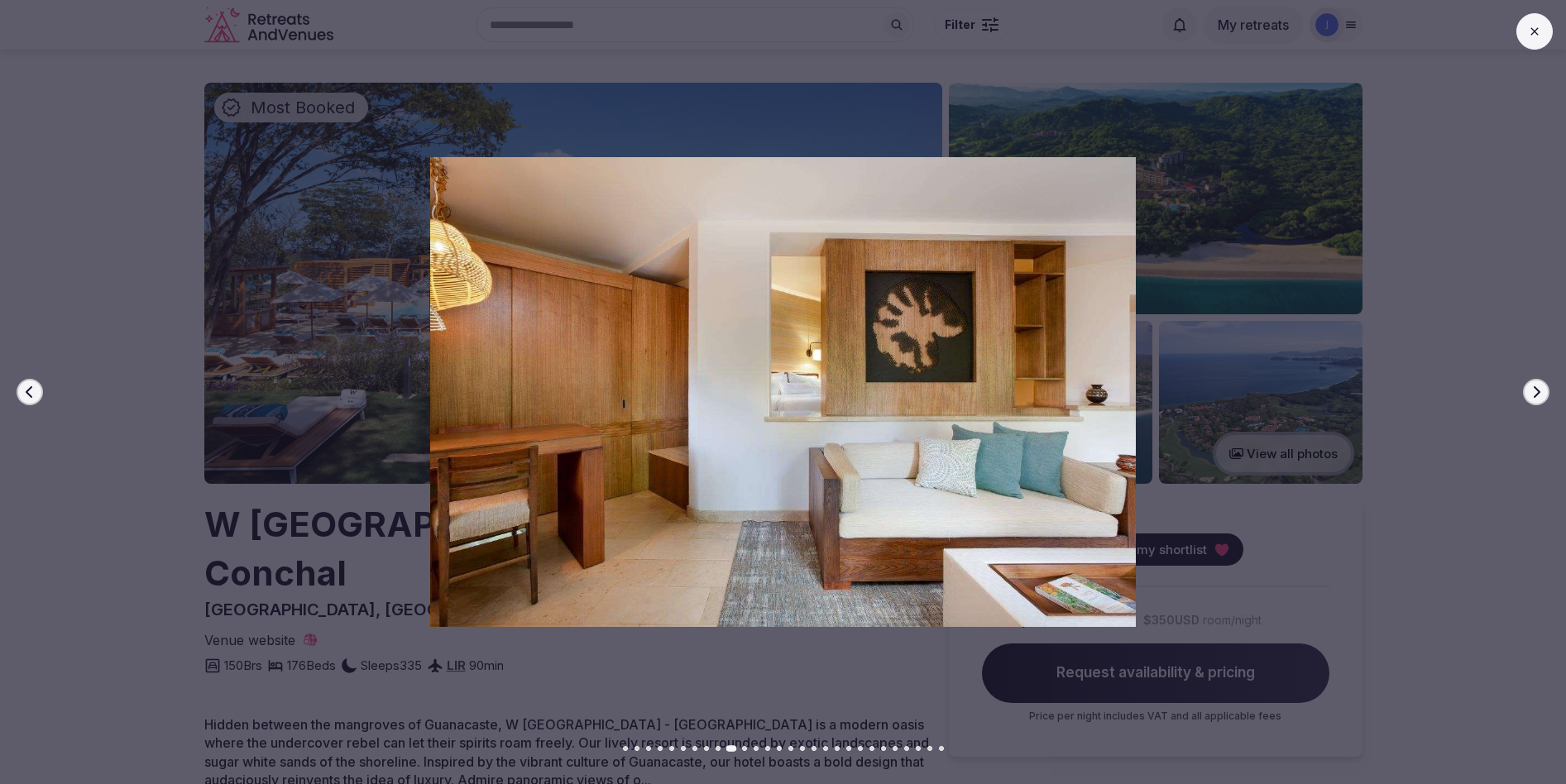
click at [1533, 400] on button "Next slide" at bounding box center [1536, 392] width 27 height 27
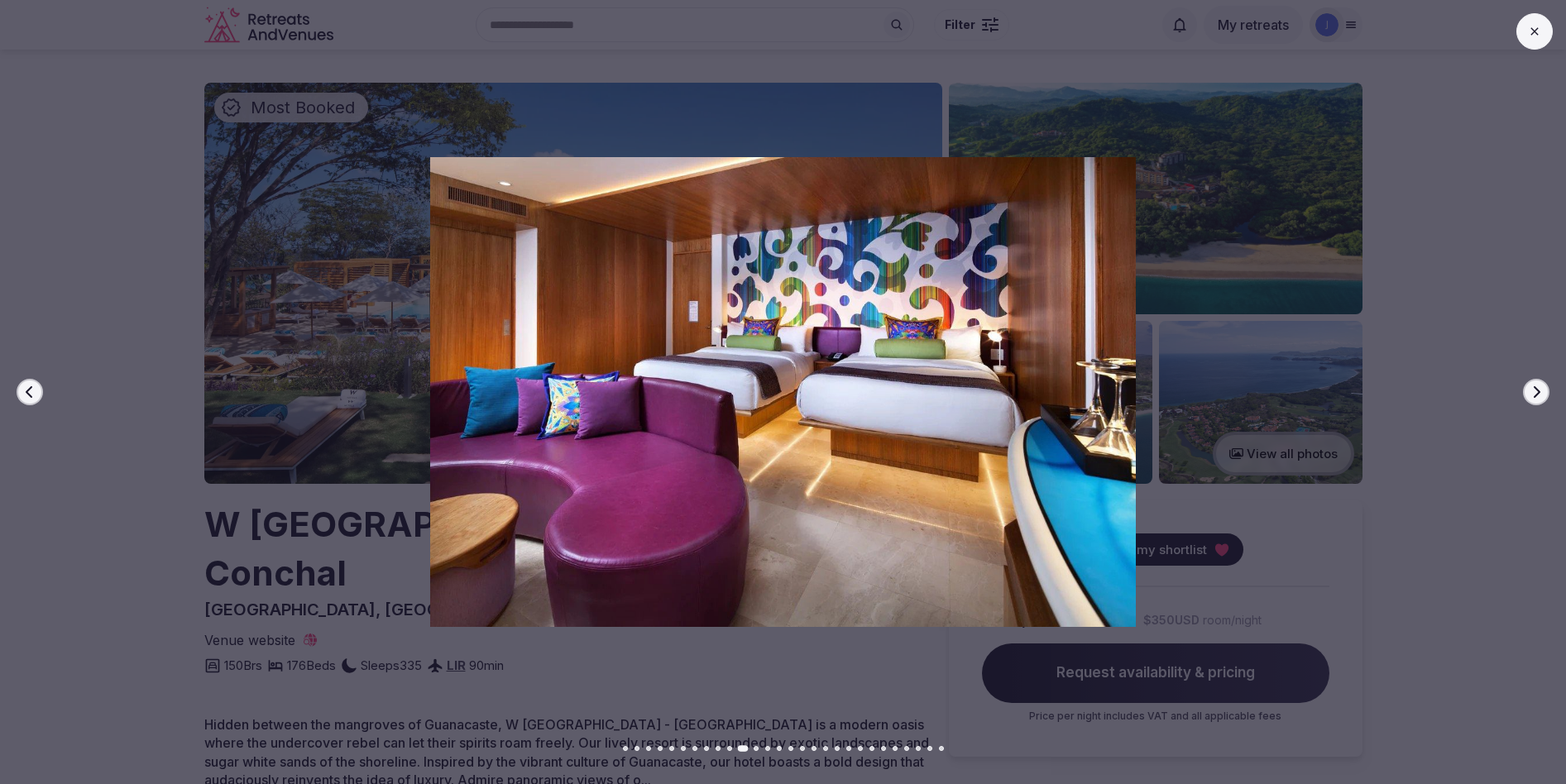
click at [1533, 400] on button "Next slide" at bounding box center [1536, 392] width 27 height 27
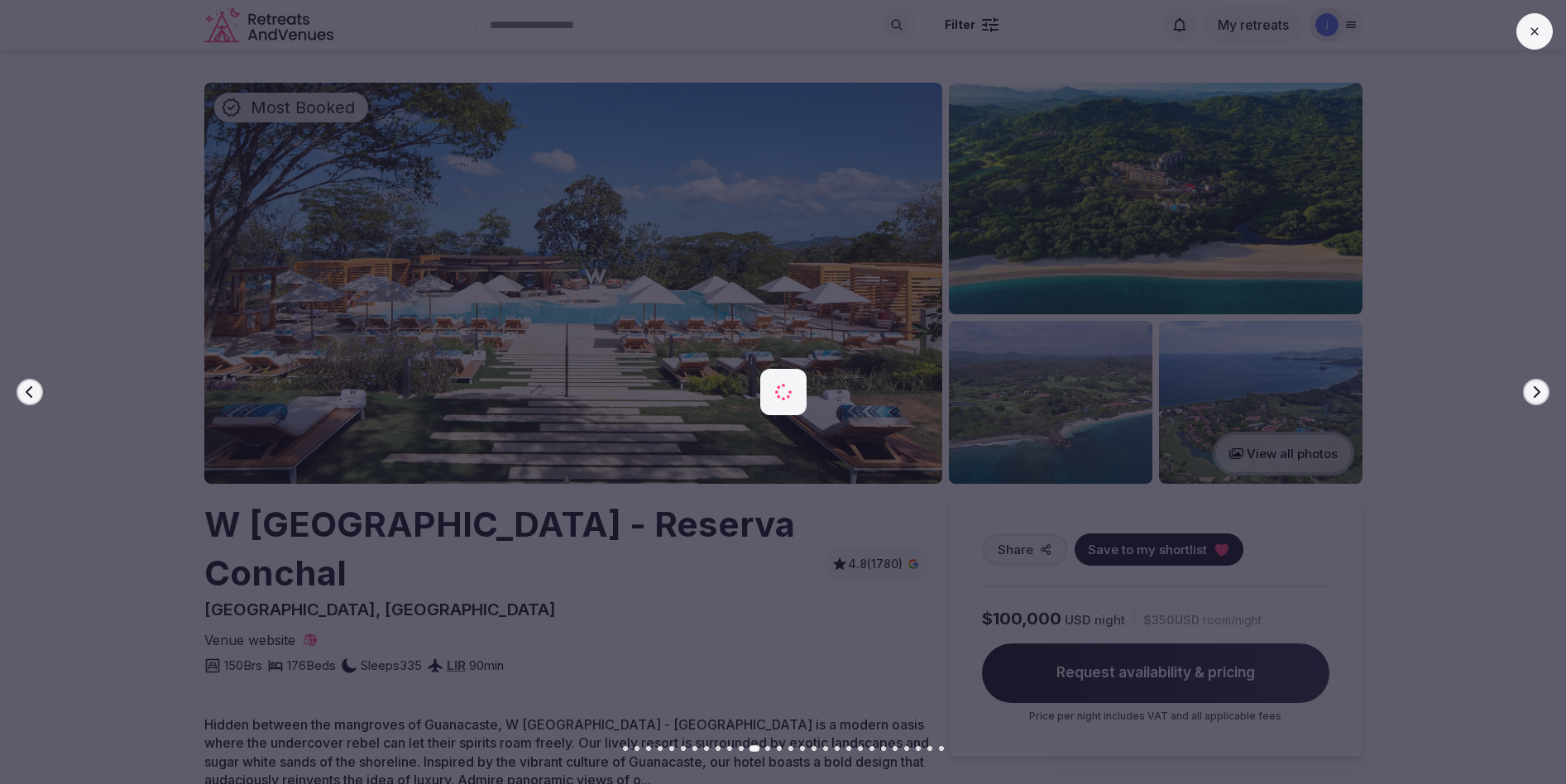
click at [1533, 400] on button "Next slide" at bounding box center [1536, 392] width 27 height 27
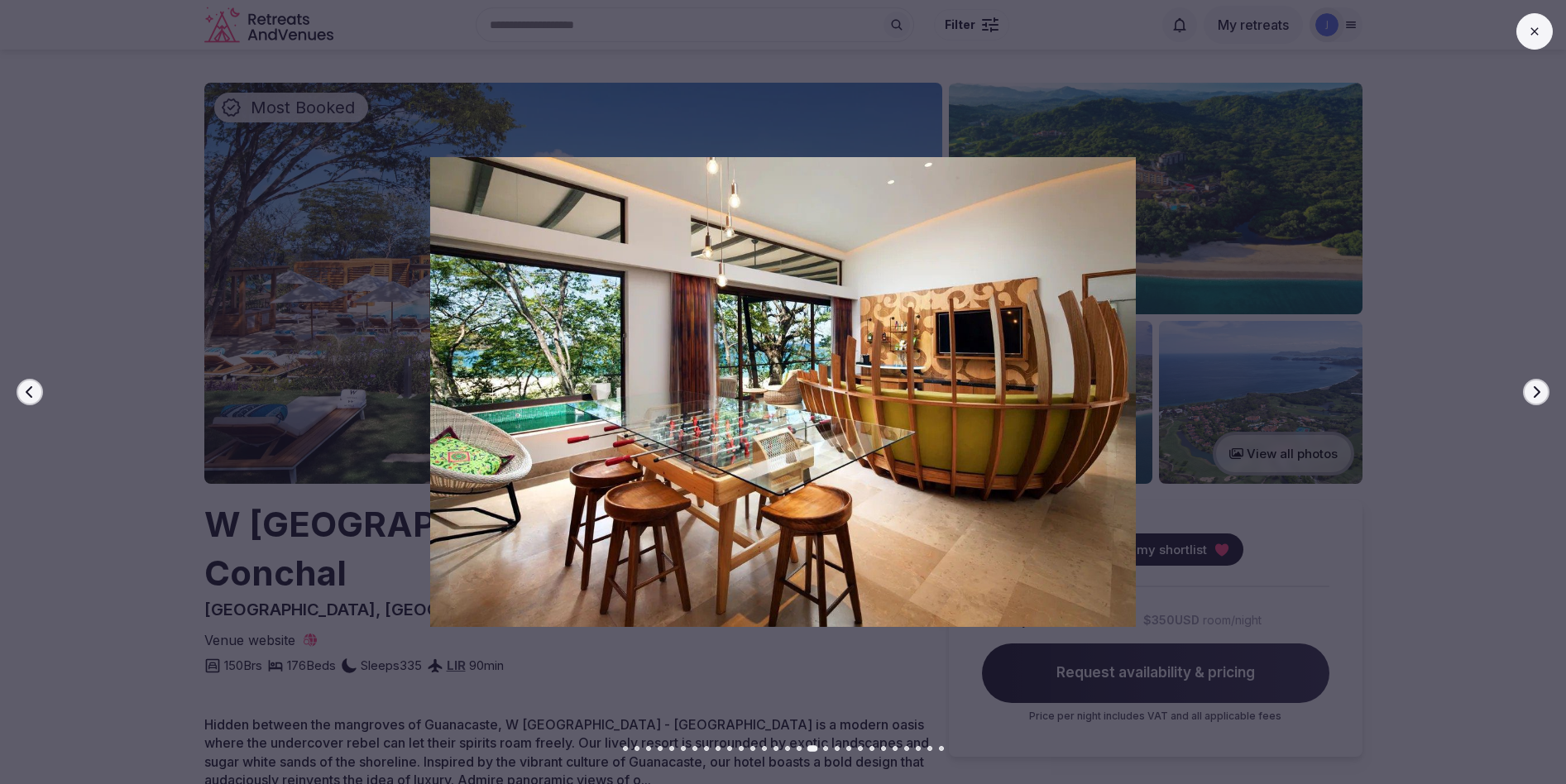
click at [1524, 42] on button at bounding box center [1535, 32] width 37 height 37
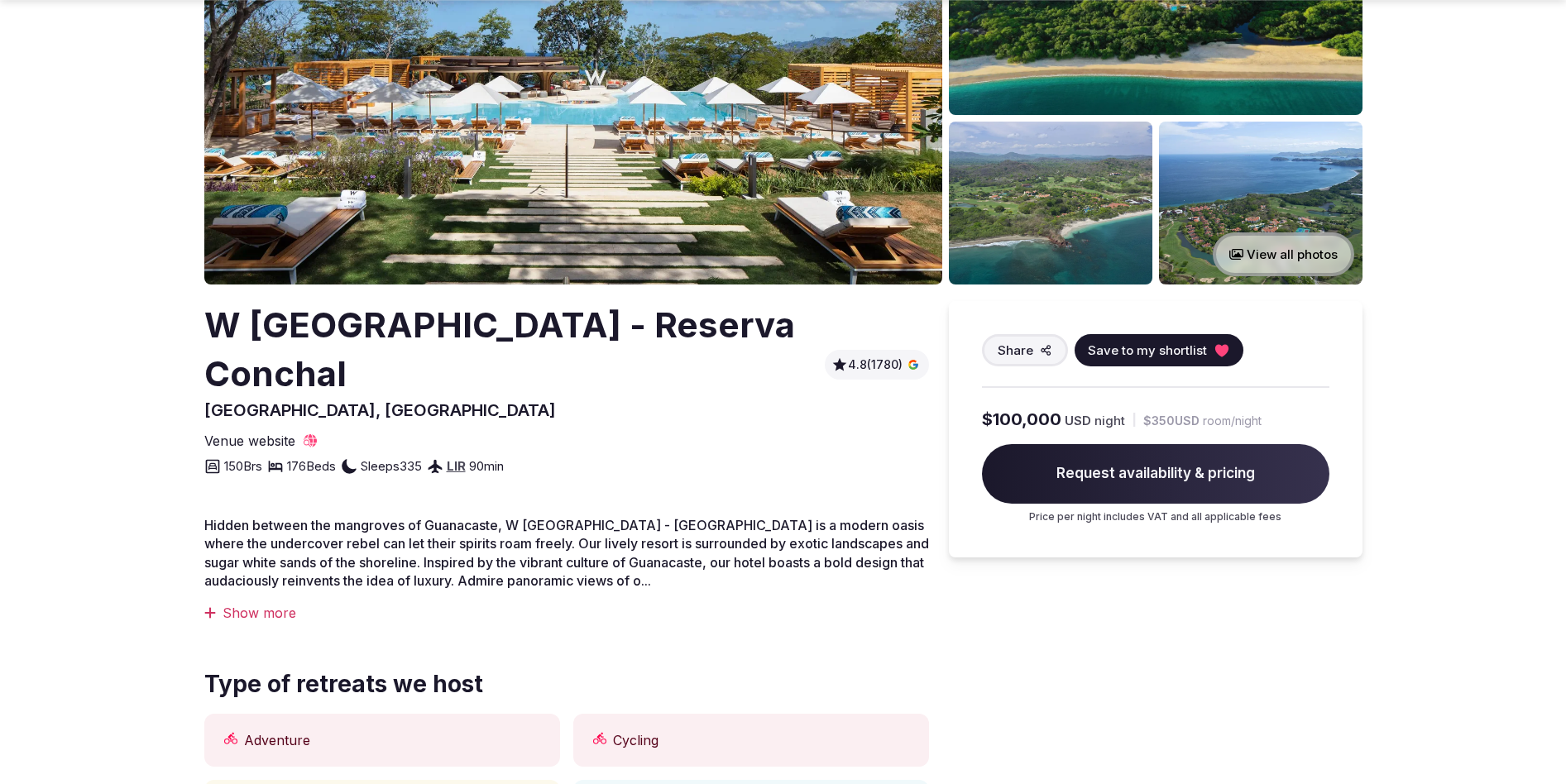
scroll to position [417, 0]
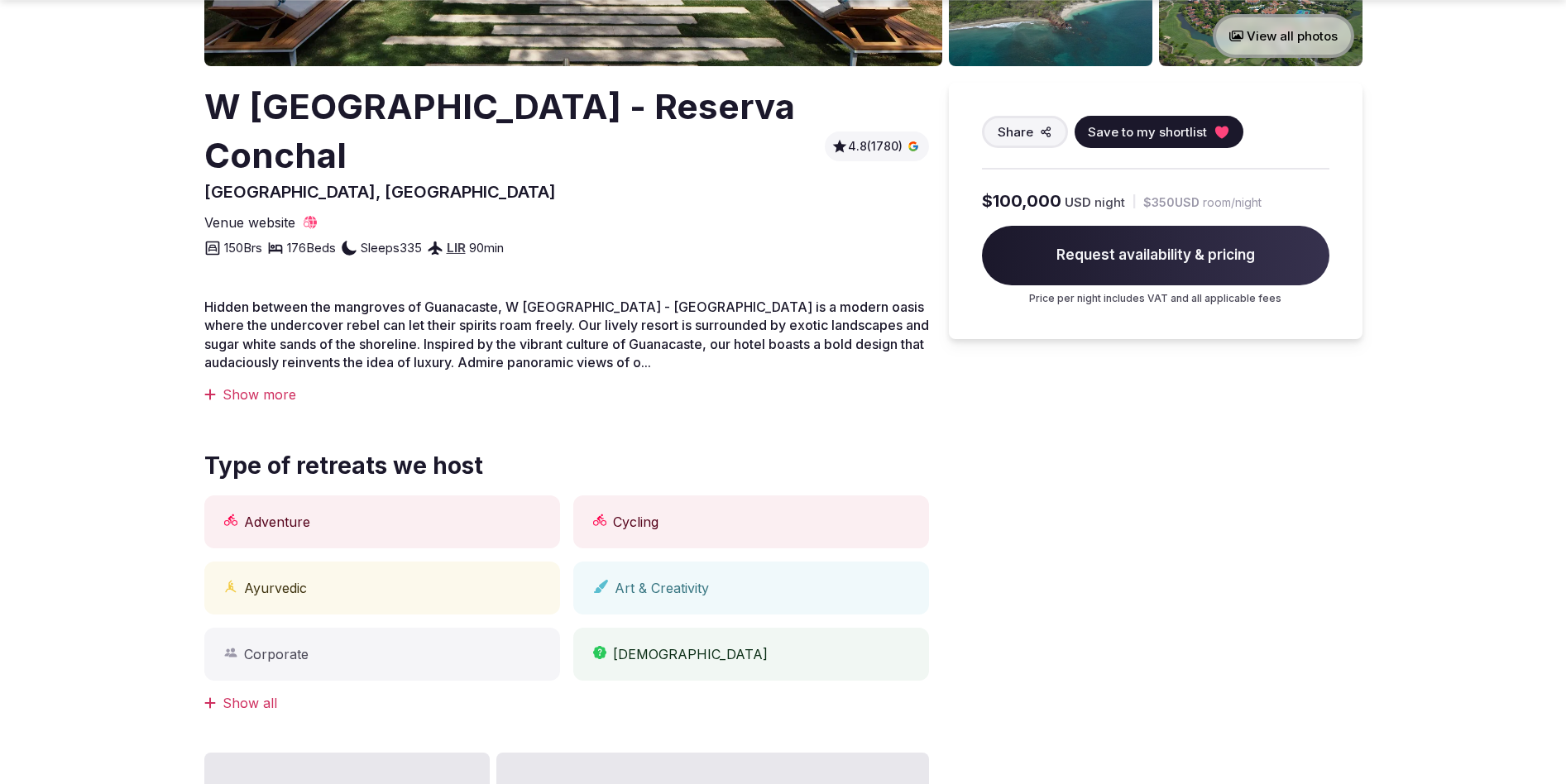
click at [244, 386] on div "Show more" at bounding box center [566, 395] width 724 height 18
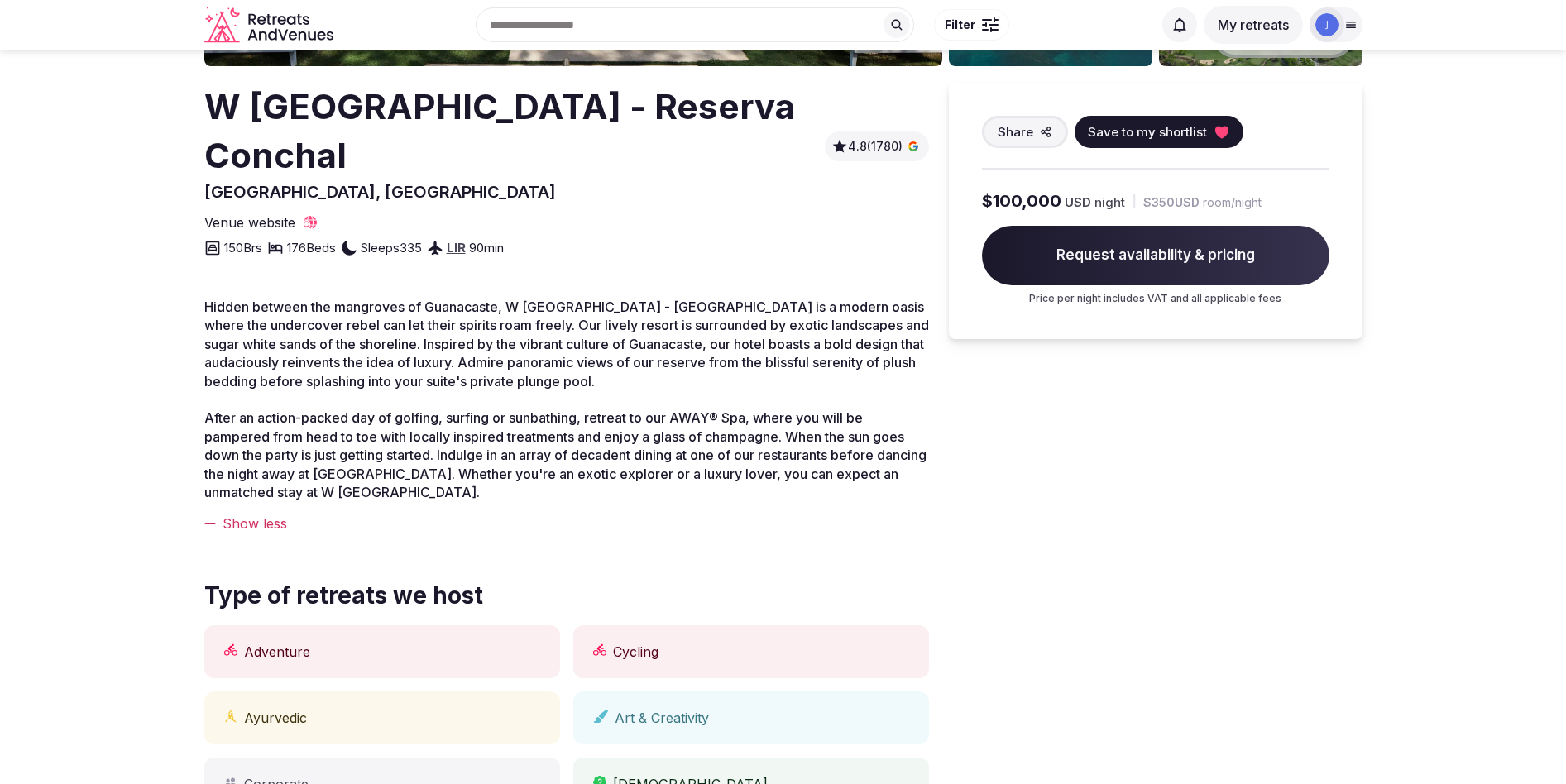
scroll to position [0, 0]
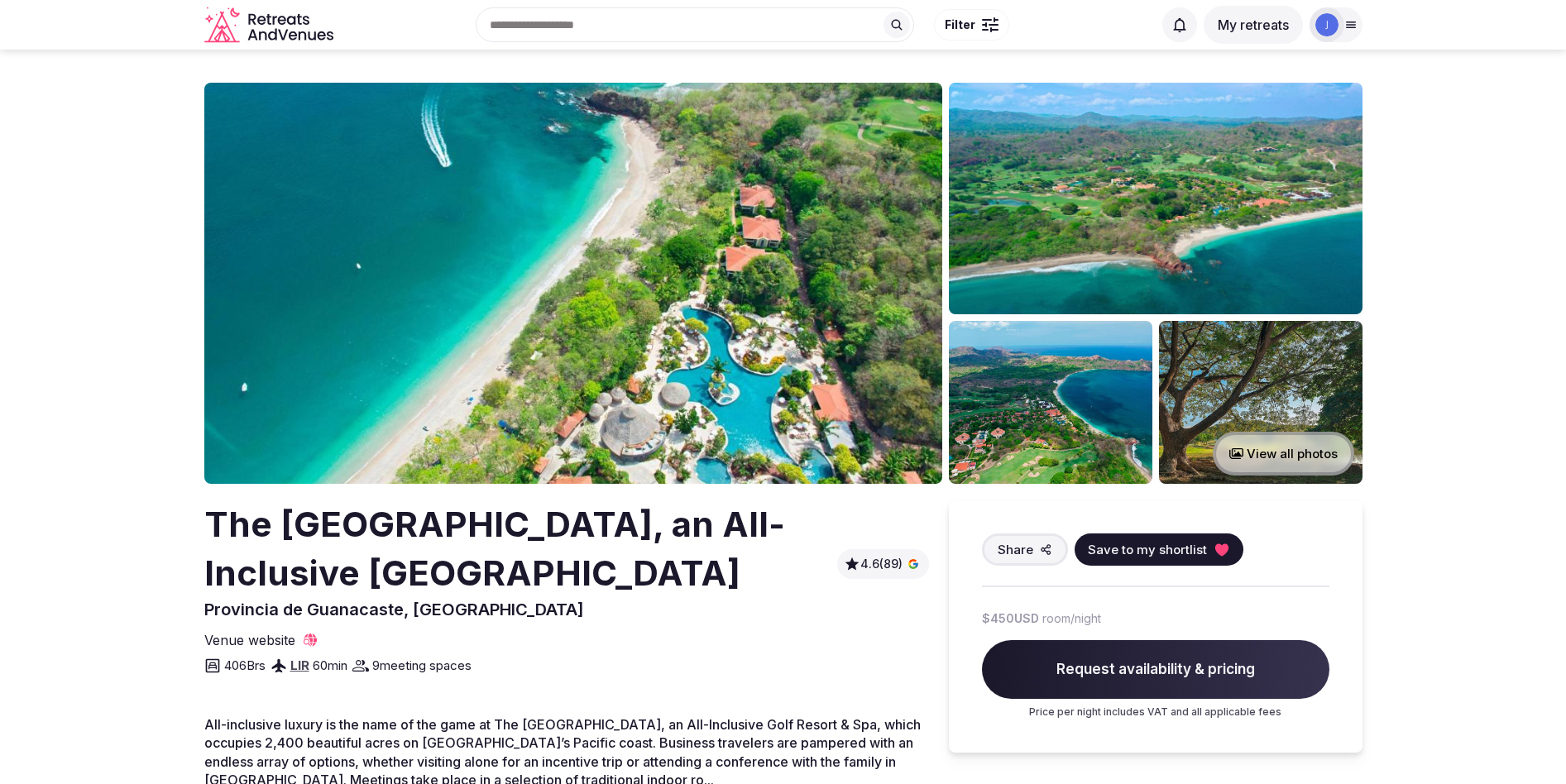
click at [652, 319] on img at bounding box center [573, 283] width 738 height 401
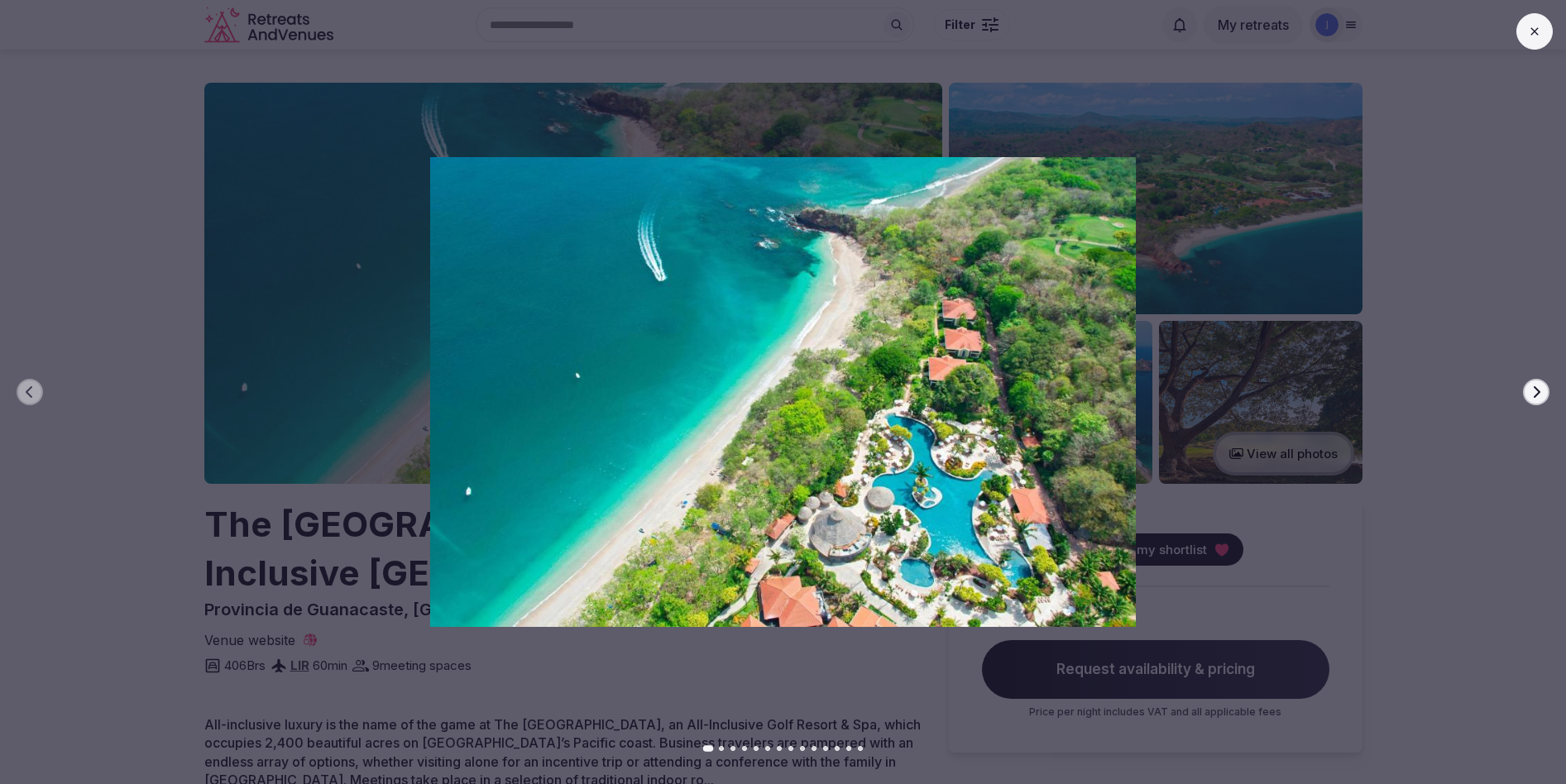
click at [1543, 398] on button "Next slide" at bounding box center [1536, 392] width 27 height 27
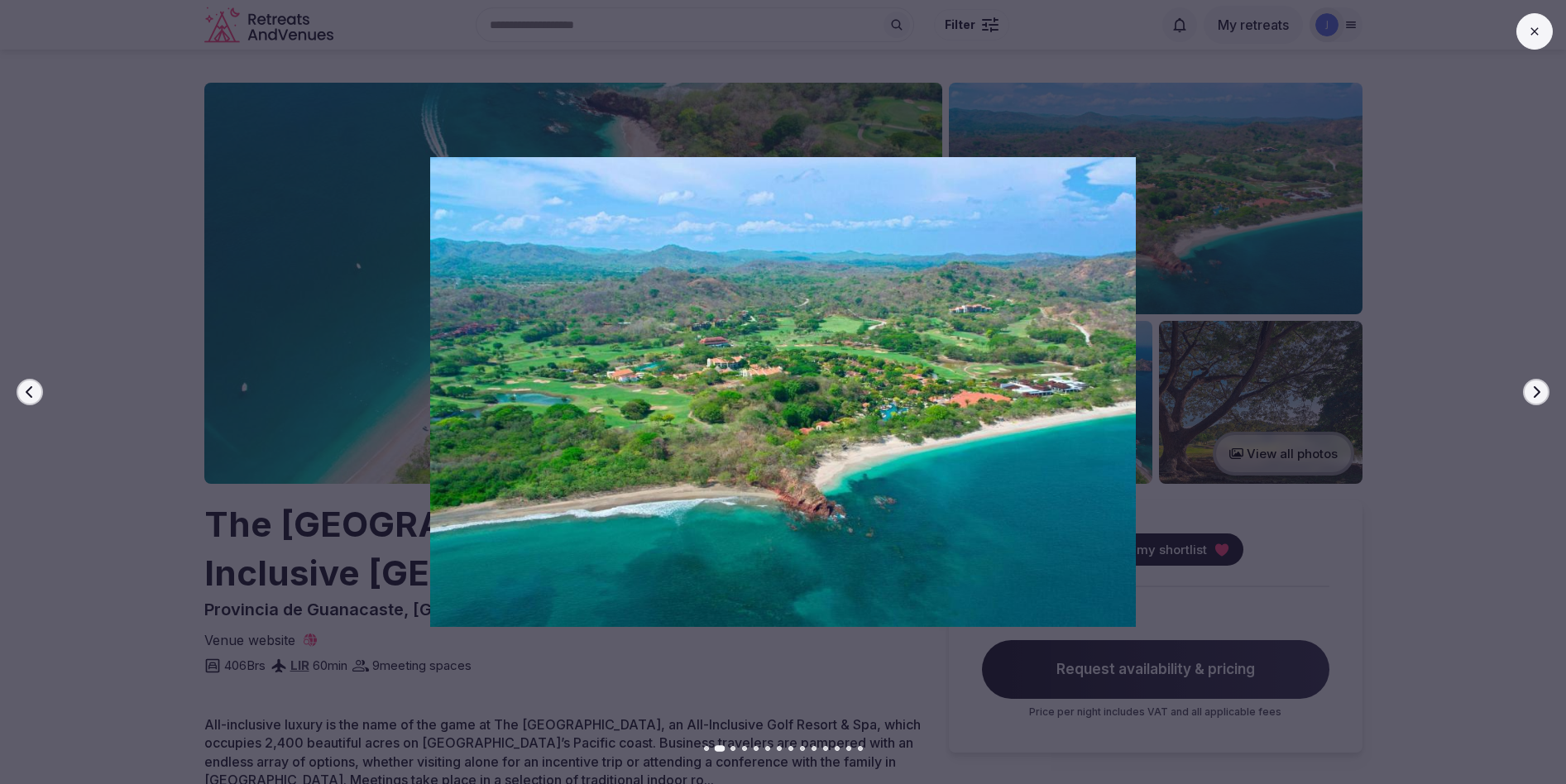
click at [1543, 398] on button "Next slide" at bounding box center [1536, 392] width 27 height 27
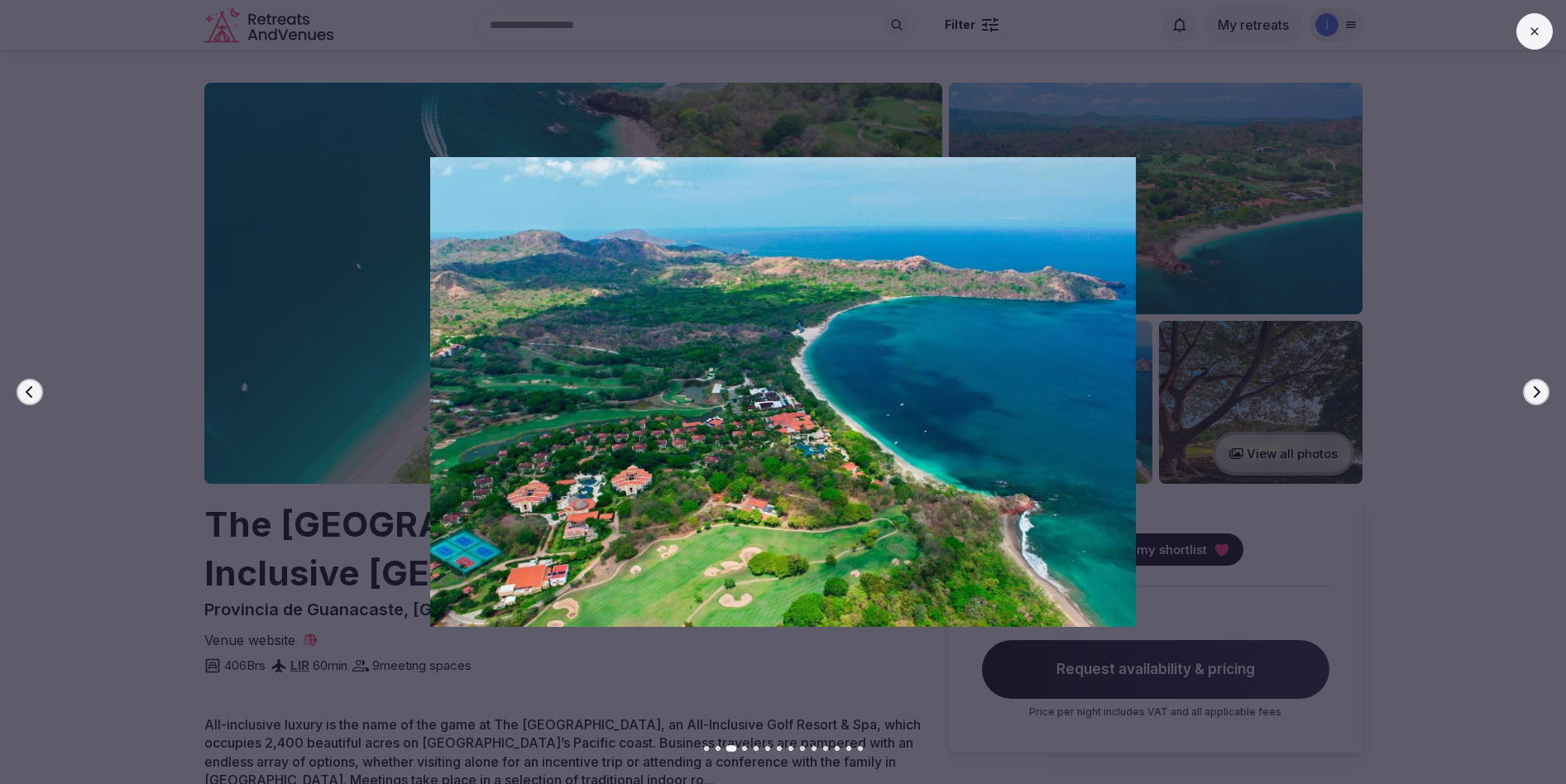
click at [1543, 398] on button "Next slide" at bounding box center [1536, 392] width 27 height 27
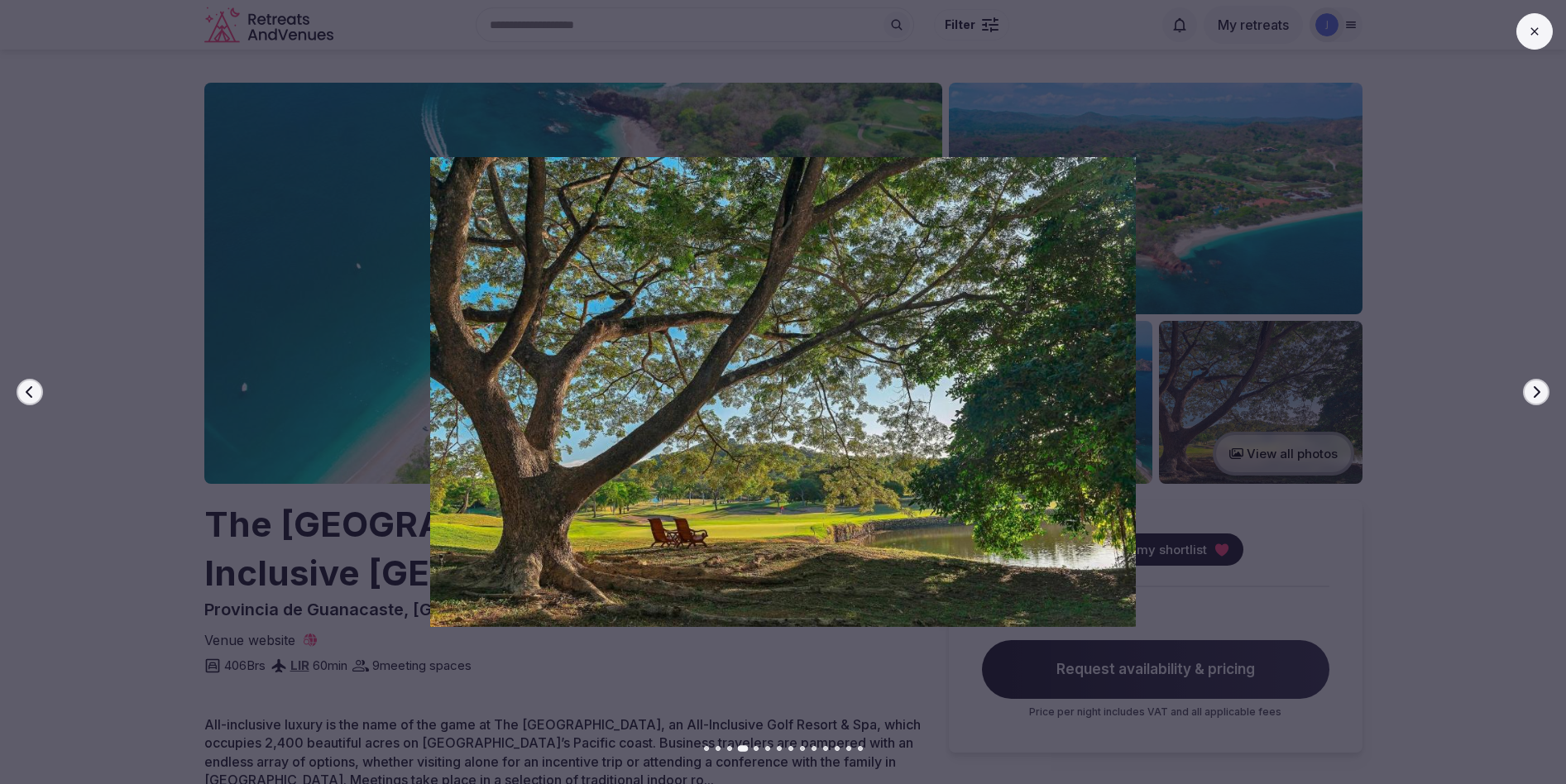
click at [1543, 398] on button "Next slide" at bounding box center [1536, 392] width 27 height 27
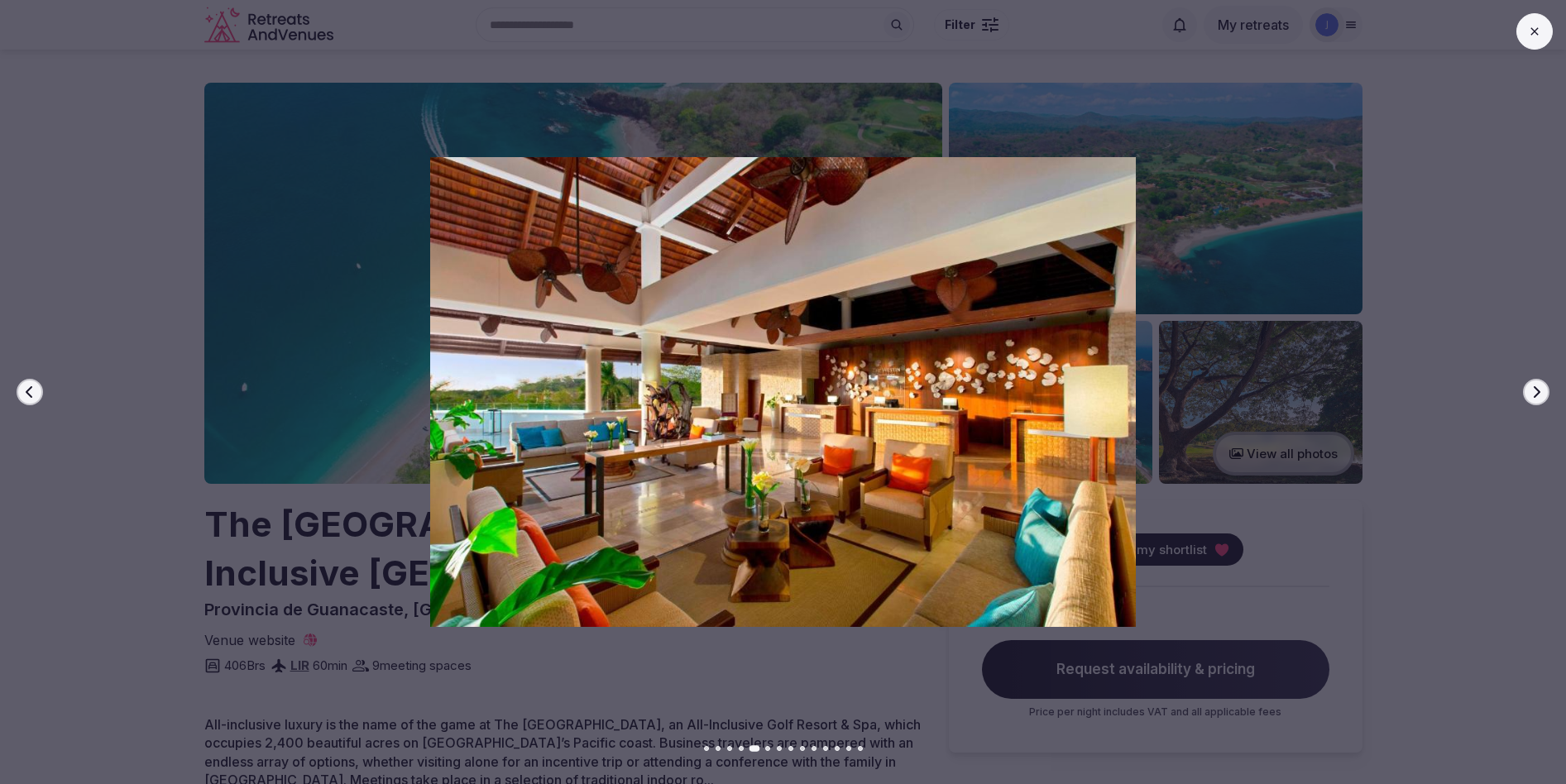
click at [1543, 398] on button "Next slide" at bounding box center [1536, 392] width 27 height 27
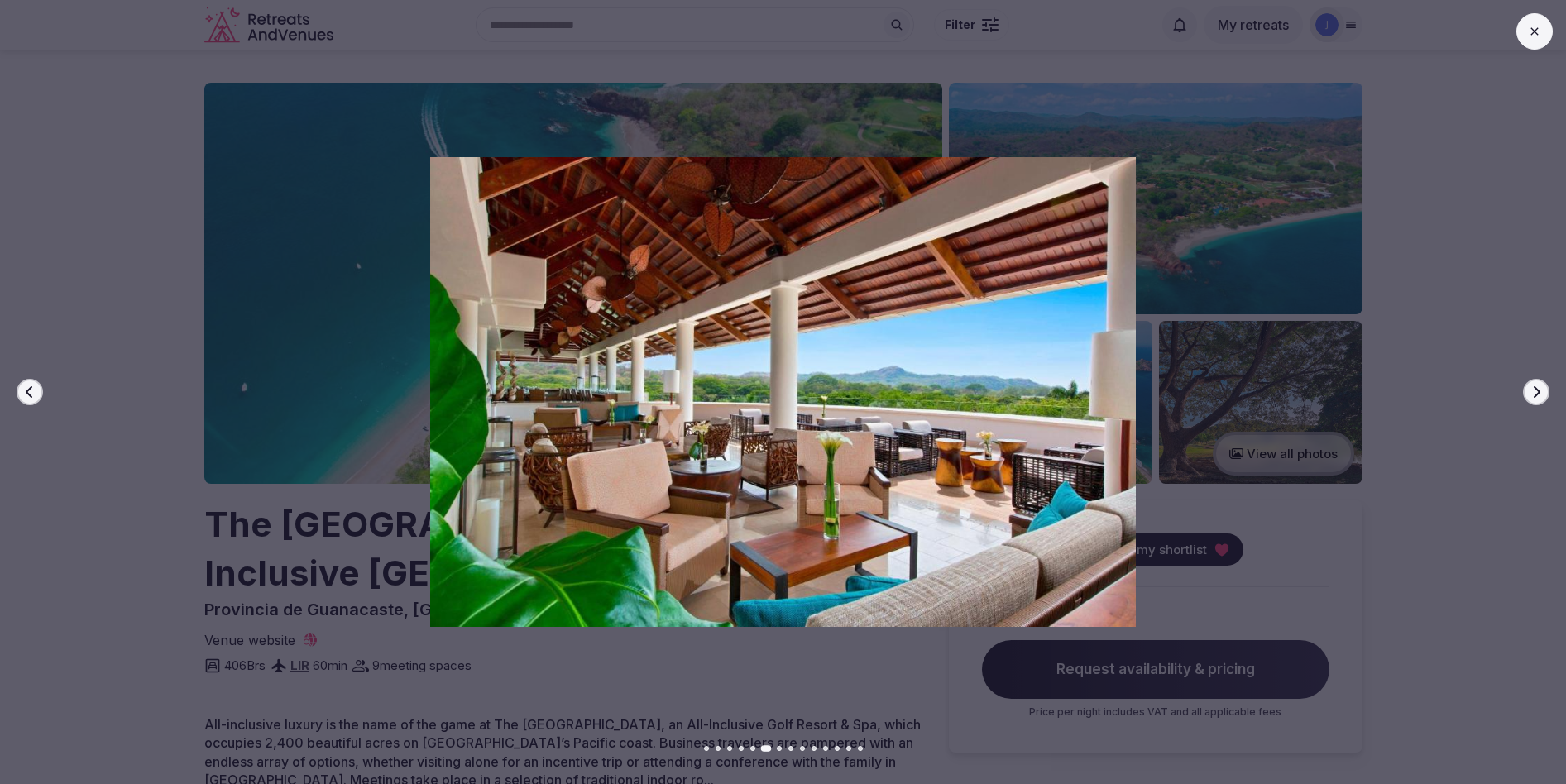
click at [1543, 398] on button "Next slide" at bounding box center [1536, 392] width 27 height 27
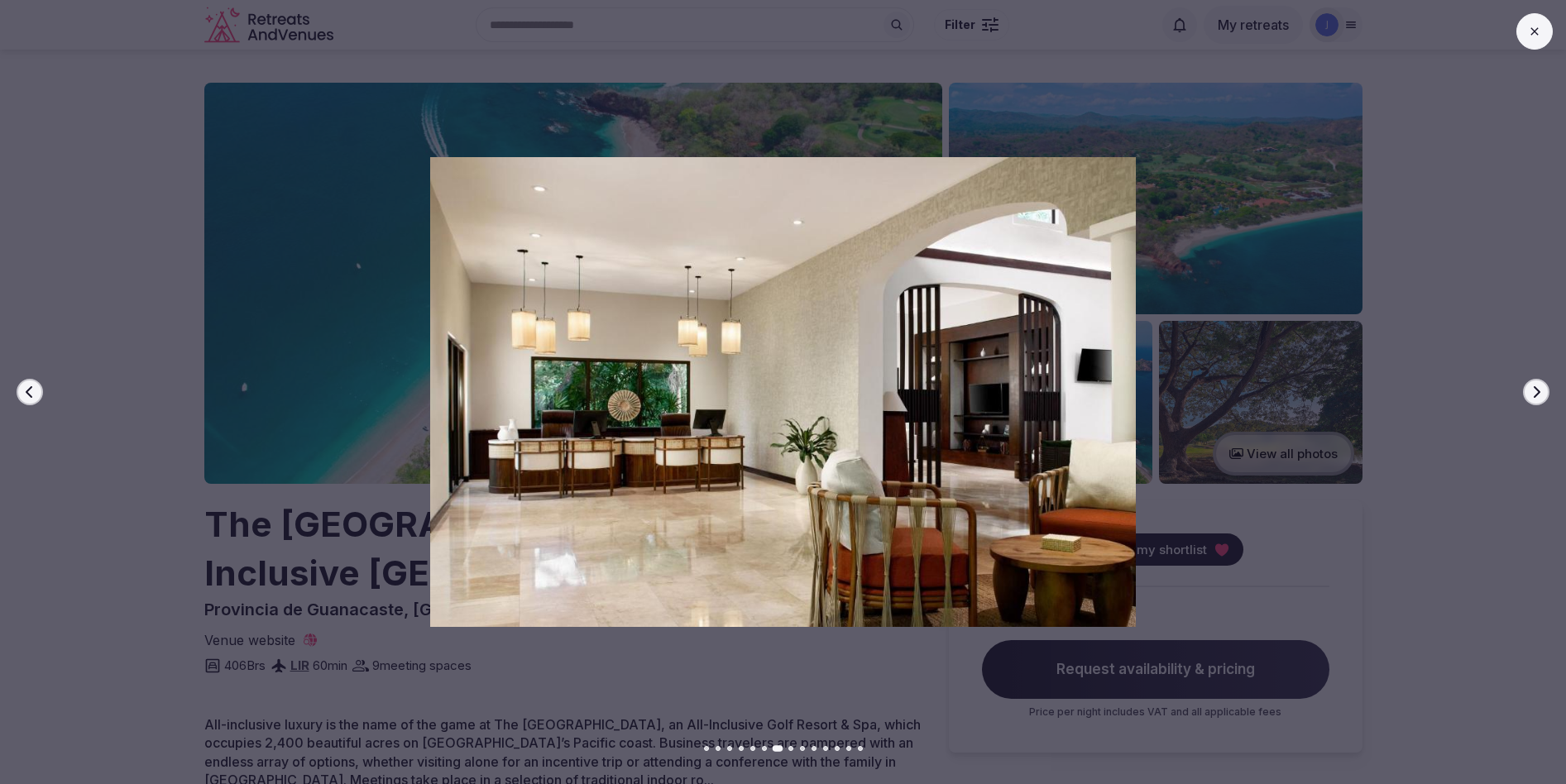
click at [1543, 398] on button "Next slide" at bounding box center [1536, 392] width 27 height 27
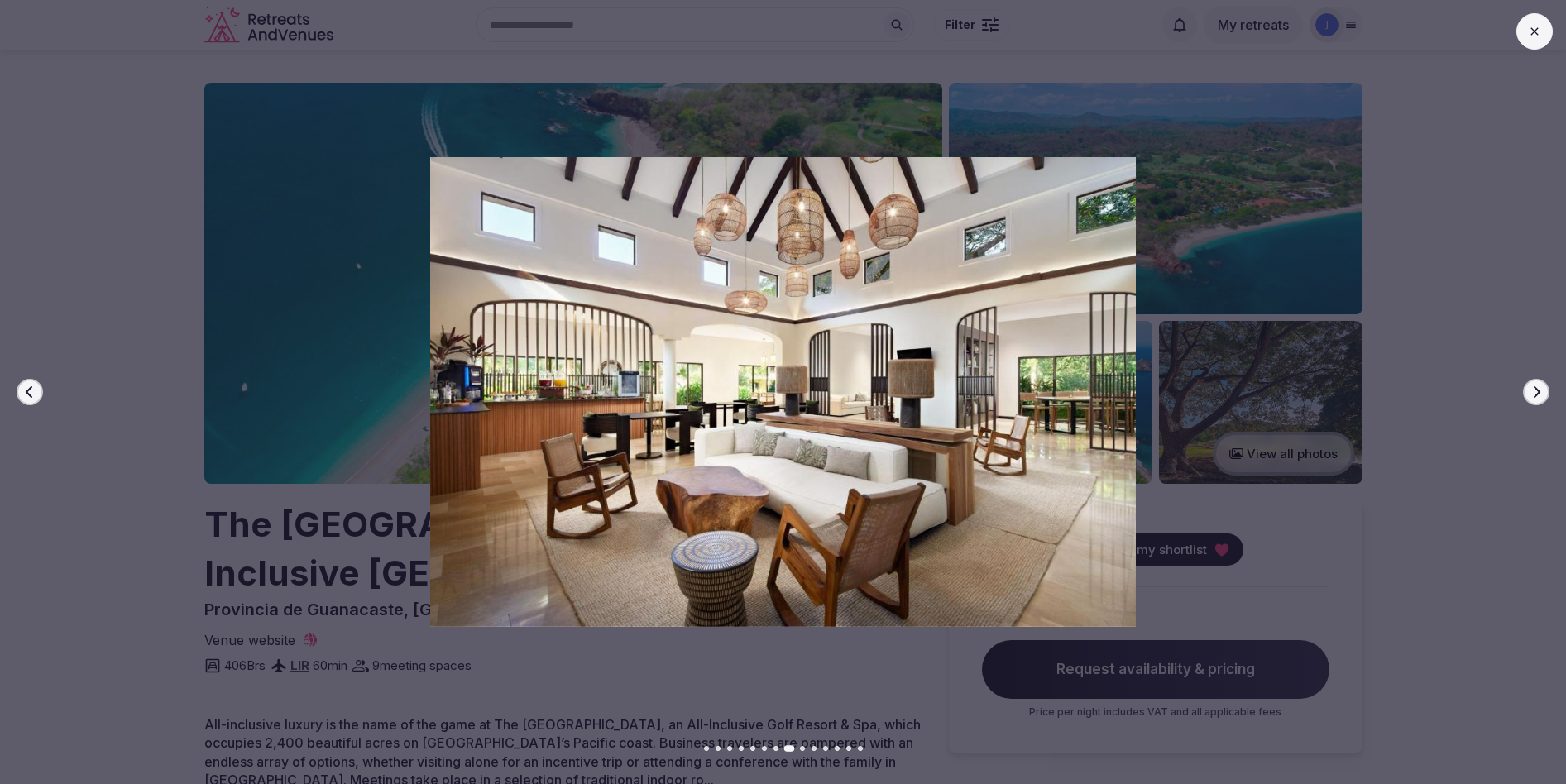
click at [1543, 398] on button "Next slide" at bounding box center [1536, 392] width 27 height 27
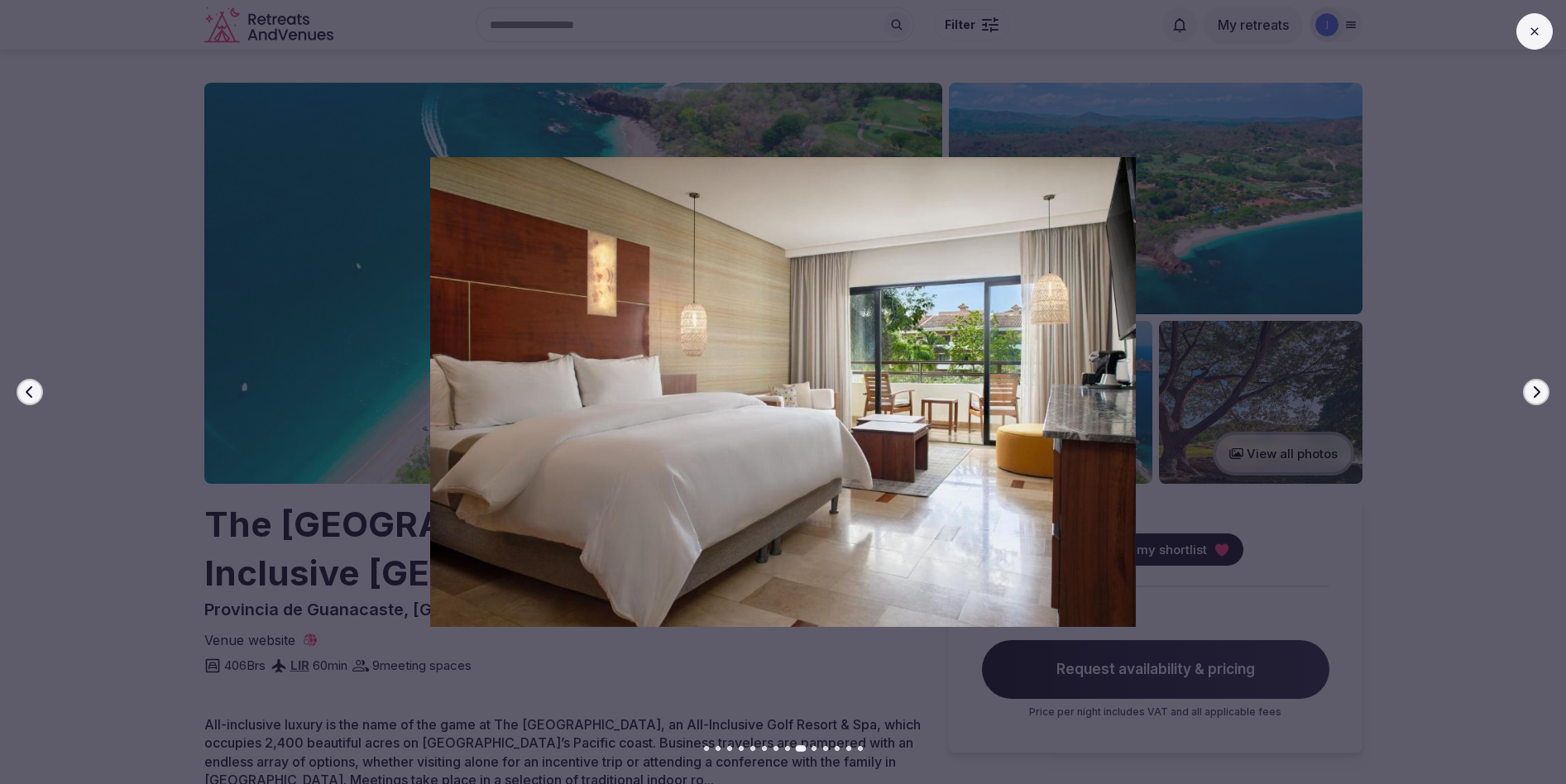
click at [1543, 398] on button "Next slide" at bounding box center [1536, 392] width 27 height 27
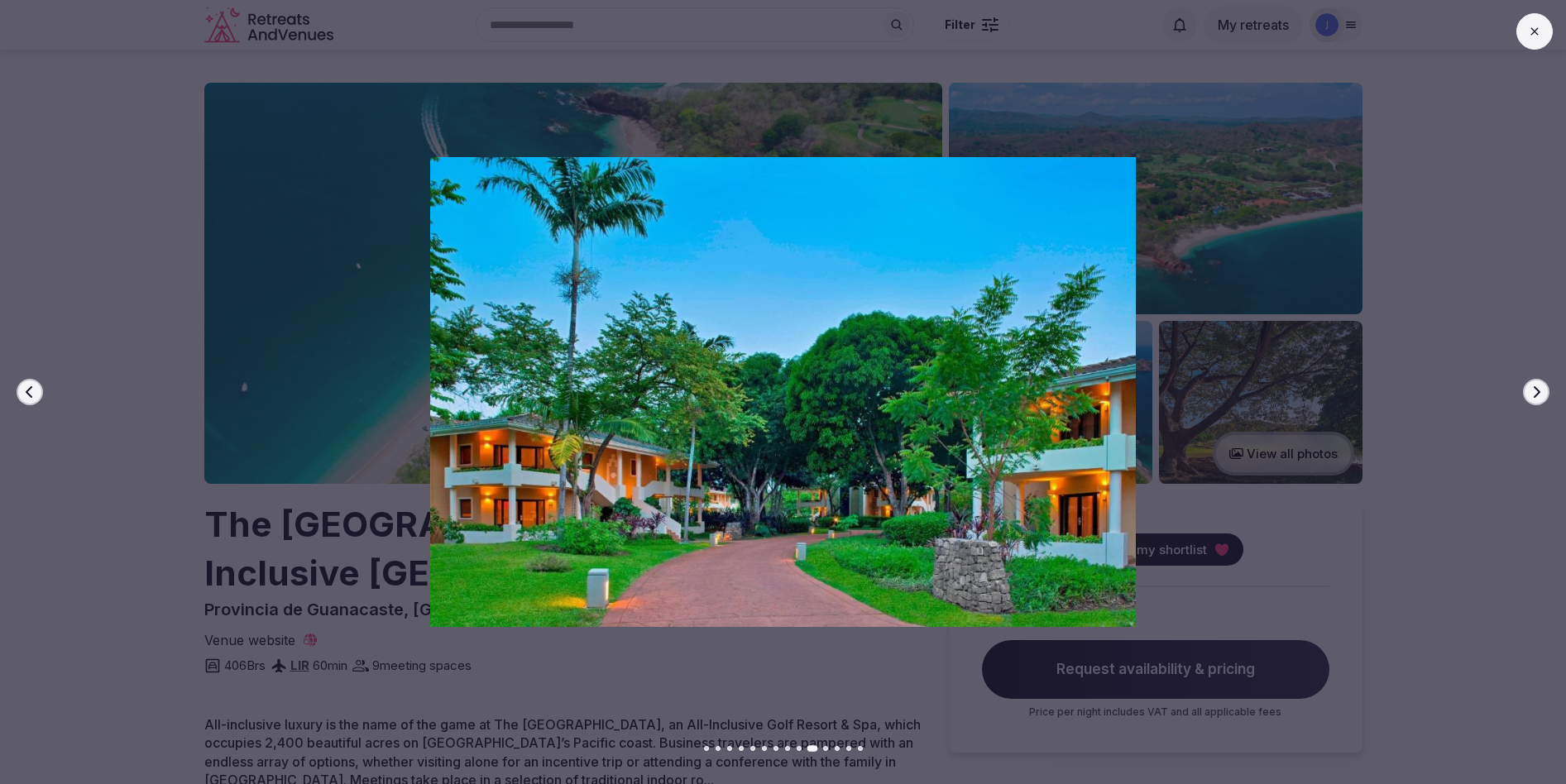
click at [1543, 398] on button "Next slide" at bounding box center [1536, 392] width 27 height 27
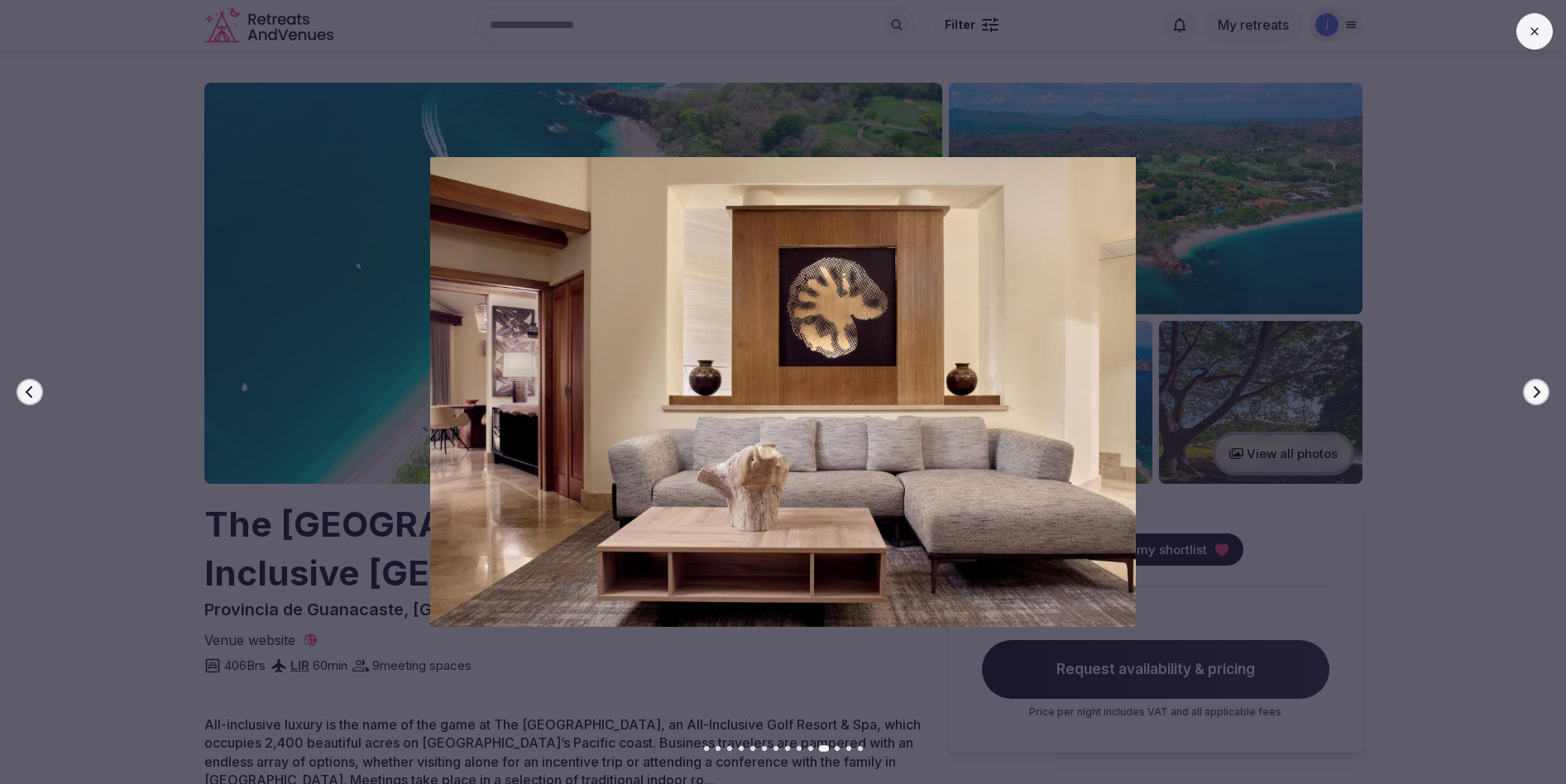
click at [1543, 398] on button "Next slide" at bounding box center [1536, 392] width 27 height 27
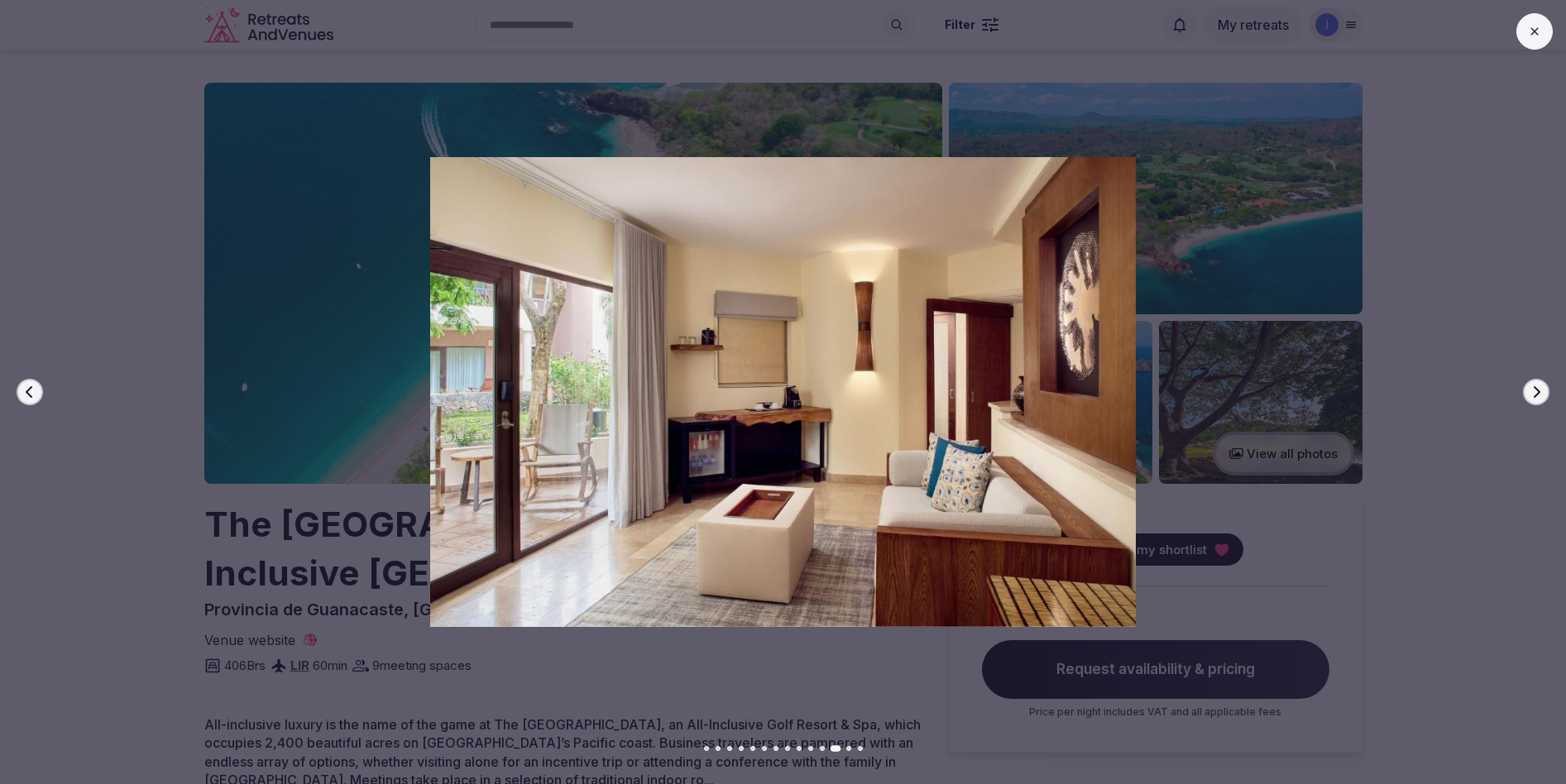
click at [1543, 398] on button "Next slide" at bounding box center [1536, 392] width 27 height 27
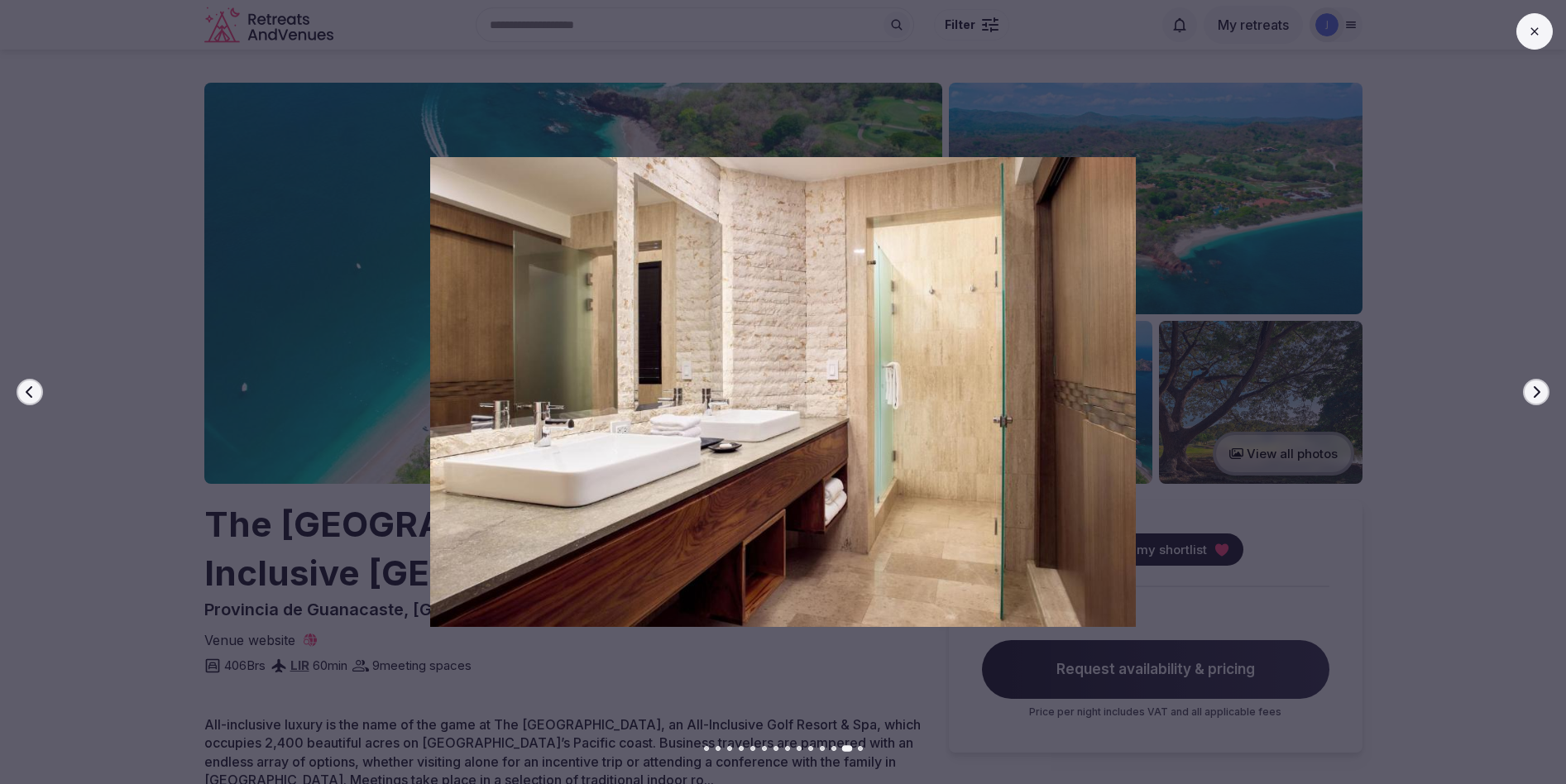
click at [1543, 398] on button "Next slide" at bounding box center [1536, 392] width 27 height 27
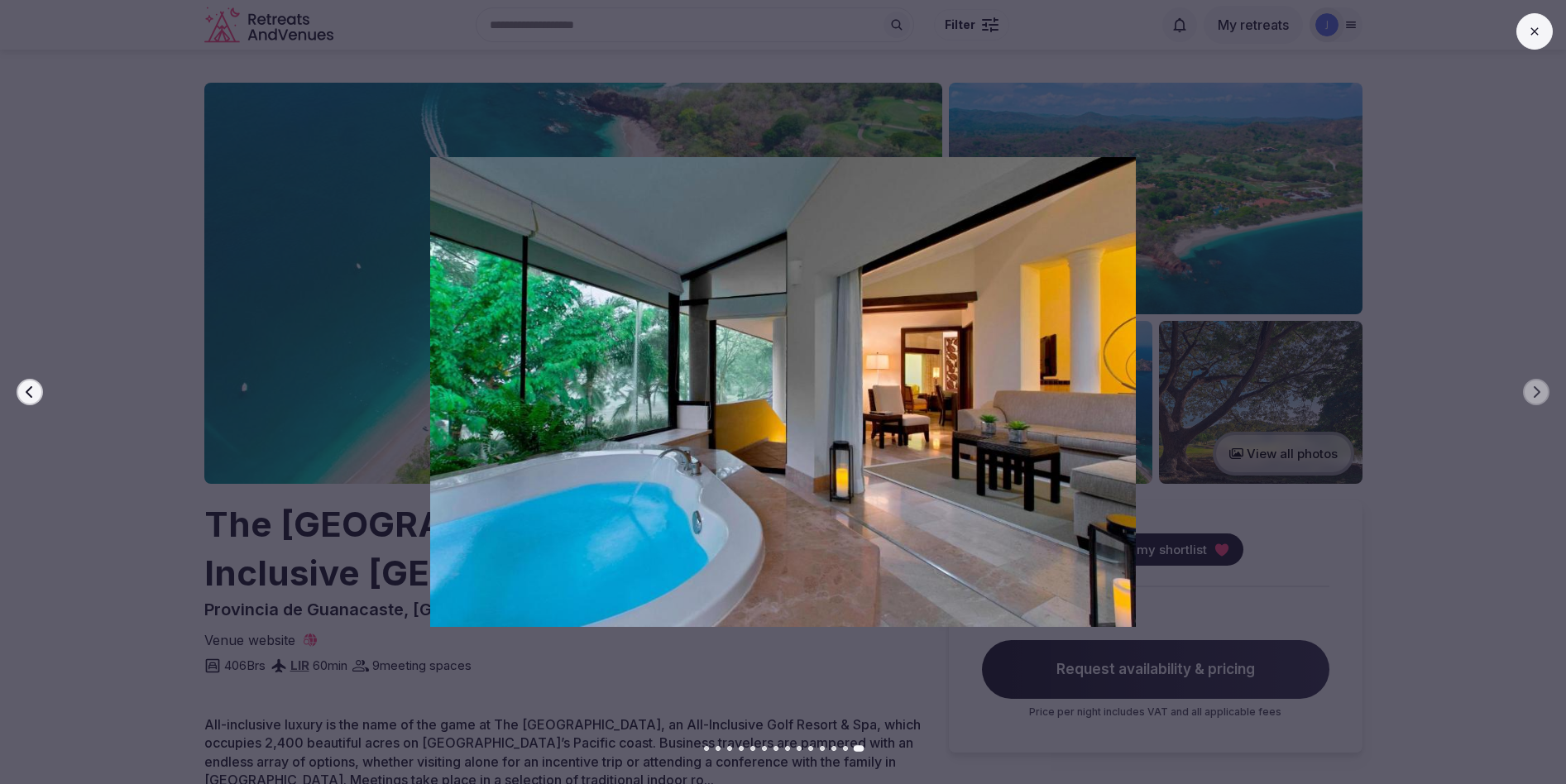
click at [1528, 28] on icon at bounding box center [1534, 32] width 13 height 13
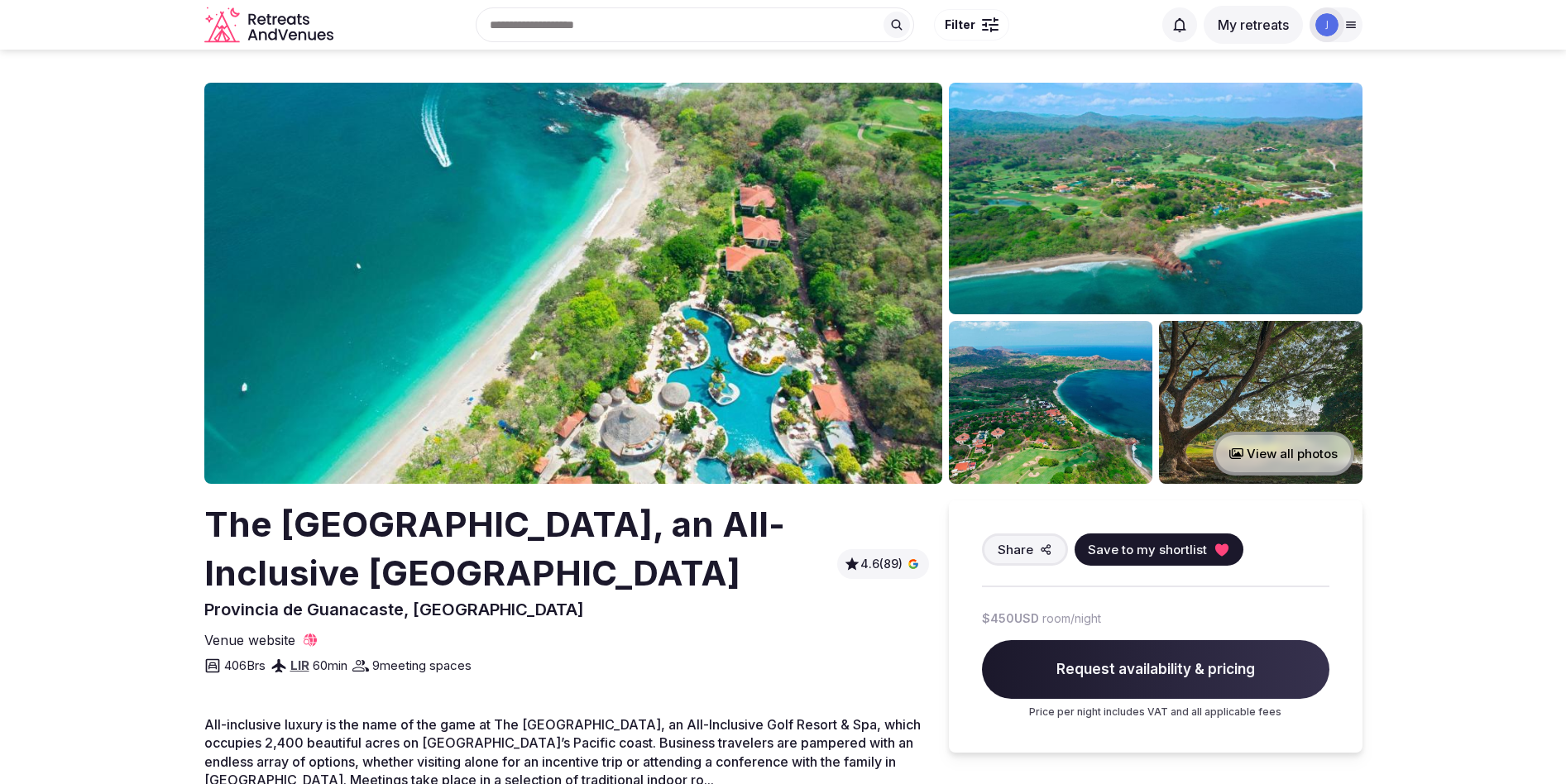
click at [1288, 410] on img at bounding box center [1261, 402] width 204 height 163
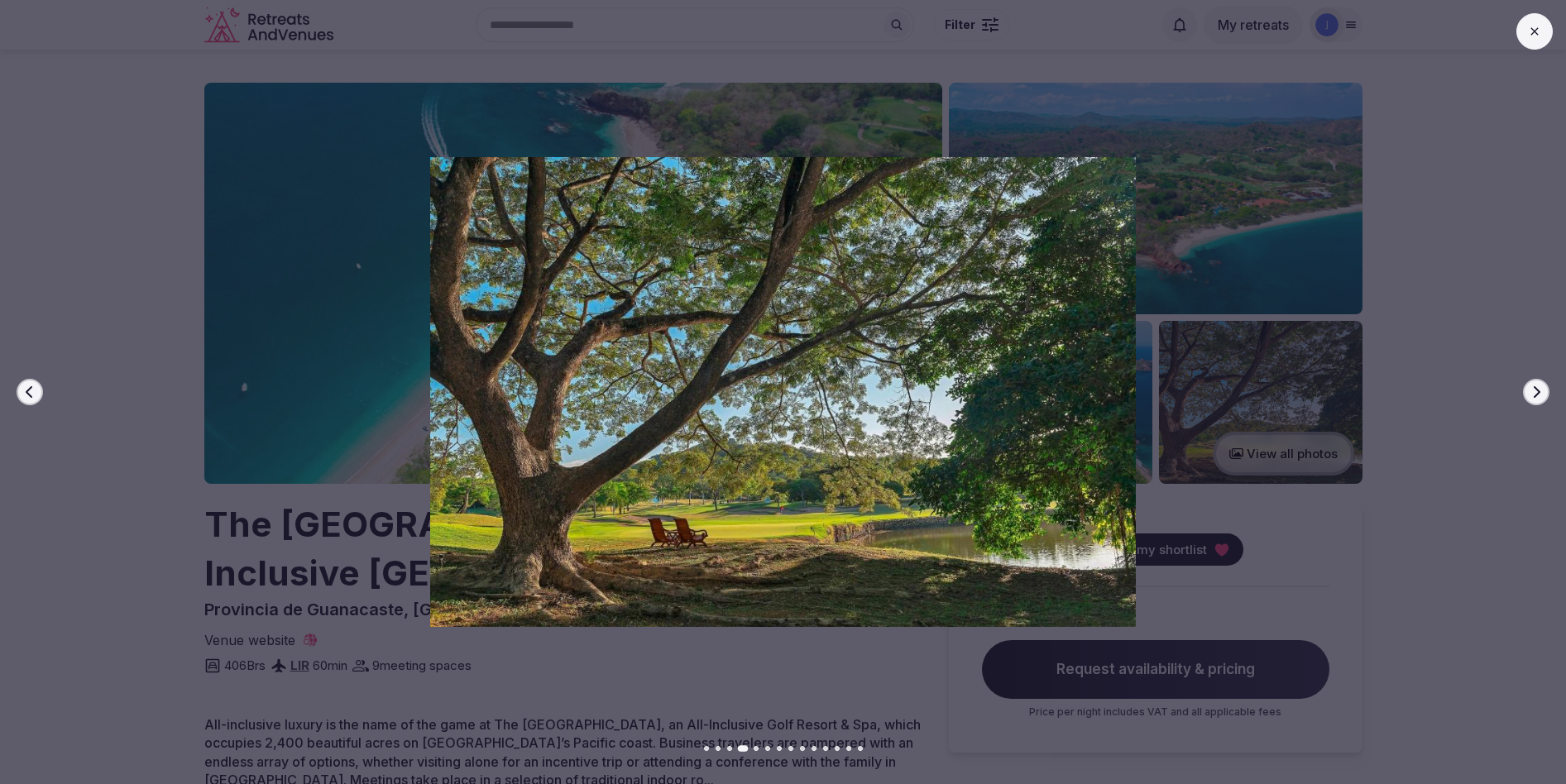
click at [1545, 387] on button "Next slide" at bounding box center [1536, 392] width 27 height 27
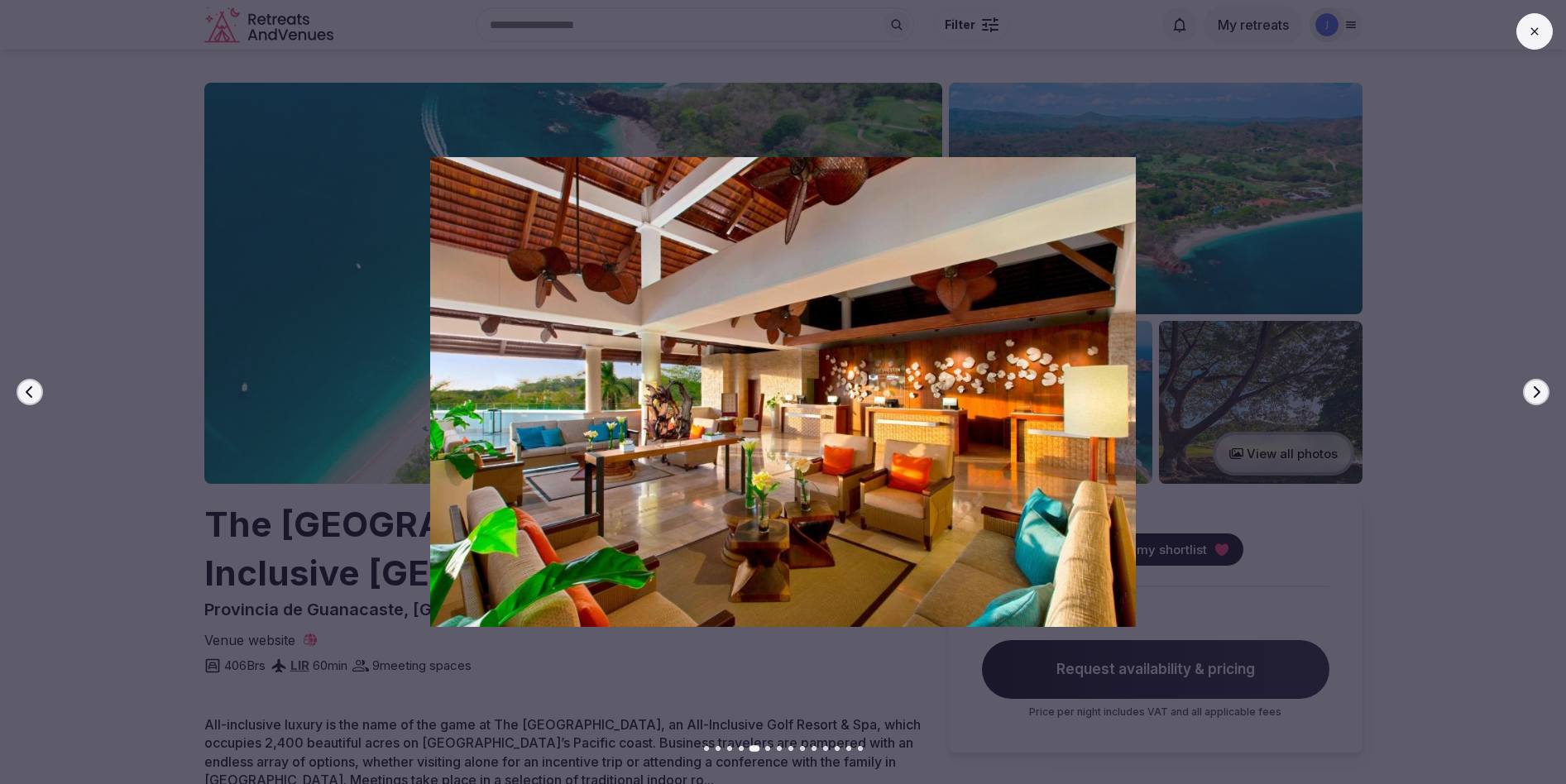
click at [1545, 387] on button "Next slide" at bounding box center [1536, 392] width 27 height 27
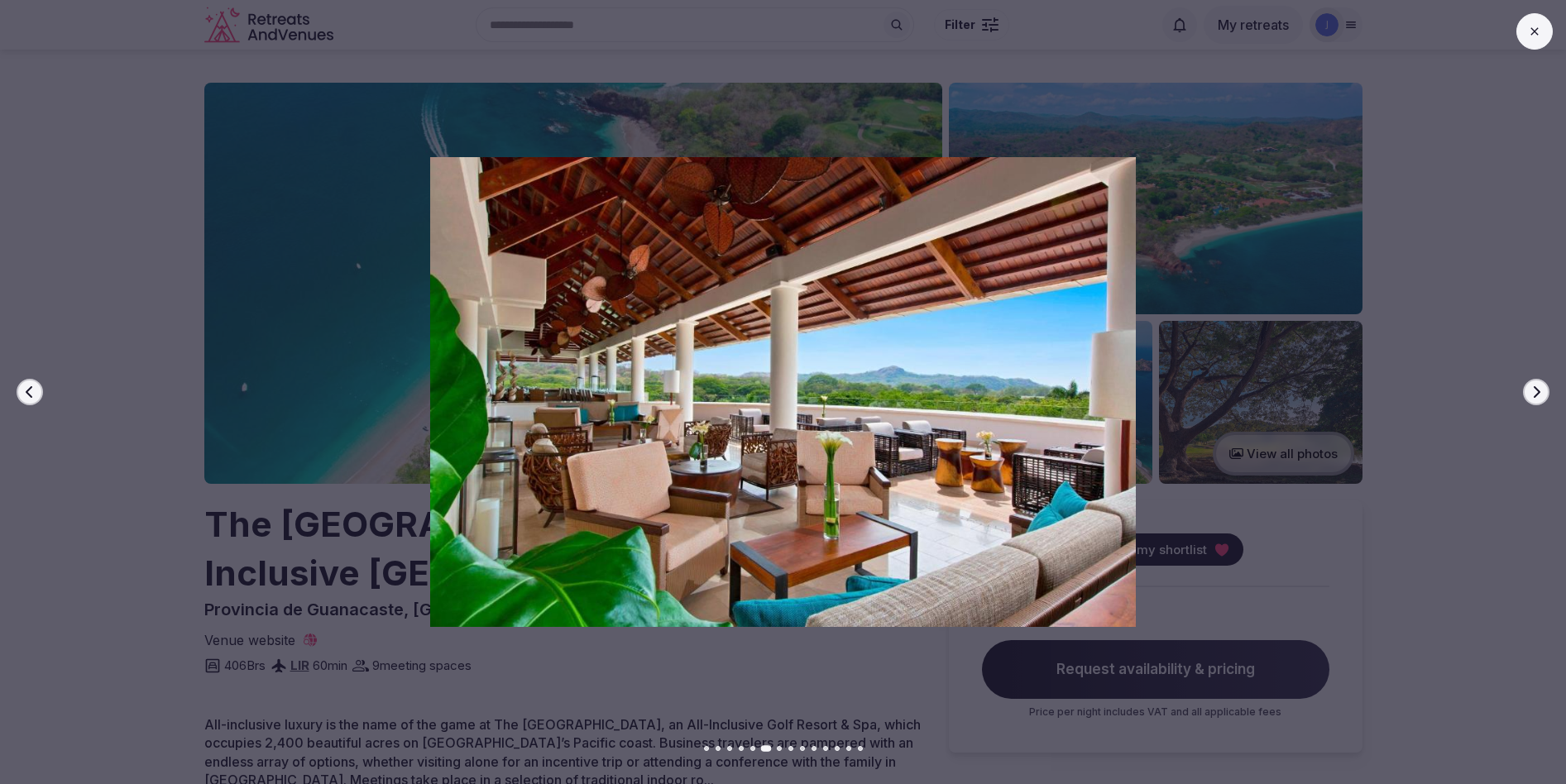
click at [1545, 387] on button "Next slide" at bounding box center [1536, 392] width 27 height 27
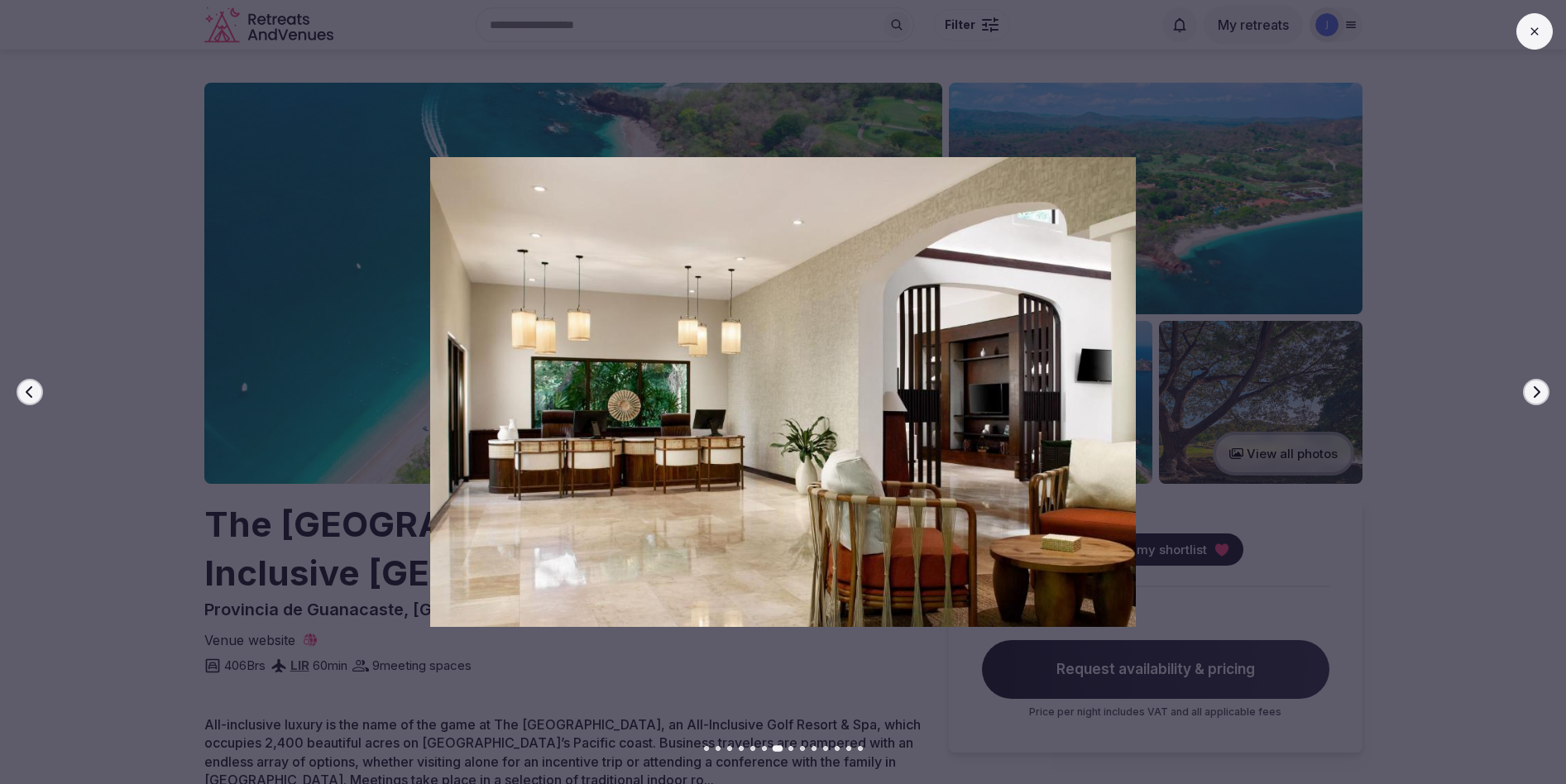
click at [1545, 387] on button "Next slide" at bounding box center [1536, 392] width 27 height 27
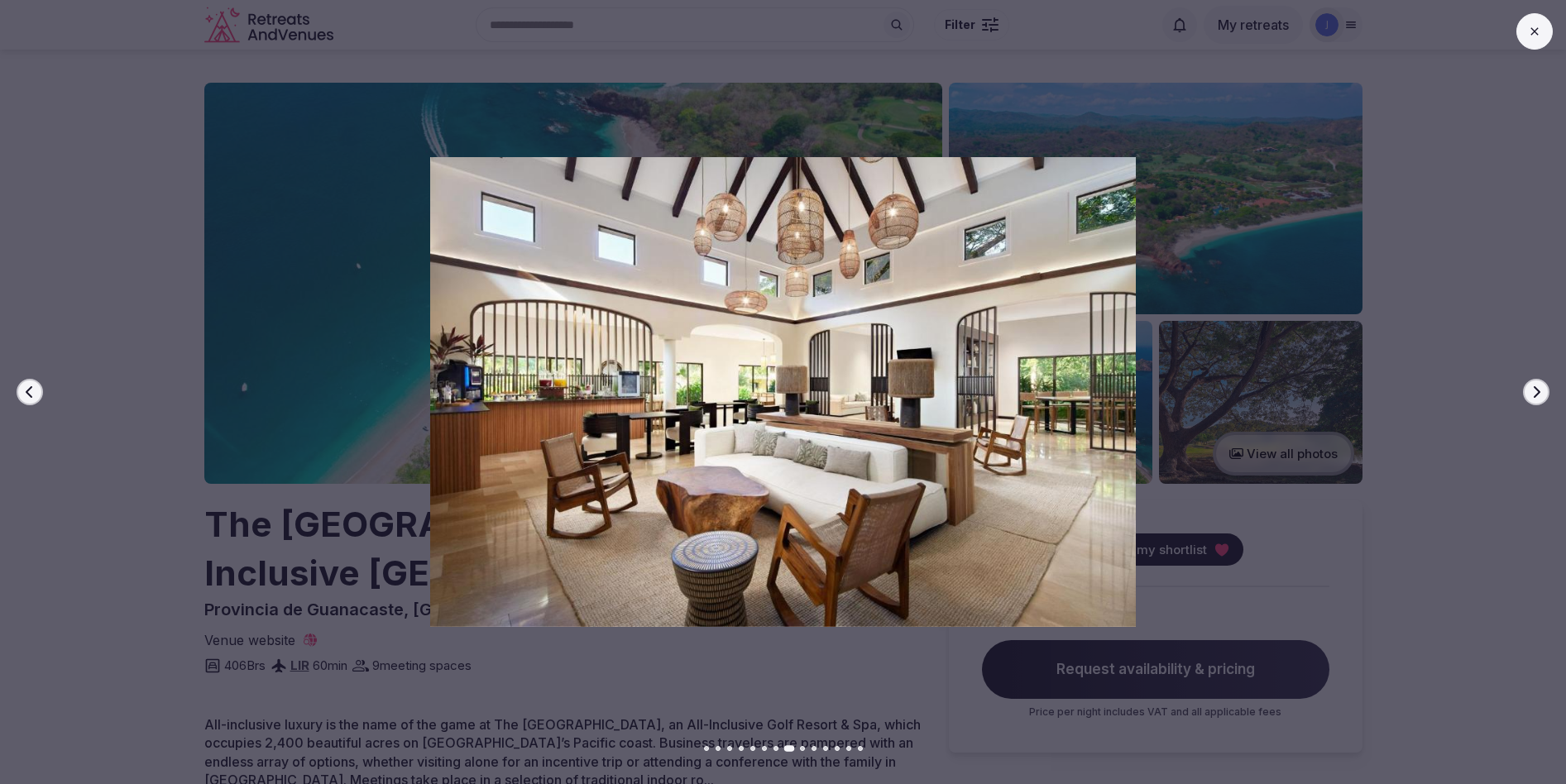
click at [1545, 387] on button "Next slide" at bounding box center [1536, 392] width 27 height 27
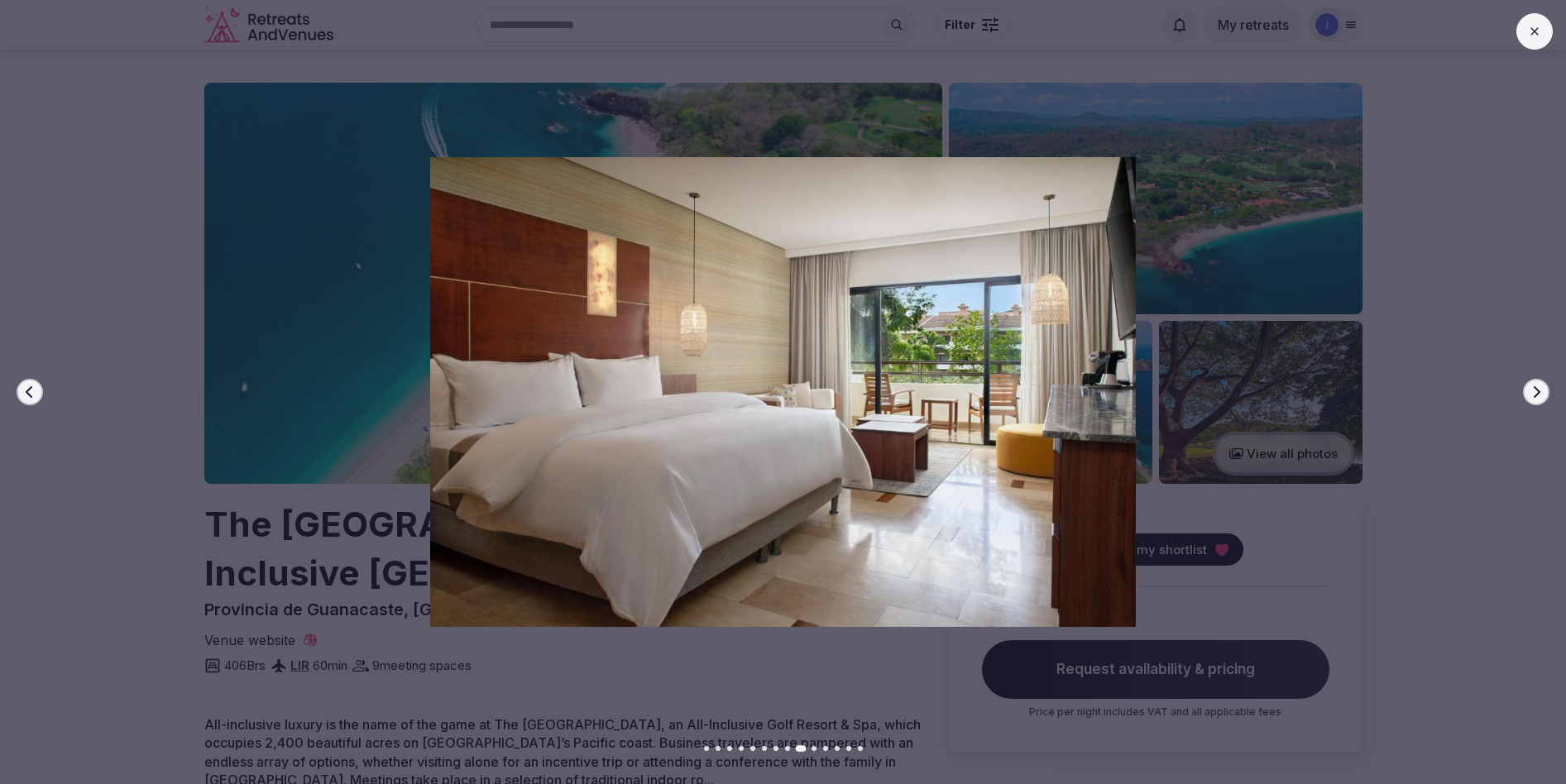
click at [1545, 387] on button "Next slide" at bounding box center [1536, 392] width 27 height 27
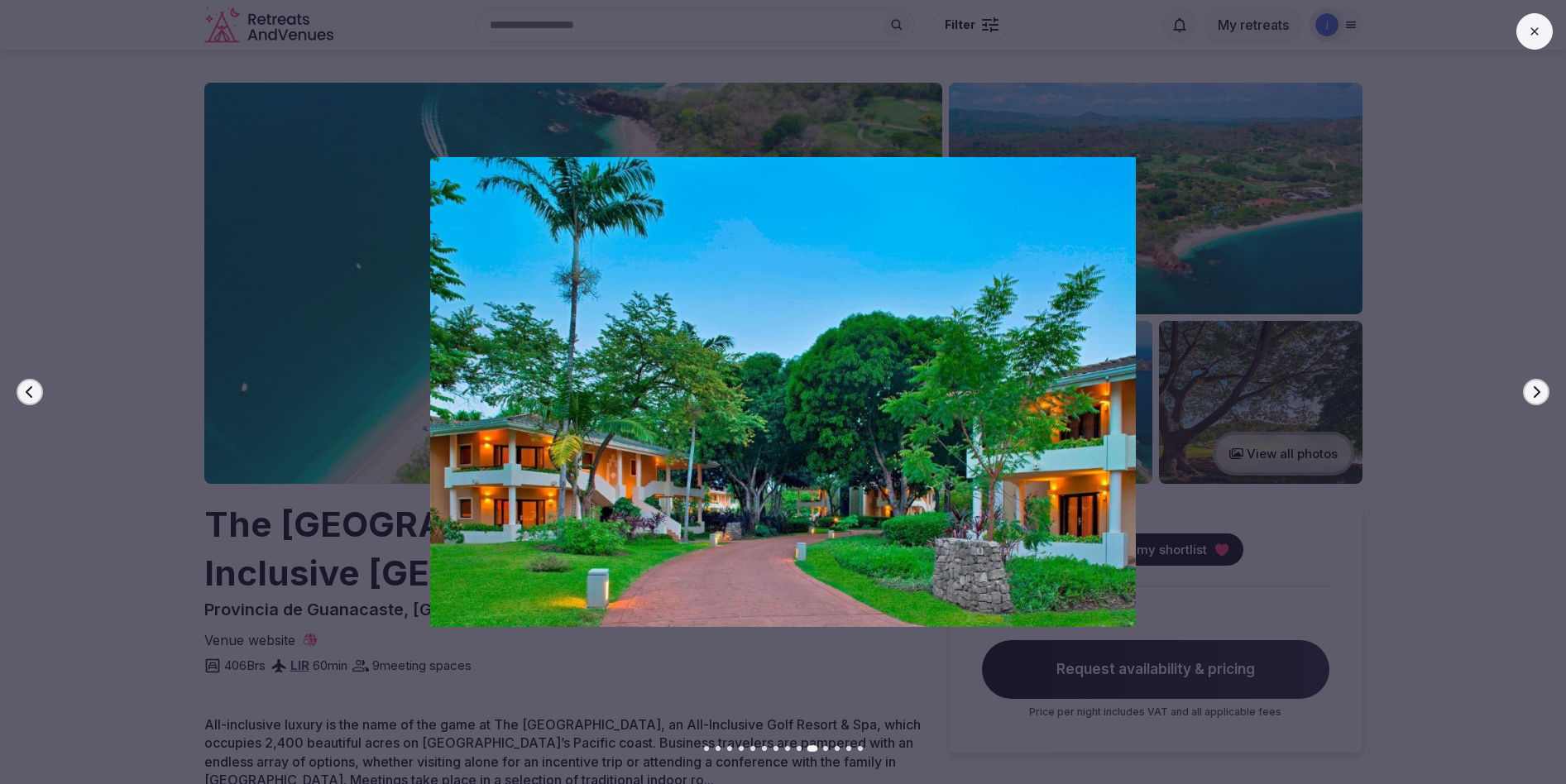
click at [1545, 387] on button "Next slide" at bounding box center [1536, 392] width 27 height 27
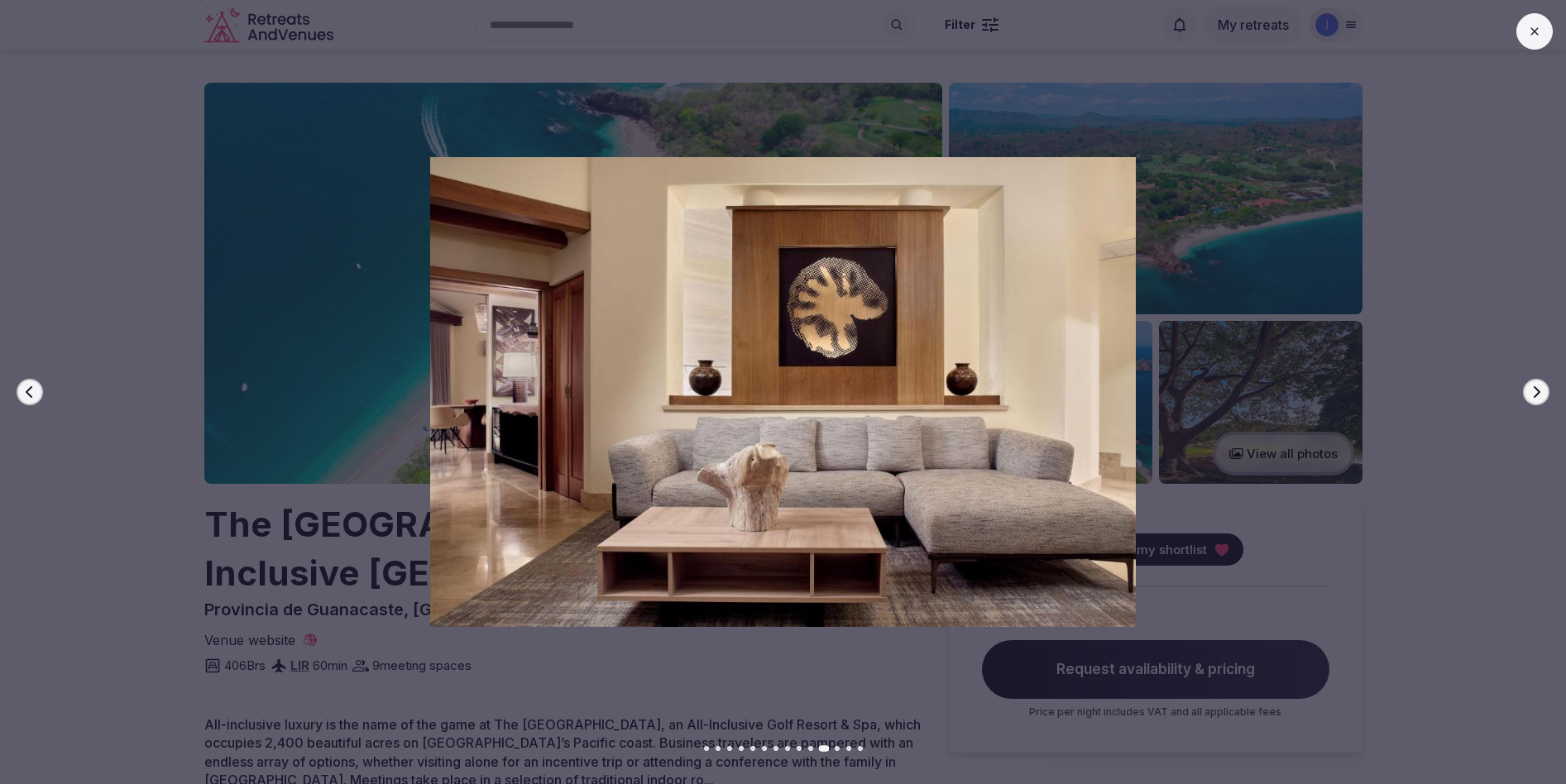
click at [1545, 387] on button "Next slide" at bounding box center [1536, 392] width 27 height 27
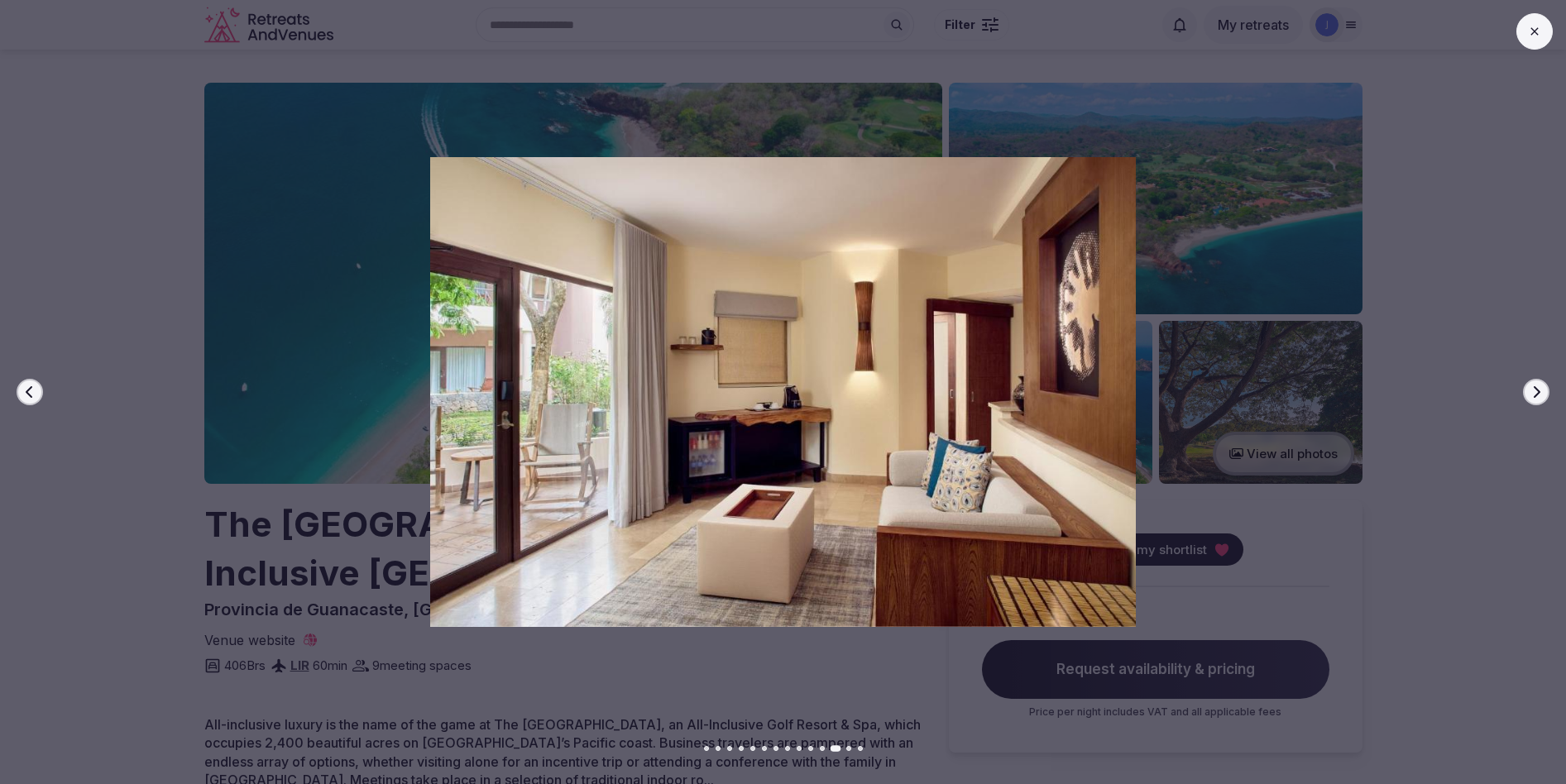
click at [1545, 387] on button "Next slide" at bounding box center [1536, 392] width 27 height 27
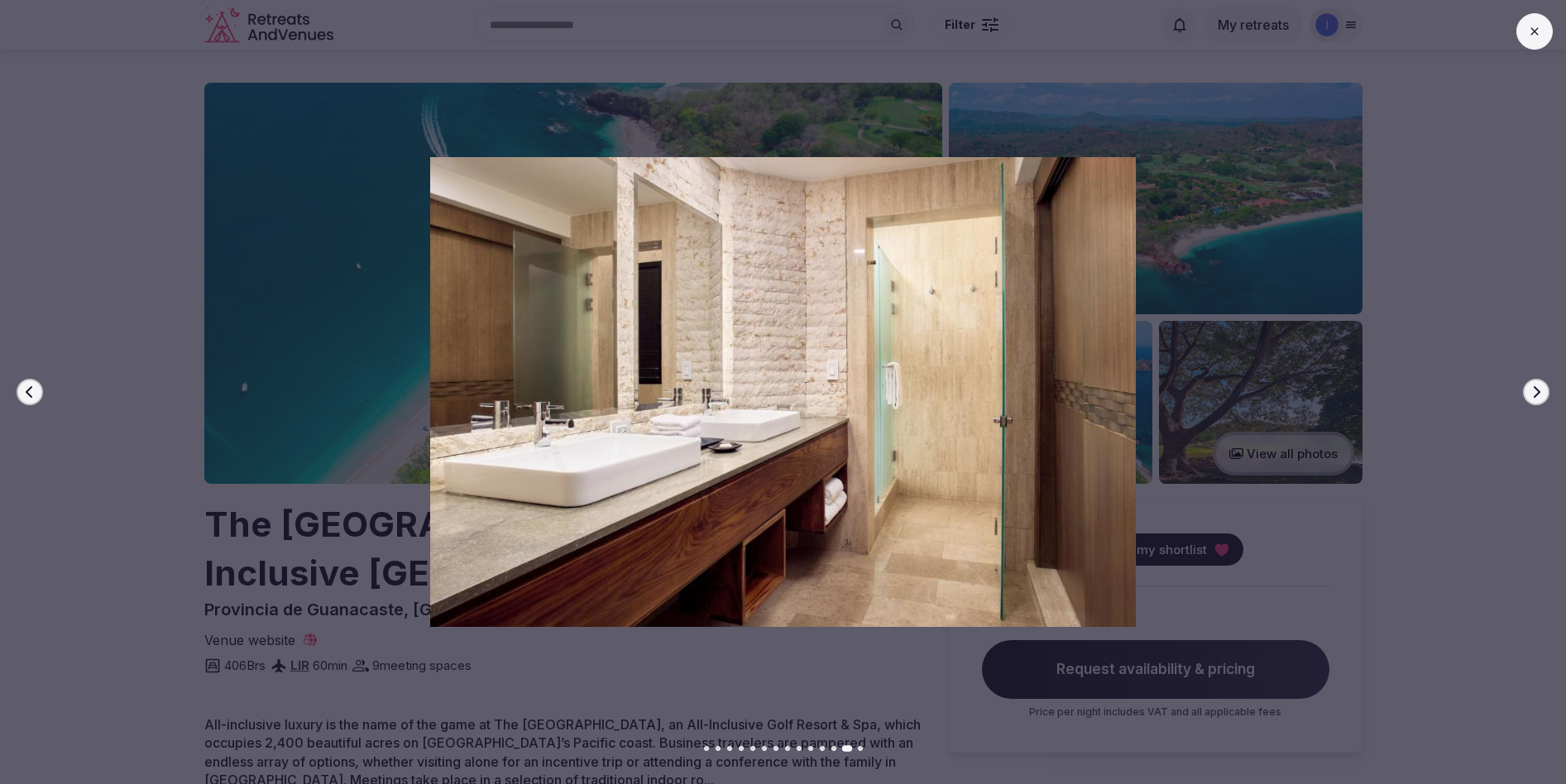
click at [1545, 387] on button "Next slide" at bounding box center [1536, 392] width 27 height 27
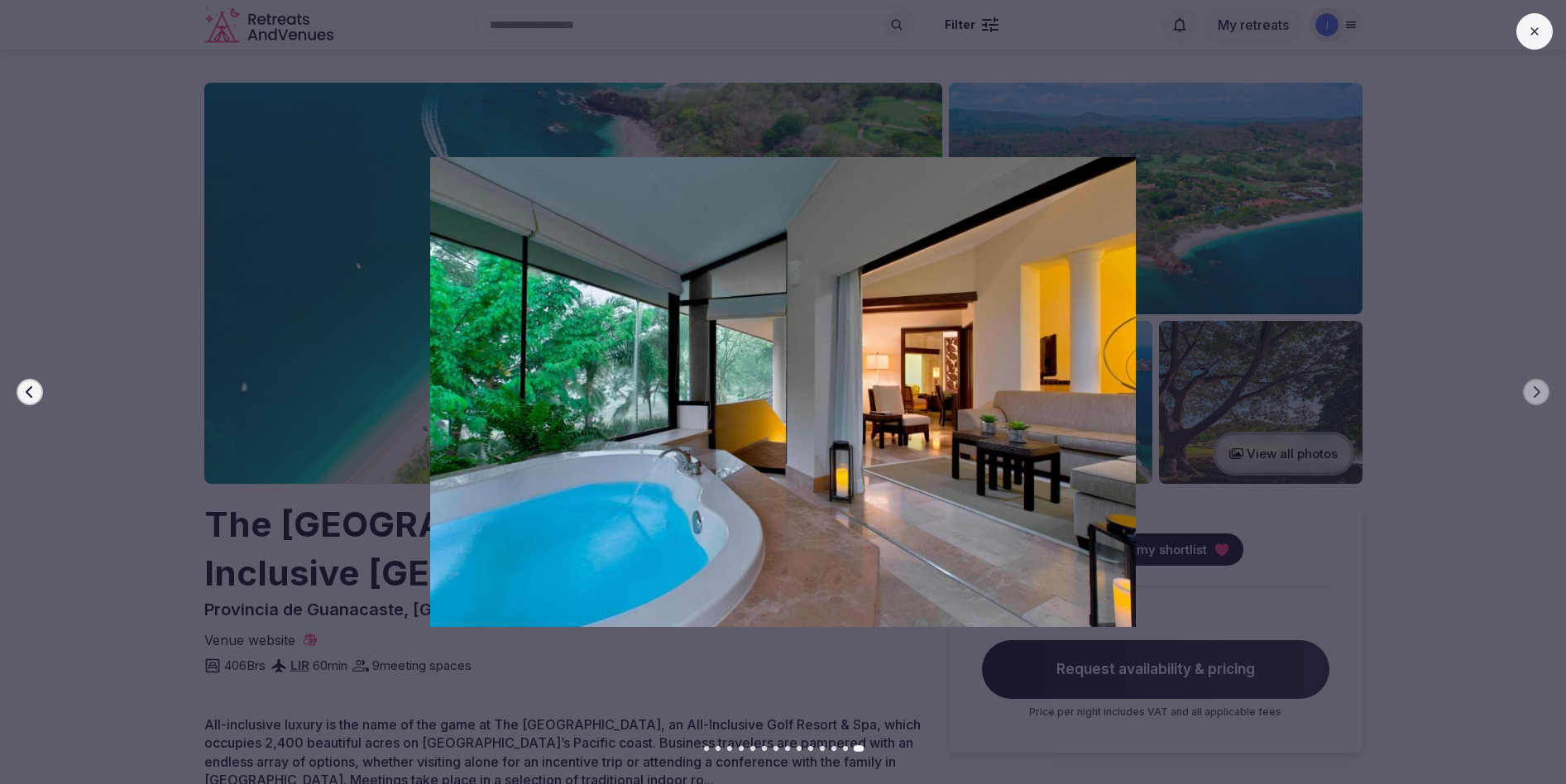
click at [1528, 25] on icon at bounding box center [1534, 32] width 13 height 13
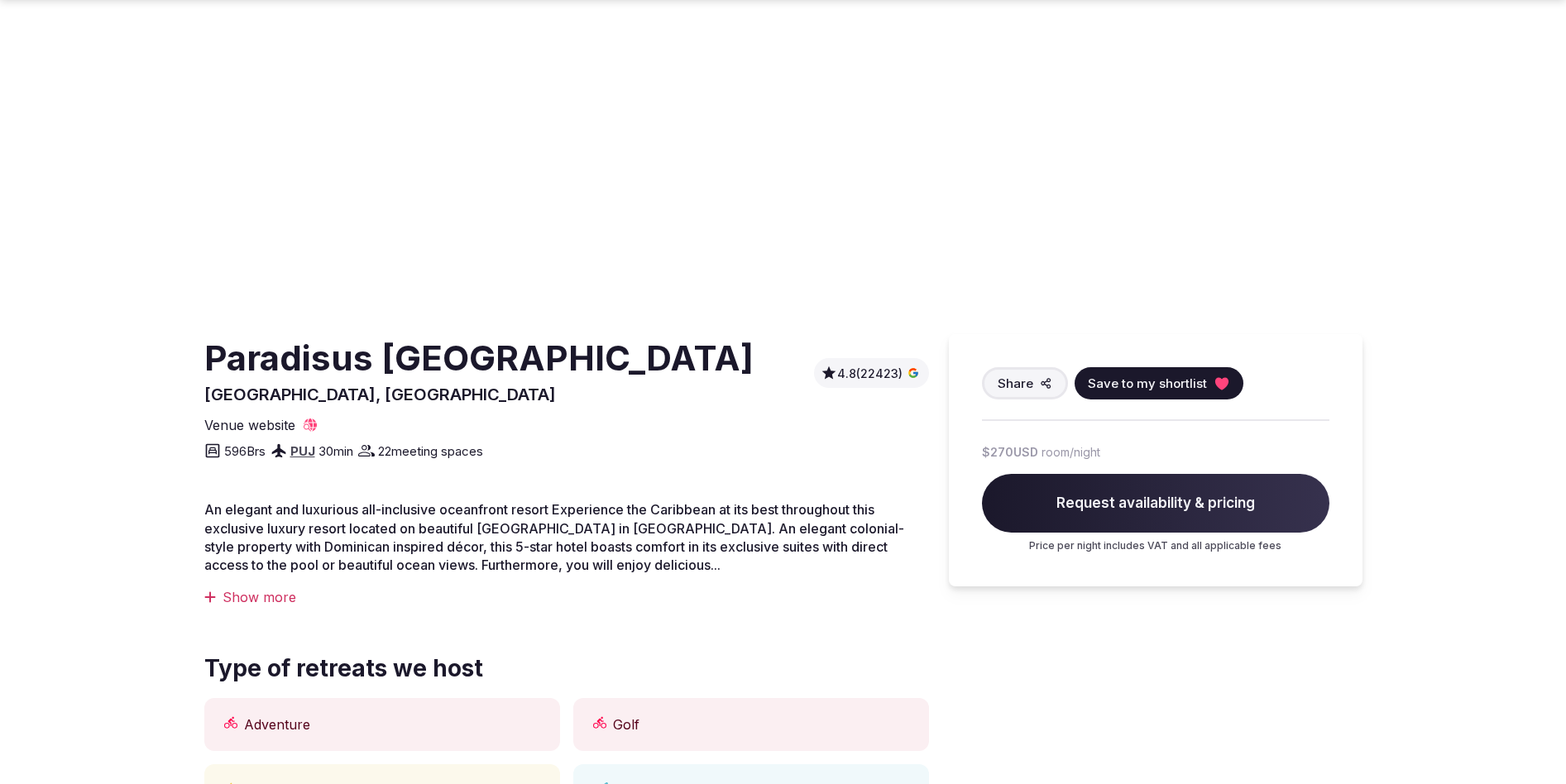
scroll to position [177, 0]
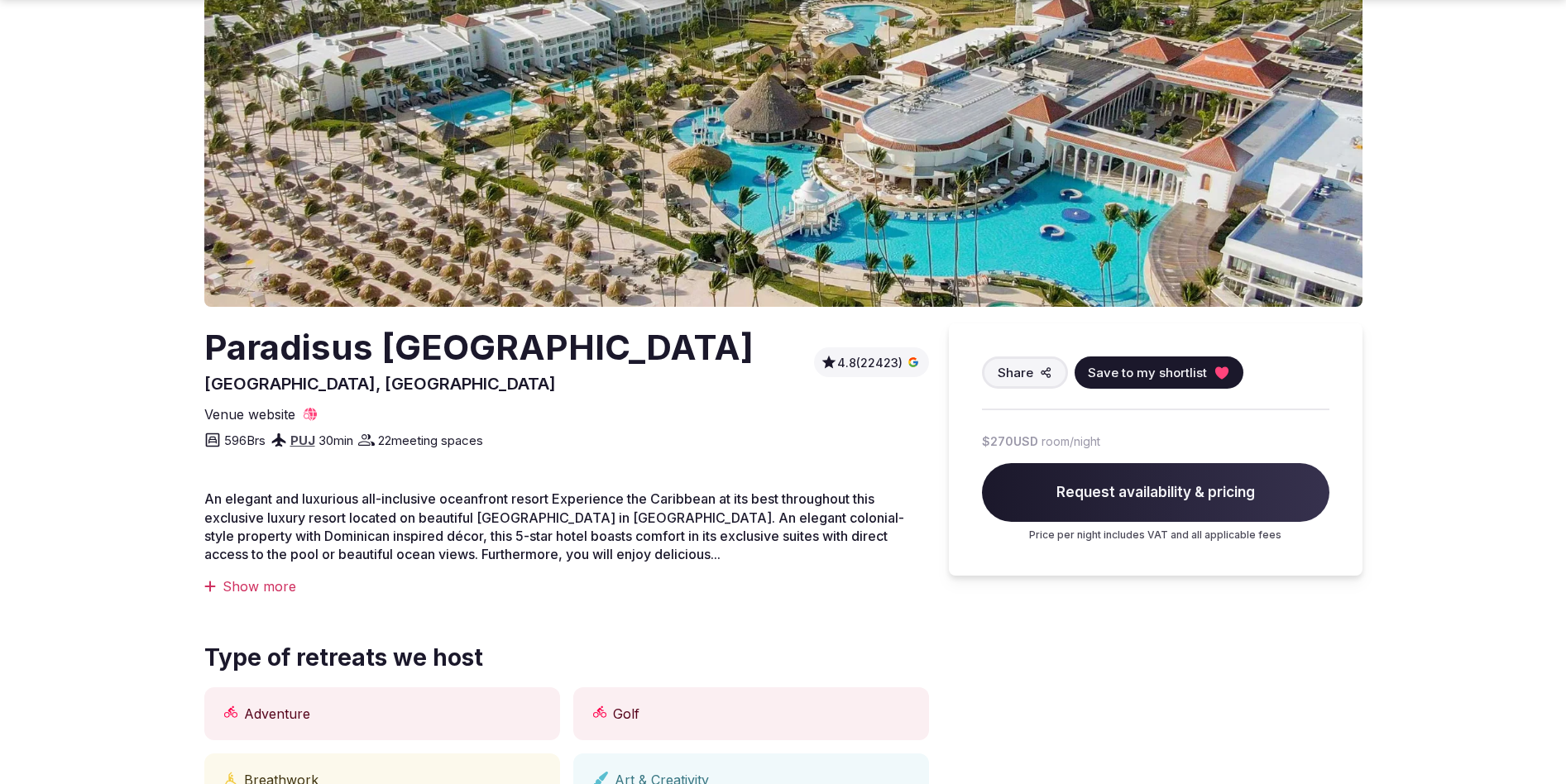
click at [265, 595] on div "Show more" at bounding box center [566, 586] width 724 height 18
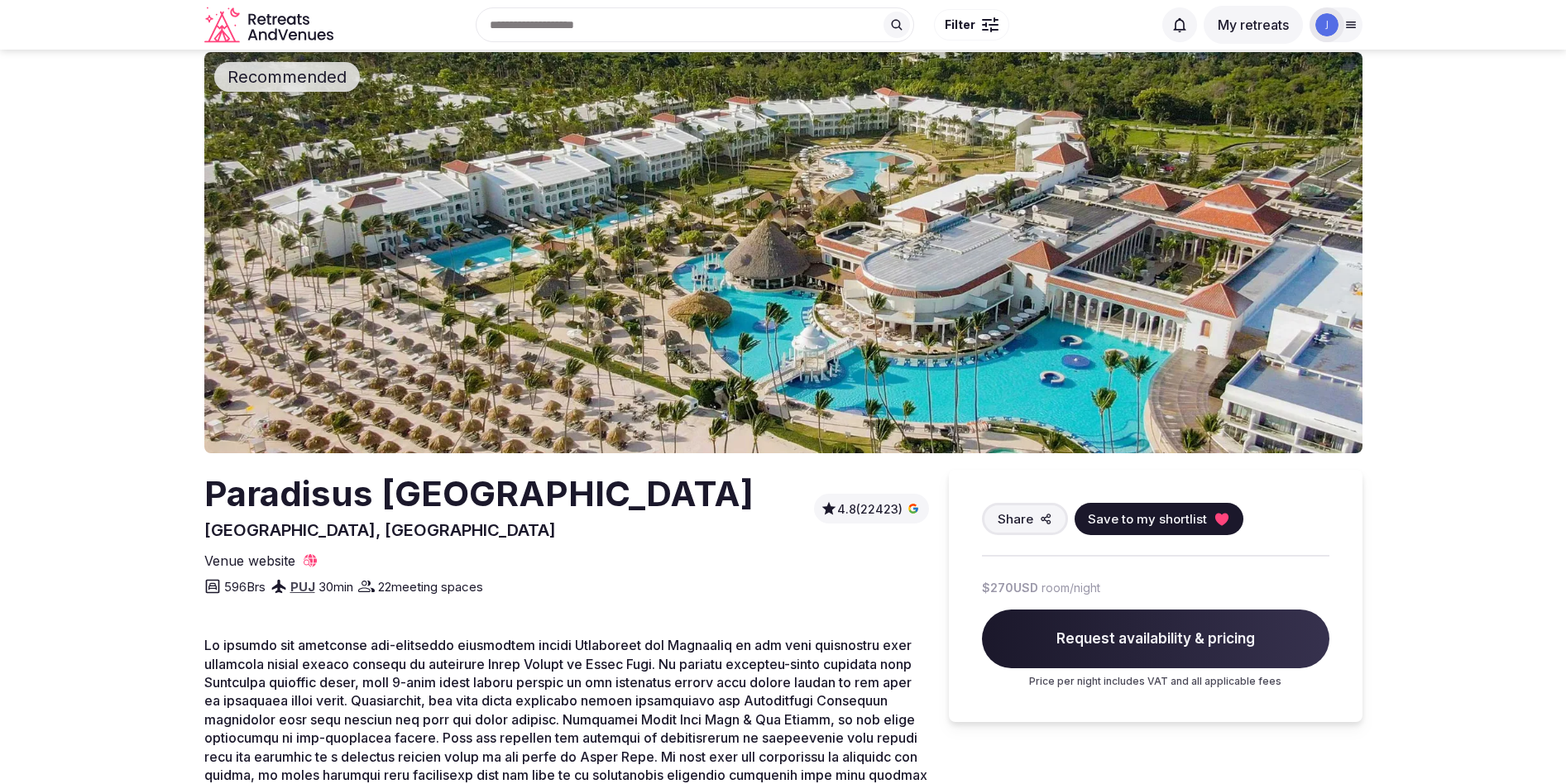
scroll to position [0, 0]
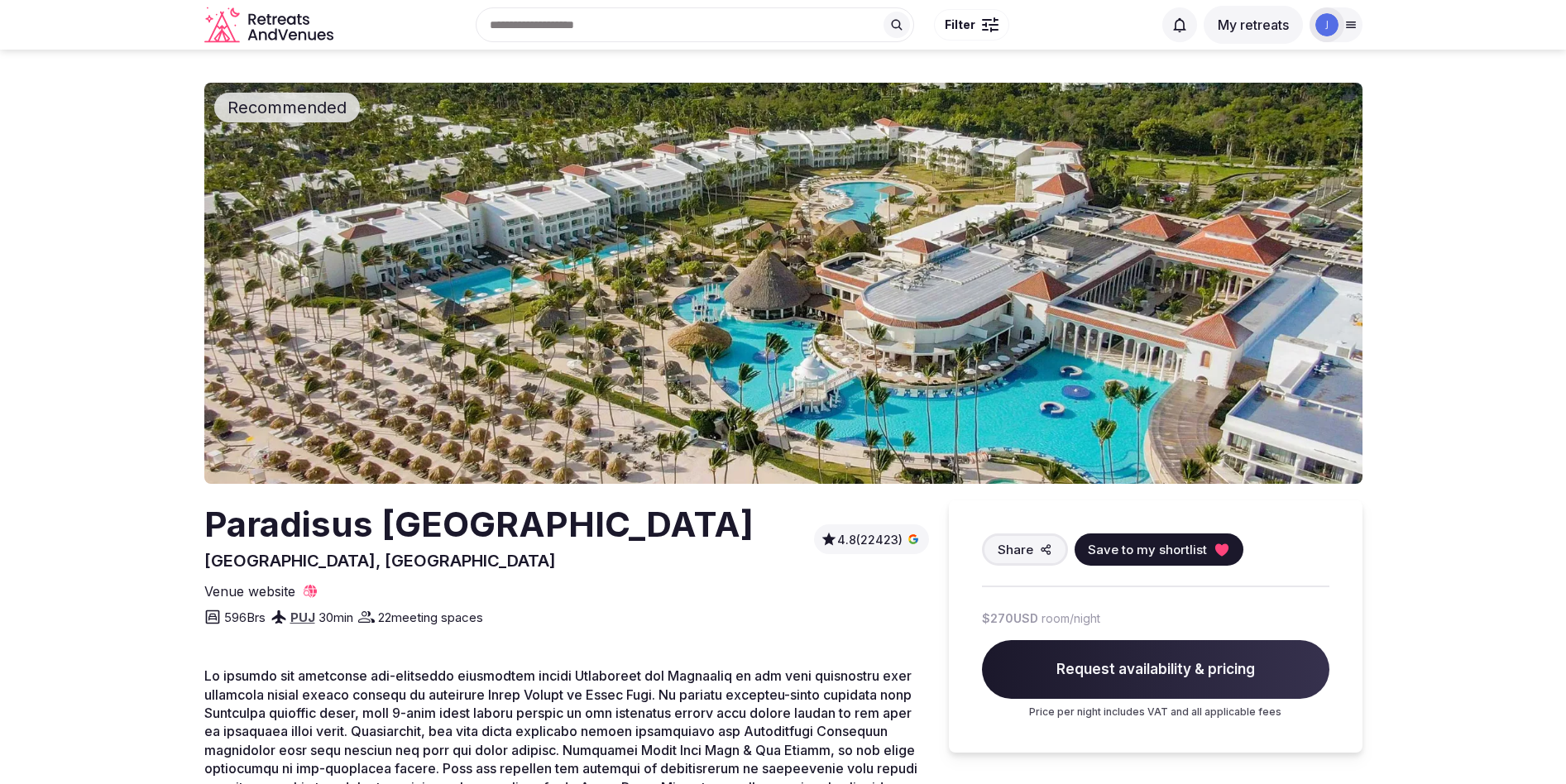
click at [1010, 361] on img at bounding box center [783, 283] width 1158 height 401
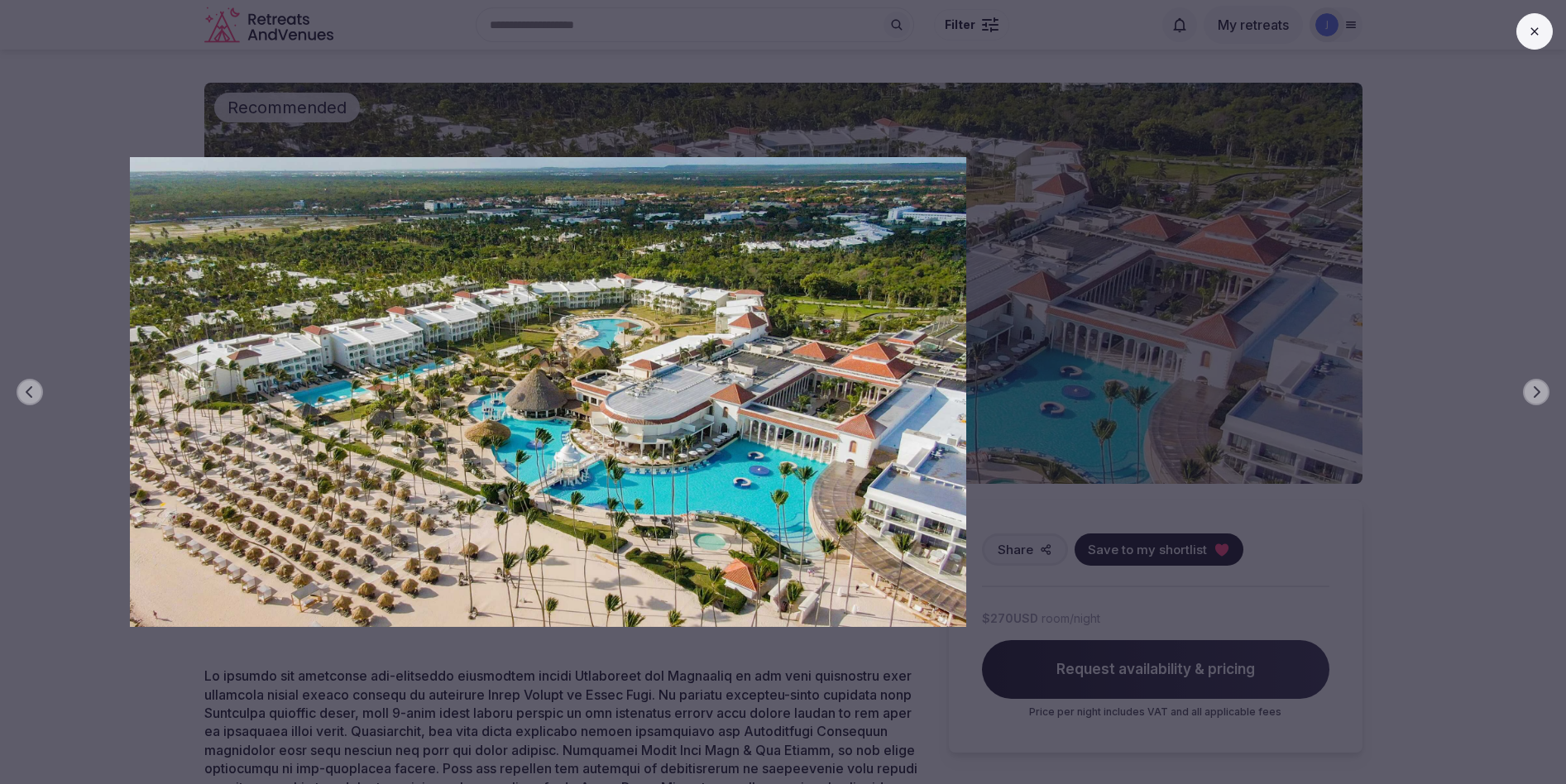
click at [798, 647] on div "Previous slide Next slide" at bounding box center [783, 392] width 1566 height 784
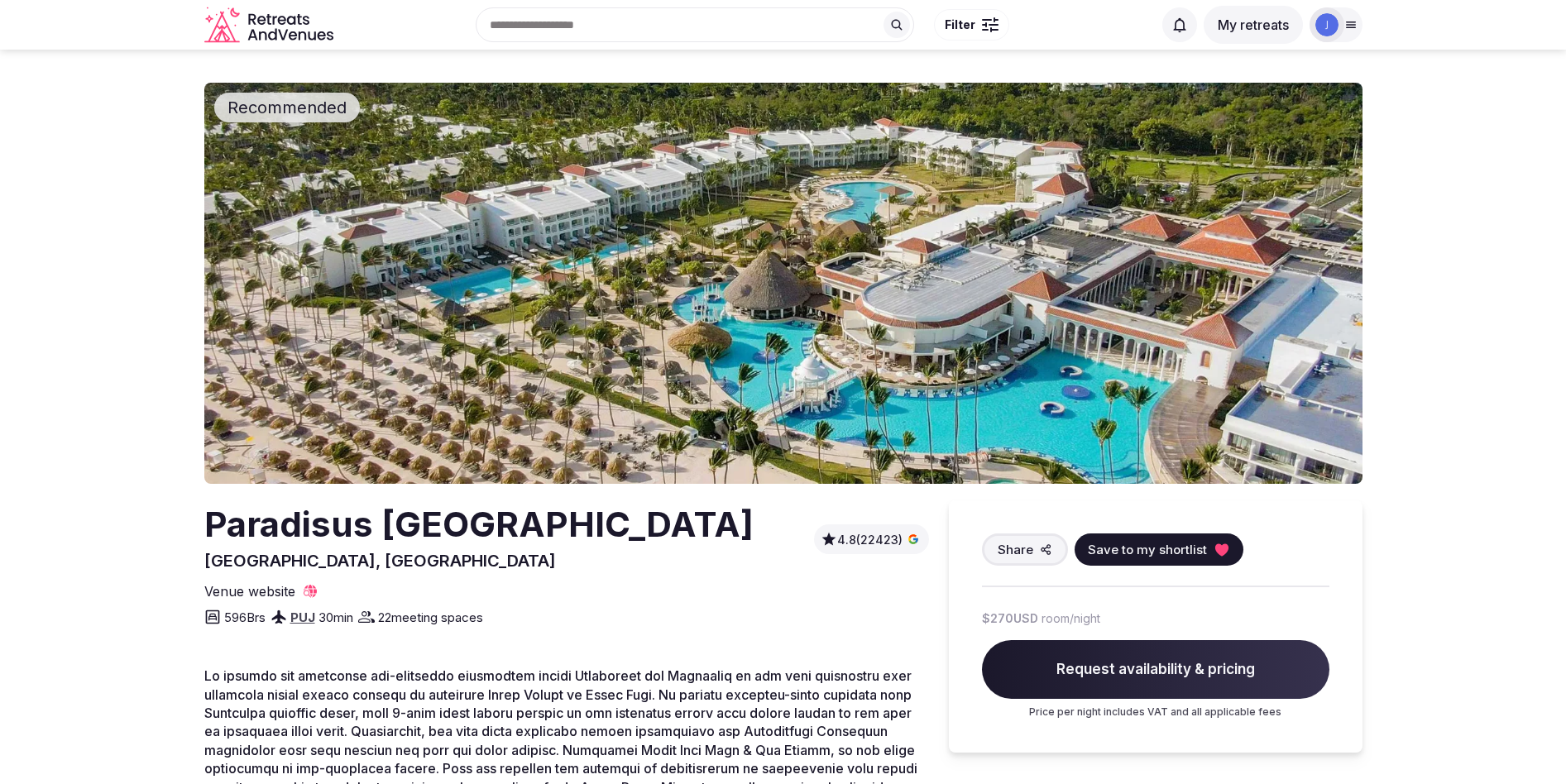
click at [955, 328] on img at bounding box center [783, 283] width 1158 height 401
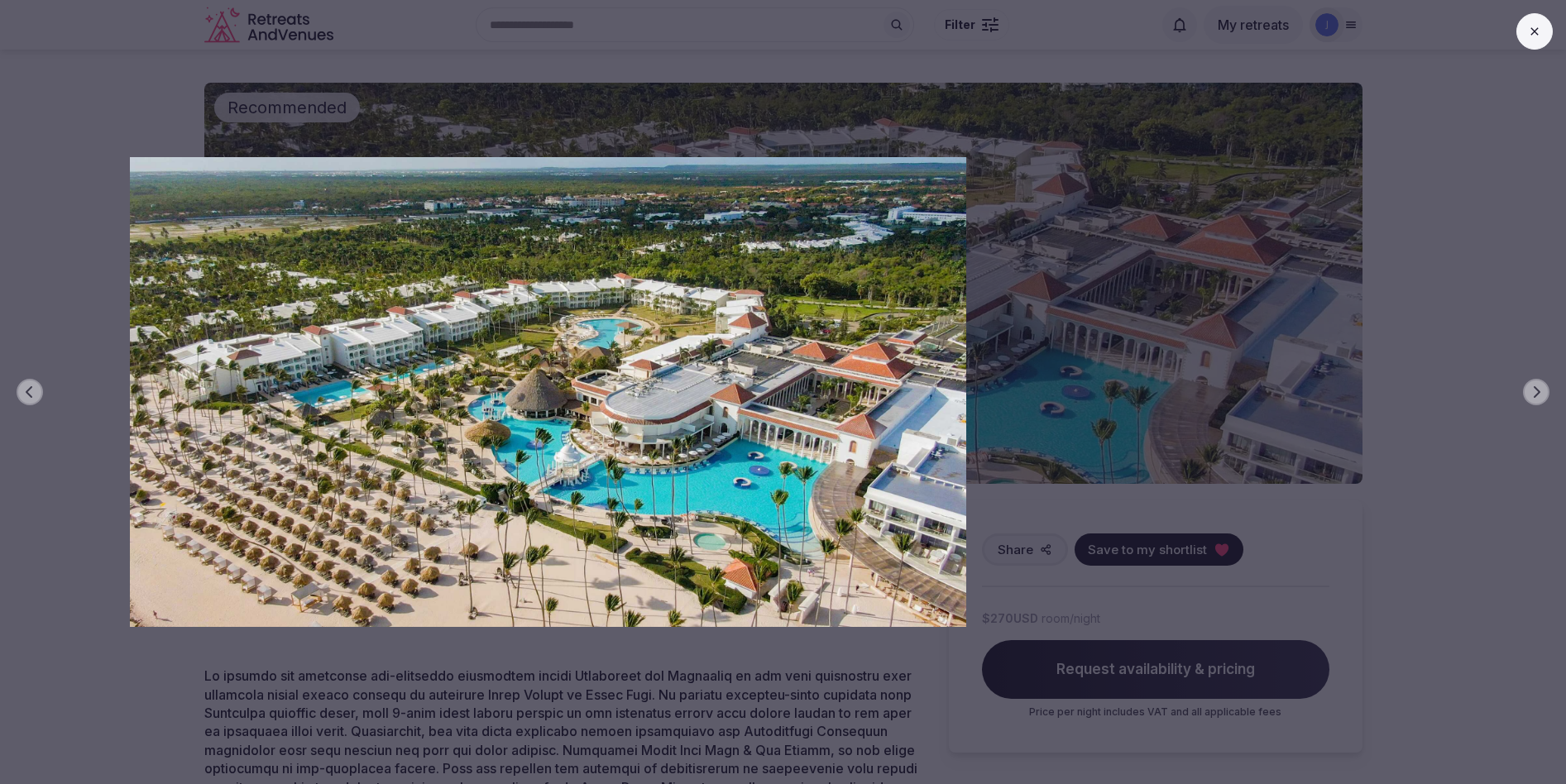
click at [1109, 320] on div "Previous slide Next slide" at bounding box center [783, 392] width 1566 height 784
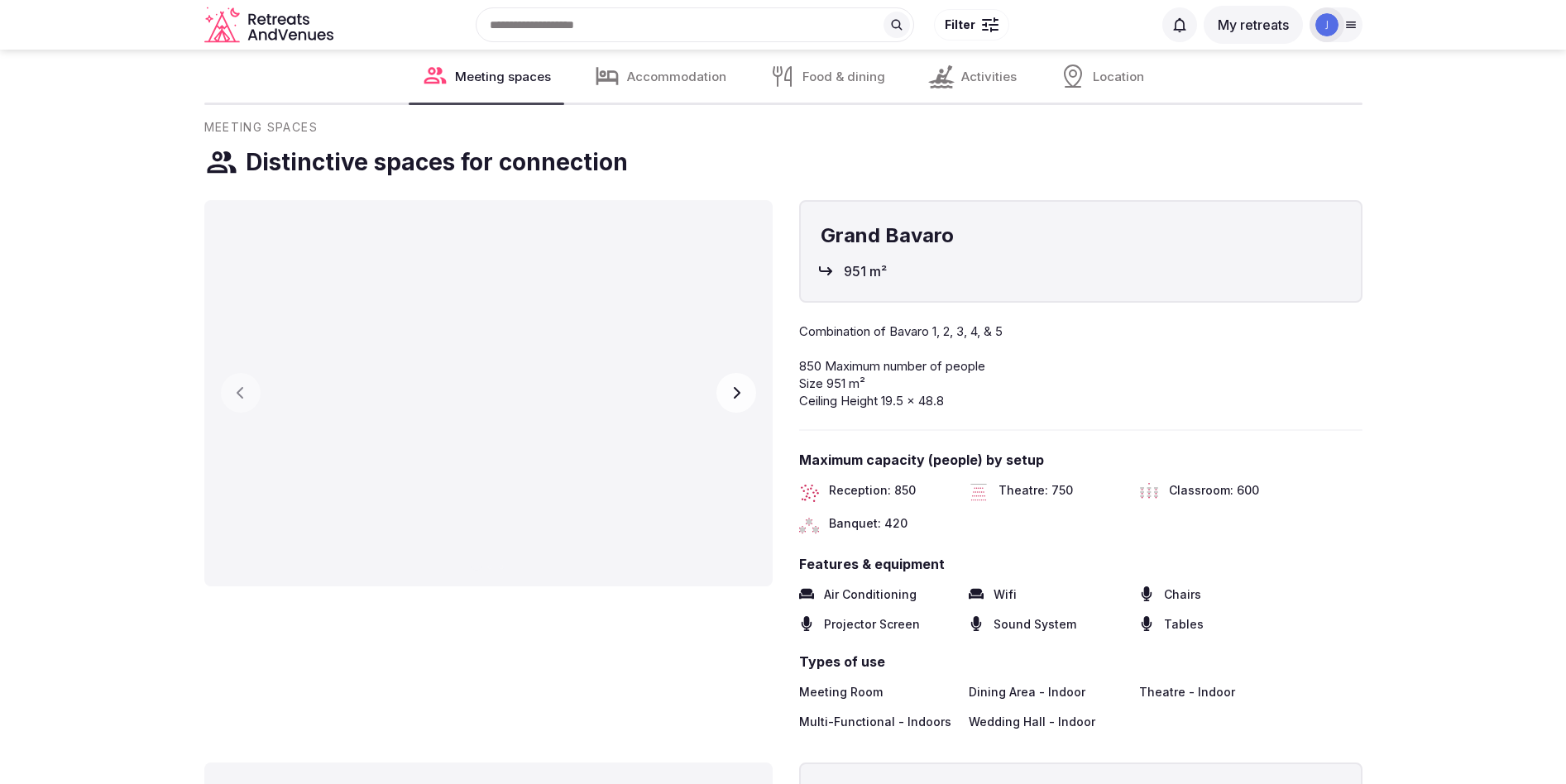
scroll to position [1271, 0]
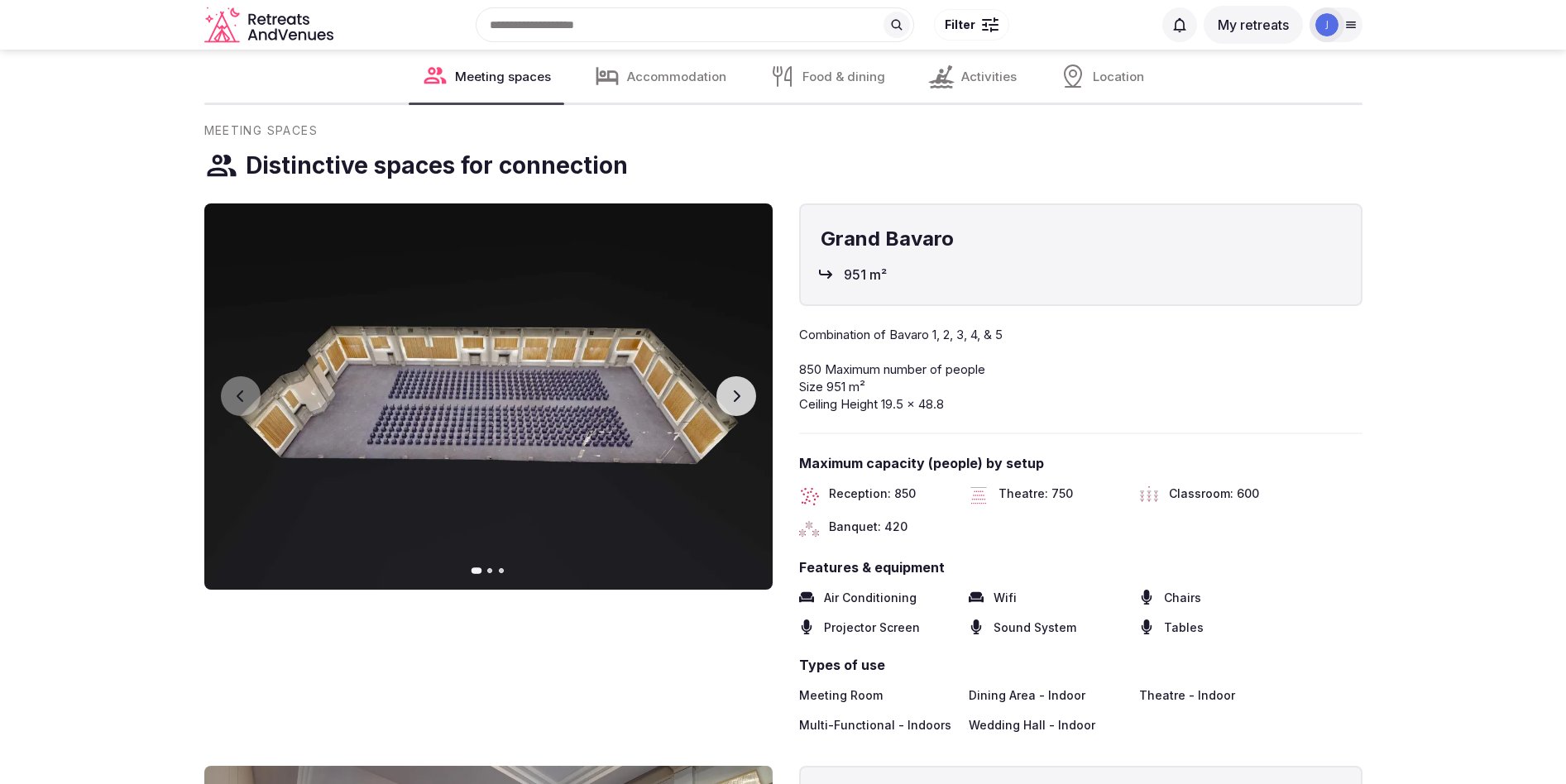
click at [742, 416] on button "Next slide" at bounding box center [737, 397] width 40 height 40
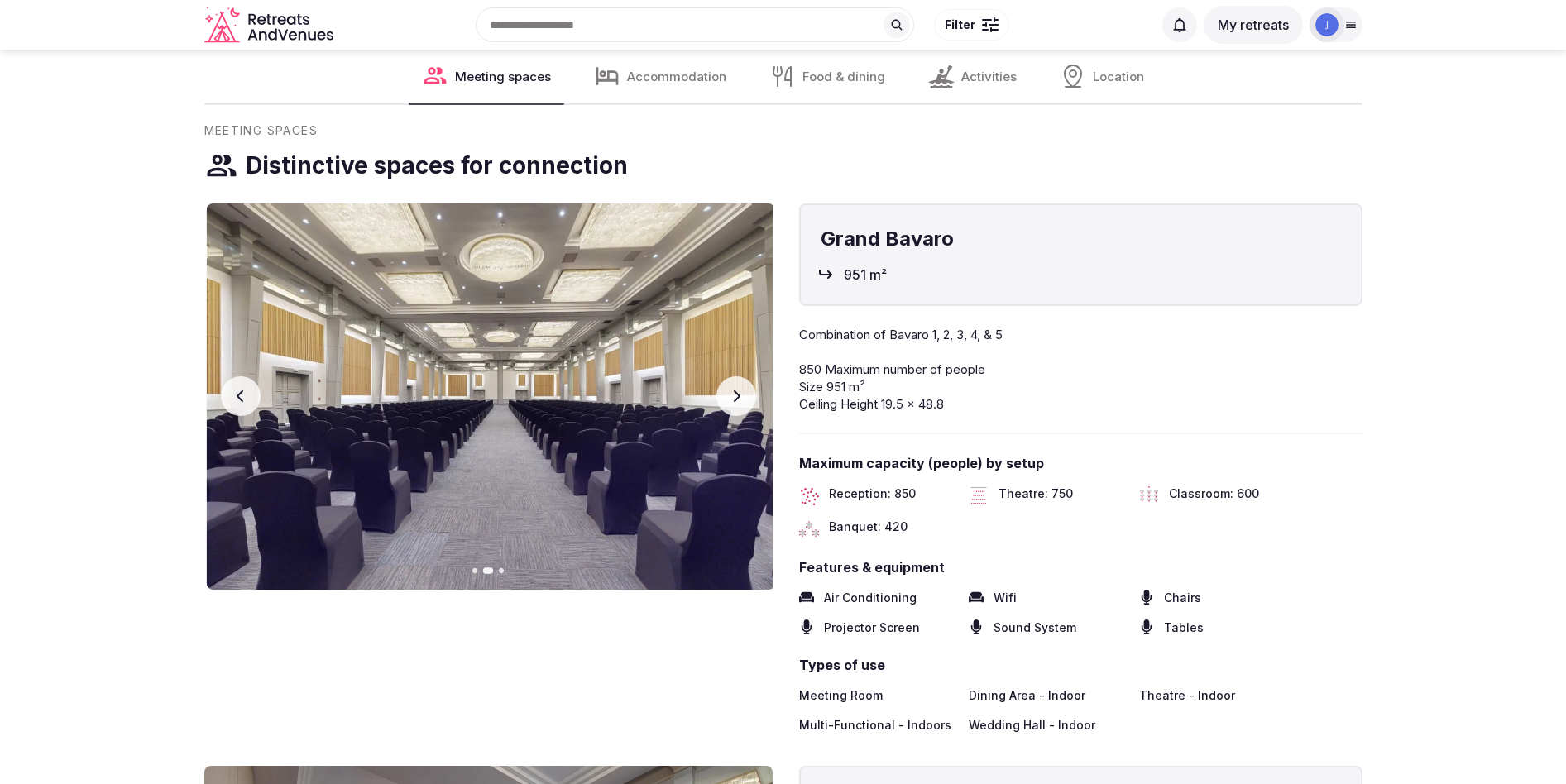
click at [619, 84] on icon at bounding box center [607, 76] width 22 height 17
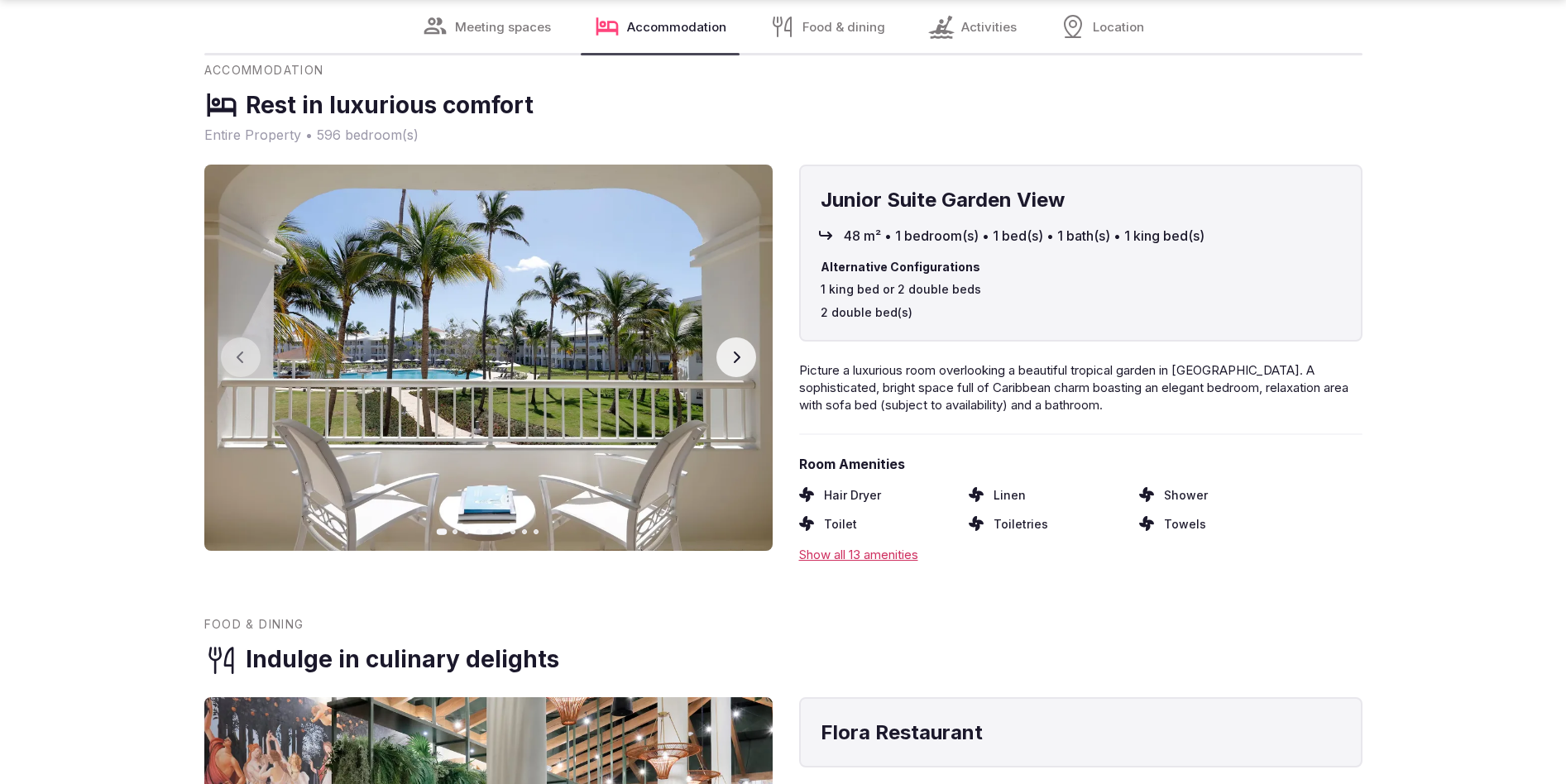
scroll to position [2517, 0]
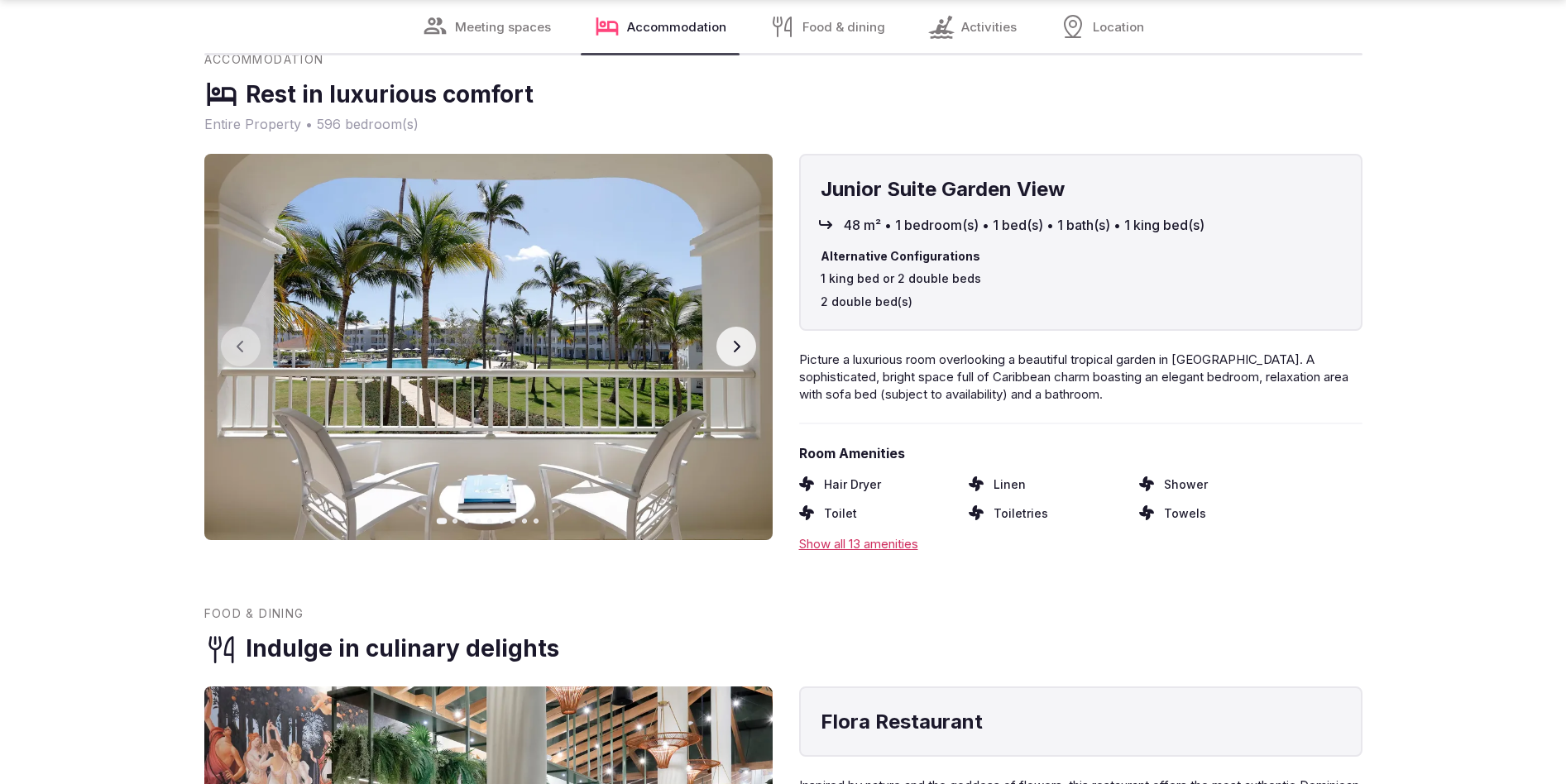
click at [738, 353] on icon "button" at bounding box center [736, 347] width 13 height 13
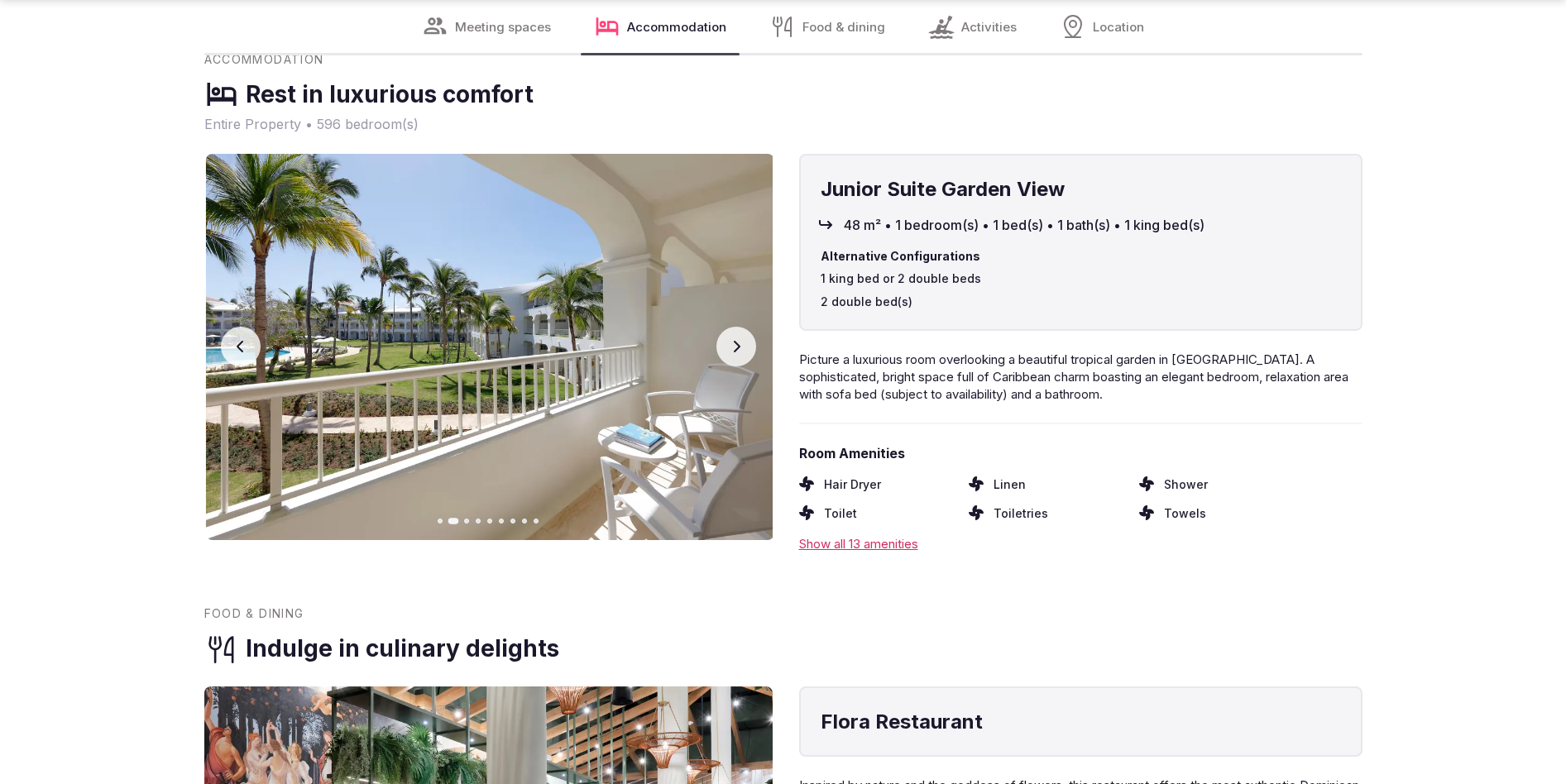
click at [738, 353] on icon "button" at bounding box center [736, 347] width 13 height 13
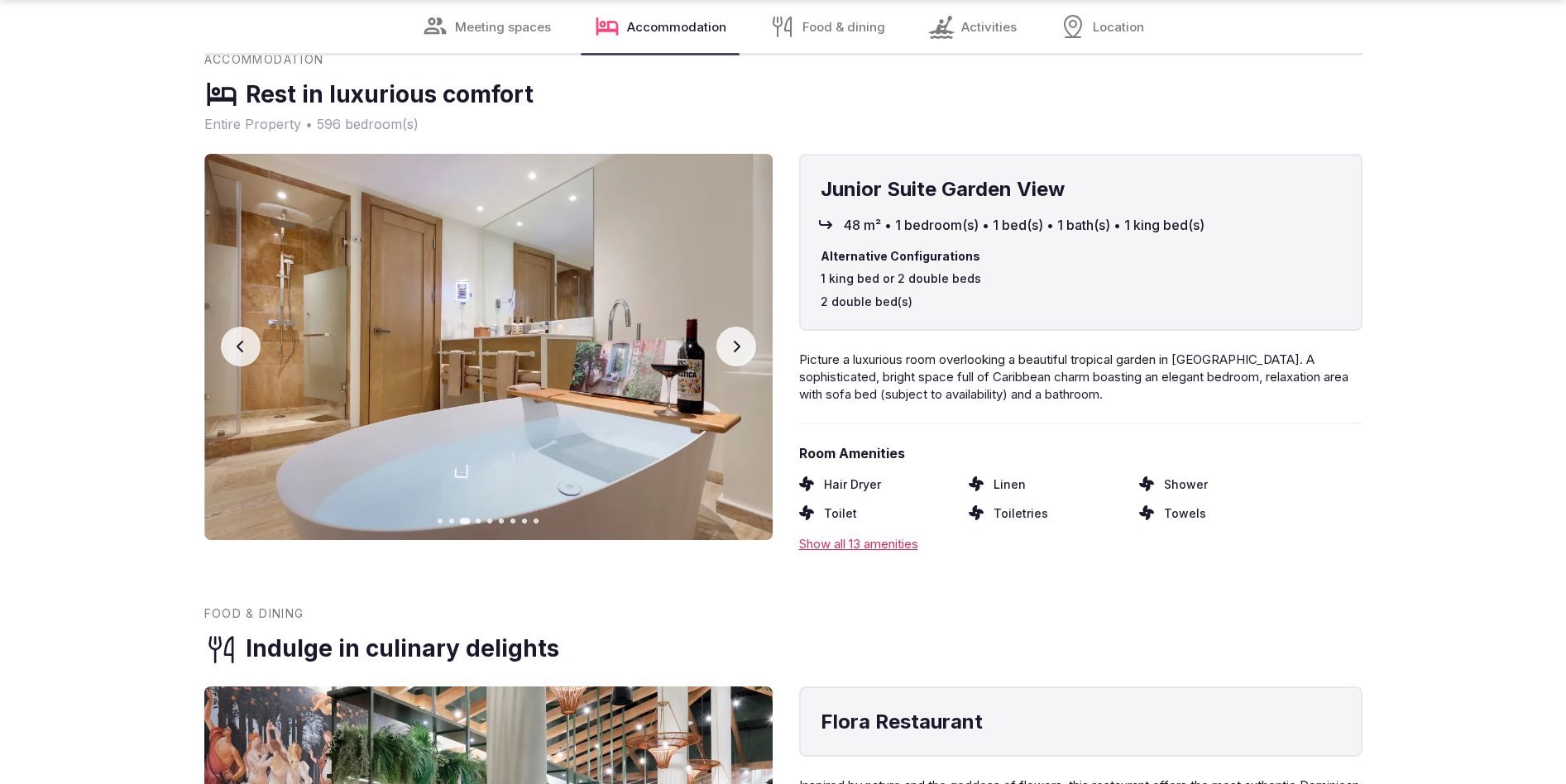
click at [738, 353] on icon "button" at bounding box center [736, 347] width 13 height 13
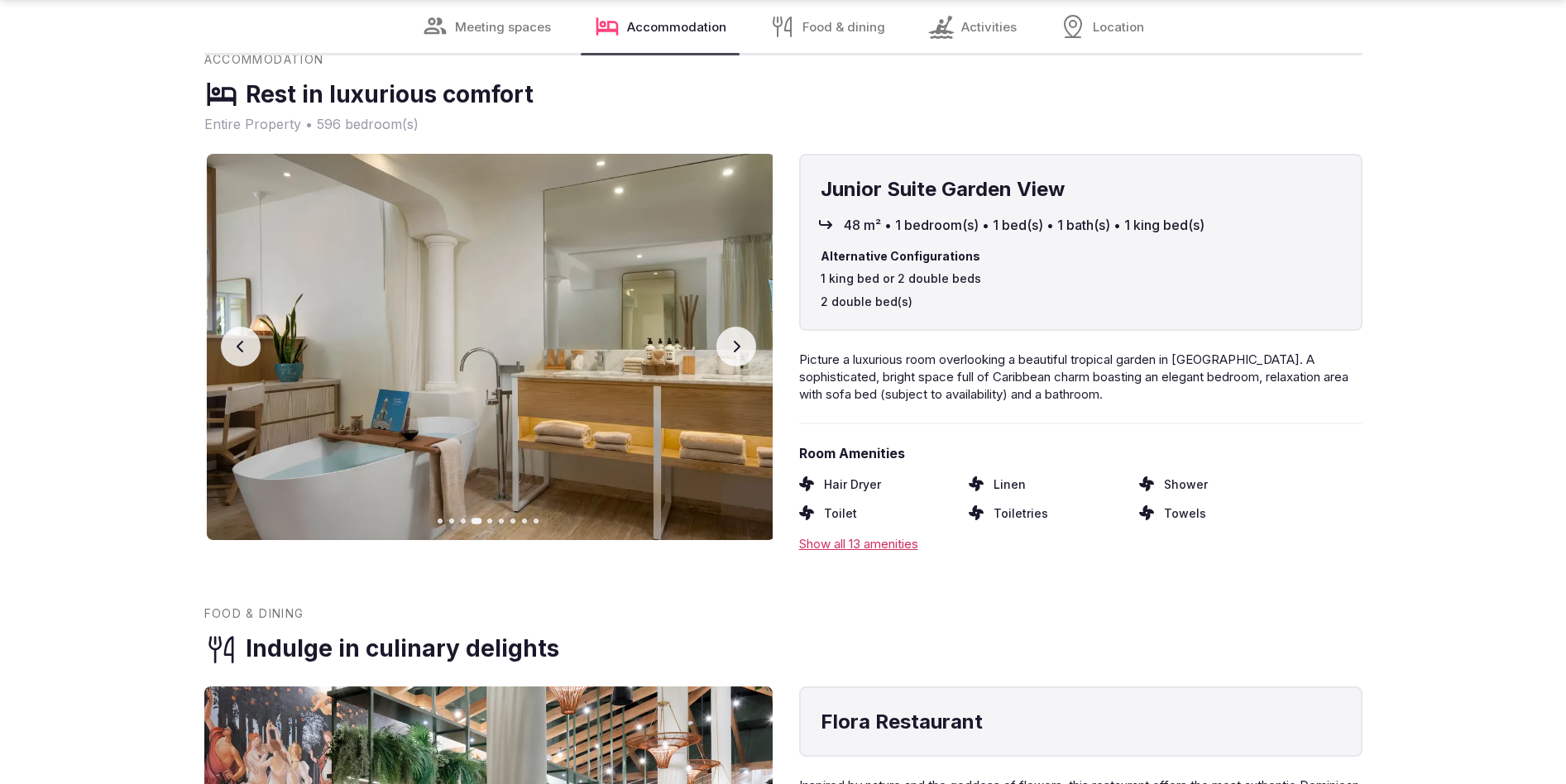
click at [738, 353] on icon "button" at bounding box center [736, 347] width 13 height 13
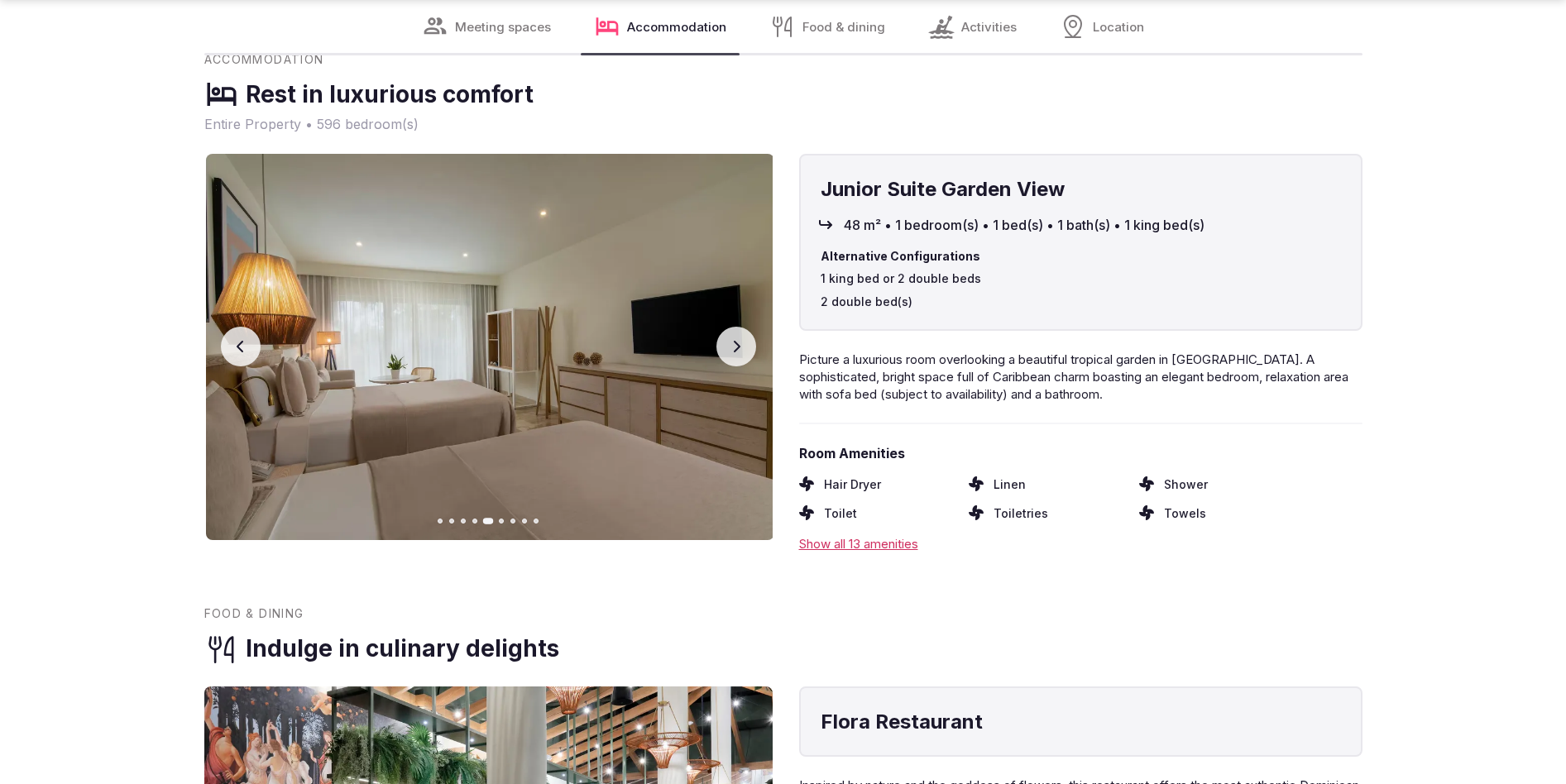
click at [738, 353] on icon "button" at bounding box center [736, 347] width 13 height 13
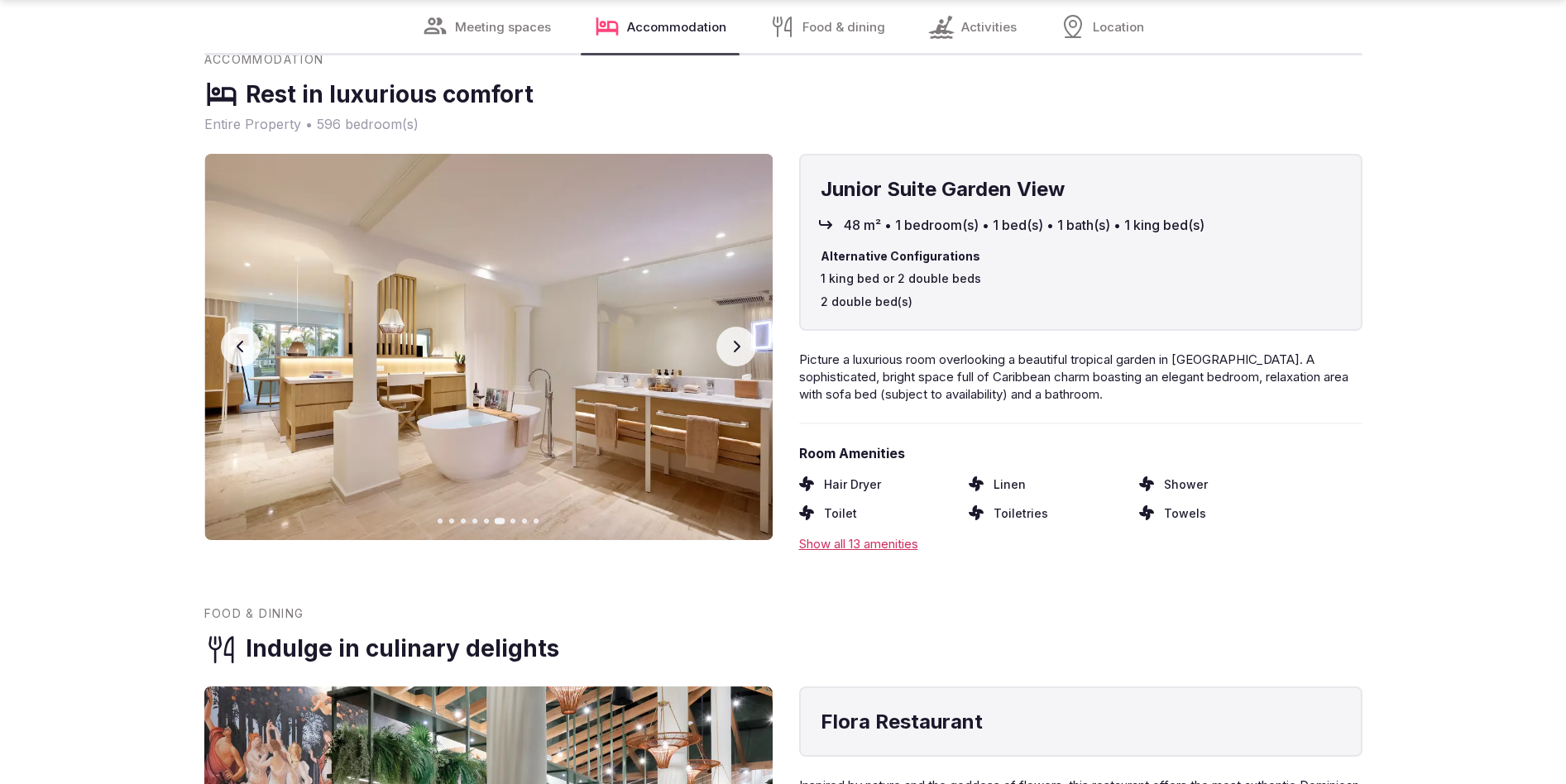
click at [738, 353] on icon "button" at bounding box center [736, 347] width 13 height 13
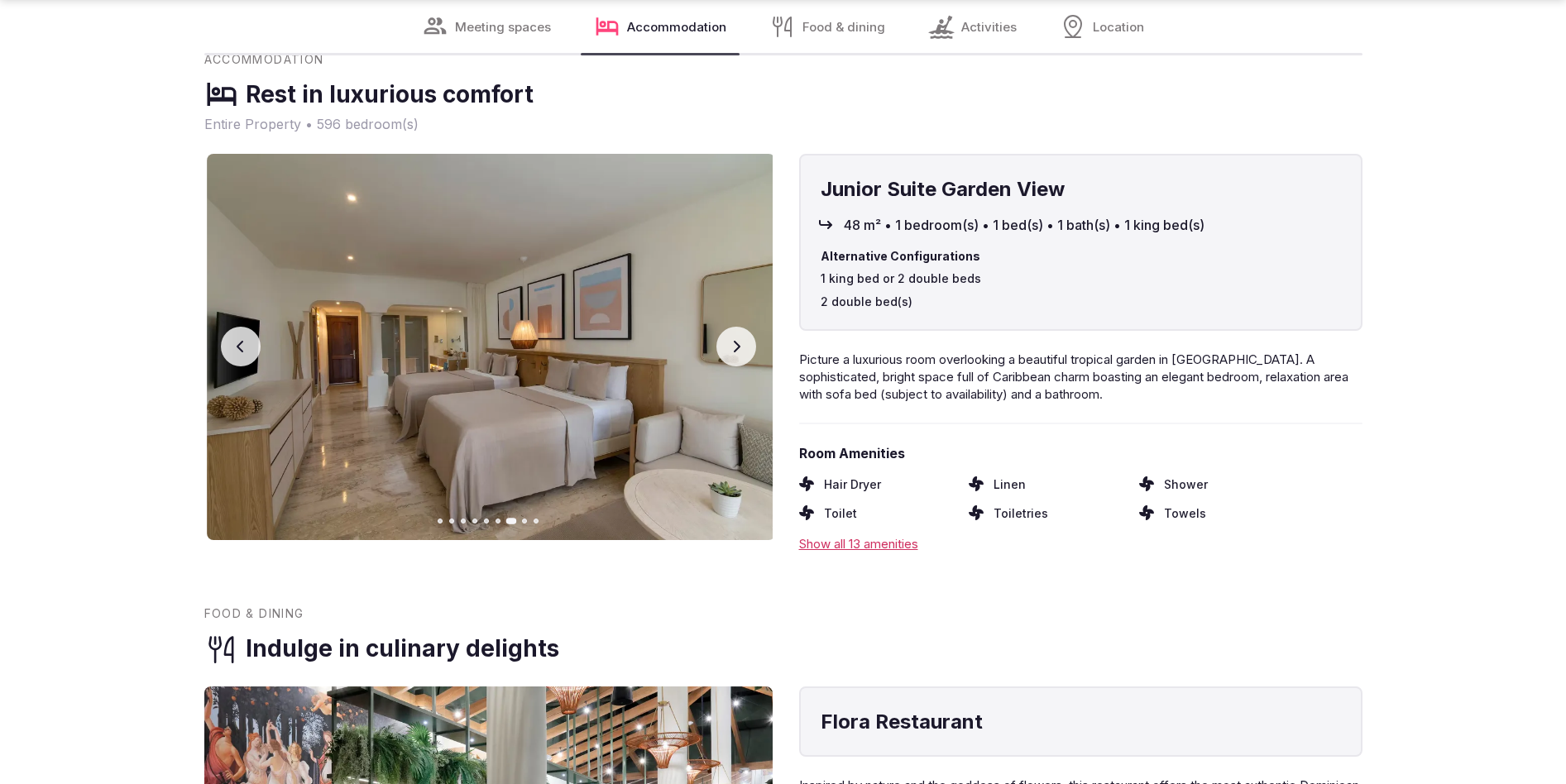
click at [738, 353] on icon "button" at bounding box center [736, 347] width 13 height 13
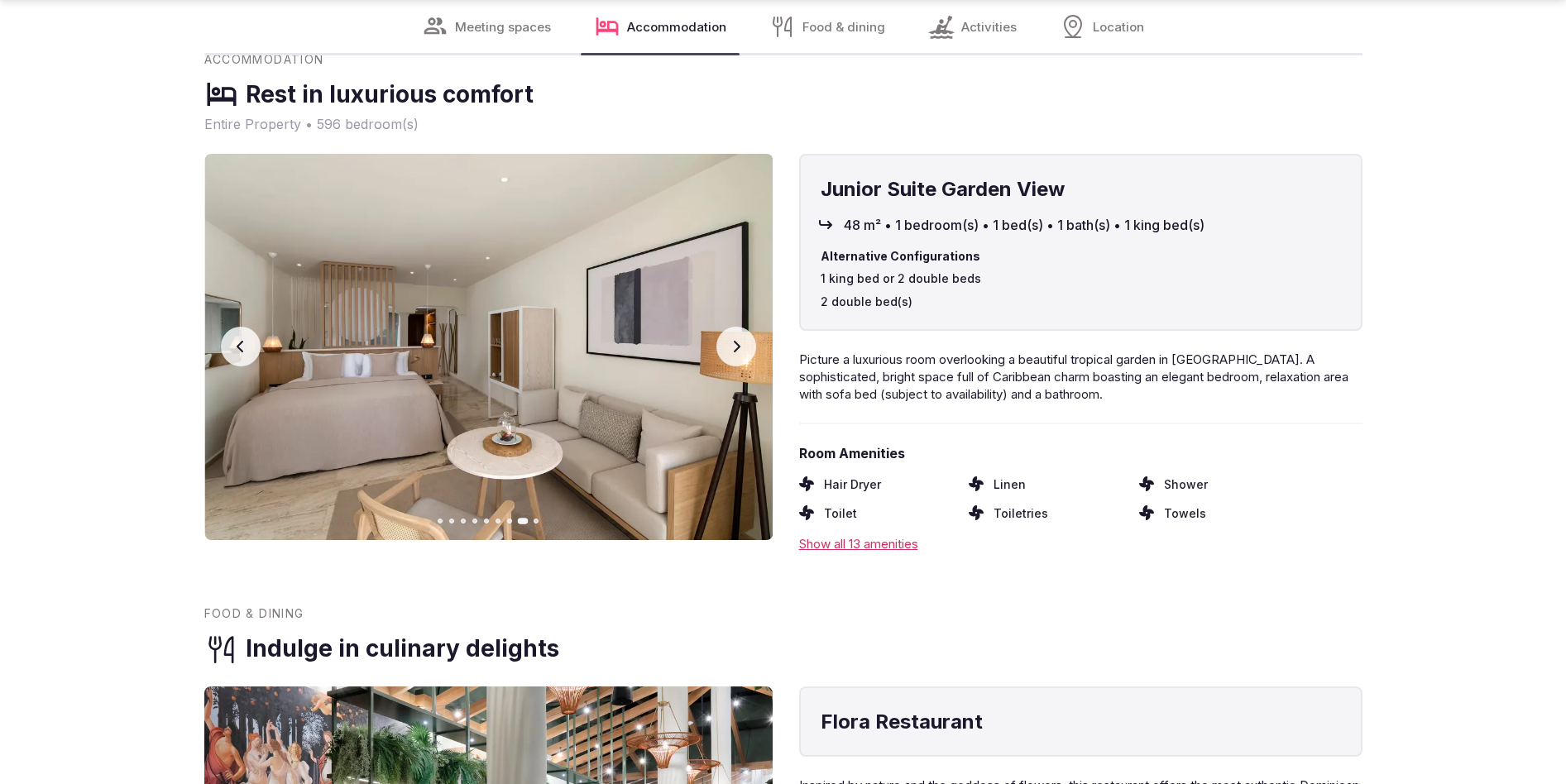
click at [738, 353] on icon "button" at bounding box center [736, 347] width 13 height 13
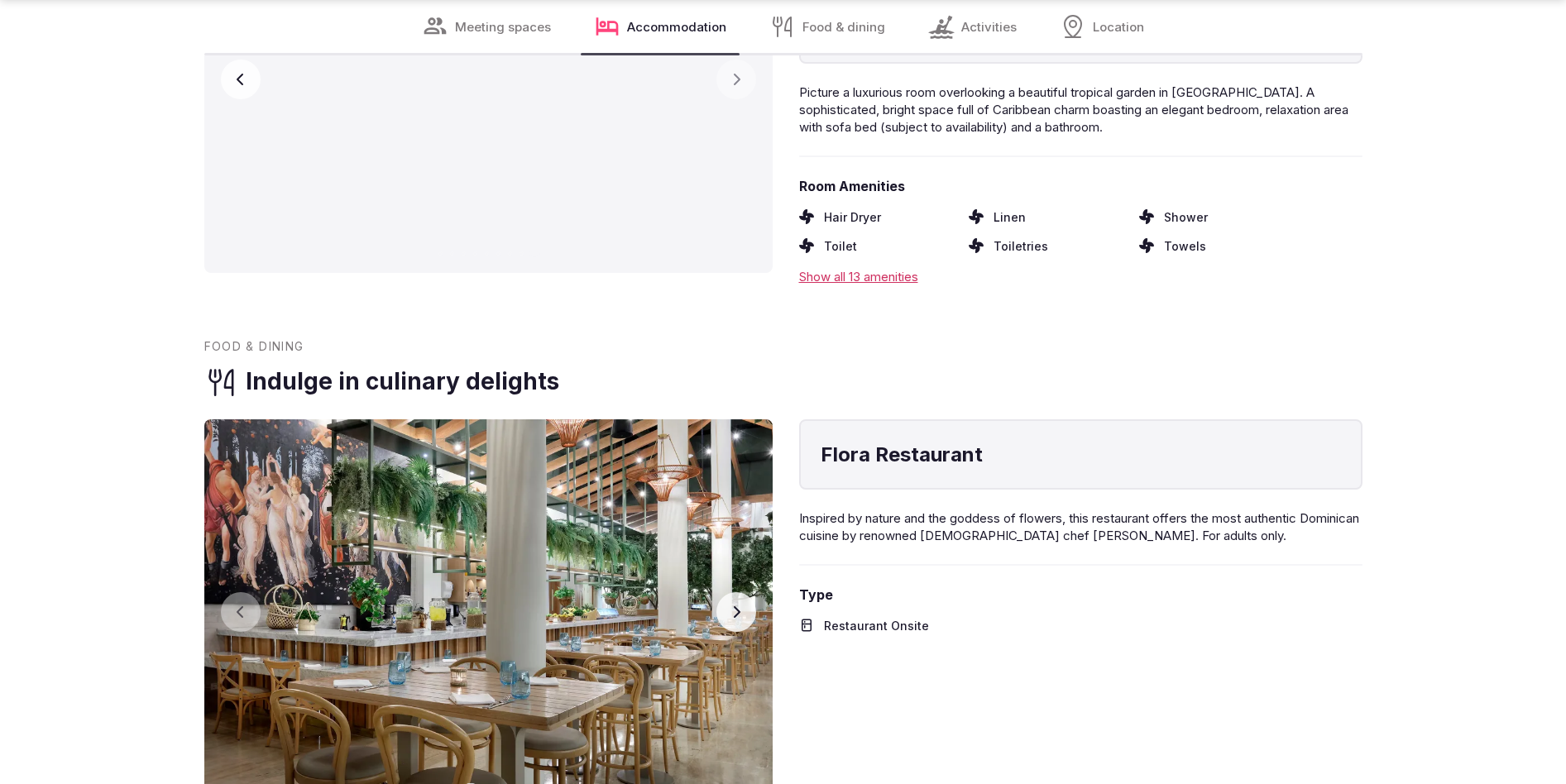
scroll to position [2951, 0]
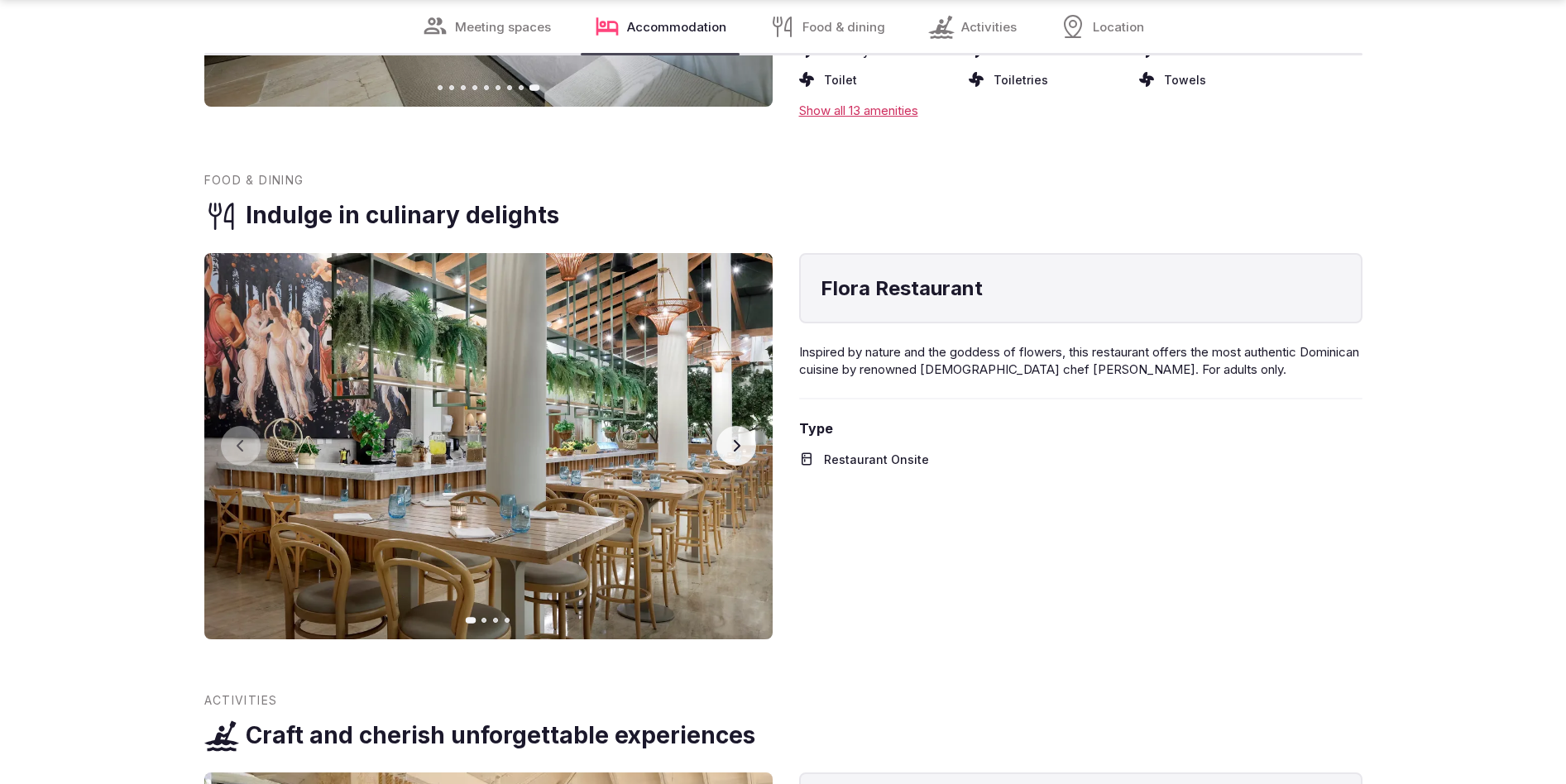
click at [735, 452] on icon "button" at bounding box center [736, 446] width 13 height 13
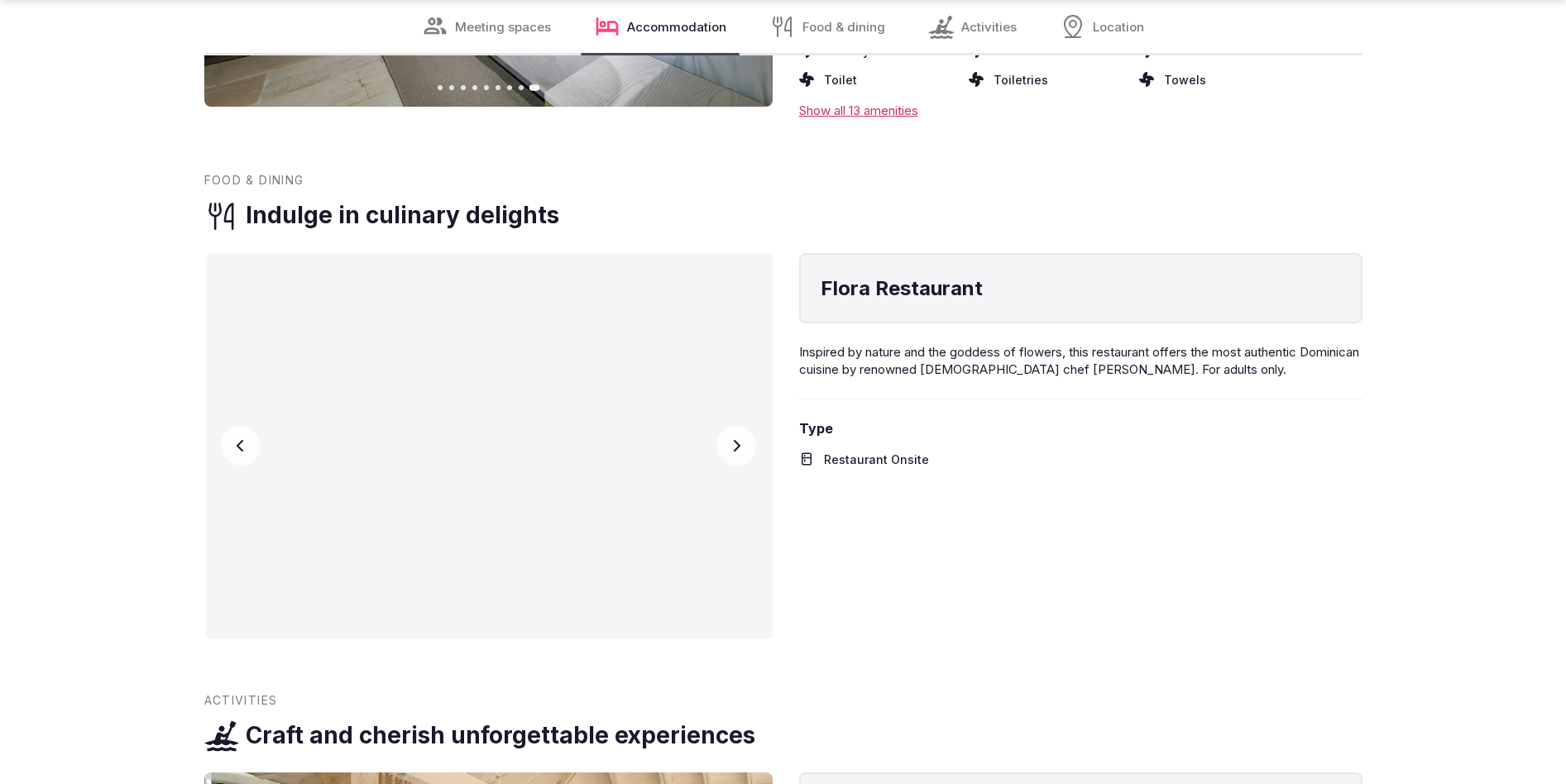
click at [735, 451] on icon "button" at bounding box center [736, 446] width 7 height 12
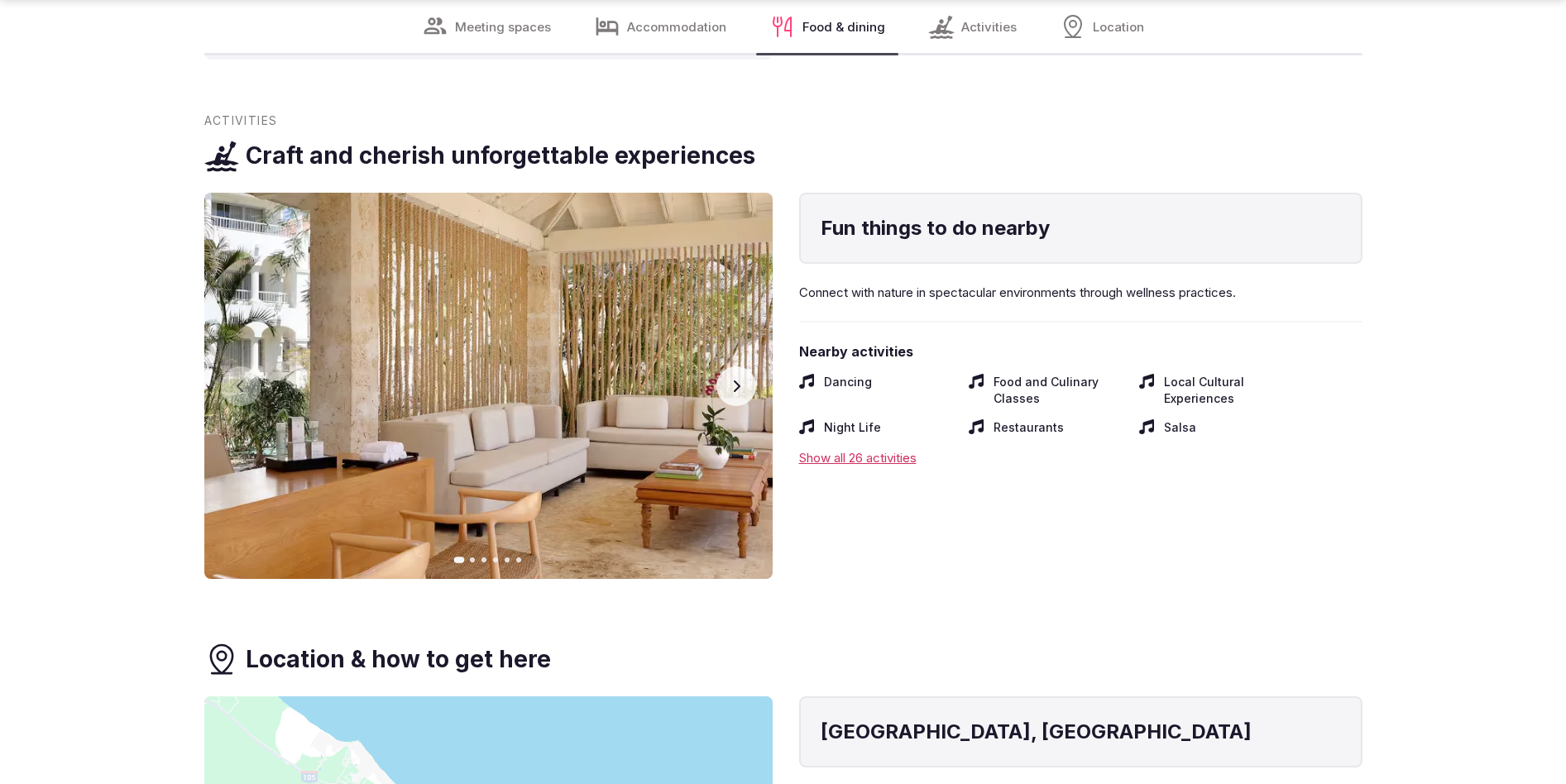
scroll to position [3531, 0]
click at [742, 392] on icon "button" at bounding box center [736, 386] width 13 height 13
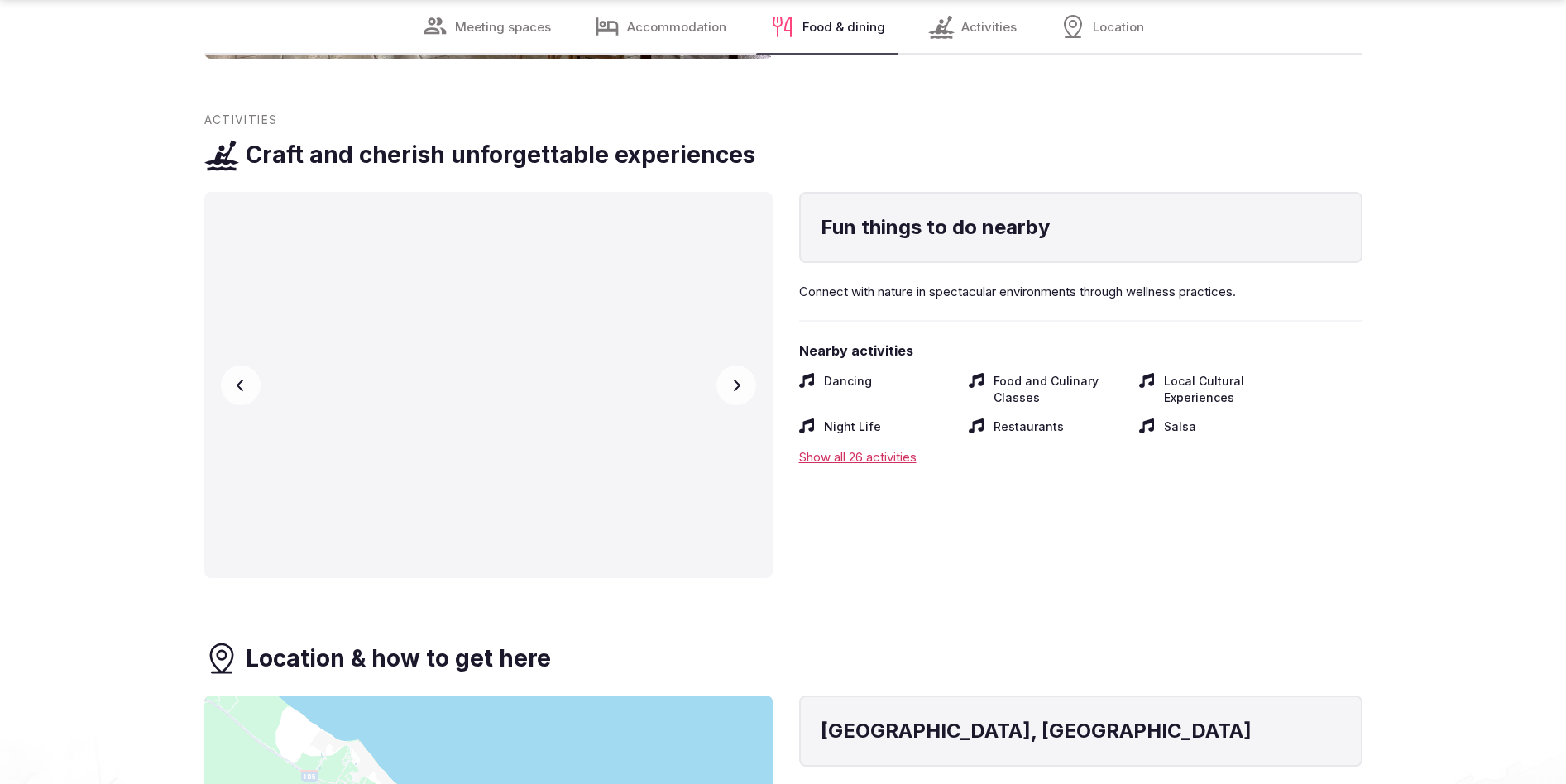
click at [742, 392] on icon "button" at bounding box center [736, 386] width 13 height 13
click at [740, 392] on icon "button" at bounding box center [736, 386] width 13 height 13
click at [739, 392] on icon "button" at bounding box center [736, 386] width 13 height 13
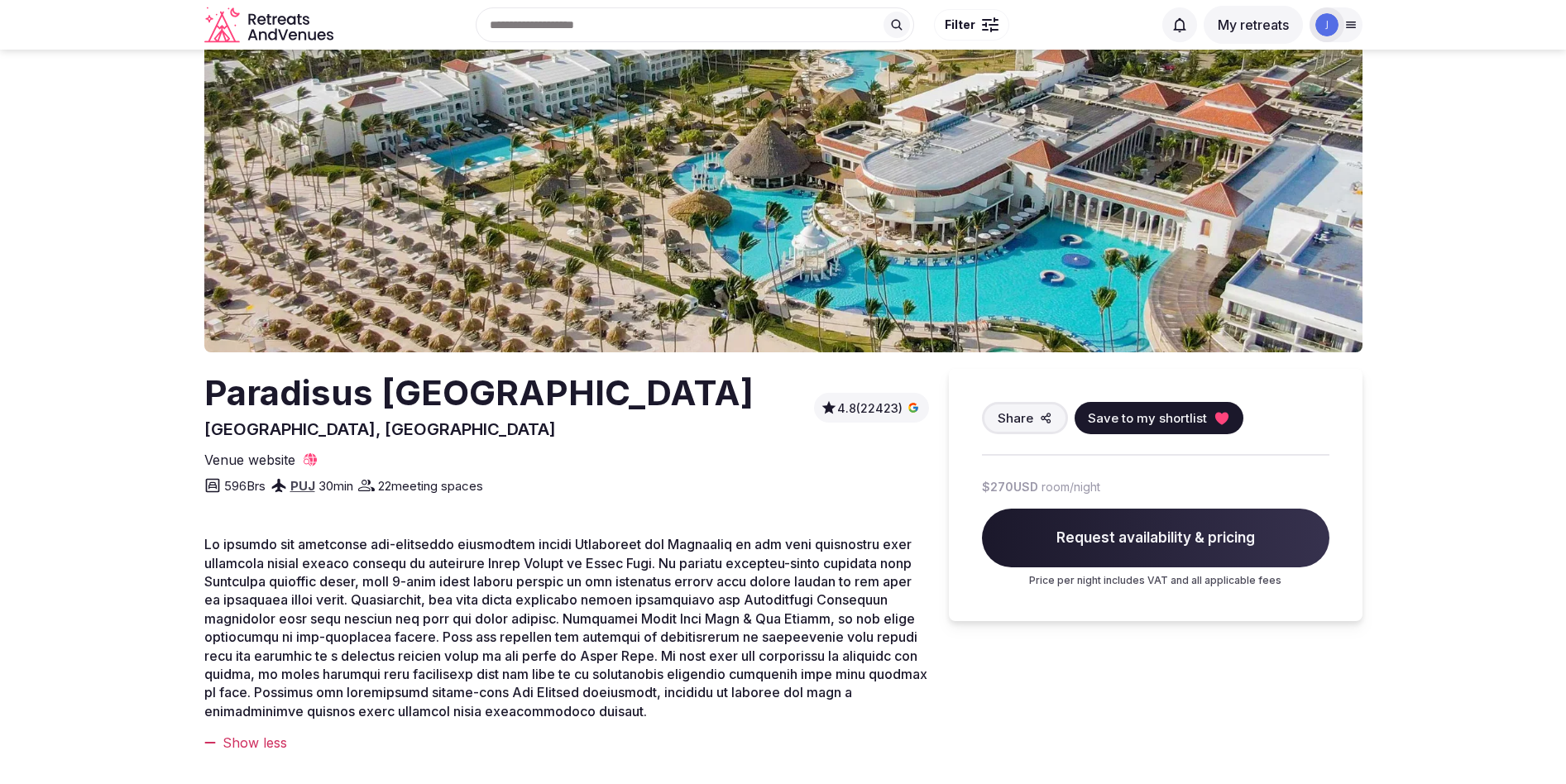
scroll to position [0, 0]
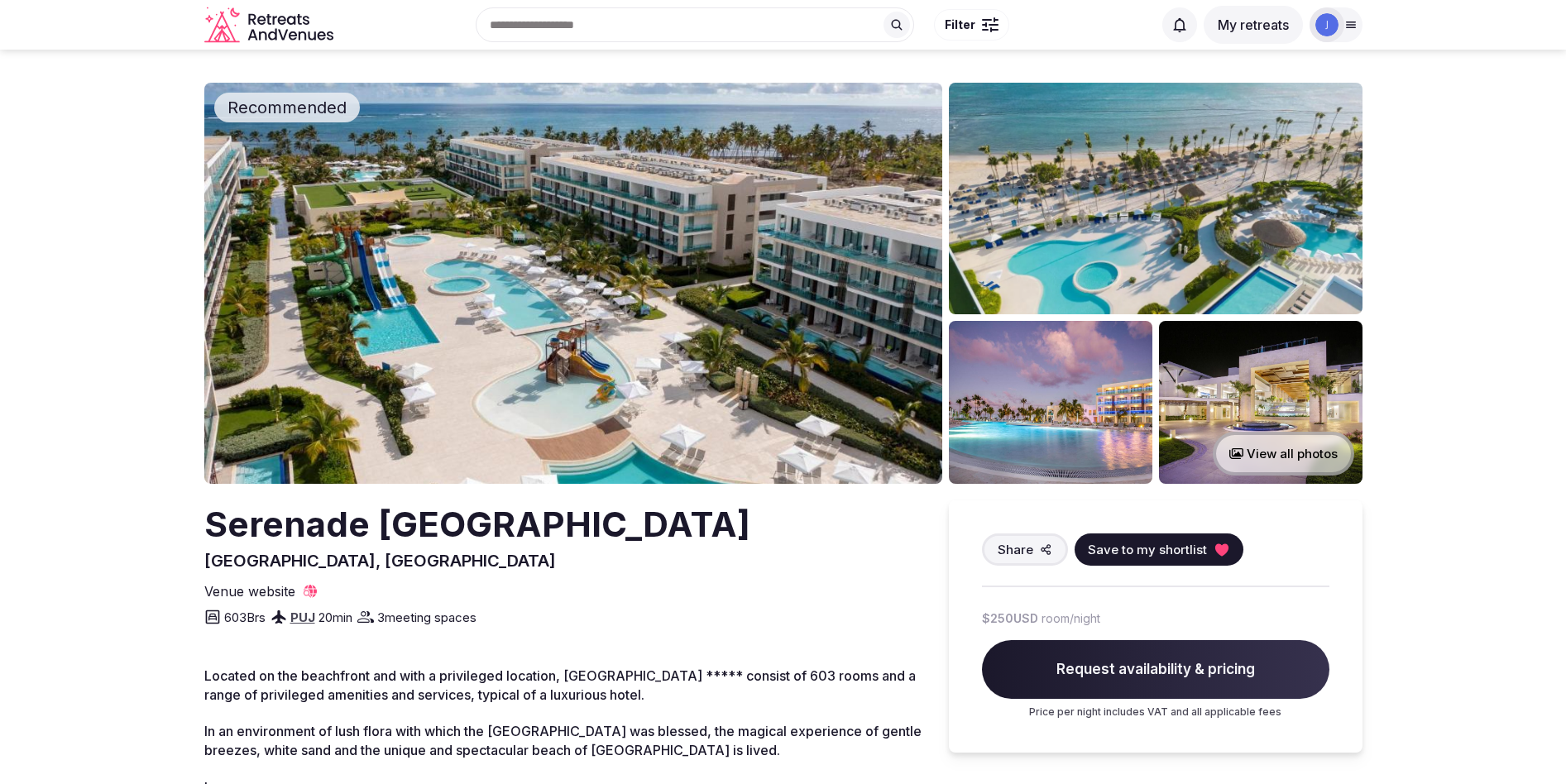
click at [845, 312] on img at bounding box center [573, 283] width 738 height 401
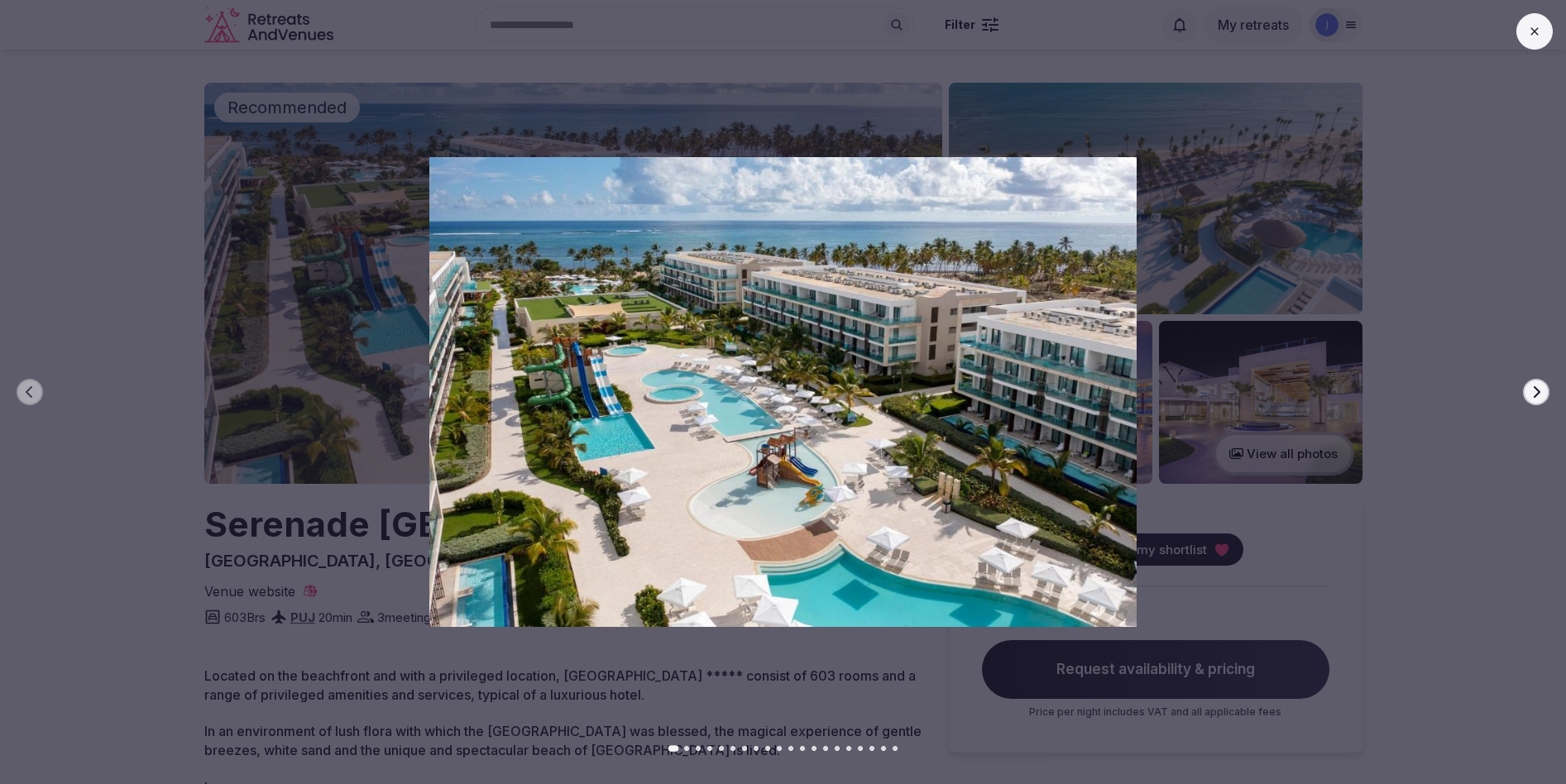
click at [1539, 388] on icon "button" at bounding box center [1536, 392] width 13 height 13
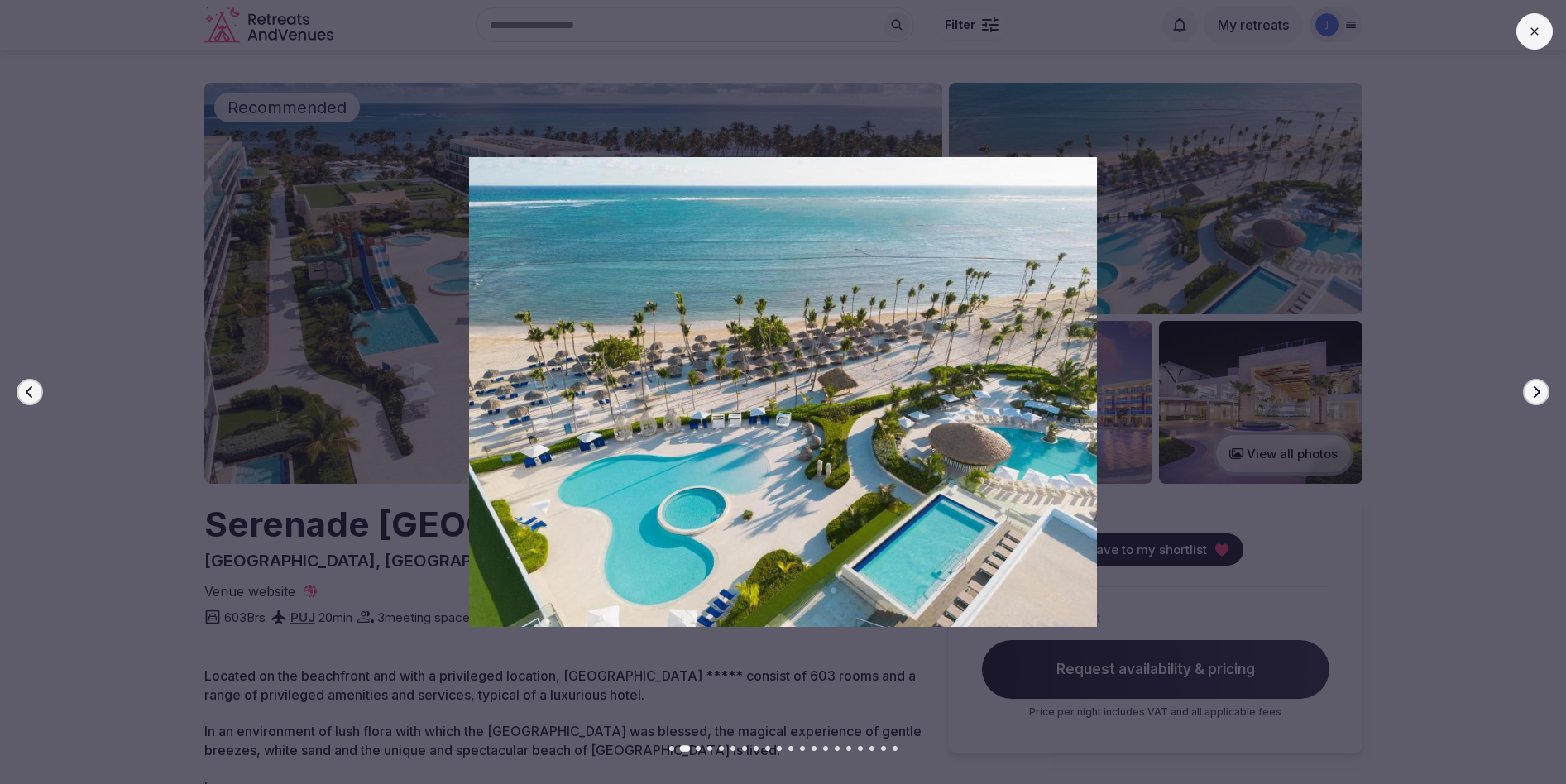
click at [1539, 388] on icon "button" at bounding box center [1536, 392] width 13 height 13
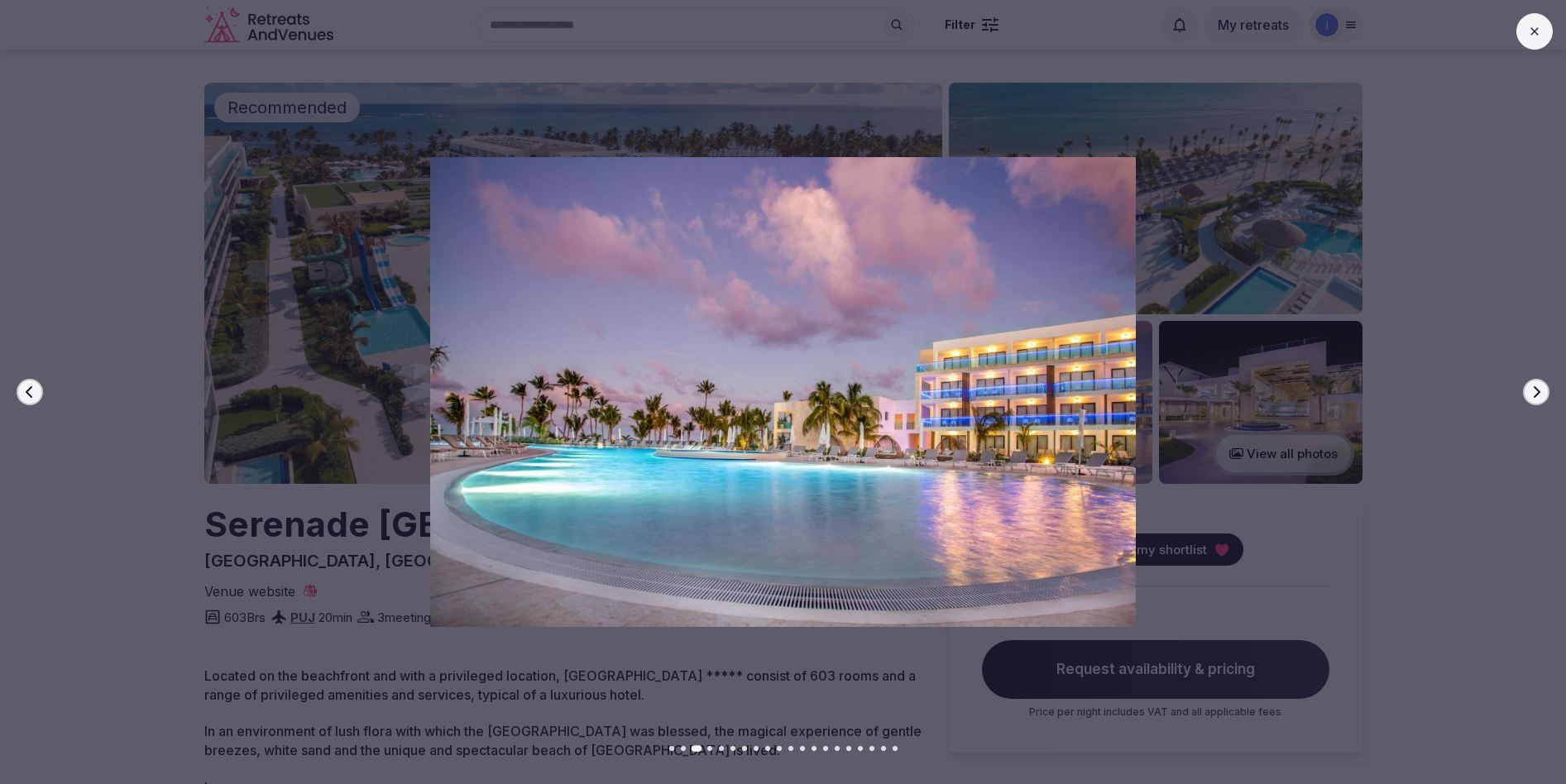
click at [1539, 388] on icon "button" at bounding box center [1536, 392] width 13 height 13
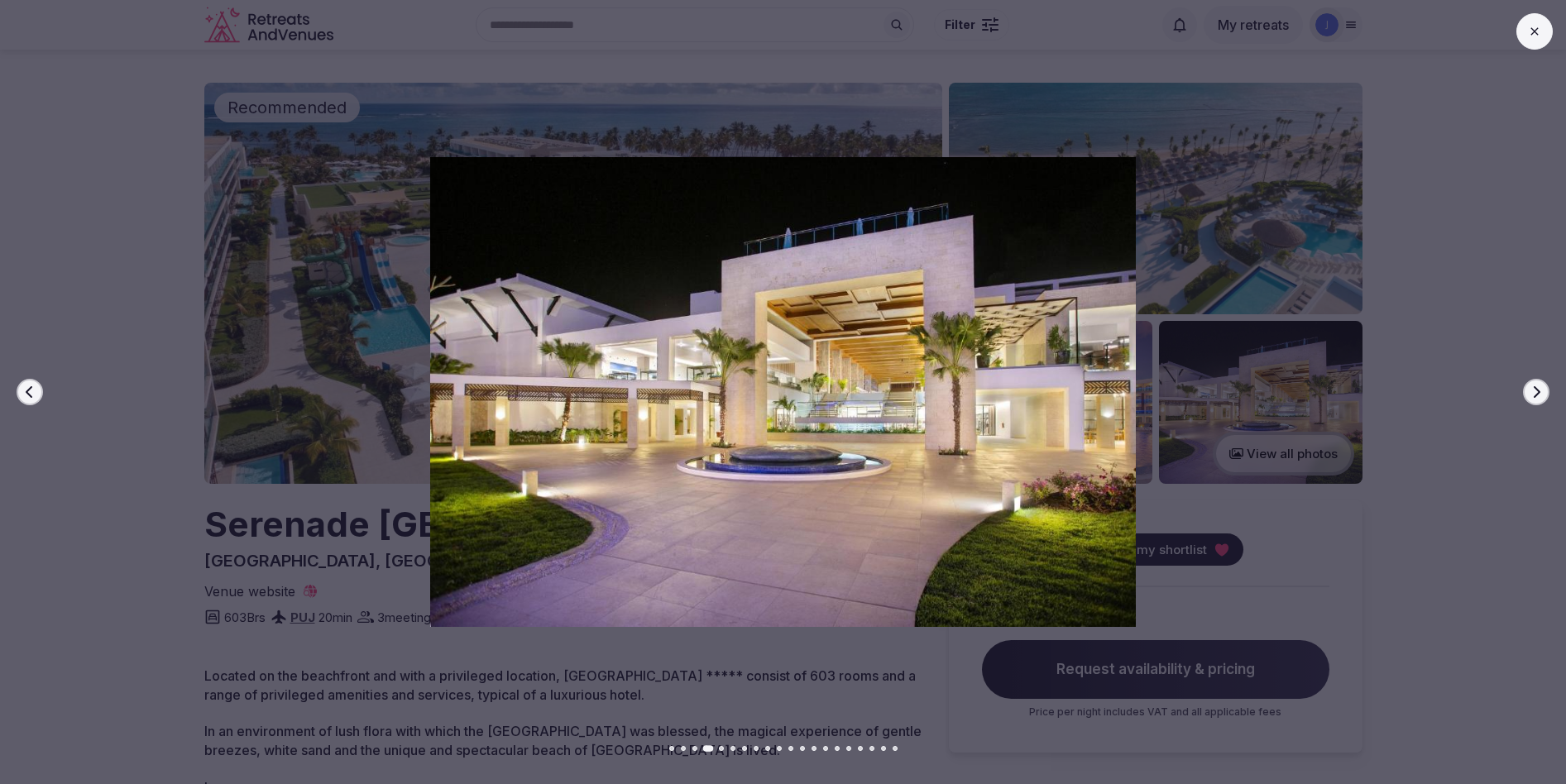
click at [1539, 388] on icon "button" at bounding box center [1536, 392] width 13 height 13
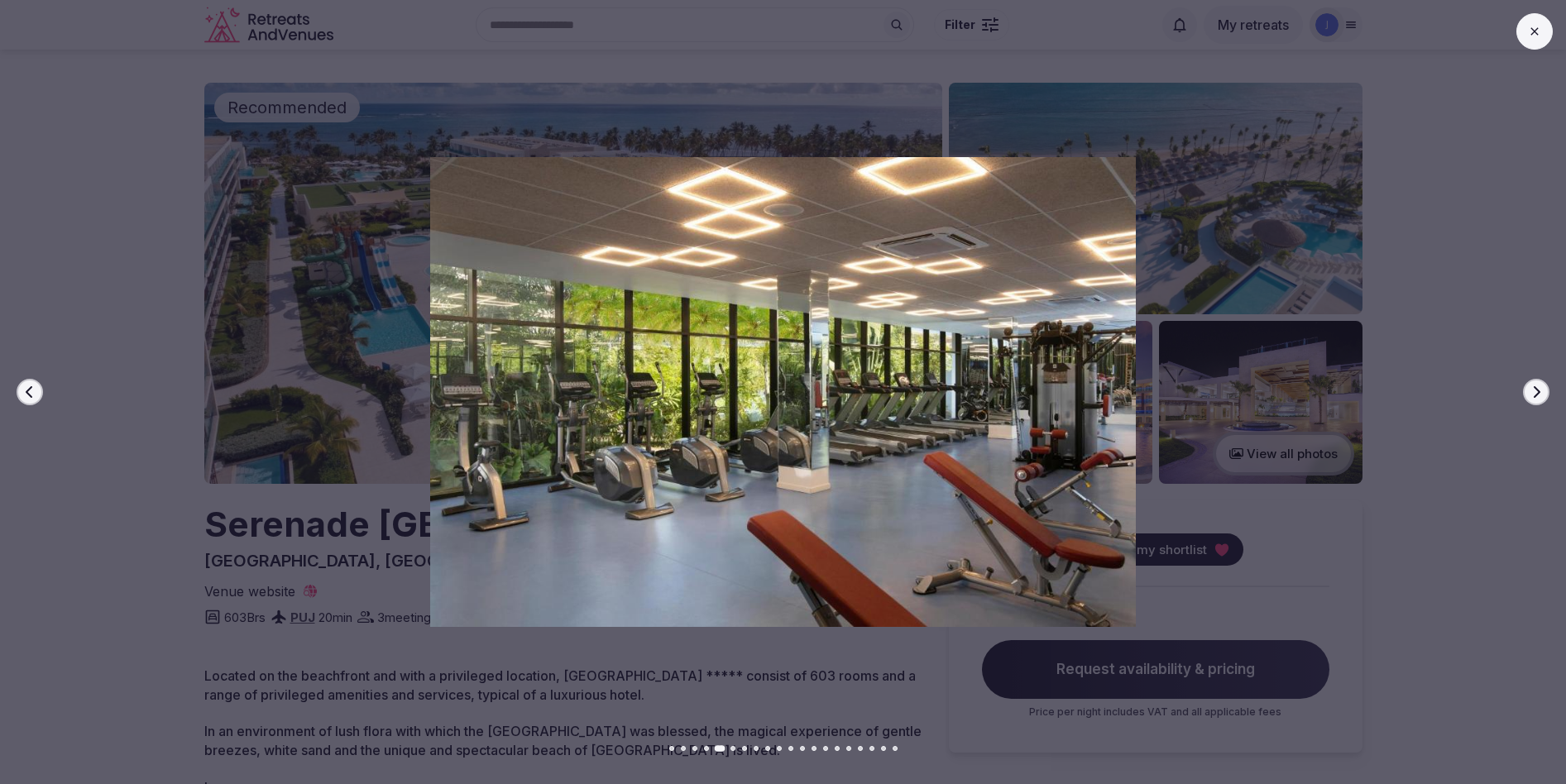
click at [1539, 388] on icon "button" at bounding box center [1536, 392] width 13 height 13
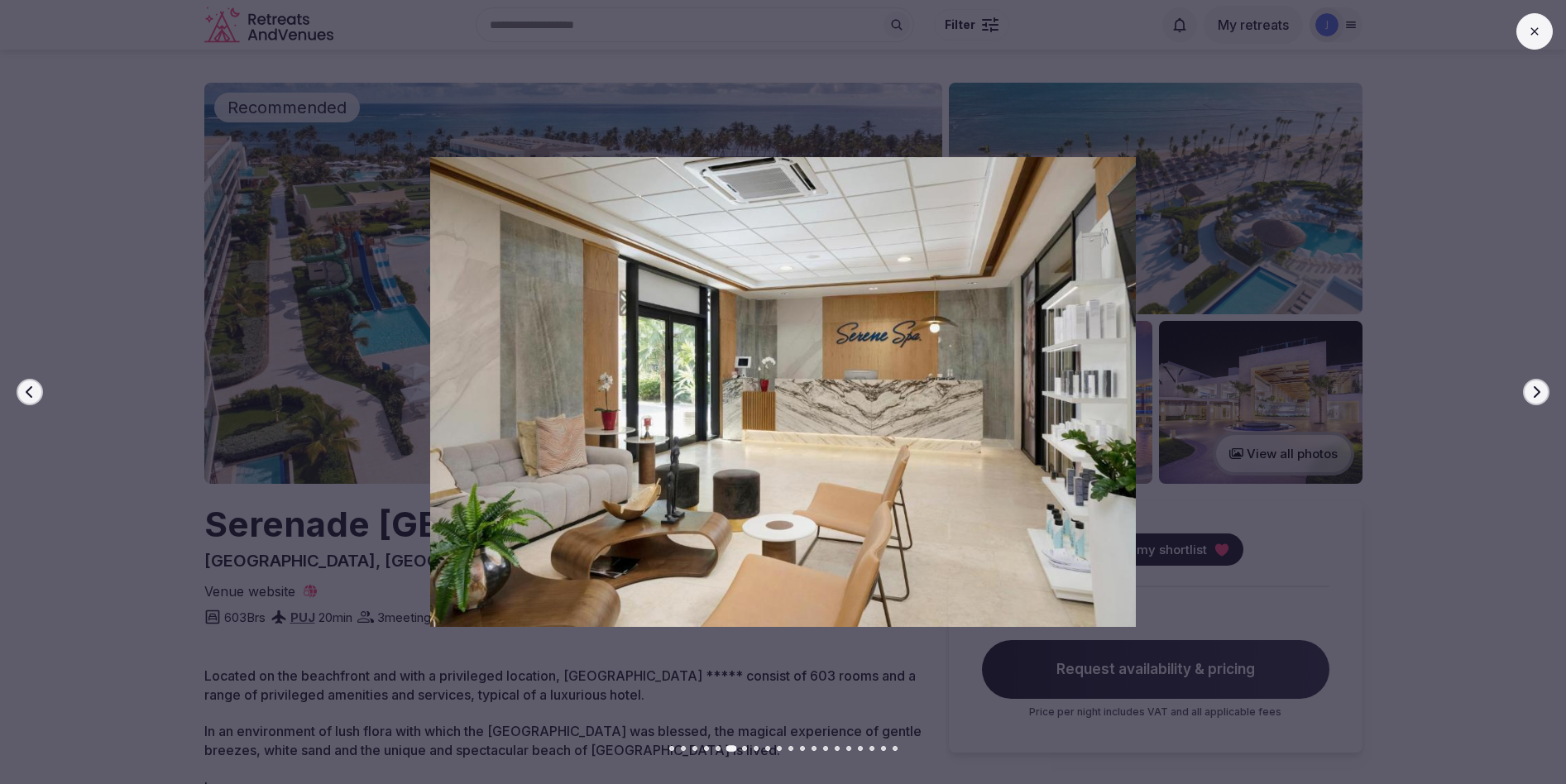
click at [1539, 388] on icon "button" at bounding box center [1536, 392] width 13 height 13
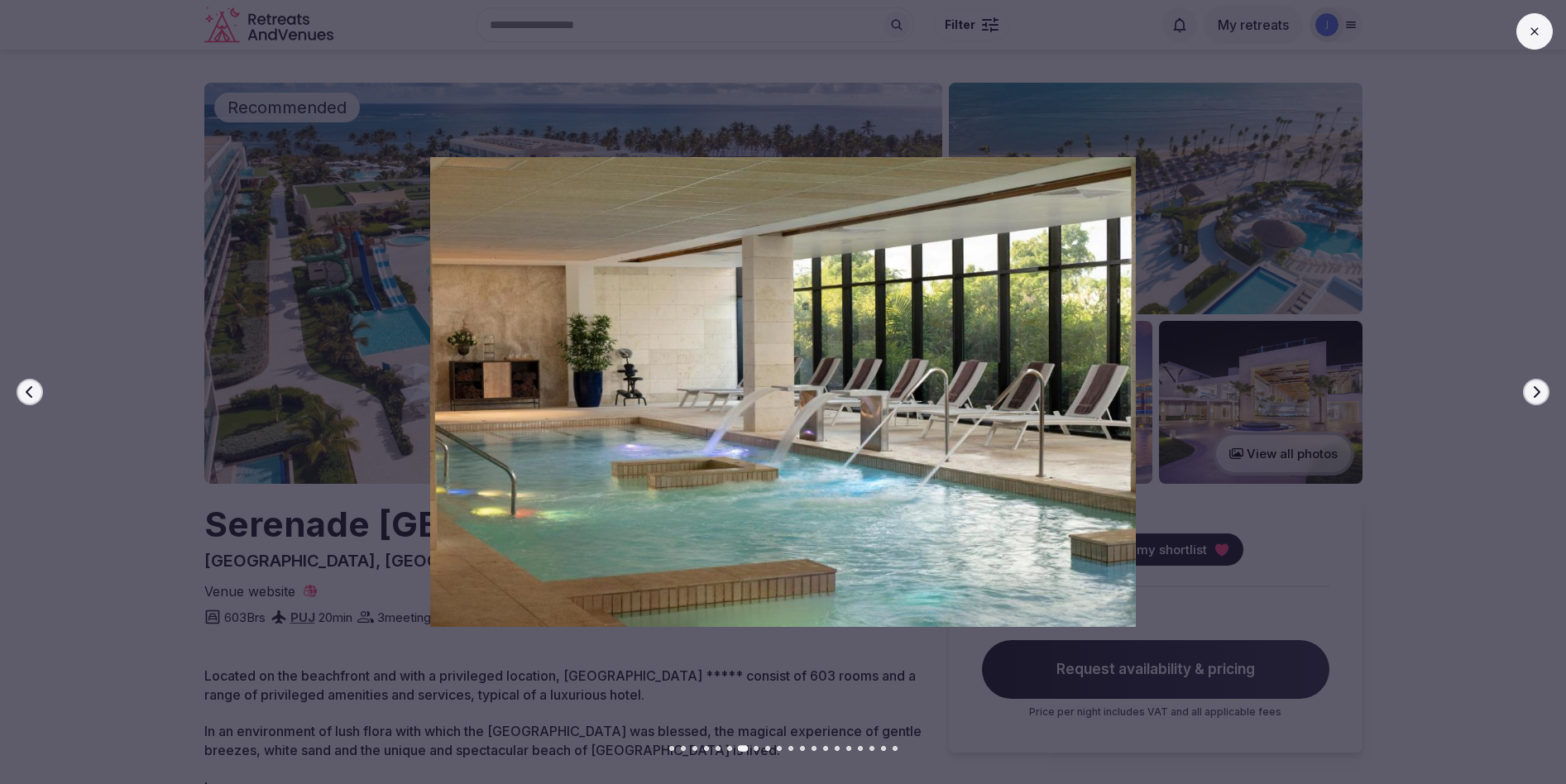
click at [1539, 388] on icon "button" at bounding box center [1536, 392] width 13 height 13
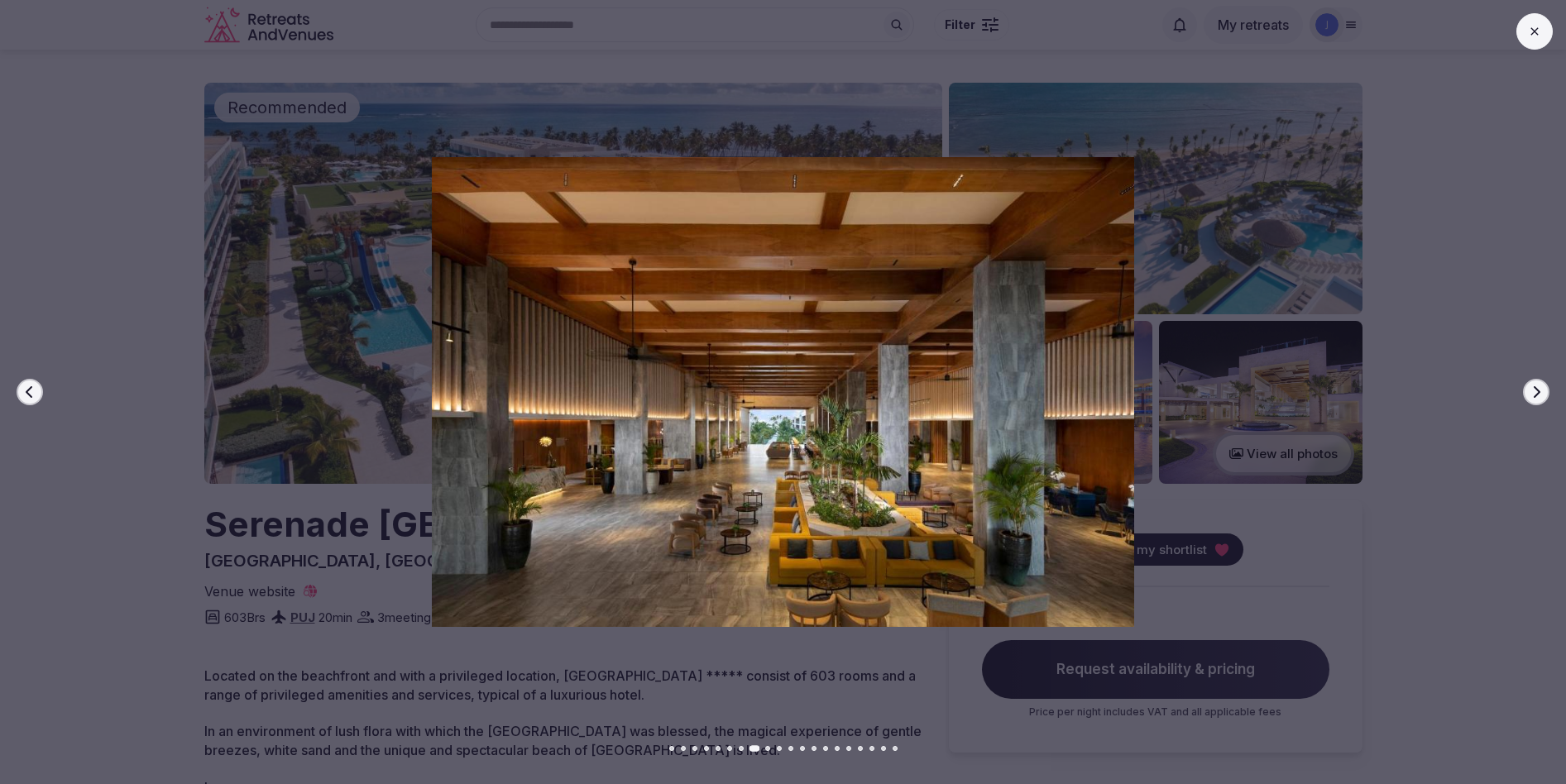
click at [1538, 390] on icon "button" at bounding box center [1537, 392] width 7 height 12
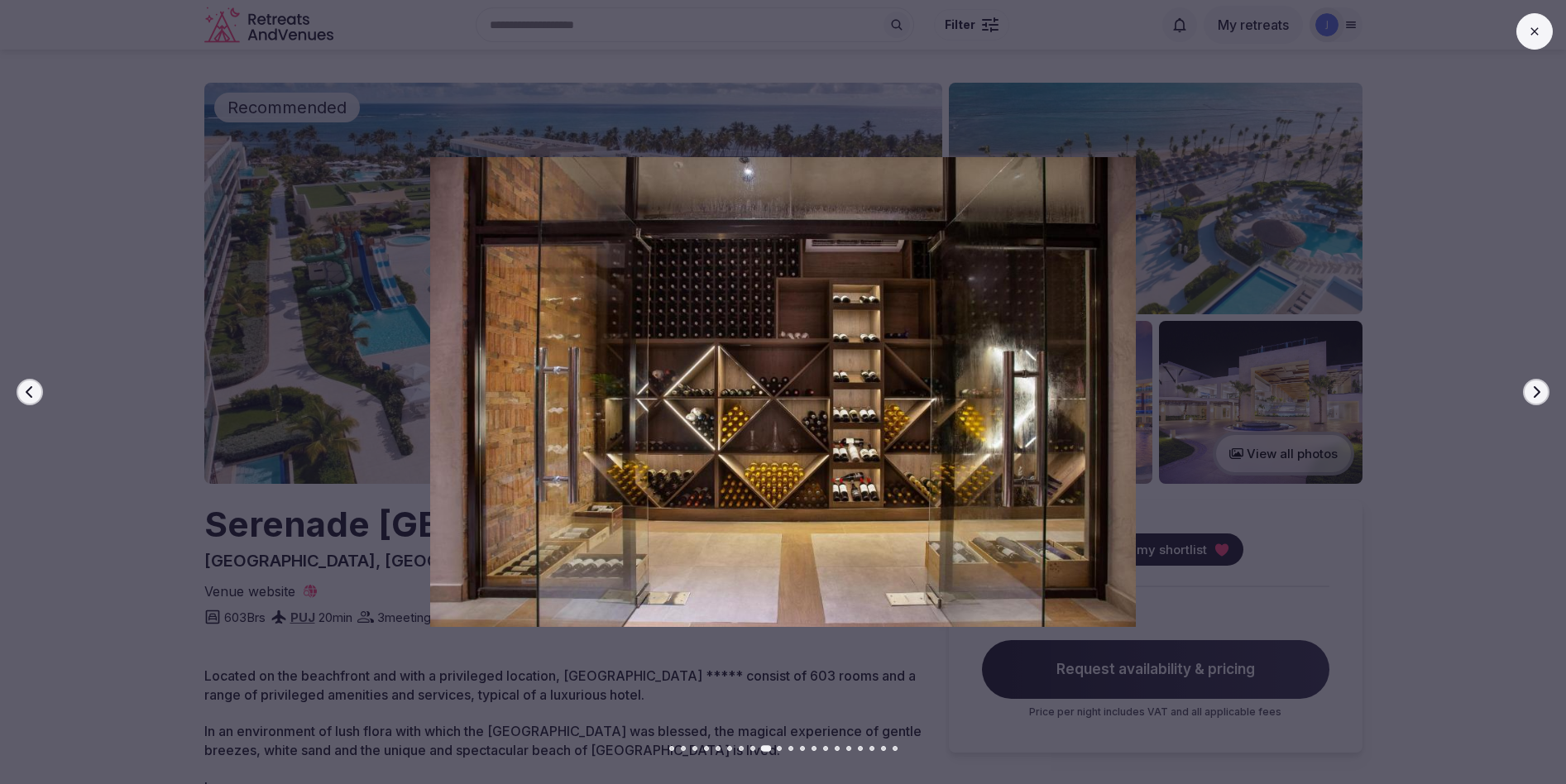
click at [1538, 390] on icon "button" at bounding box center [1537, 392] width 7 height 12
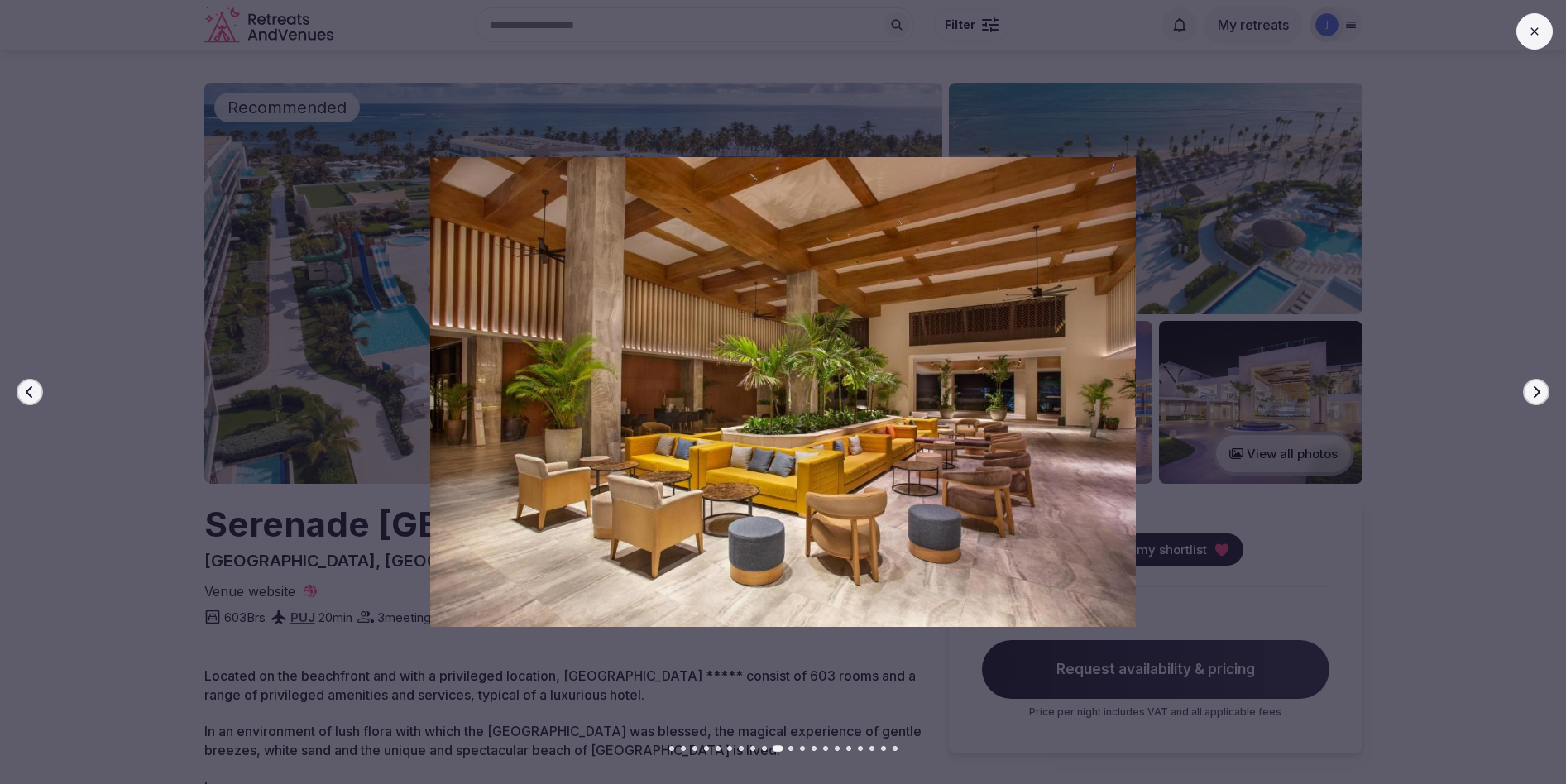
click at [1538, 390] on icon "button" at bounding box center [1537, 392] width 7 height 12
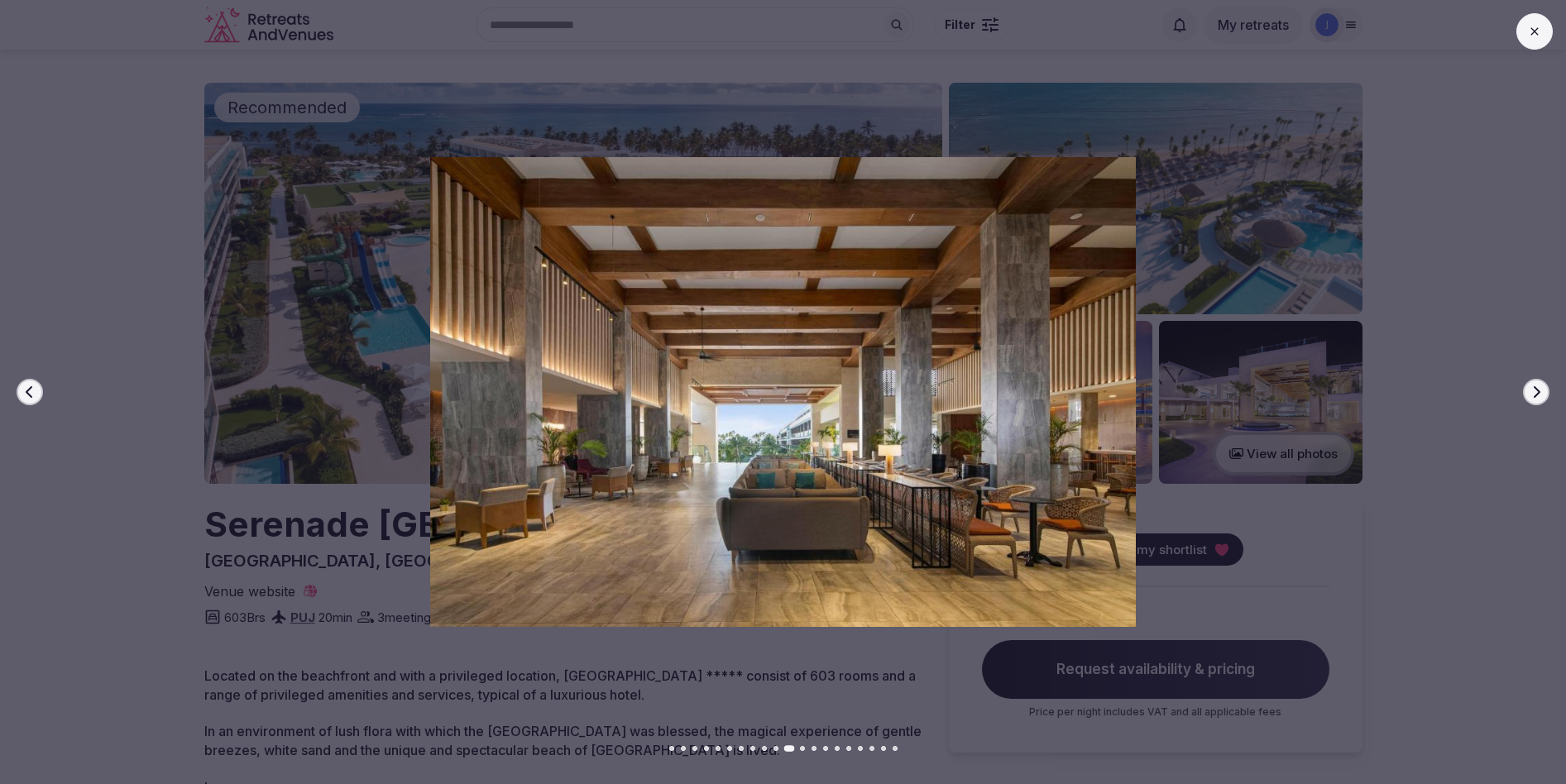
click at [1538, 390] on icon "button" at bounding box center [1537, 392] width 7 height 12
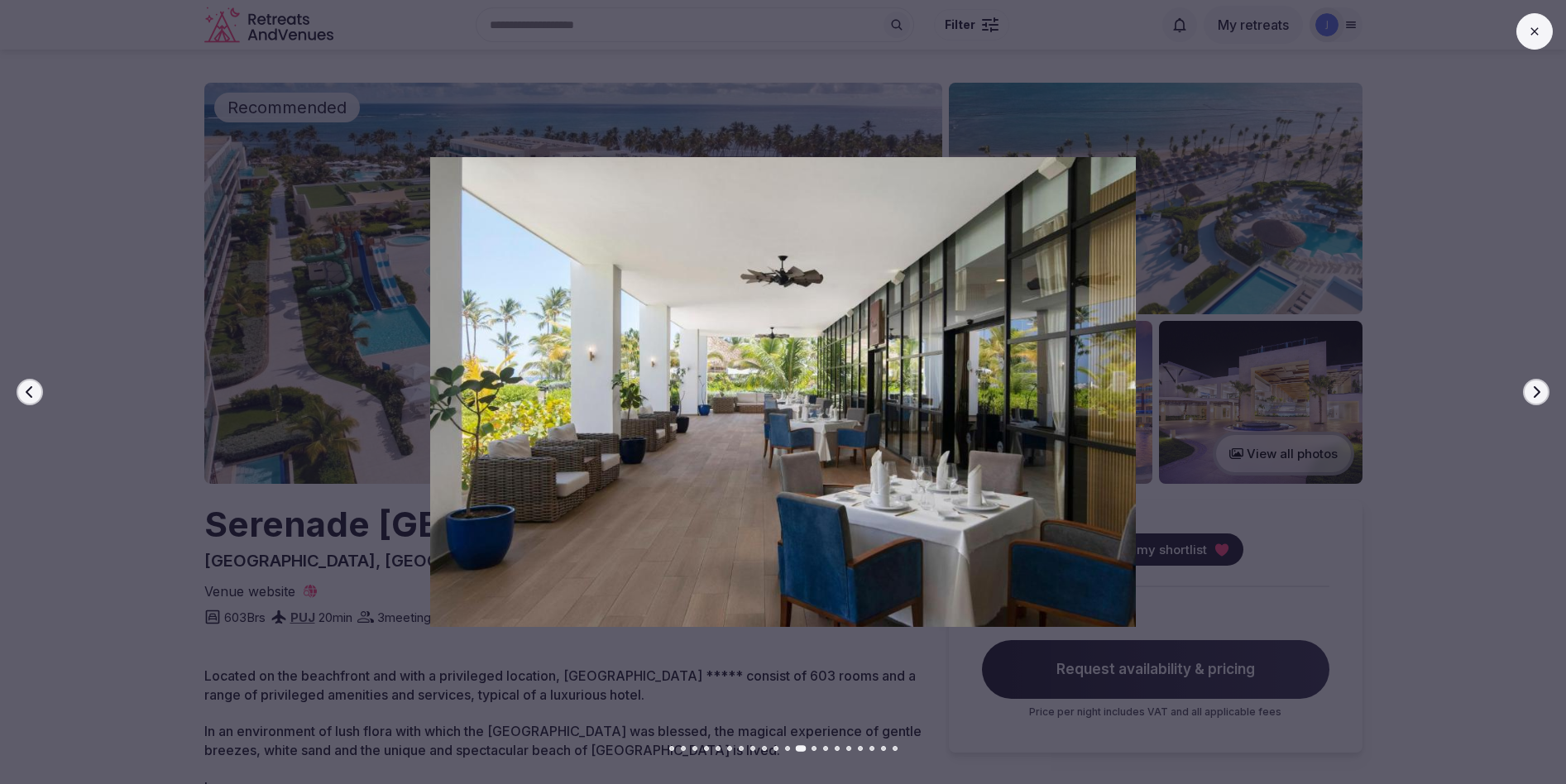
click at [1538, 390] on icon "button" at bounding box center [1537, 392] width 7 height 12
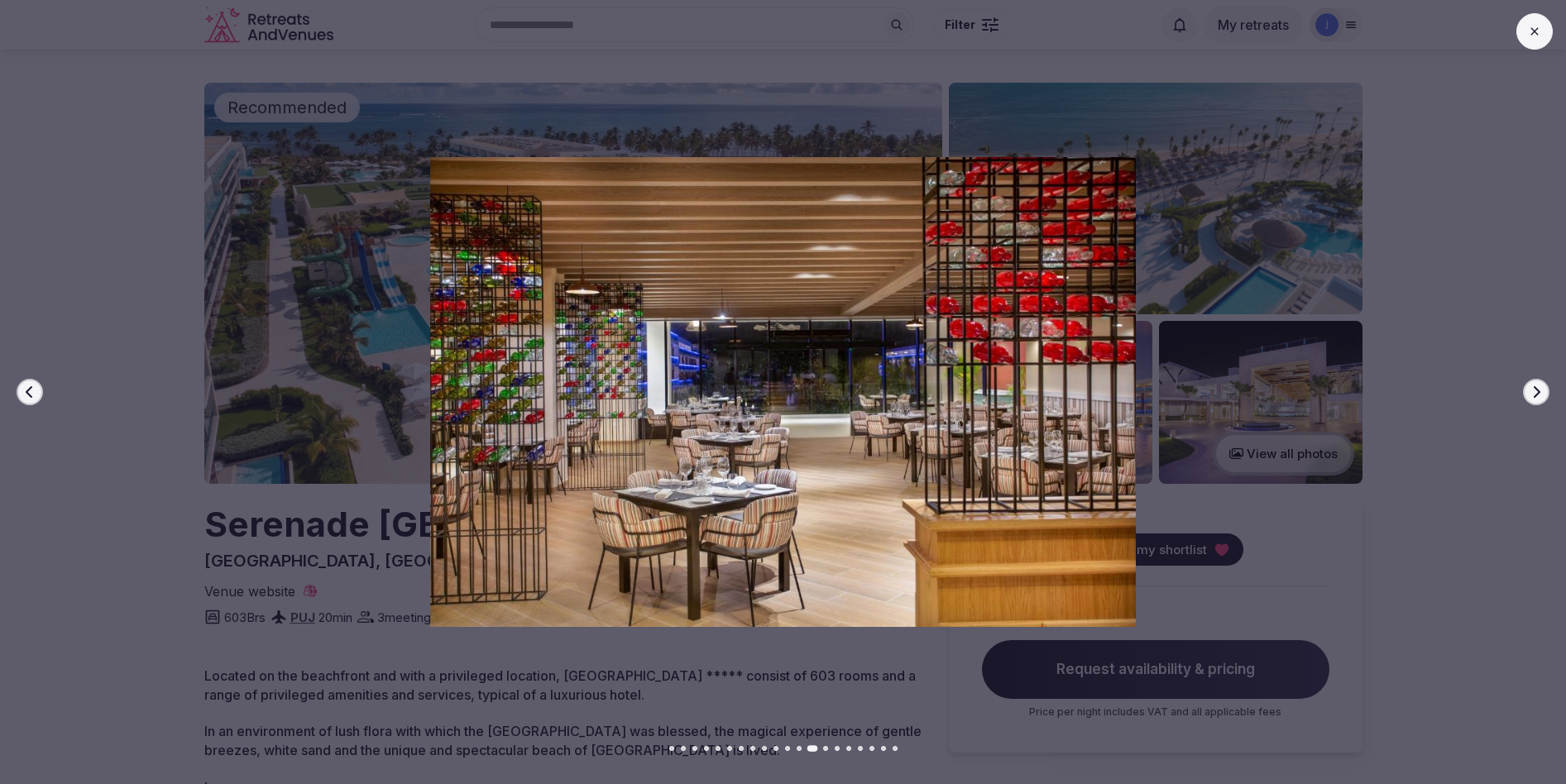
click at [1538, 390] on icon "button" at bounding box center [1537, 392] width 7 height 12
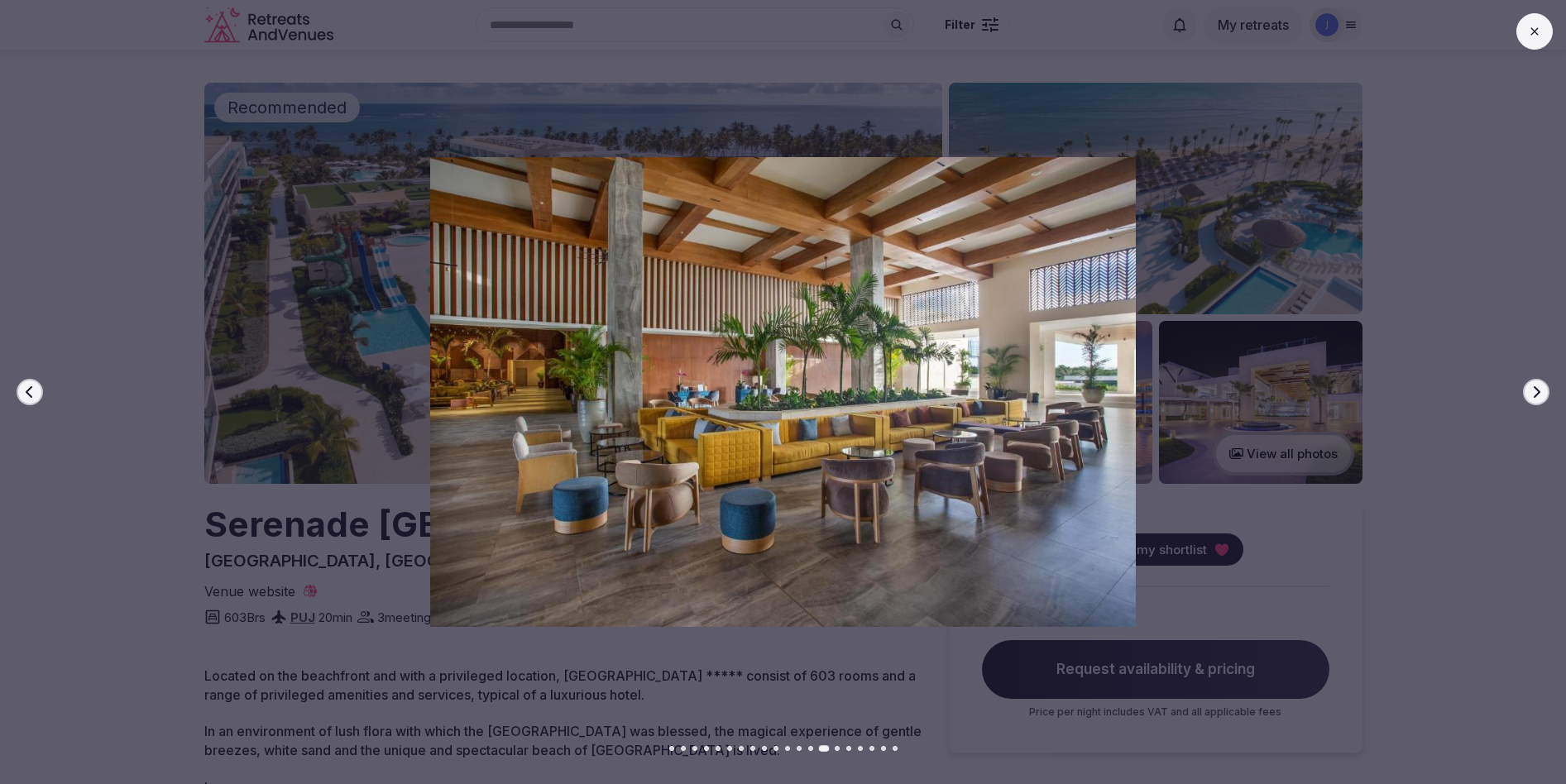
click at [1538, 390] on icon "button" at bounding box center [1537, 392] width 7 height 12
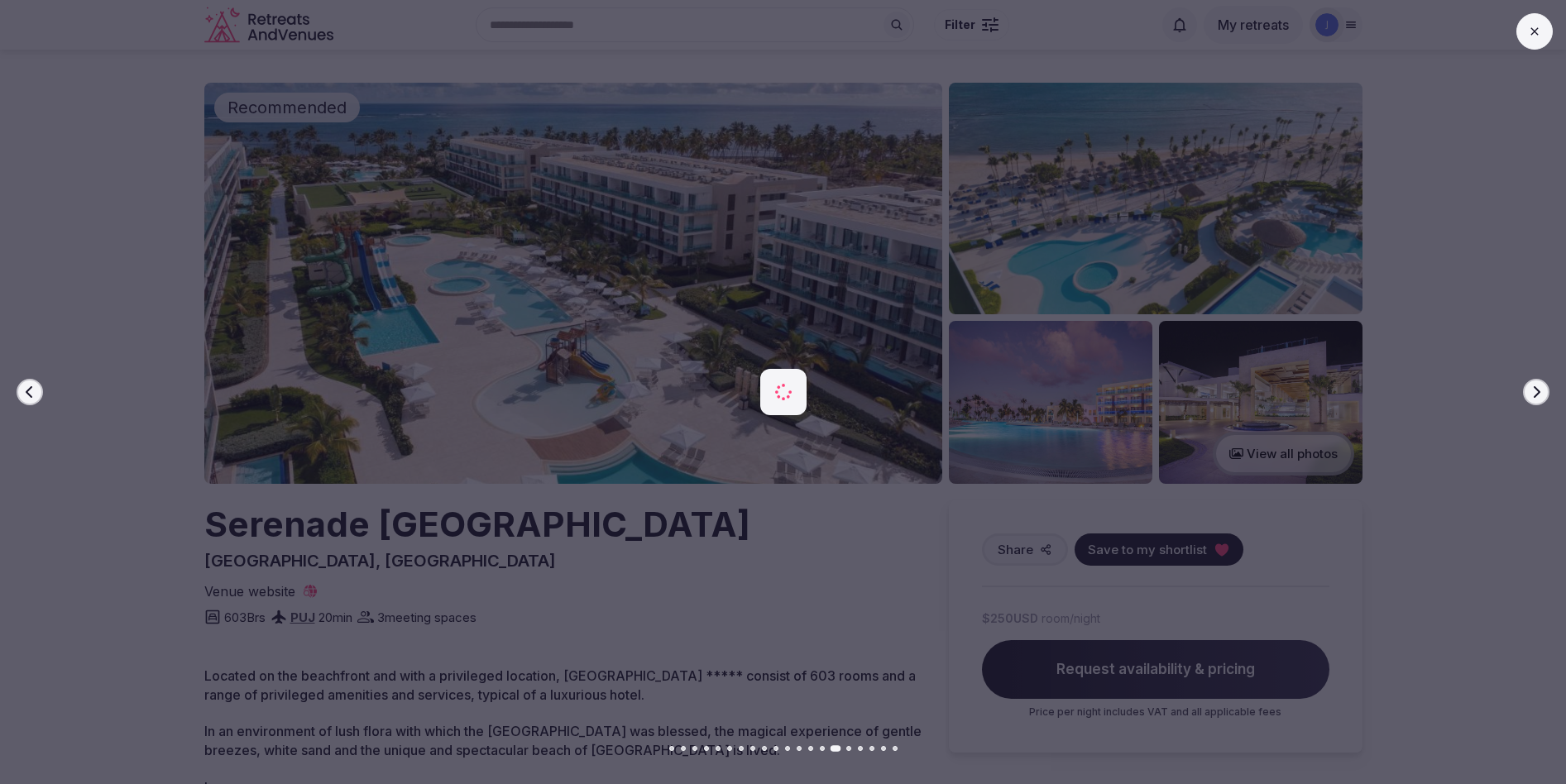
click at [1538, 390] on icon "button" at bounding box center [1537, 392] width 7 height 12
click at [1474, 454] on div at bounding box center [776, 392] width 1579 height 471
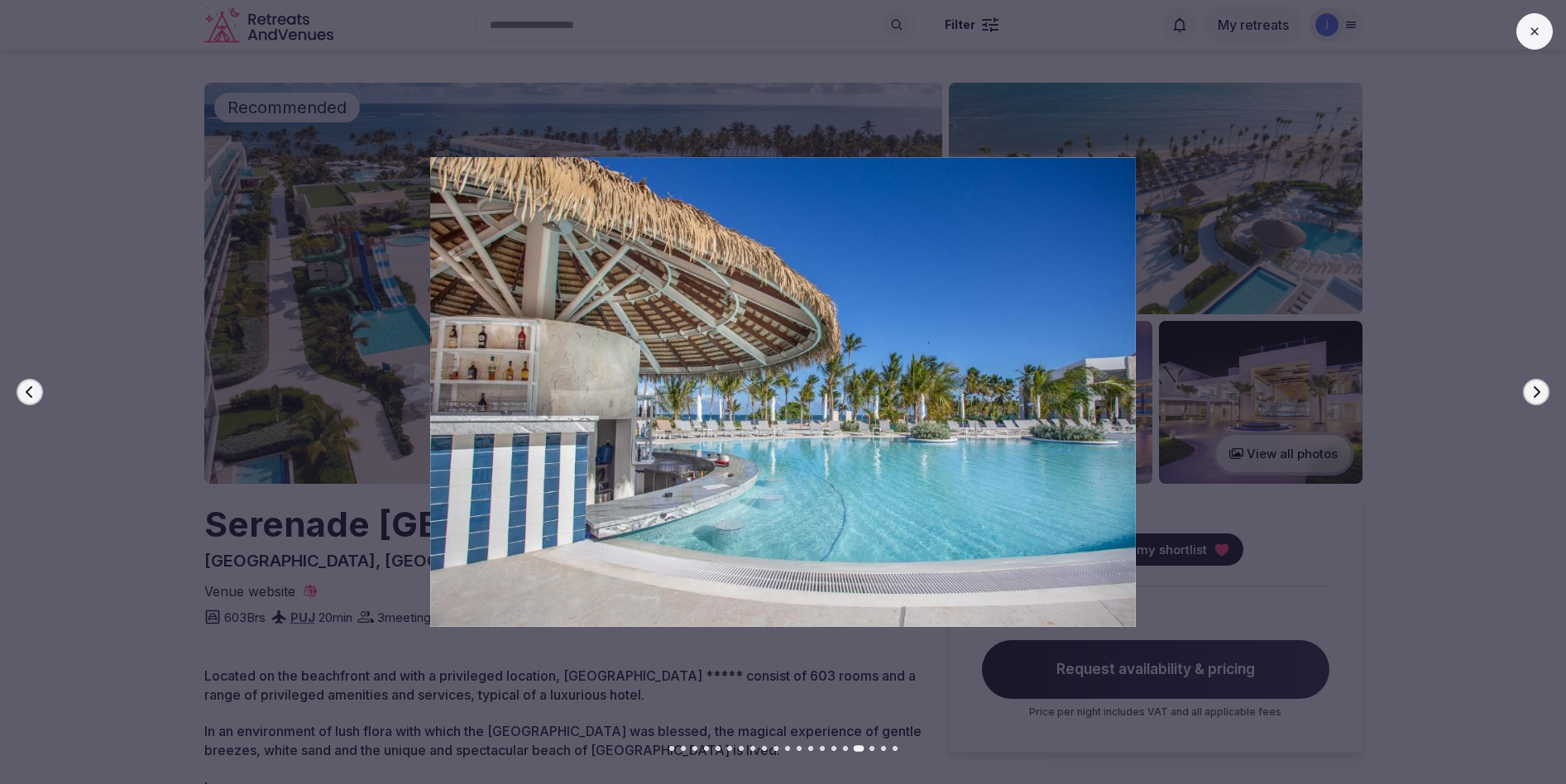
click at [1544, 392] on button "Next slide" at bounding box center [1536, 392] width 27 height 27
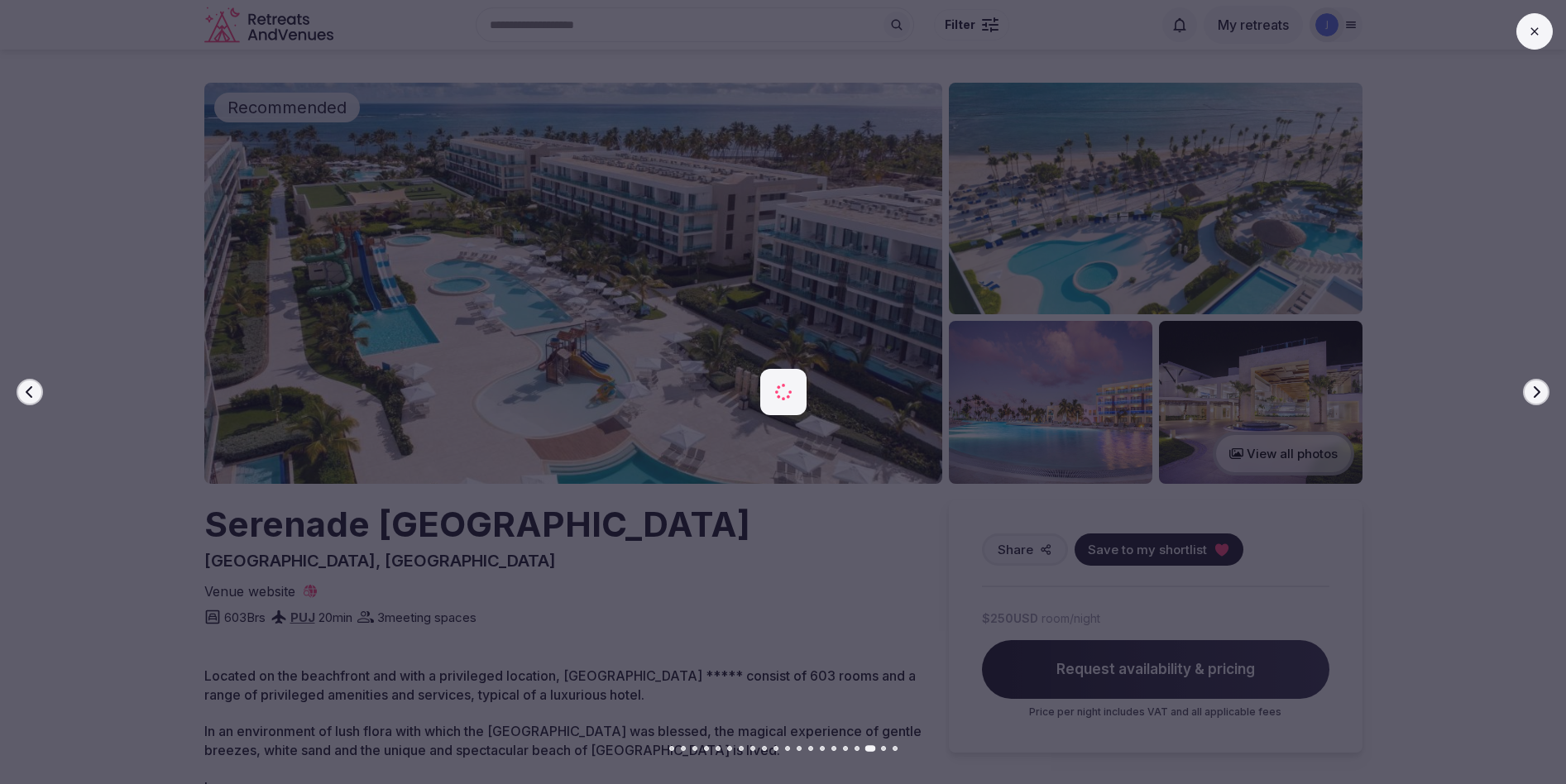
click at [1544, 392] on button "Next slide" at bounding box center [1536, 392] width 27 height 27
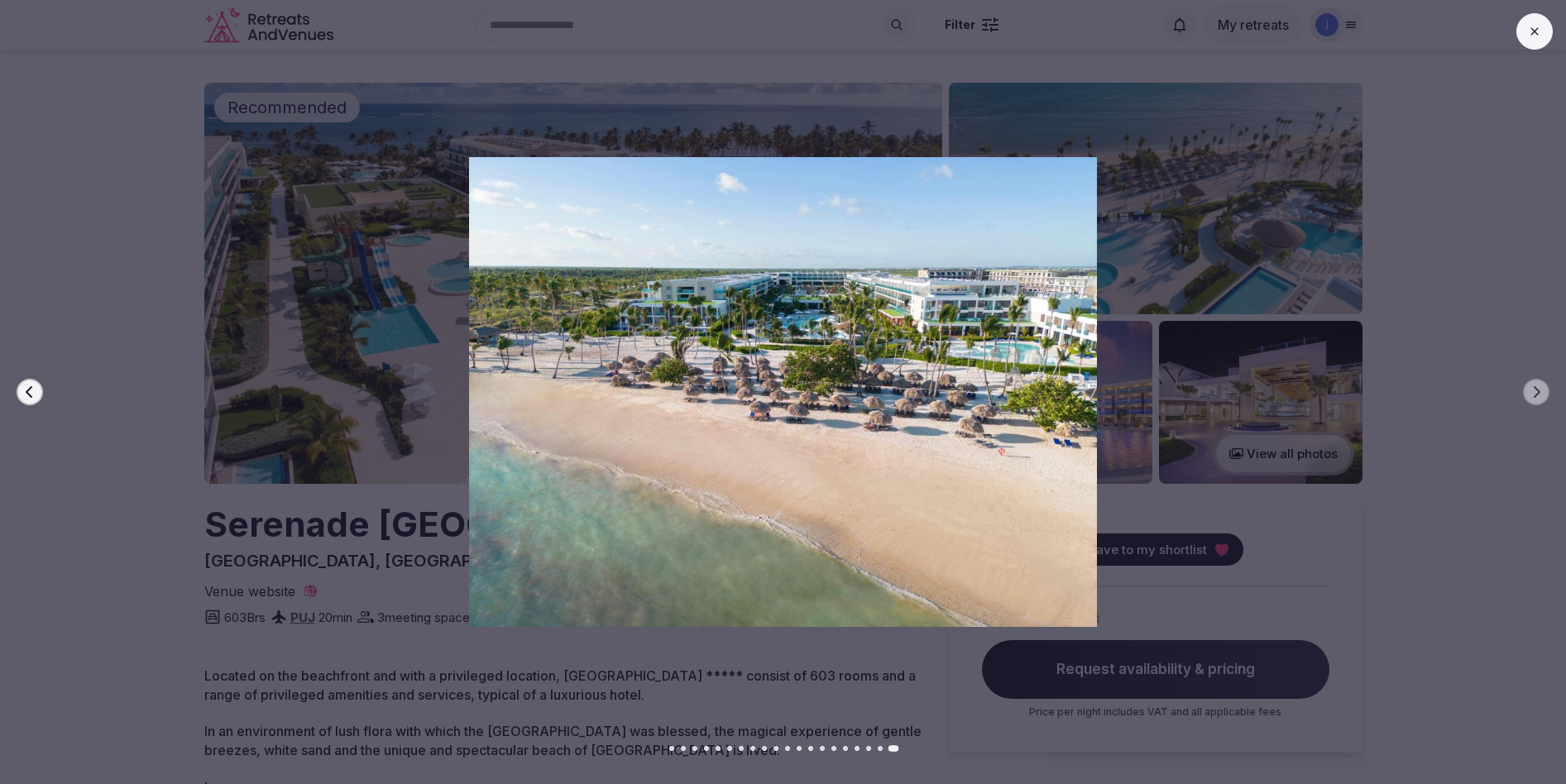
click at [1535, 34] on icon at bounding box center [1534, 32] width 13 height 13
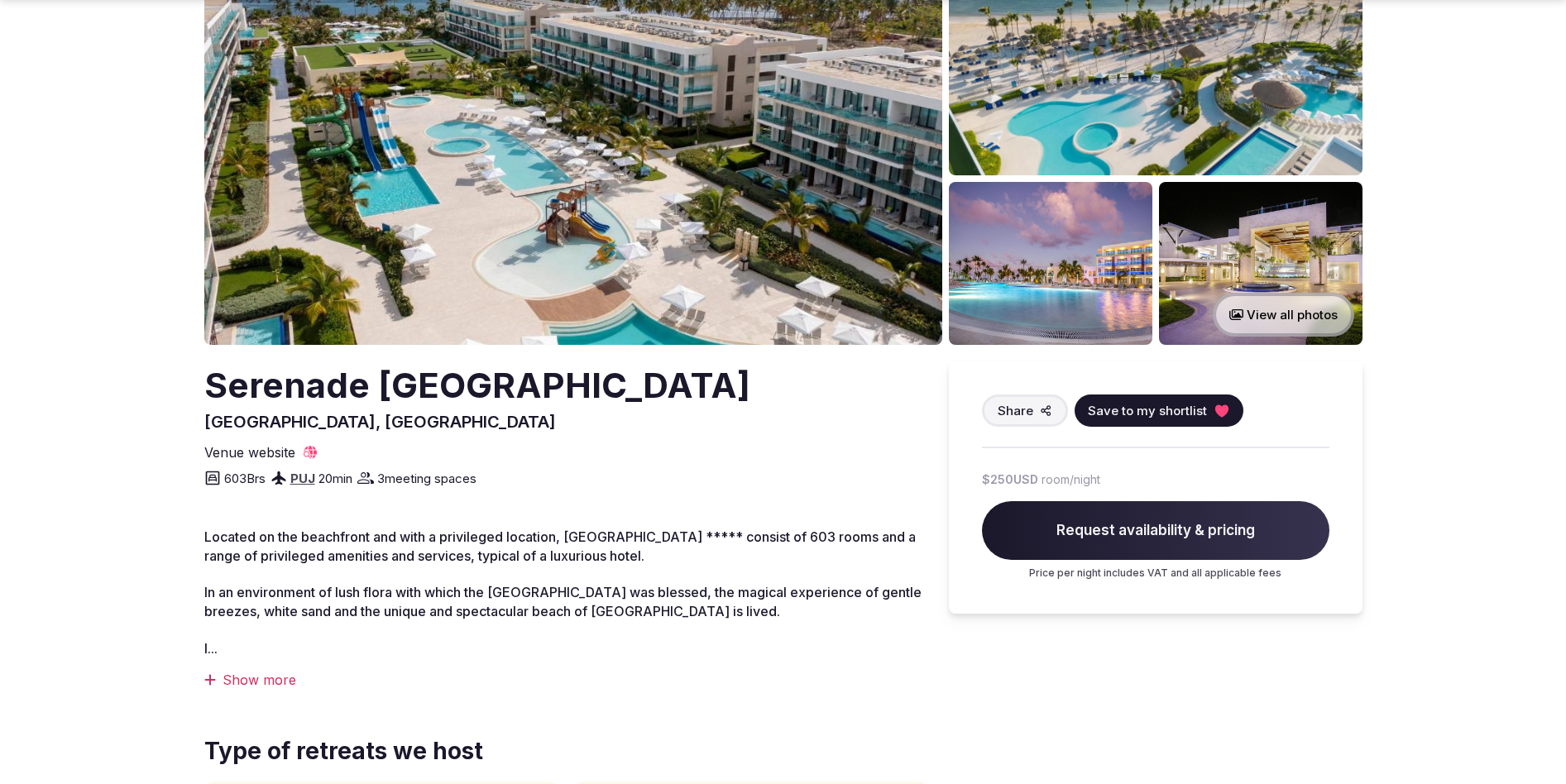
scroll to position [155, 0]
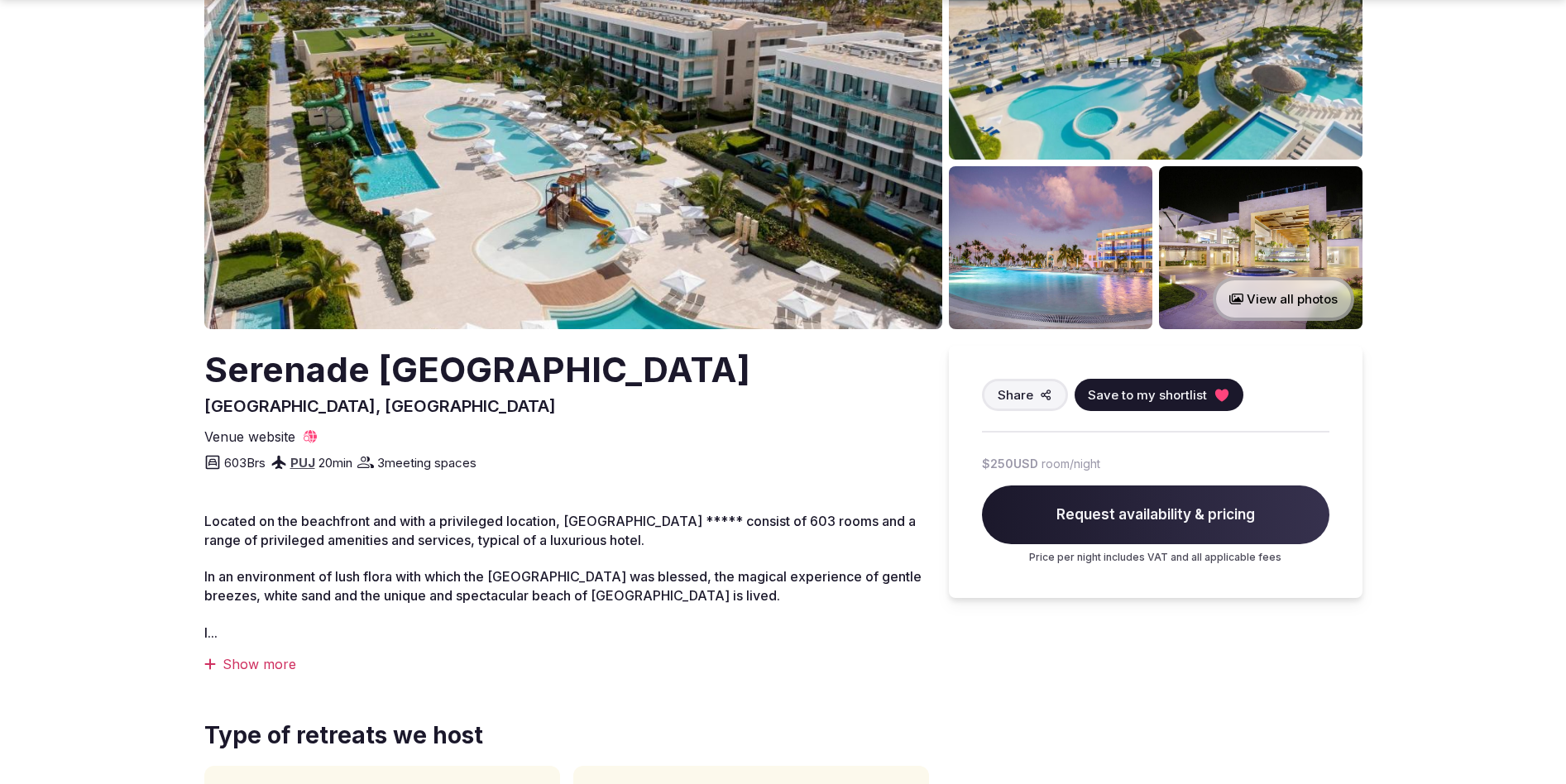
click at [273, 658] on div "Show more" at bounding box center [566, 664] width 724 height 18
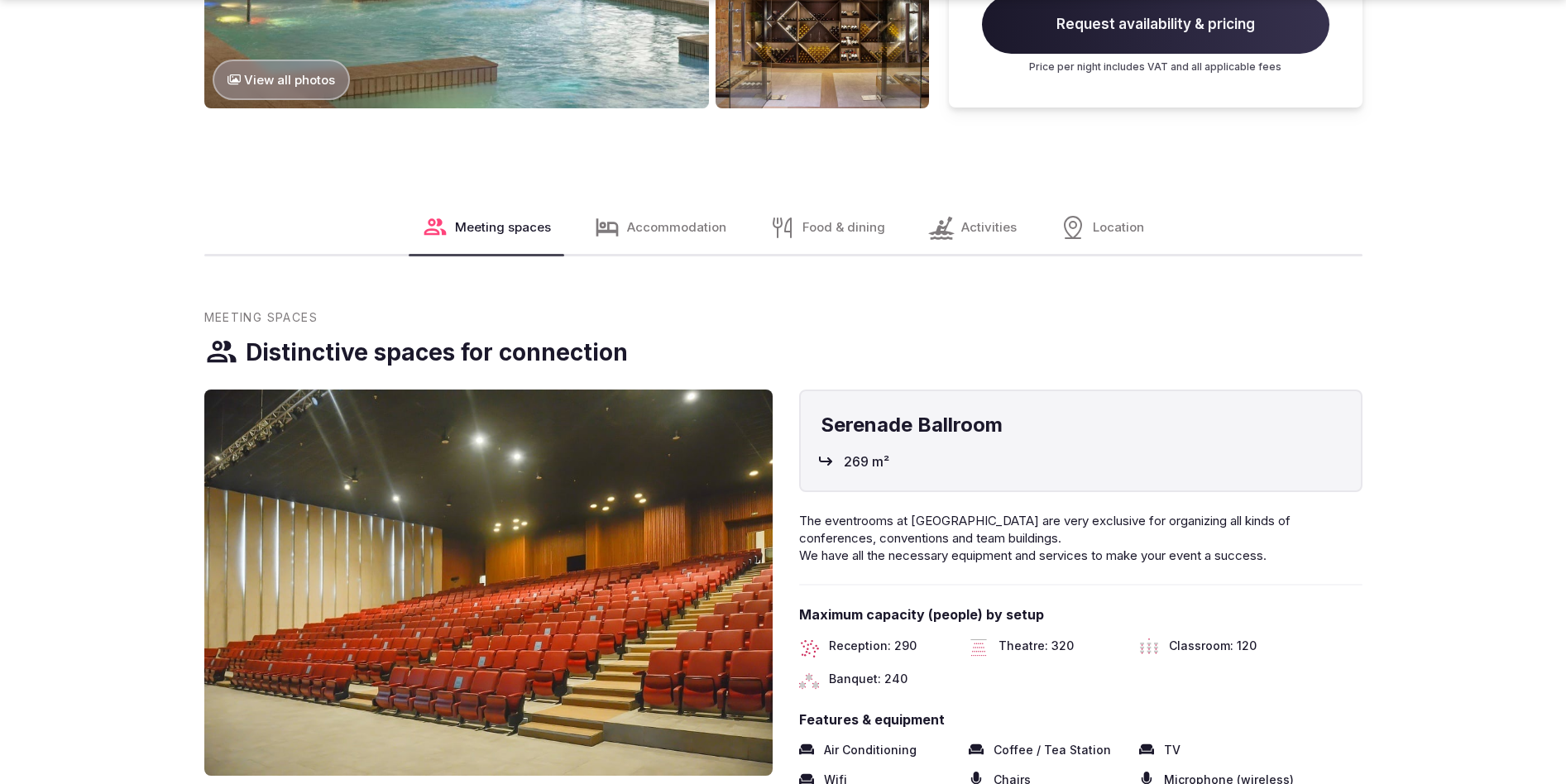
scroll to position [2391, 0]
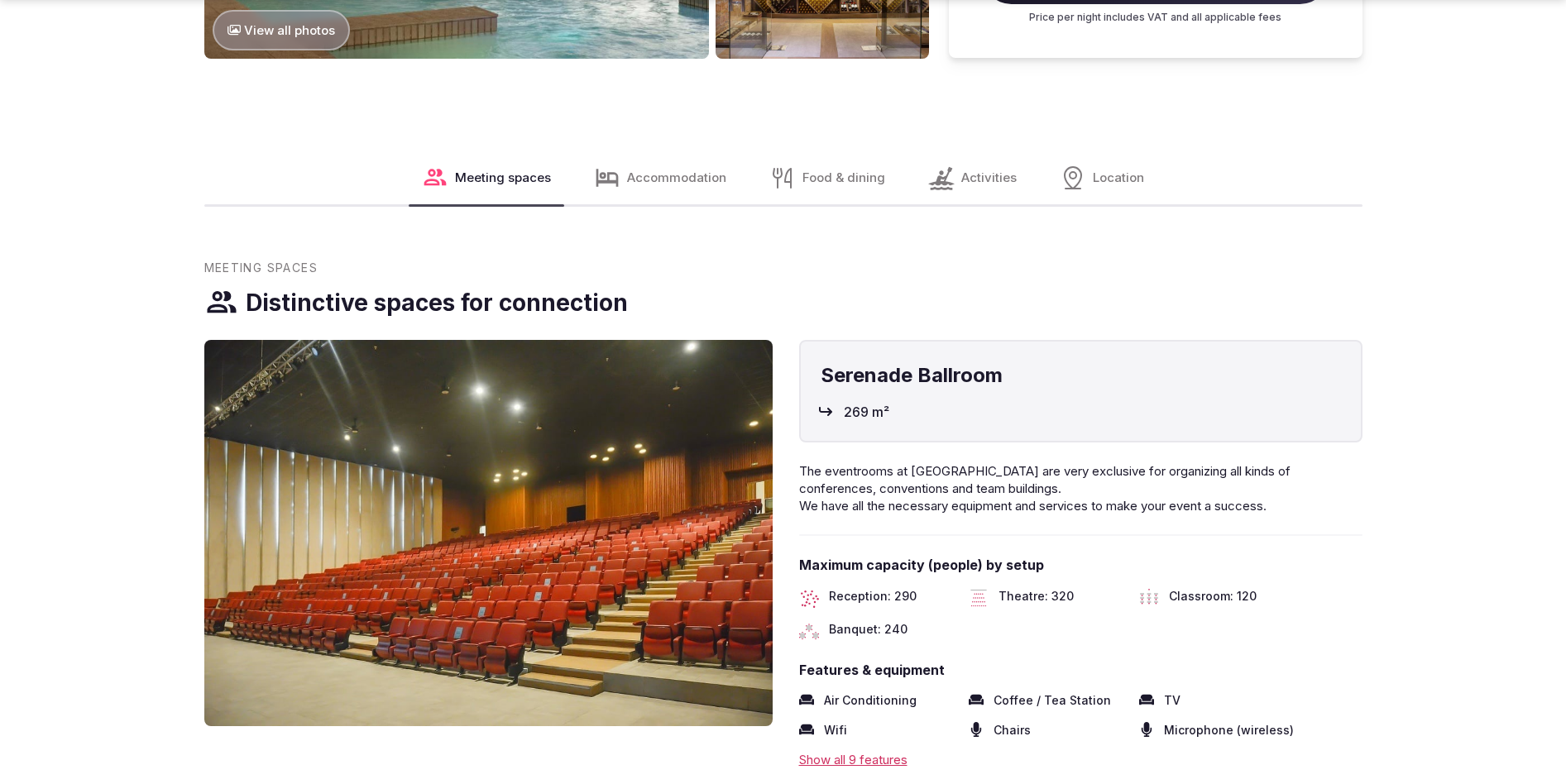
click at [863, 182] on span "Food & dining" at bounding box center [843, 177] width 82 height 17
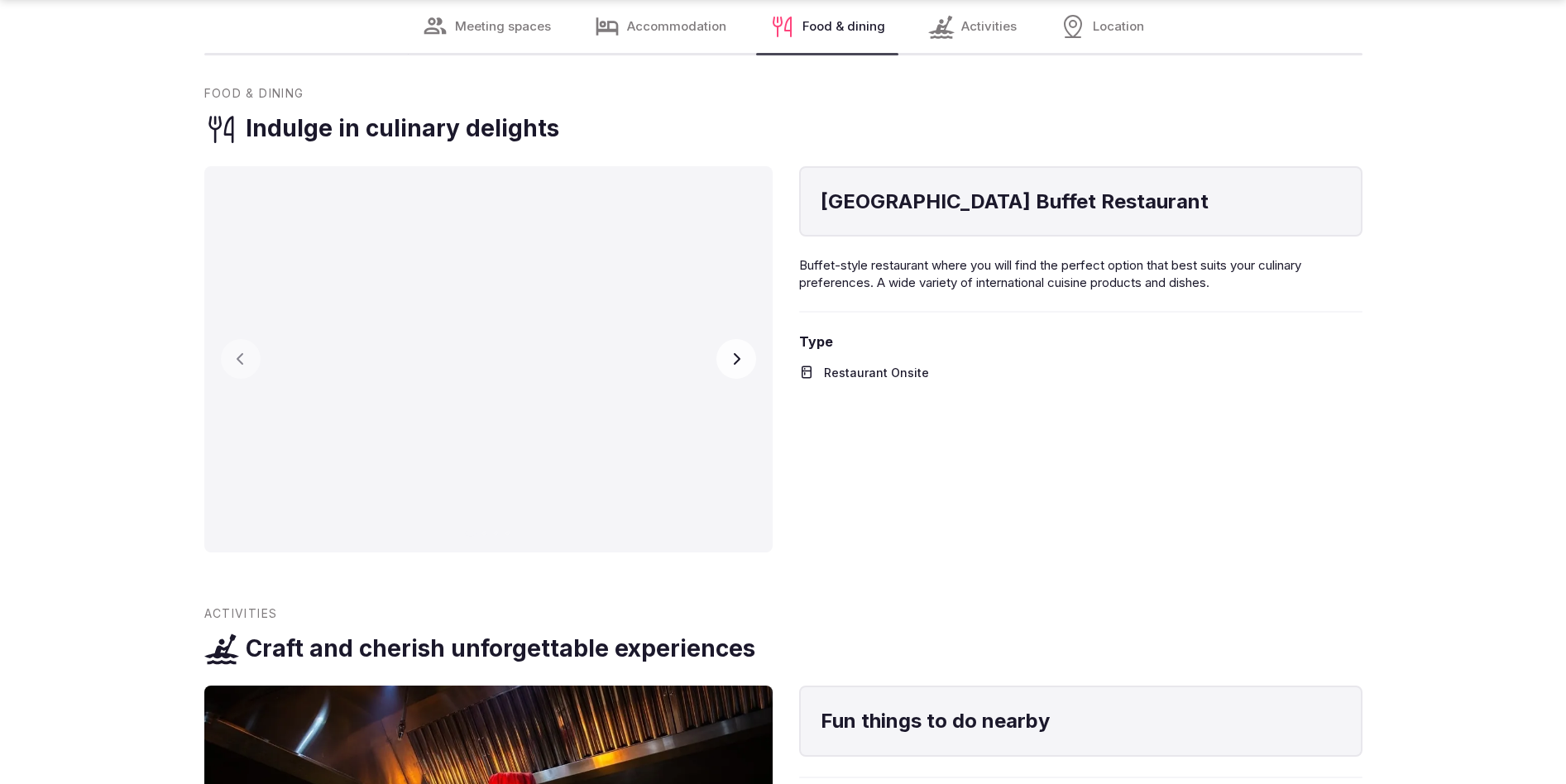
scroll to position [3740, 0]
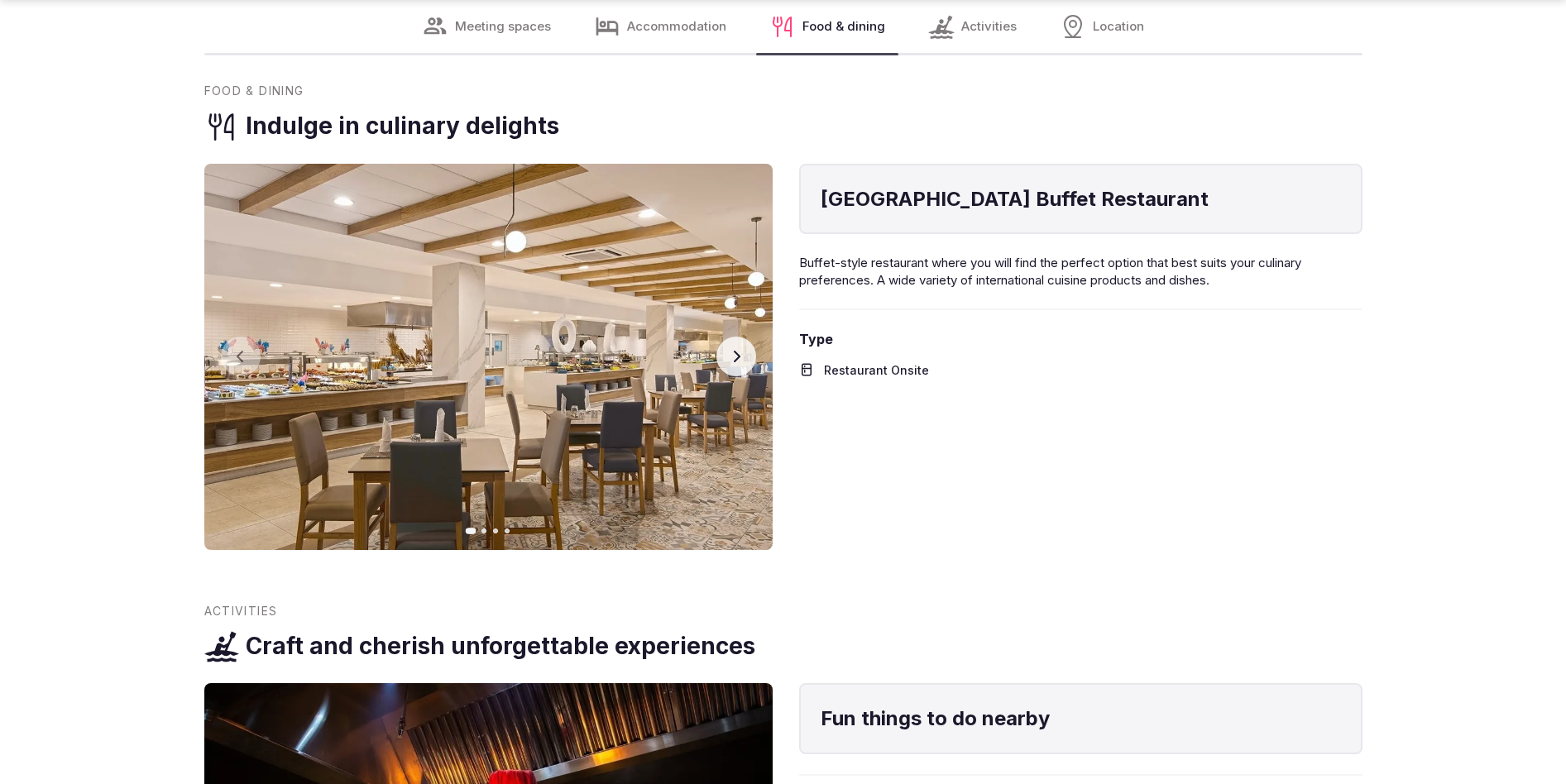
click at [718, 352] on button "Next slide" at bounding box center [737, 357] width 40 height 40
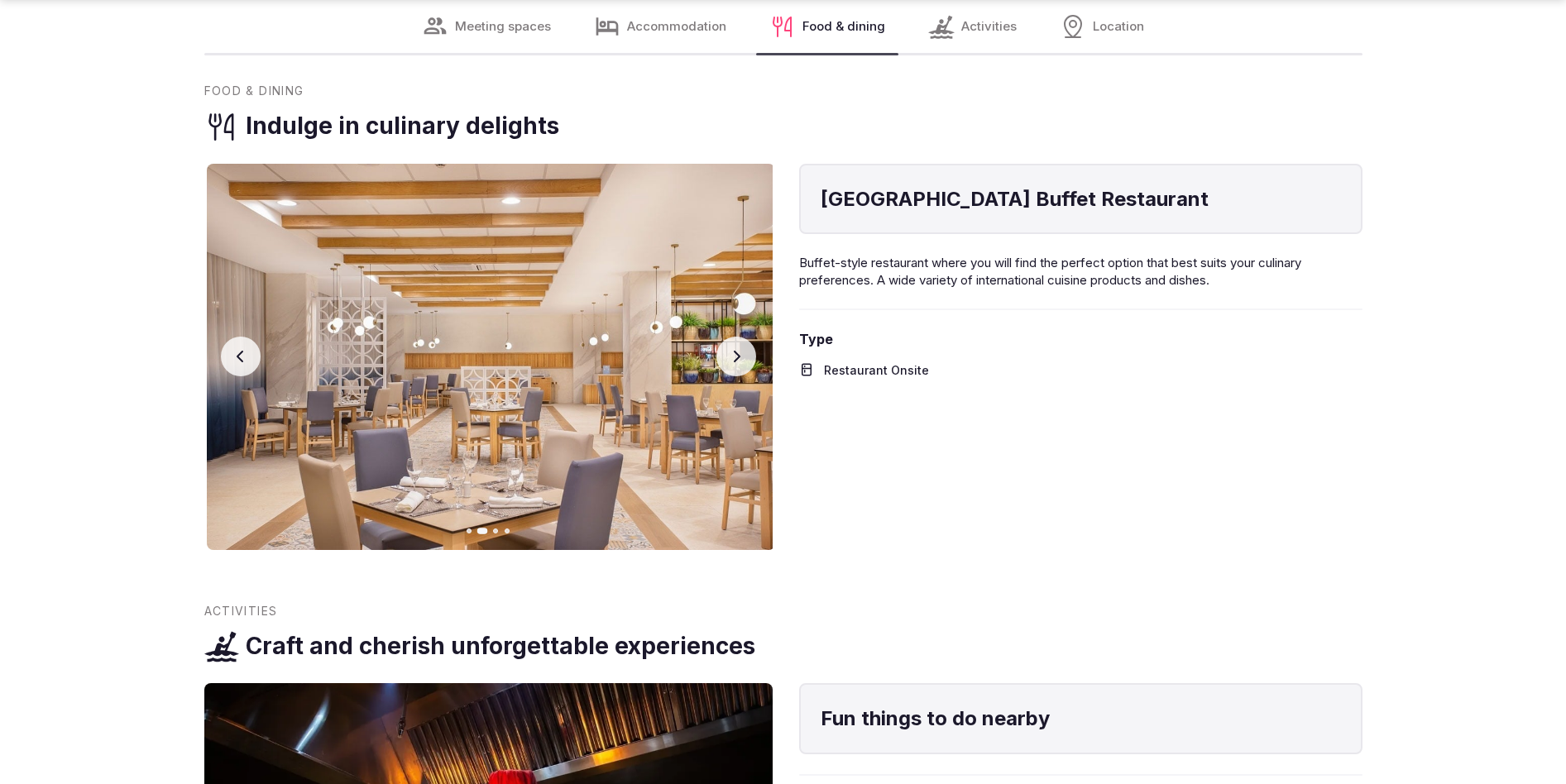
click at [743, 349] on button "Next slide" at bounding box center [737, 357] width 40 height 40
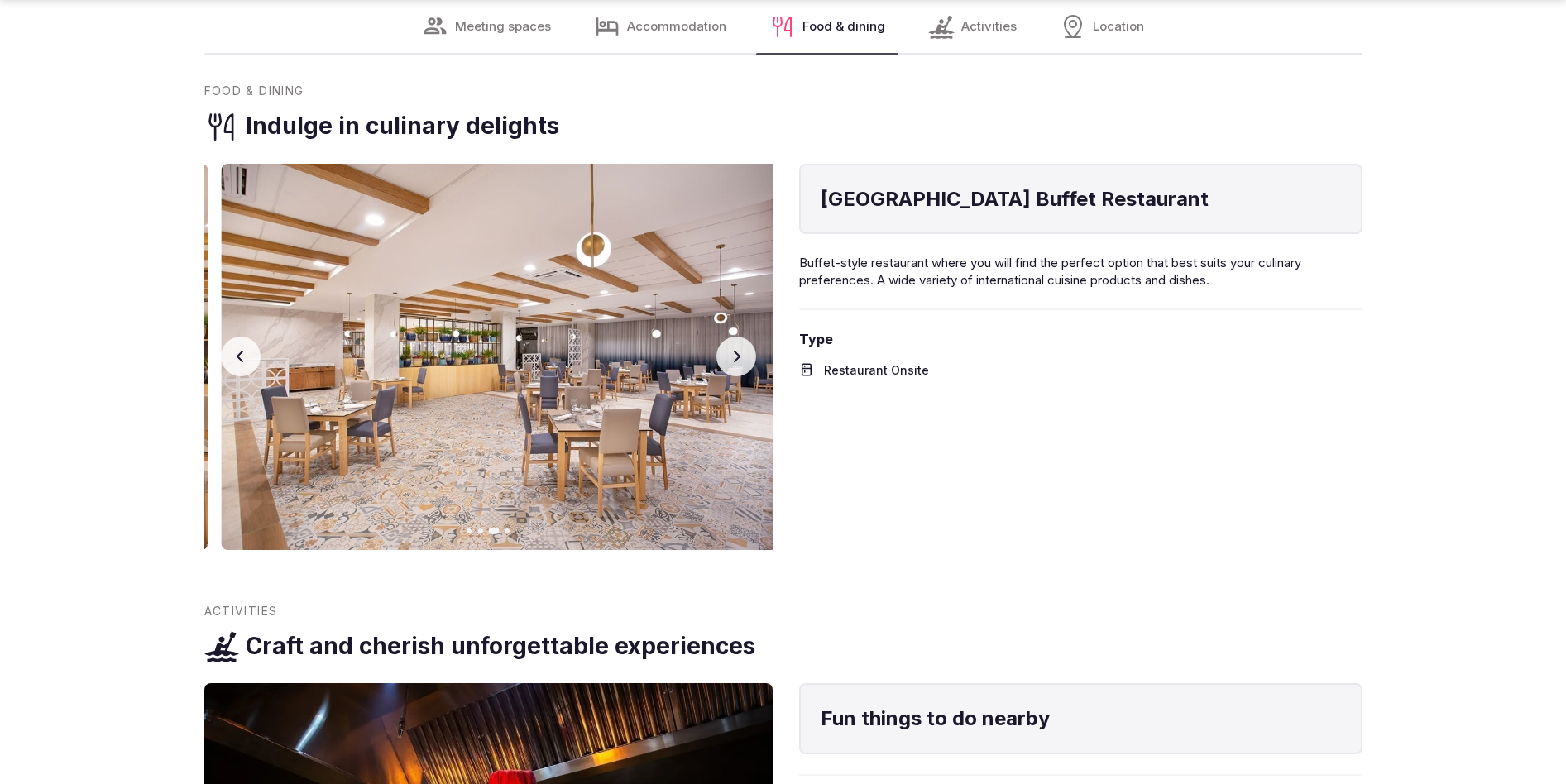
click at [743, 349] on button "Next slide" at bounding box center [737, 357] width 40 height 40
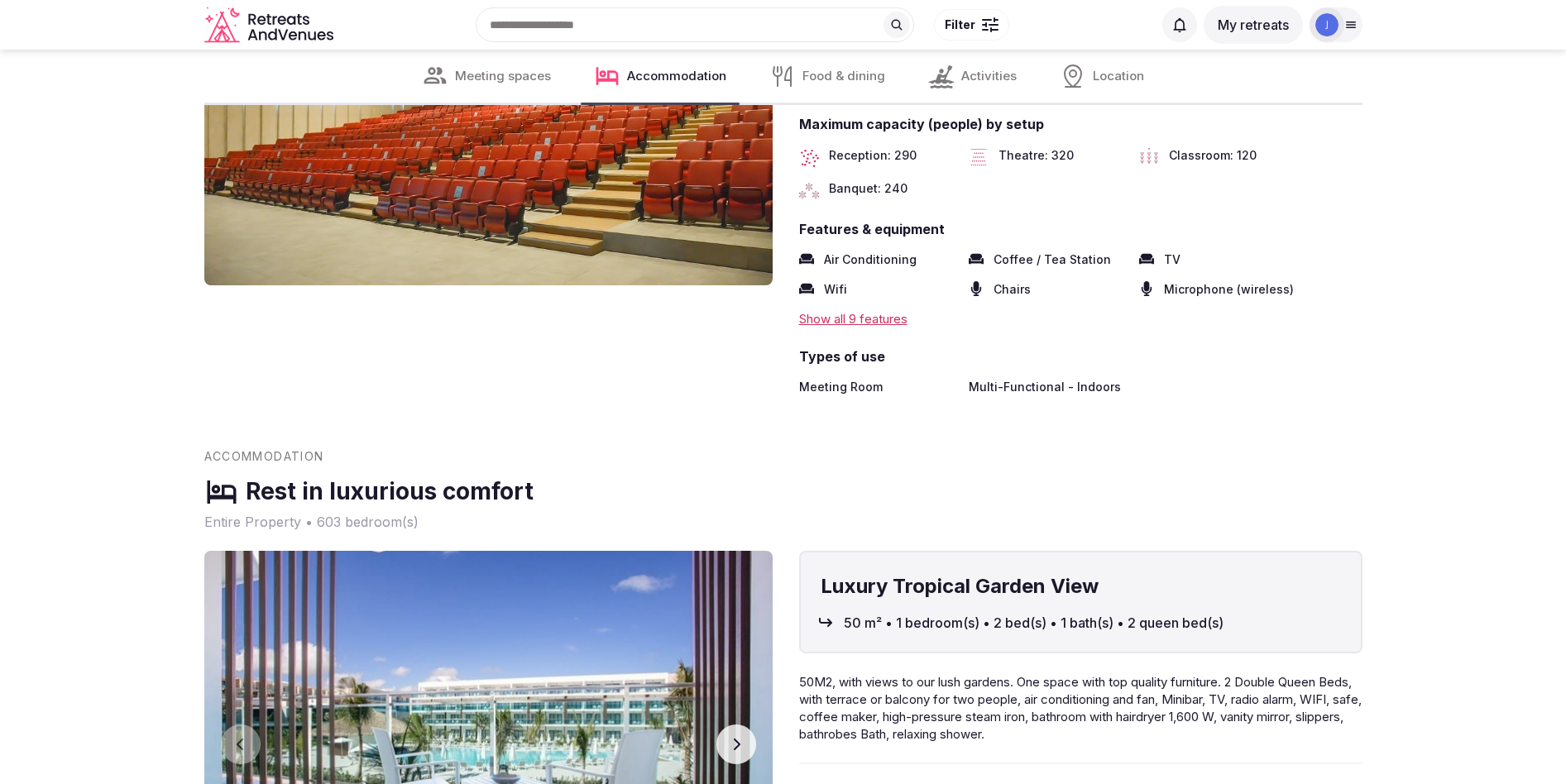
scroll to position [0, 0]
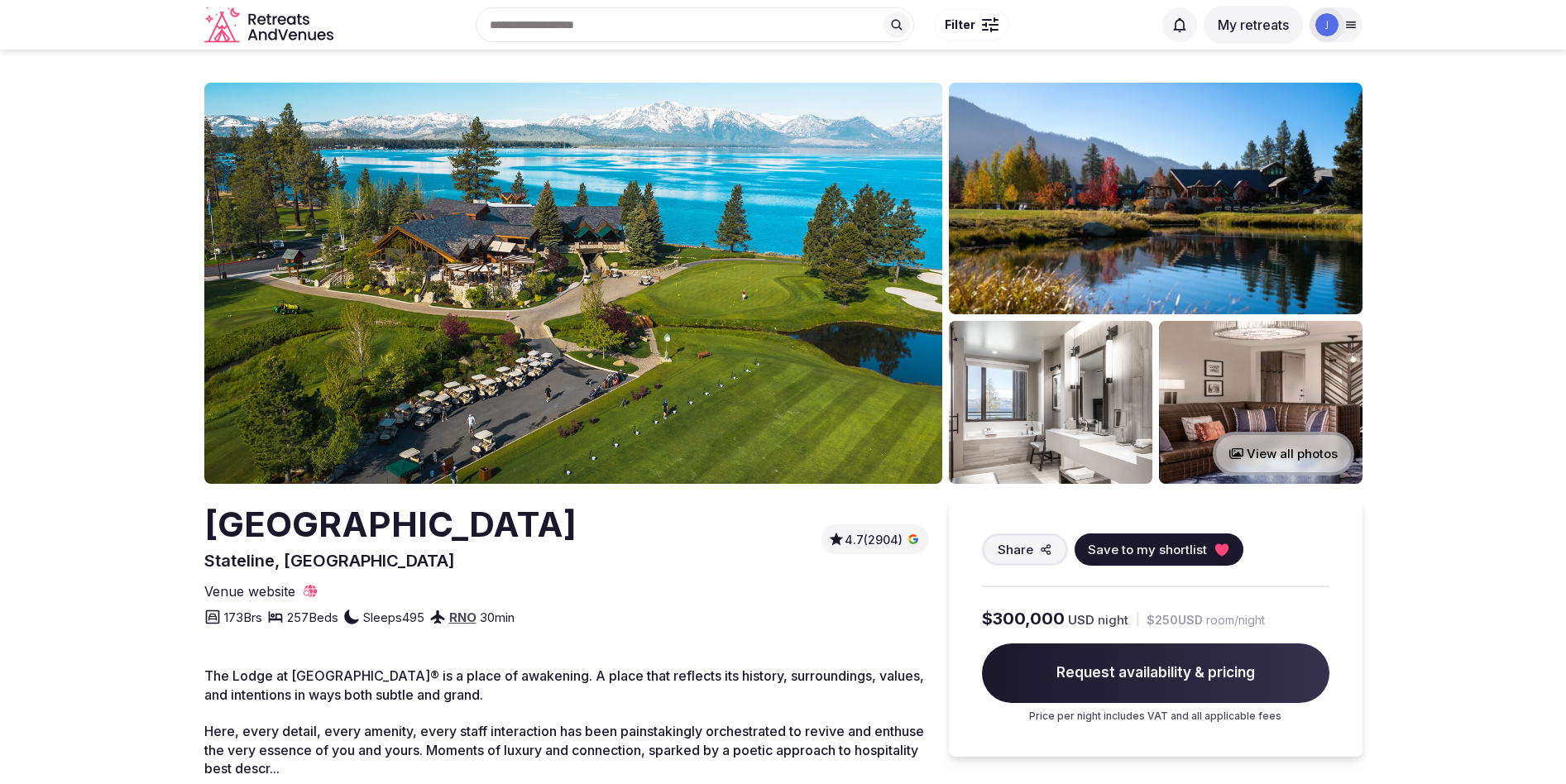
click at [1188, 623] on span "$250 USD" at bounding box center [1175, 620] width 57 height 17
